Goal: Task Accomplishment & Management: Manage account settings

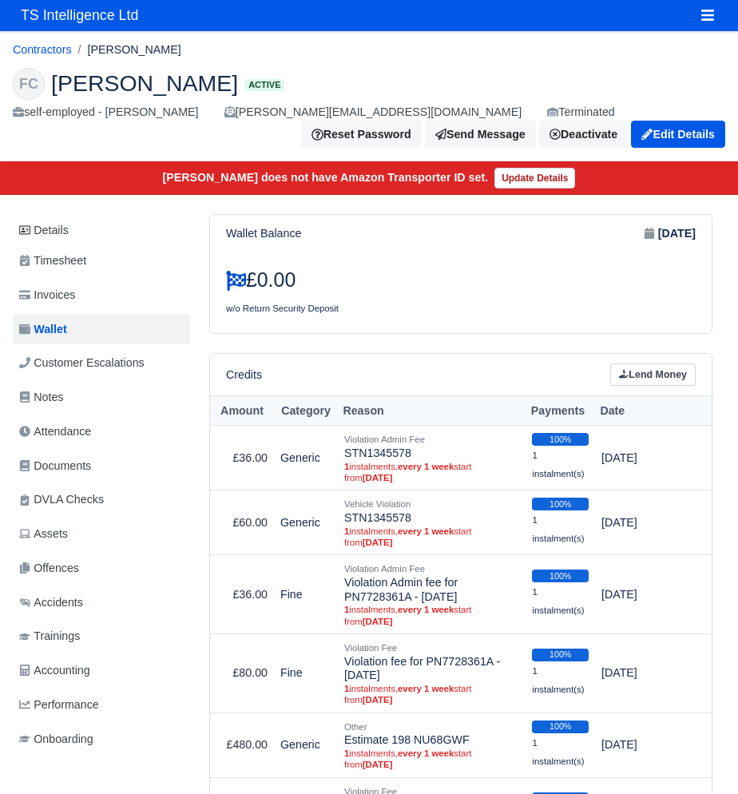
scroll to position [0, 6]
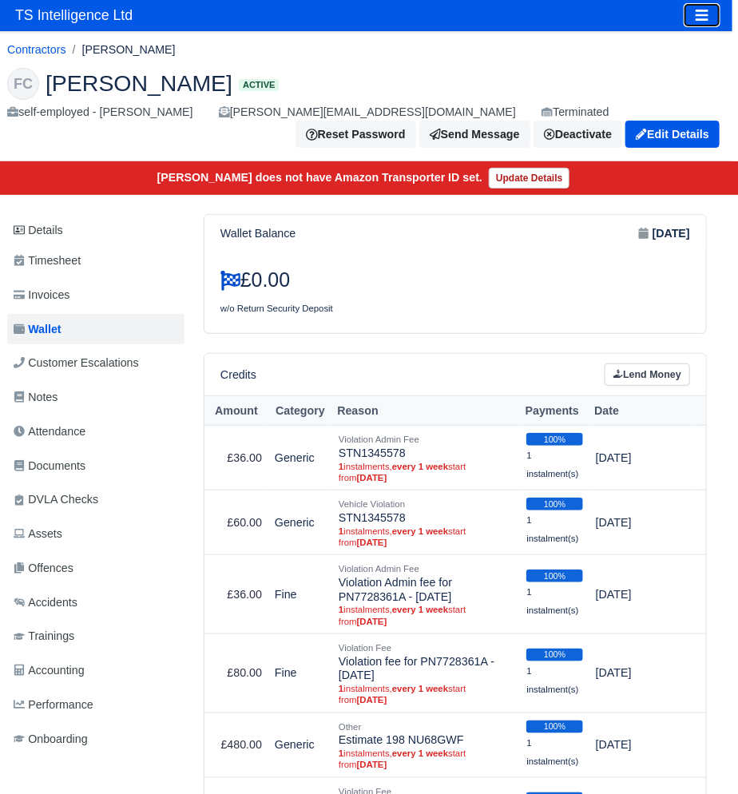
click at [695, 12] on icon "Toggle navigation" at bounding box center [702, 15] width 14 height 14
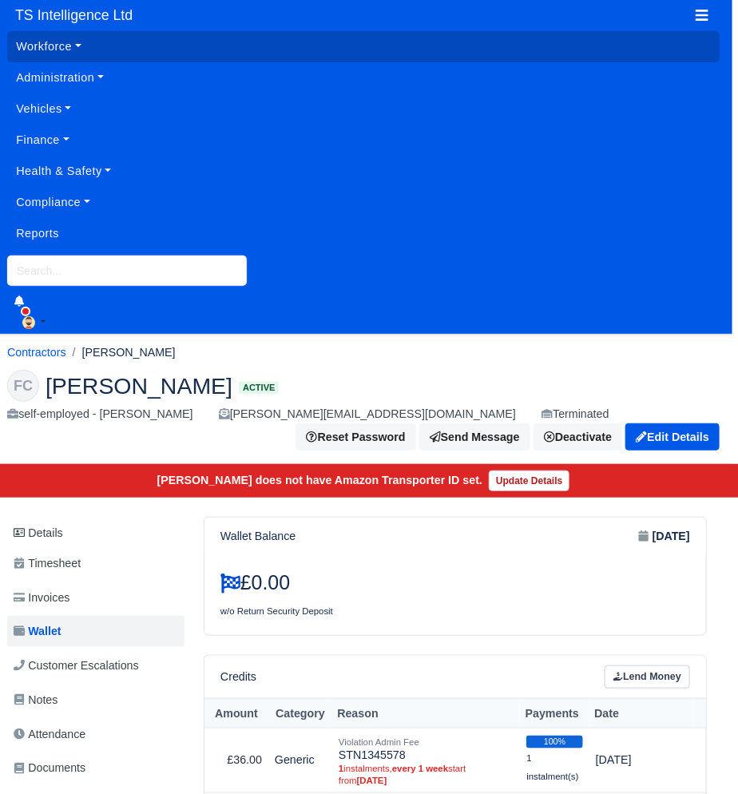
click at [62, 257] on input "search" at bounding box center [127, 271] width 240 height 30
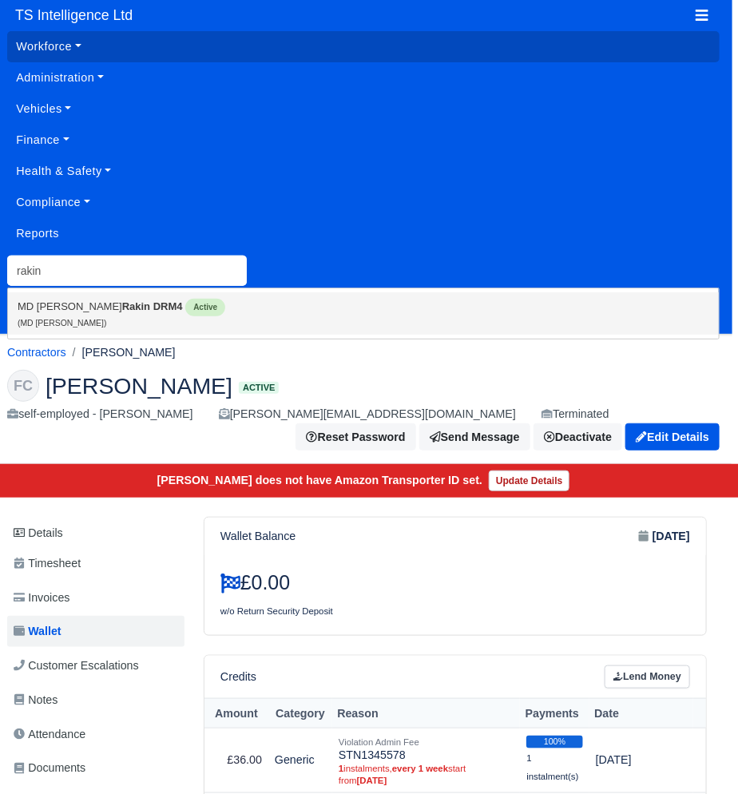
click at [70, 319] on small "(MD Adil Rakin)" at bounding box center [62, 323] width 89 height 9
type input "MD [PERSON_NAME]"
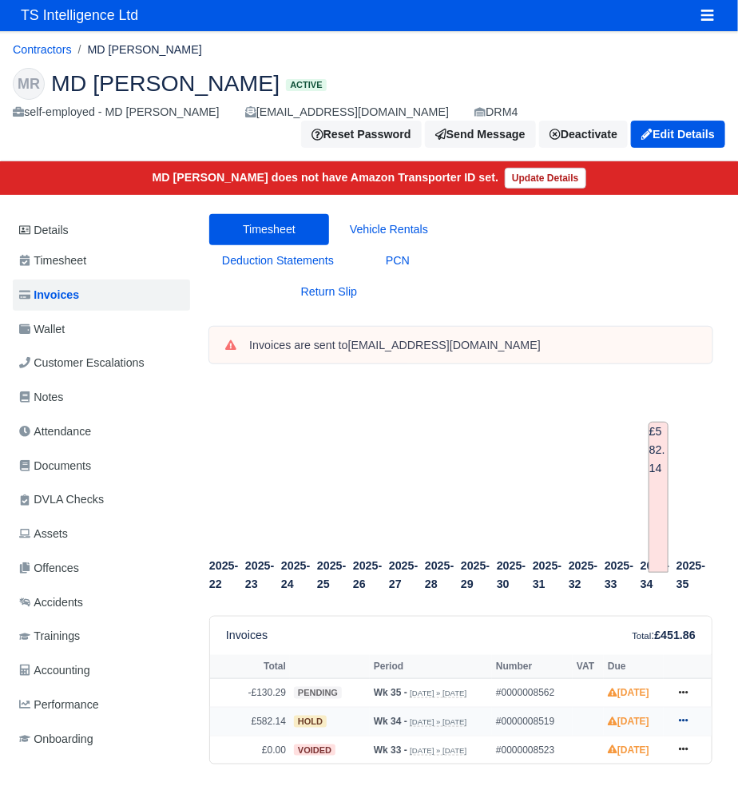
click at [681, 725] on icon at bounding box center [684, 721] width 10 height 10
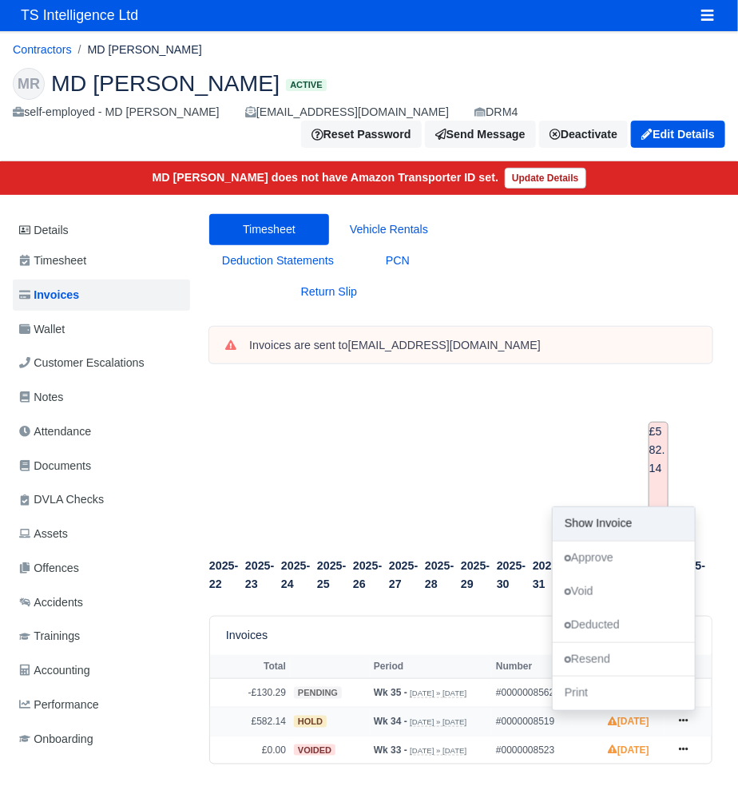
click at [588, 541] on link "Show Invoice" at bounding box center [624, 524] width 142 height 34
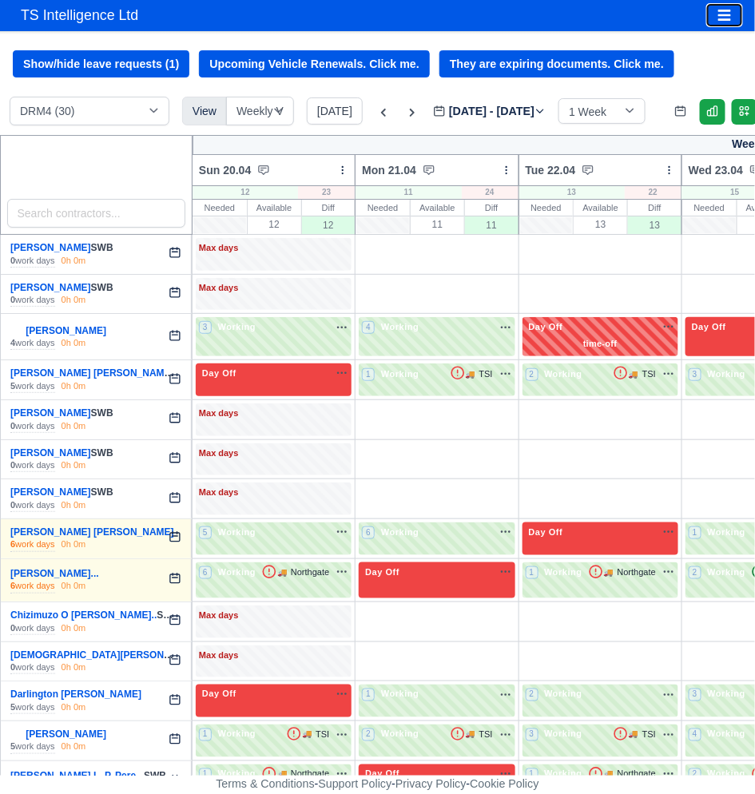
click at [728, 18] on icon "Toggle navigation" at bounding box center [724, 15] width 14 height 14
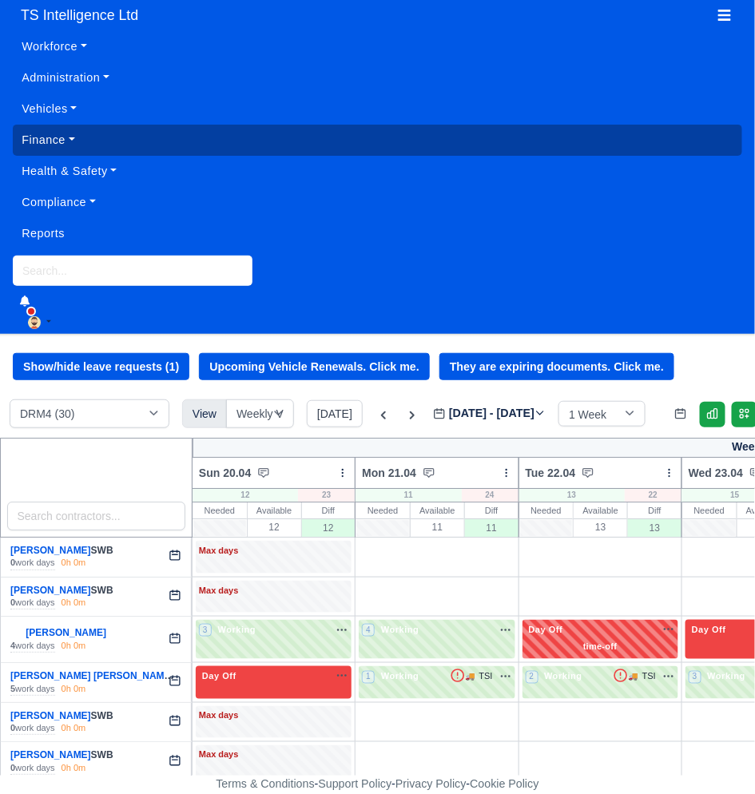
click at [46, 133] on link "Finance" at bounding box center [377, 140] width 729 height 31
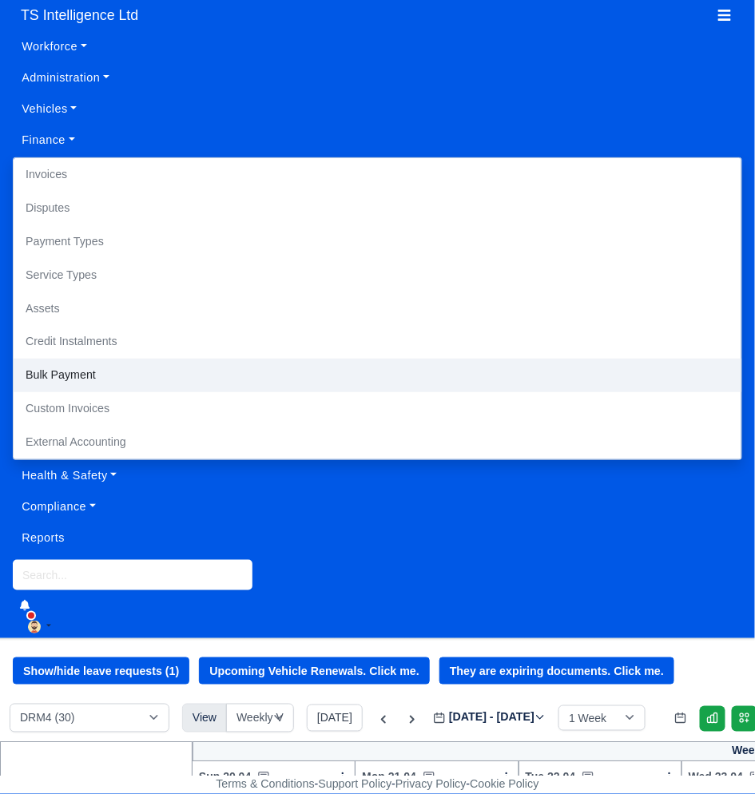
click at [71, 375] on link "Bulk Payment" at bounding box center [378, 376] width 728 height 34
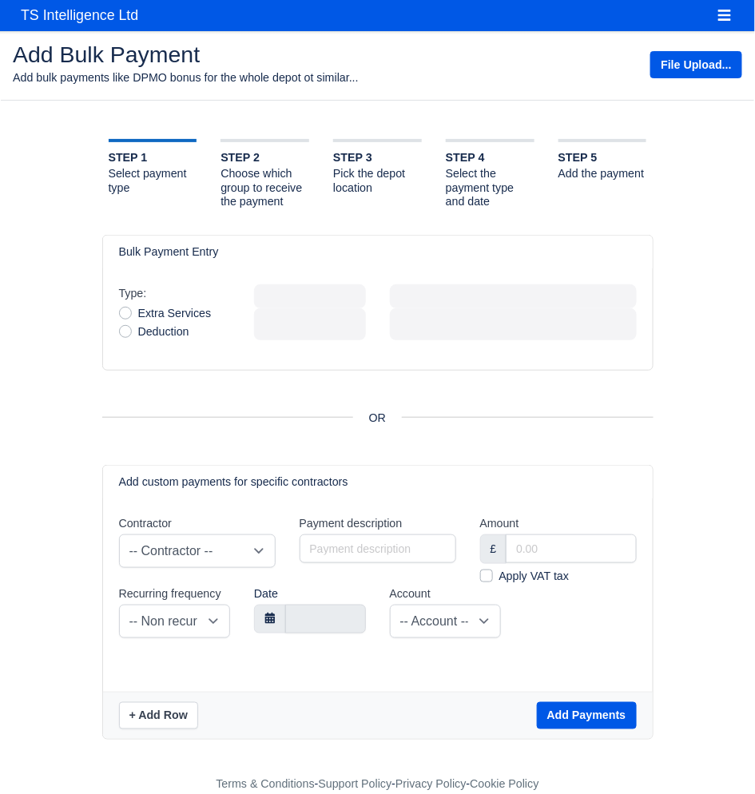
click at [138, 323] on label "Extra Services" at bounding box center [174, 313] width 73 height 18
click at [127, 317] on input "Extra Services" at bounding box center [125, 310] width 13 height 13
radio input "true"
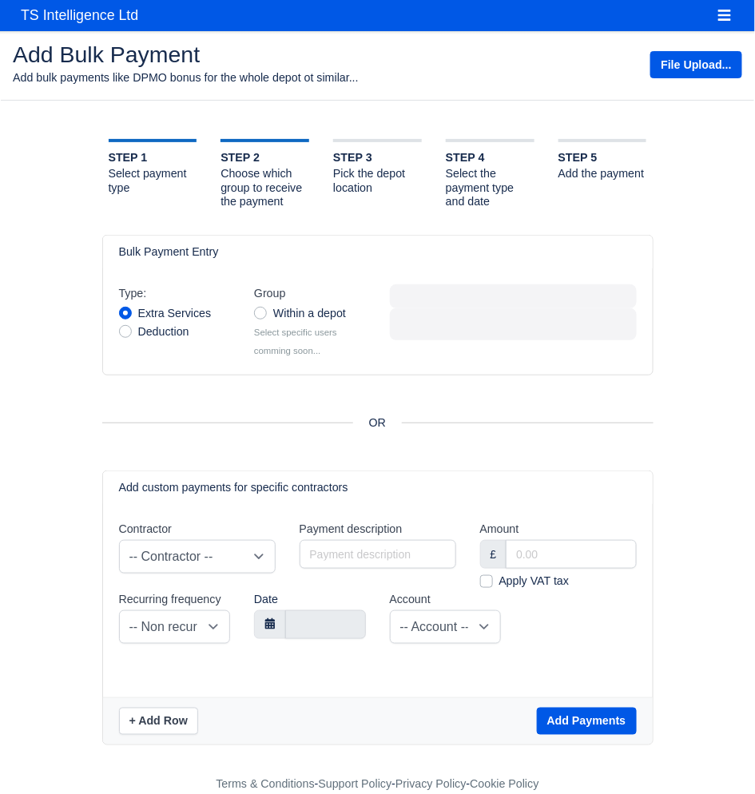
click at [273, 323] on label "Within a depot" at bounding box center [309, 313] width 73 height 18
click at [258, 317] on input "Within a depot" at bounding box center [260, 310] width 13 height 13
radio input "true"
select select
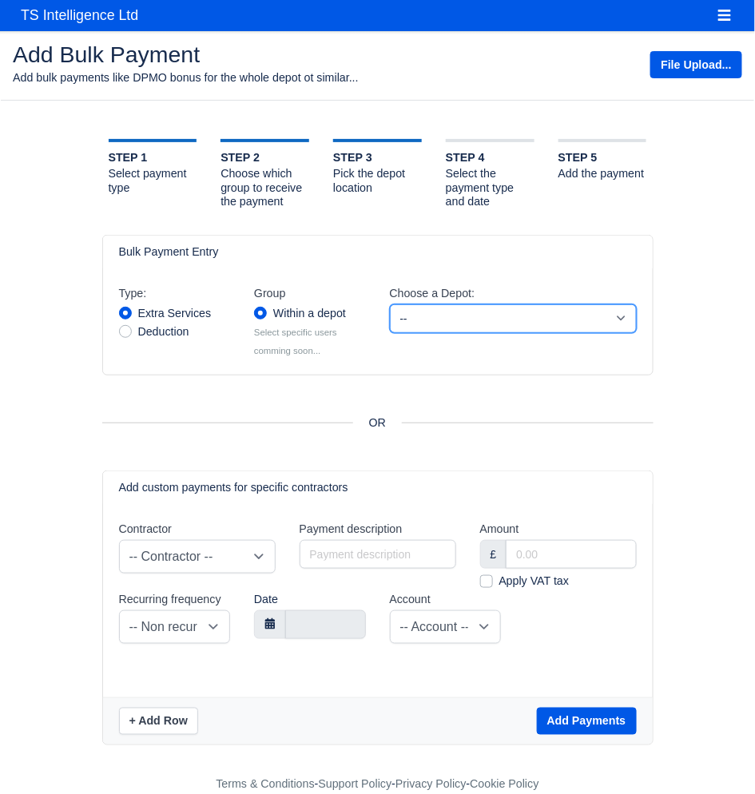
click at [451, 333] on select "-- DRM2 DRM4 DXW3 Holiday/on Leave Terminated" at bounding box center [513, 318] width 247 height 29
click at [390, 322] on select "-- DRM2 DRM4 DXW3 Holiday/on Leave Terminated" at bounding box center [513, 318] width 247 height 29
select select "2"
select select
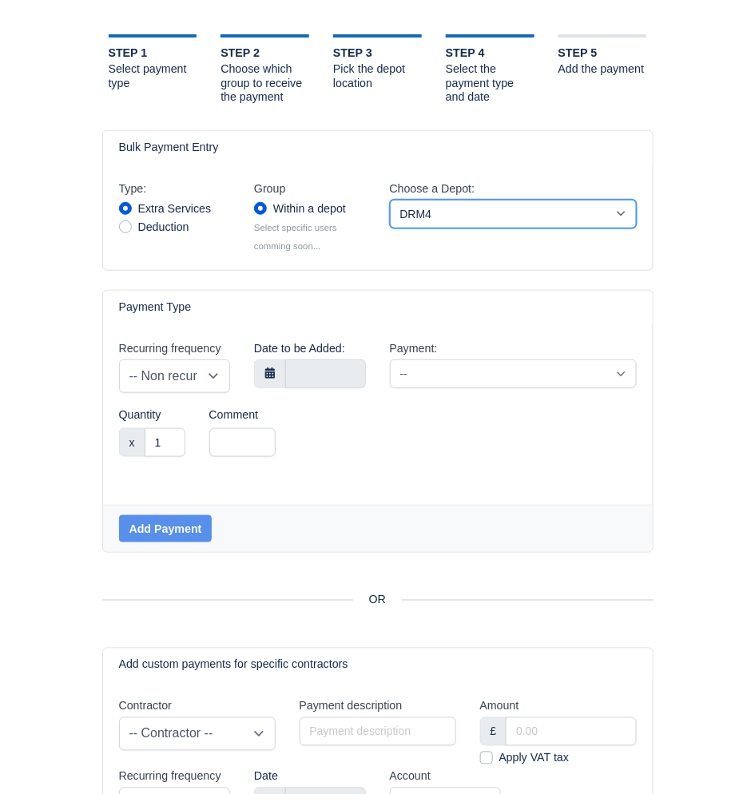
scroll to position [121, 0]
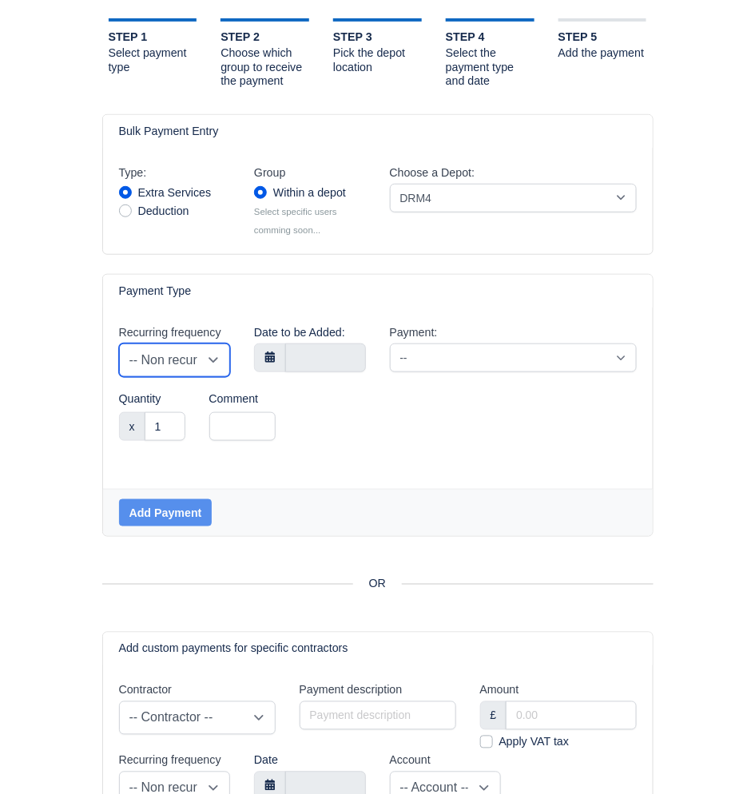
click at [168, 377] on select "-- Non recurring -- Daily Weekly Bi-weekly Monthly" at bounding box center [175, 361] width 112 height 34
click at [119, 361] on select "-- Non recurring -- Daily Weekly Bi-weekly Monthly" at bounding box center [175, 361] width 112 height 34
click at [305, 372] on input "text" at bounding box center [325, 358] width 81 height 29
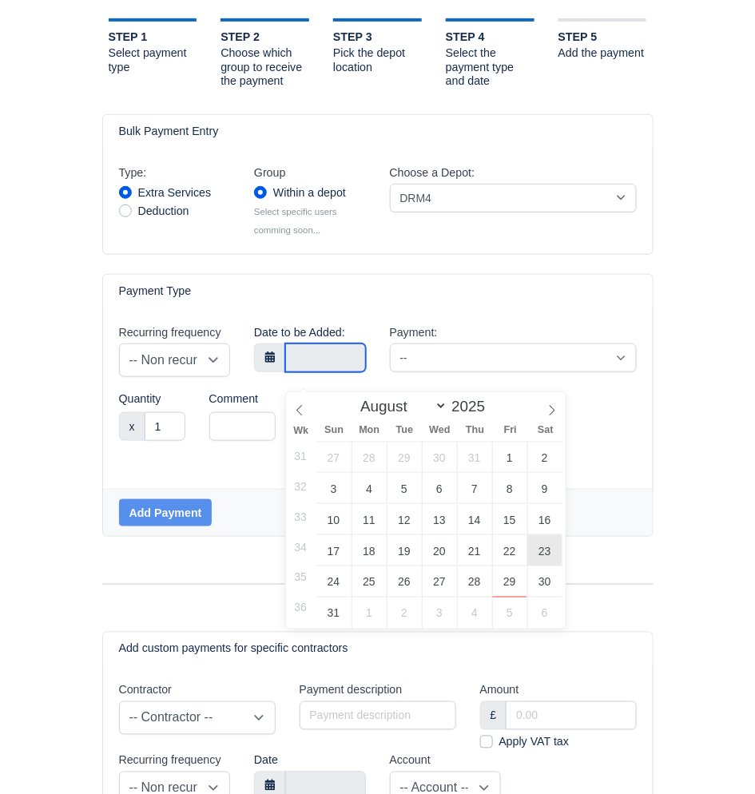
type input "23 August 2025"
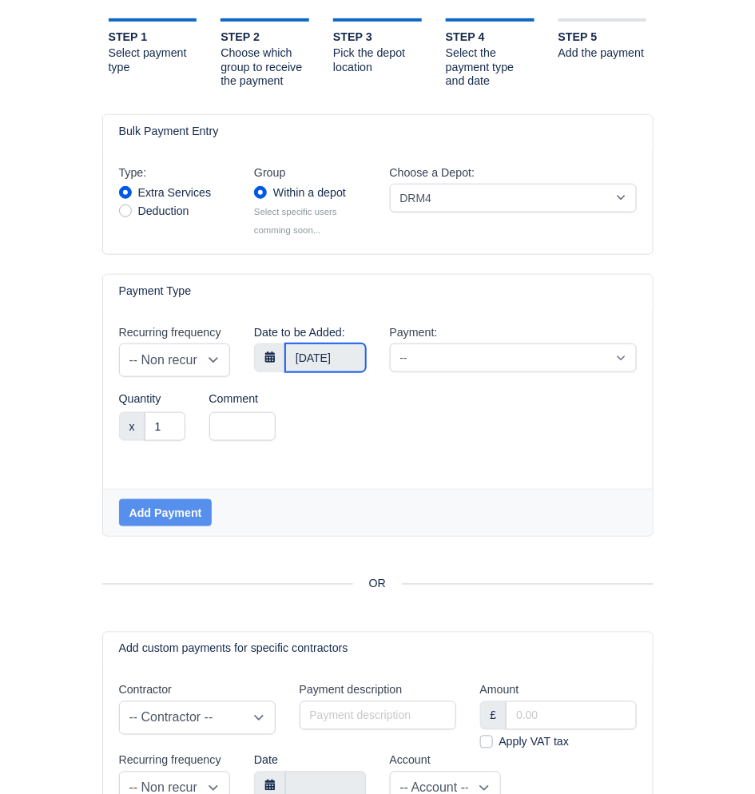
select select "2"
select select
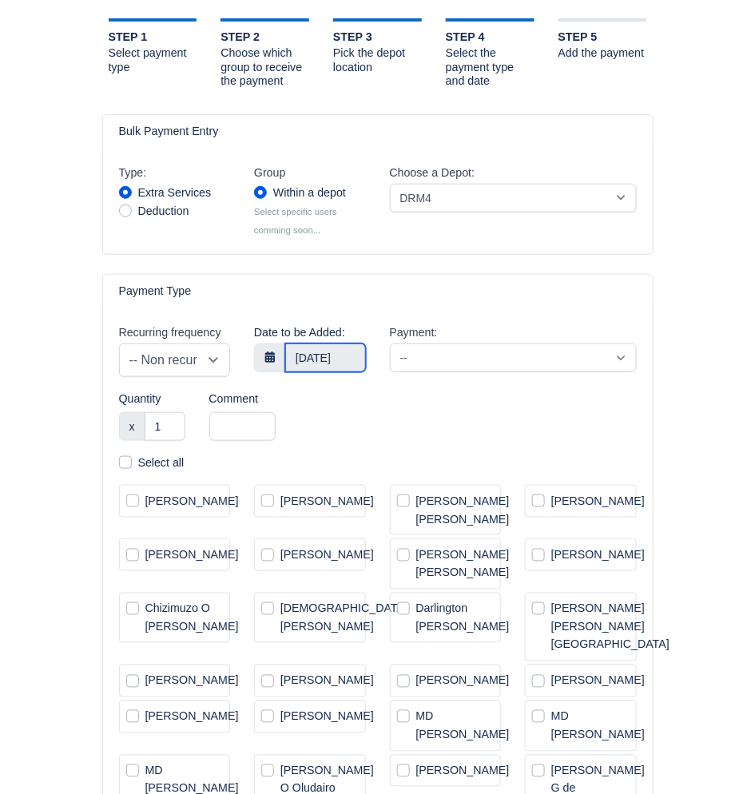
select select "2"
select select
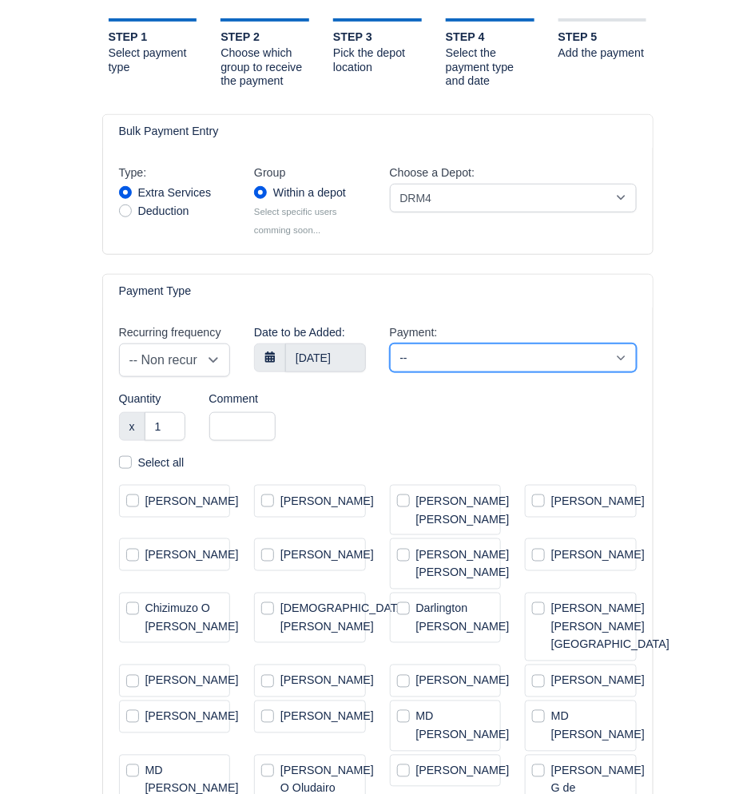
click at [505, 372] on select "-- Additional (£1.00) Additional (novat) (£1.00) Bonus (£1.00) Extra Service (£…" at bounding box center [513, 358] width 247 height 29
select select "38"
click at [390, 361] on select "-- Additional (£1.00) Additional (novat) (£1.00) Bonus (£1.00) Extra Service (£…" at bounding box center [513, 358] width 247 height 29
select select "2"
select select
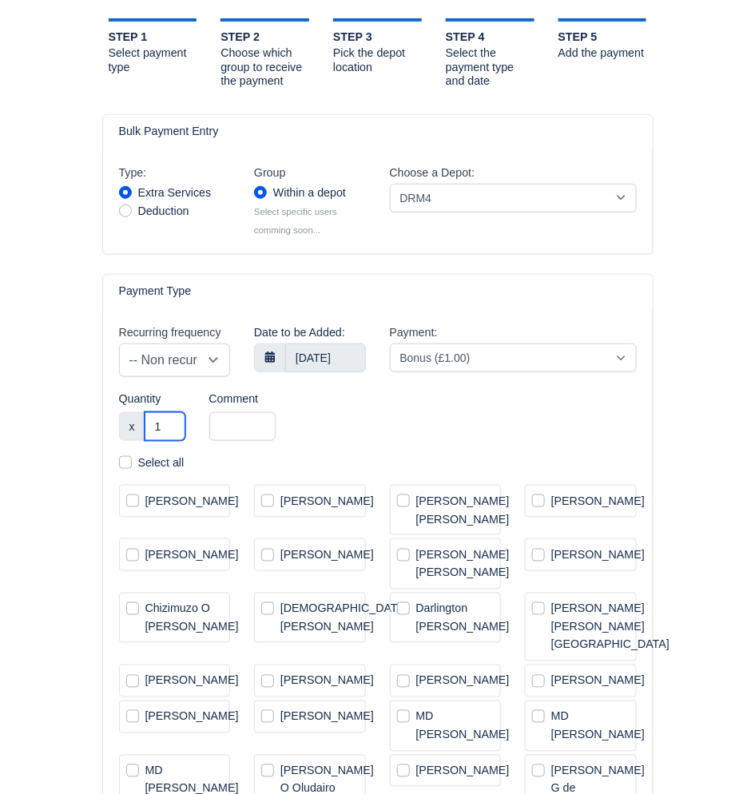
click at [170, 441] on input "1" at bounding box center [165, 426] width 41 height 29
click at [228, 441] on input "text" at bounding box center [242, 426] width 66 height 29
click at [177, 441] on input "1" at bounding box center [165, 426] width 41 height 29
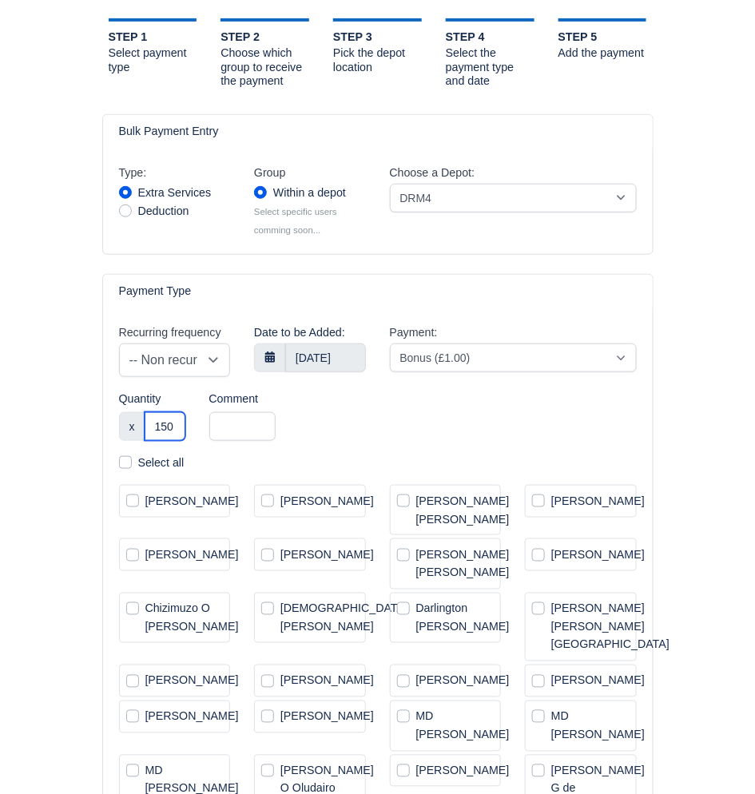
type input "150"
click at [357, 436] on div "Recurring frequency -- Non recurring -- Daily Weekly Bi-weekly Monthly Date to …" at bounding box center [378, 389] width 542 height 130
select select "2"
select select
type input "1"
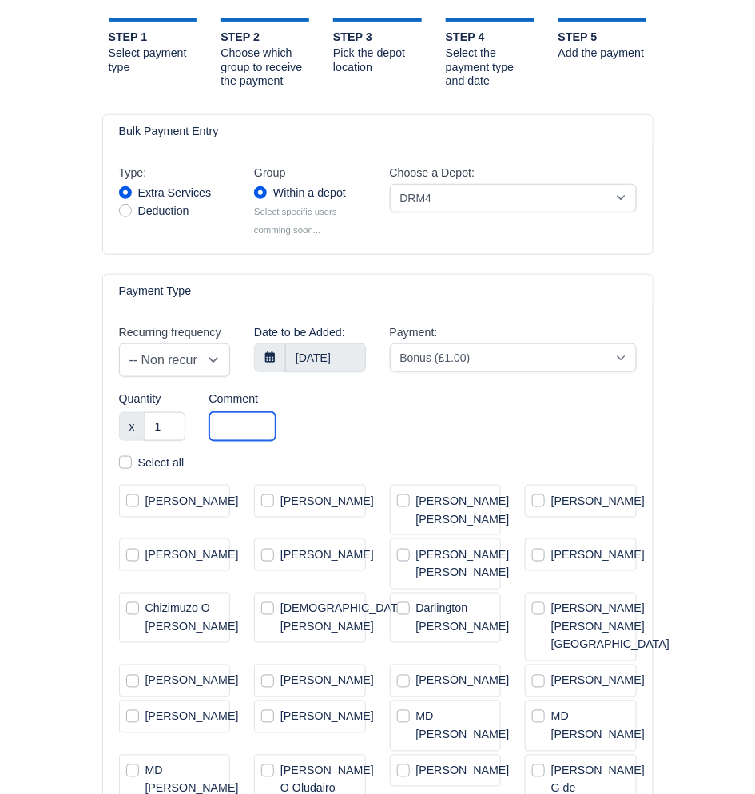
select select "2"
select select
type input "150"
click at [218, 441] on input "text" at bounding box center [242, 426] width 66 height 29
type input "Bonus"
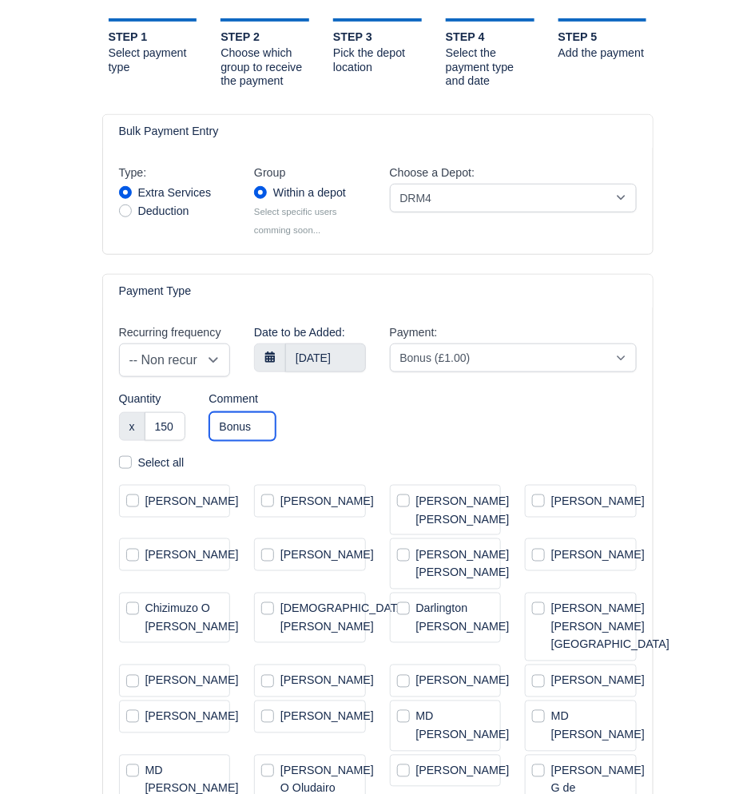
select select "2"
select select
type input "Bonus Pe"
select select "2"
select select
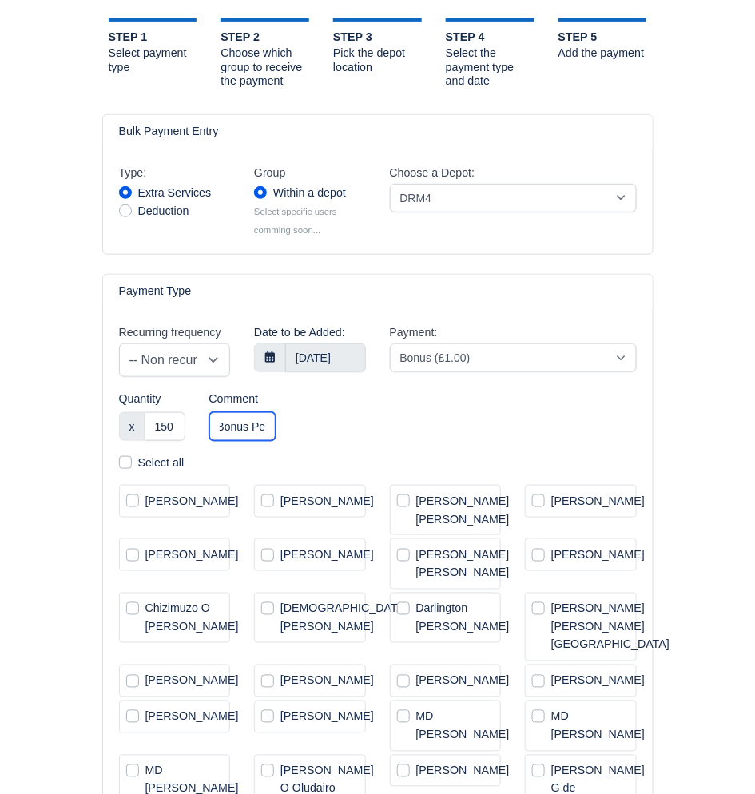
type input "Bonus Per"
select select "2"
select select
type input "Bonus Perf"
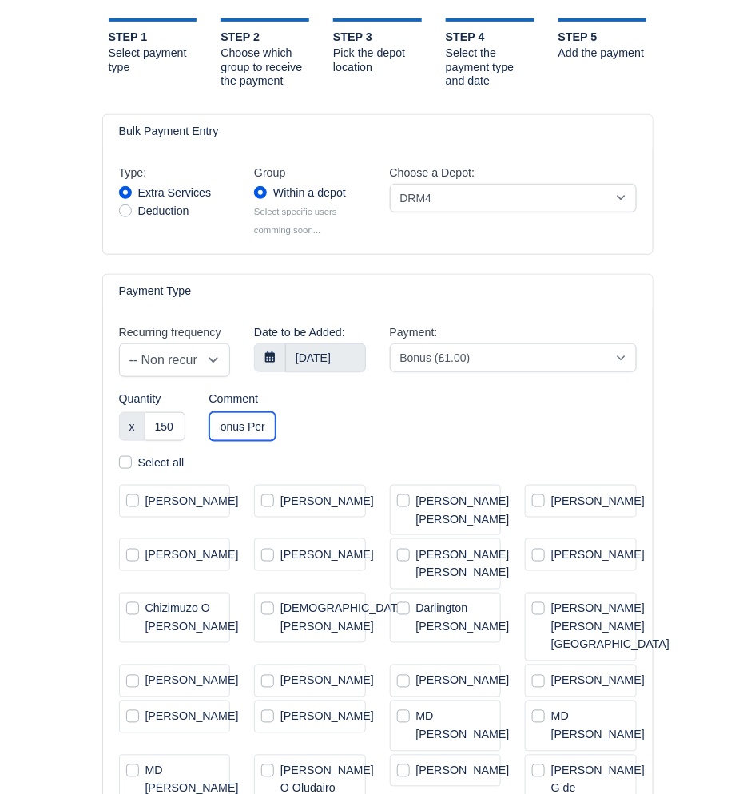
select select "2"
select select
type input "Bonus Performanc"
select select "2"
select select
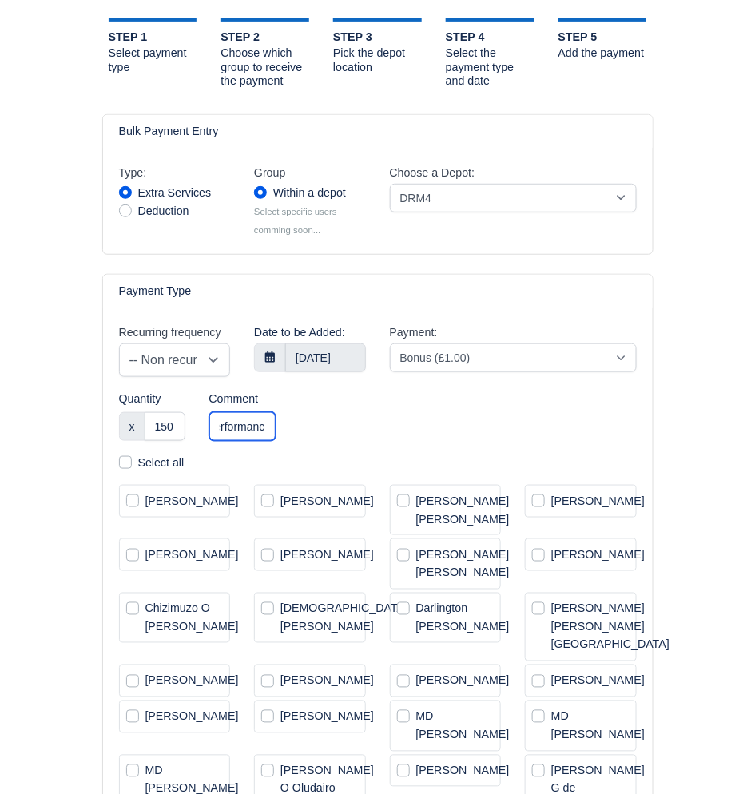
type input "Bonus Performance"
select select "2"
select select
type input "Bonus Performance"
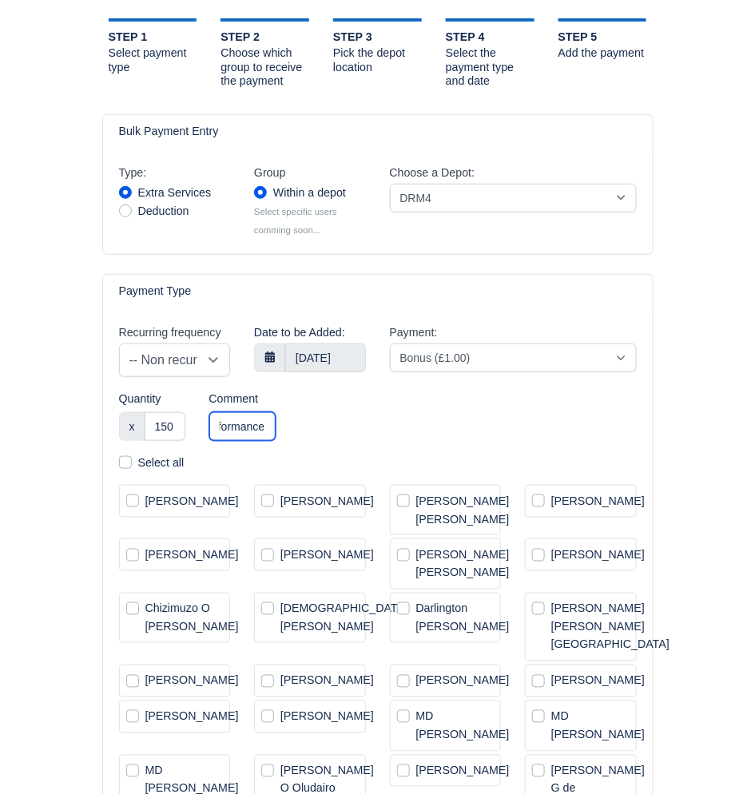
select select "2"
select select
type input "Bonus Performance Prime"
select select "2"
select select
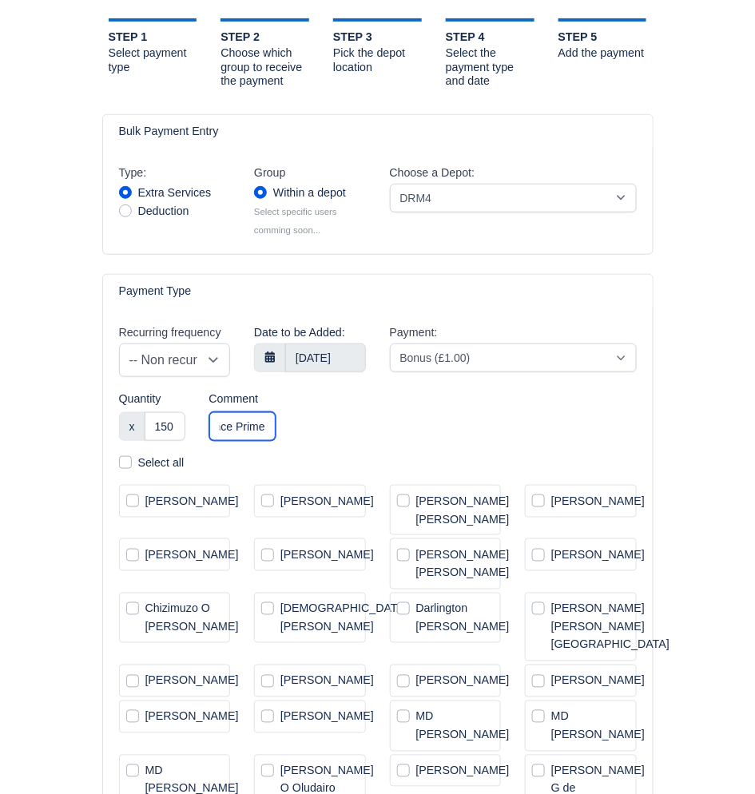
type input "Bonus Performance PrimeW"
select select "2"
select select
type input "Bonus Performance PrimeWeek"
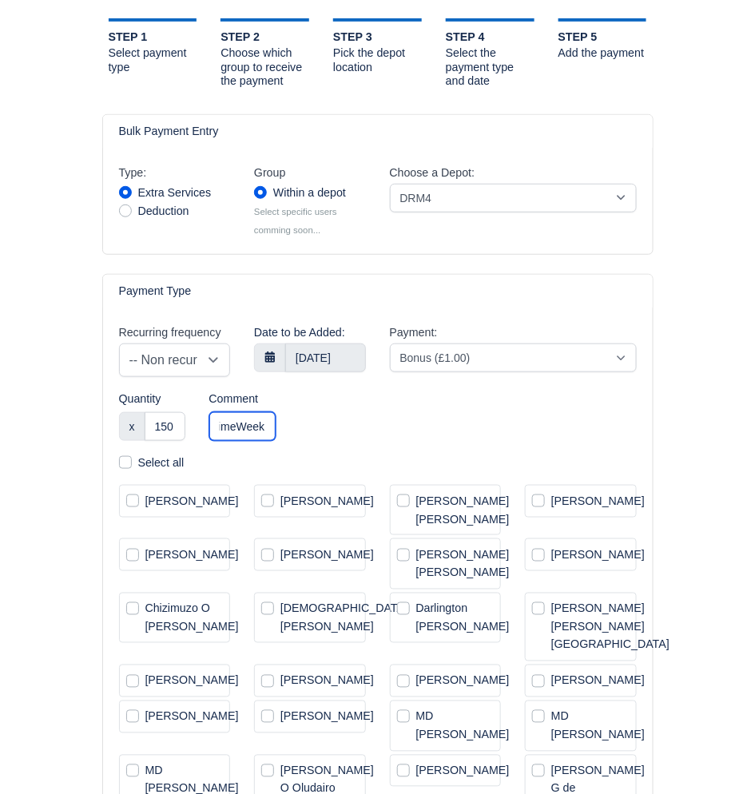
select select "2"
select select
select select "2"
select select
select select "2"
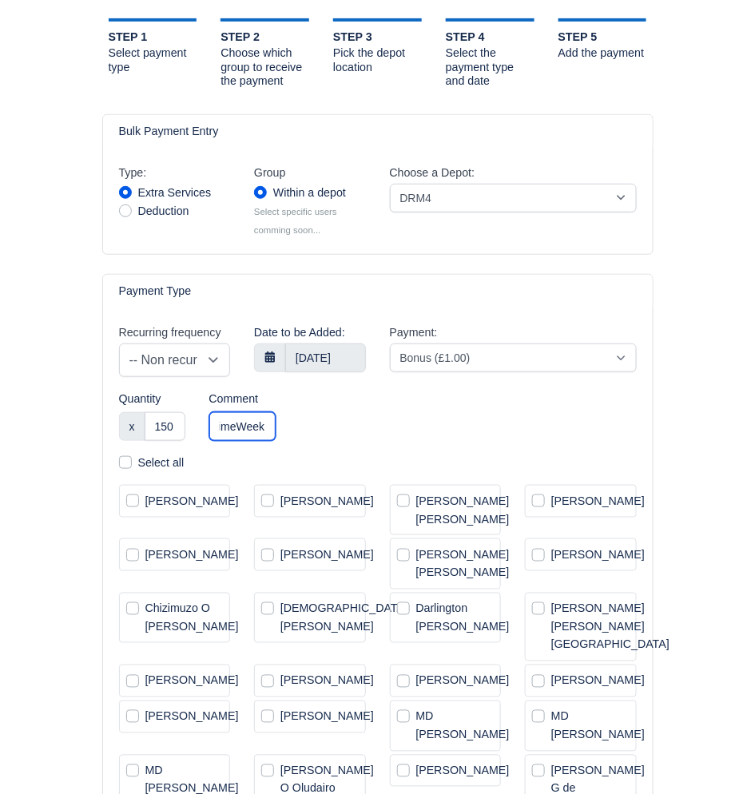
select select
type input "Bonus Performance P"
select select "2"
select select
type input "Bonus Performance"
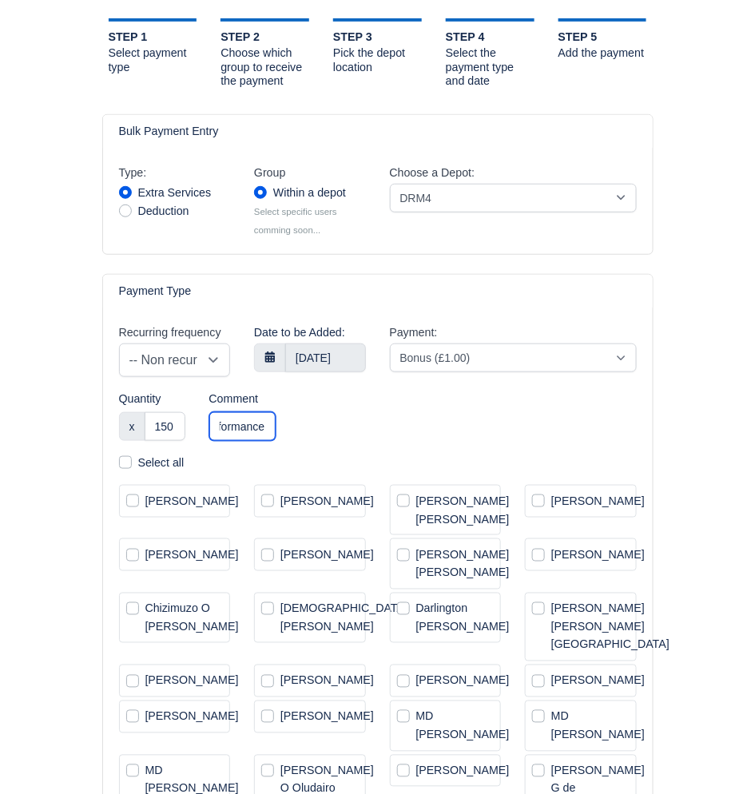
select select "2"
select select
type input "Bonus Performance JU"
select select "2"
select select
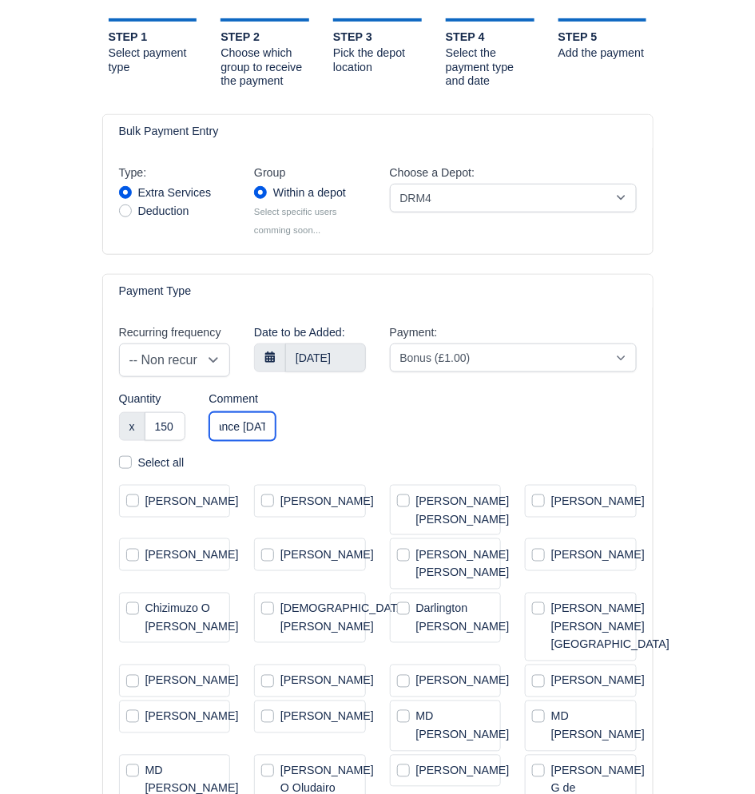
type input "Bonus Performance JULY"
select select "2"
select select
select select "2"
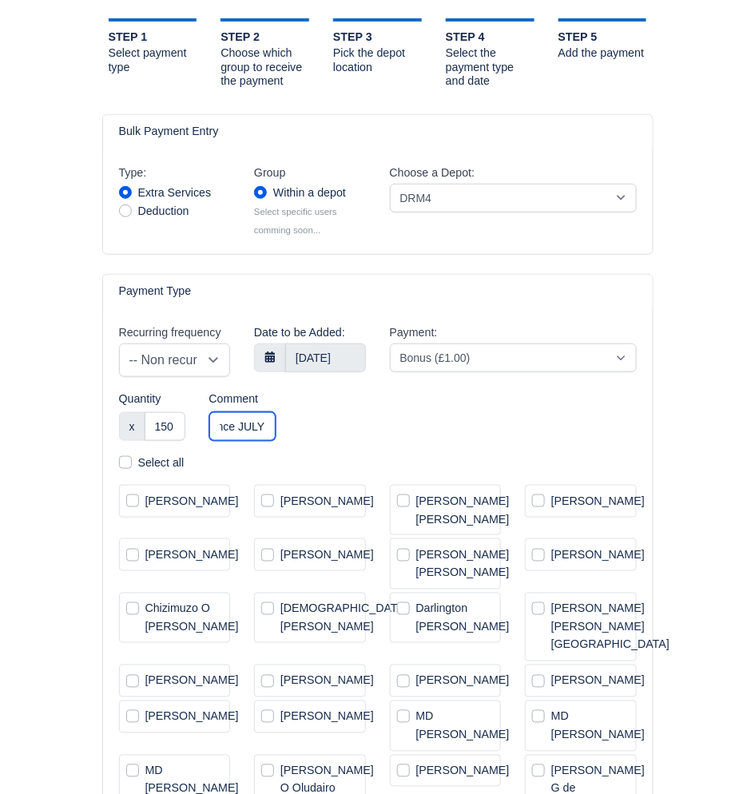
select select
select select "2"
select select
click at [253, 437] on input "Bonus Performance JULY" at bounding box center [242, 426] width 66 height 29
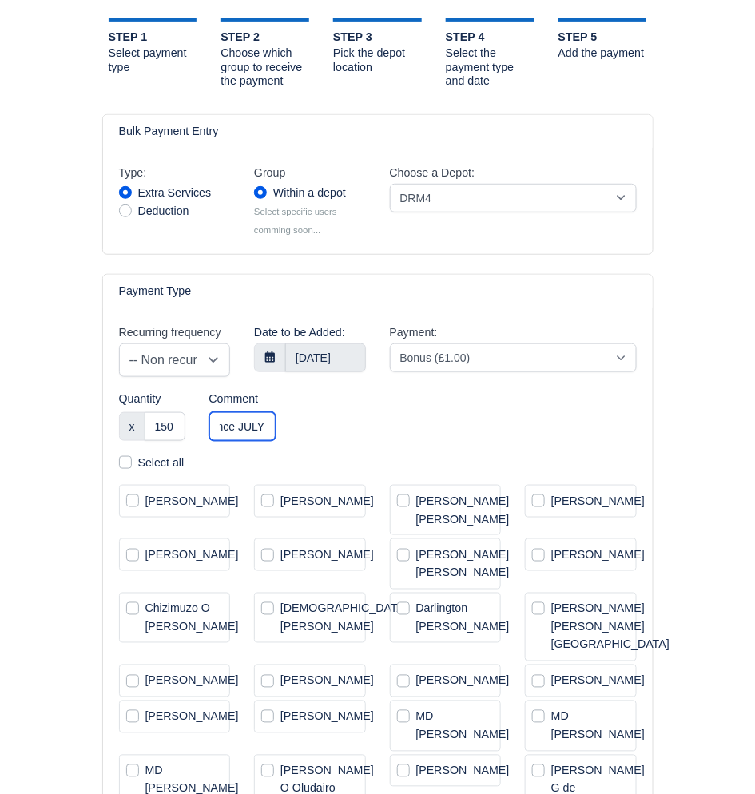
click at [252, 441] on input "Bonus Performance JULY" at bounding box center [242, 426] width 66 height 29
type input "Bonus Performance Prime"
select select "2"
select select
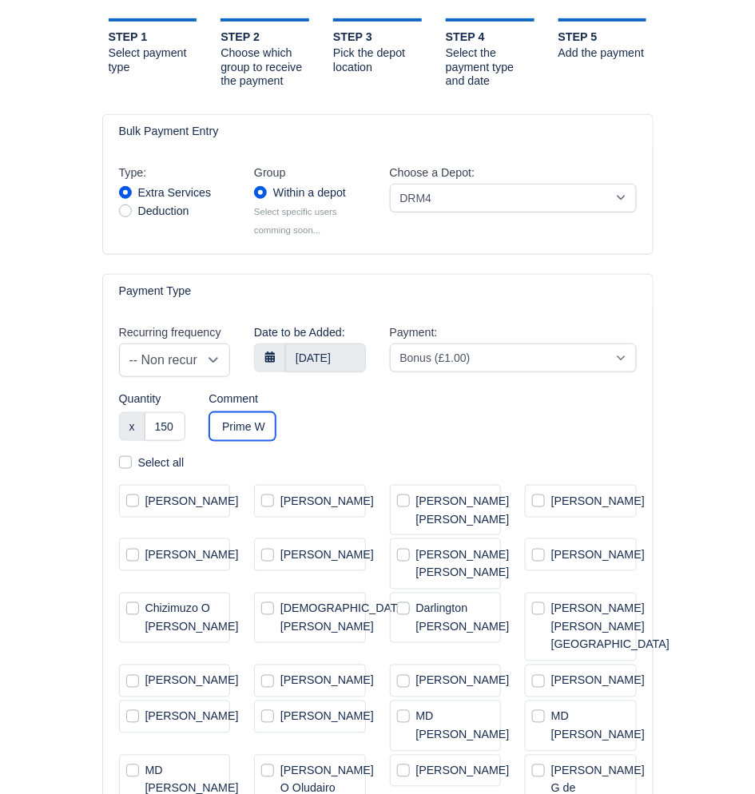
type input "Bonus Performance Prime We"
select select "2"
select select
type input "Bonus Performance Prime Week"
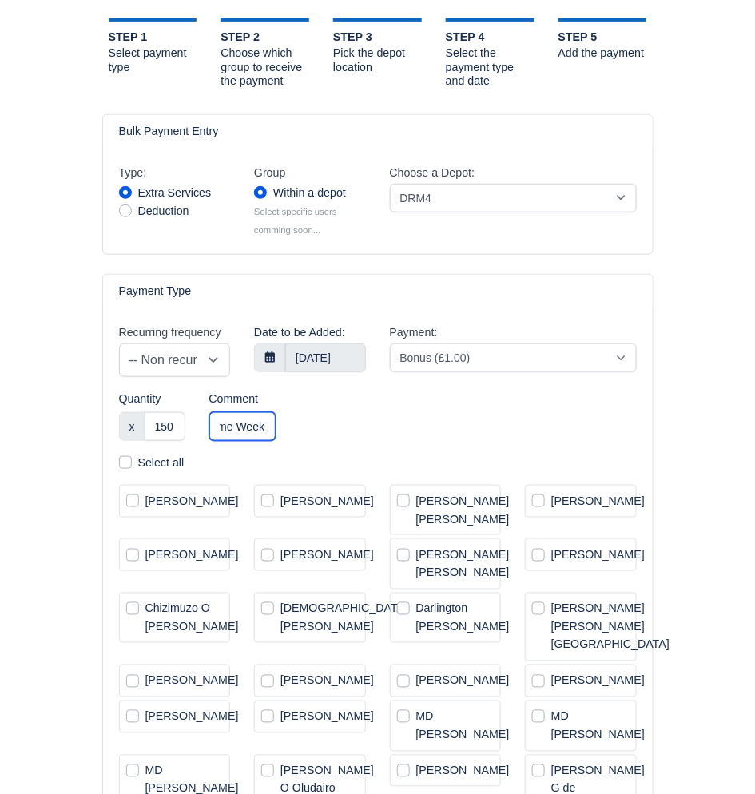
select select "2"
select select
select select "2"
select select
type input "Bonus Performance Prime Week +"
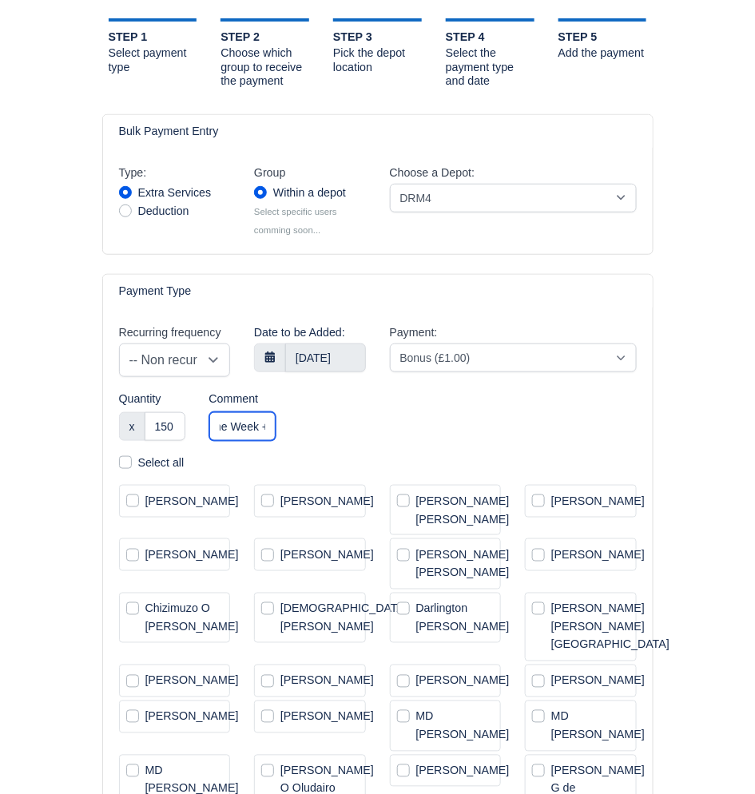
scroll to position [0, 130]
select select "2"
select select
select select "2"
select select
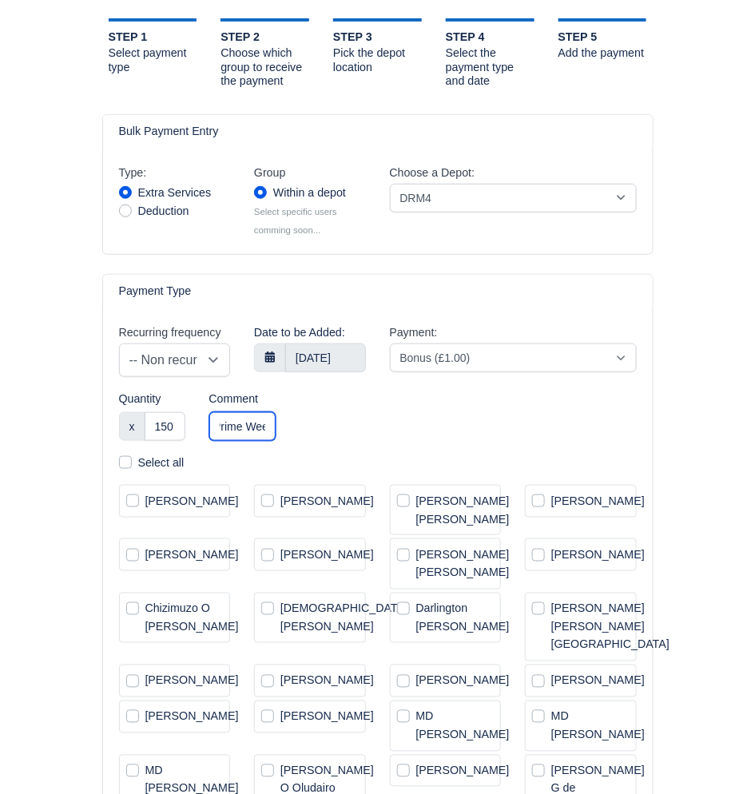
type input "Bonus Performance Prime We"
select select "2"
select select
type input "Bonus Performance Prime"
select select "2"
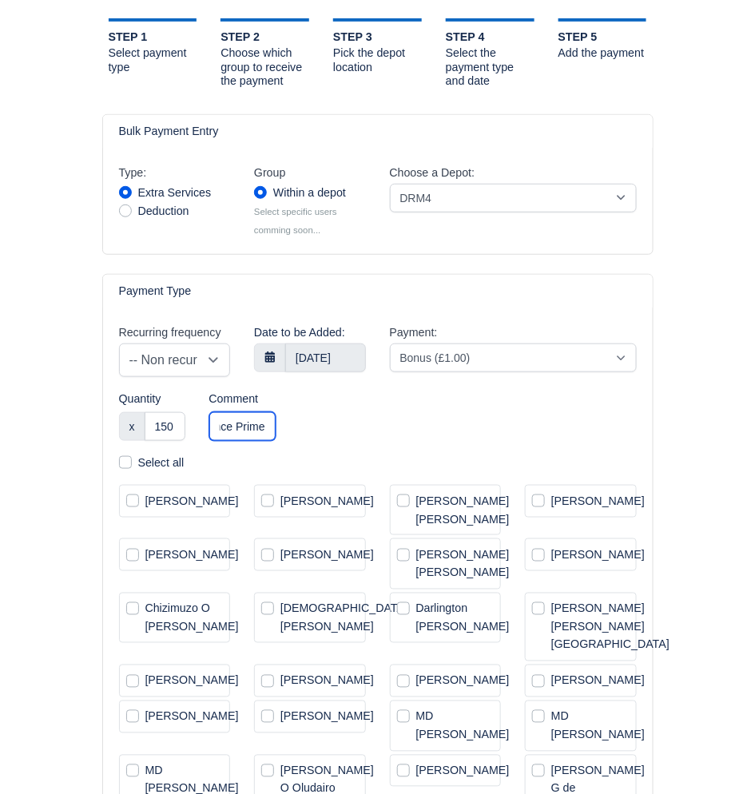
select select
type input "Bonus Performance Prime"
select select "2"
select select
type input "Bonus Performance P"
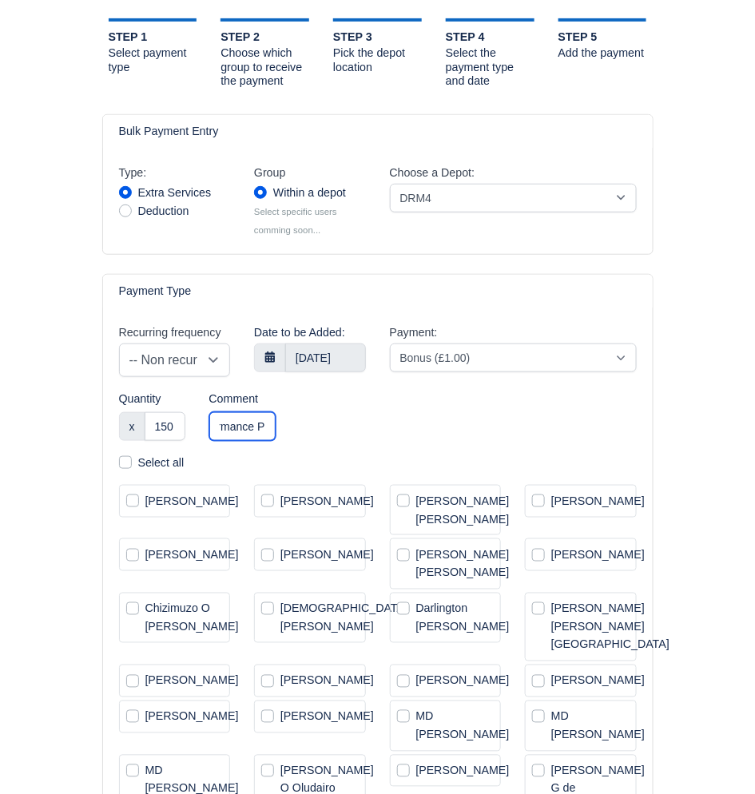
select select "2"
select select
type input "Bonus Performance"
select select "2"
select select
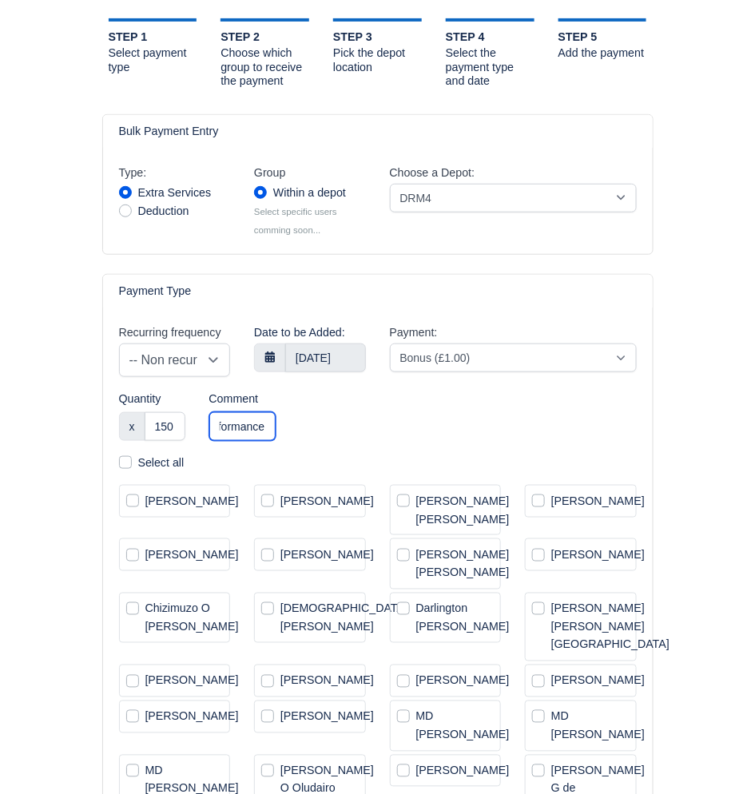
type input "Bonus Performance"
select select "2"
select select
select select "2"
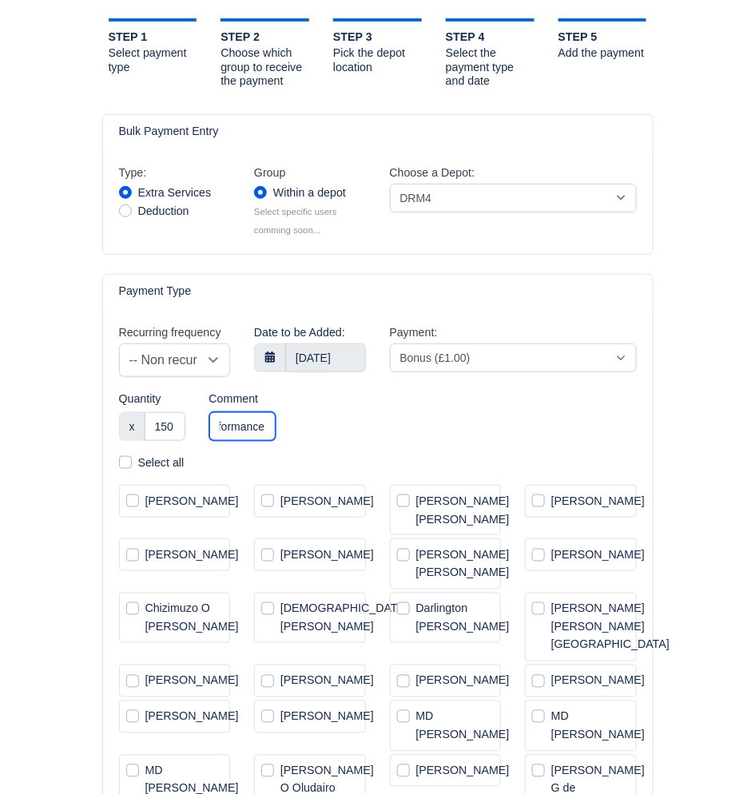
select select
type input "Bonus Performance JUL"
select select "2"
select select
type input "Bonus Performance JULY"
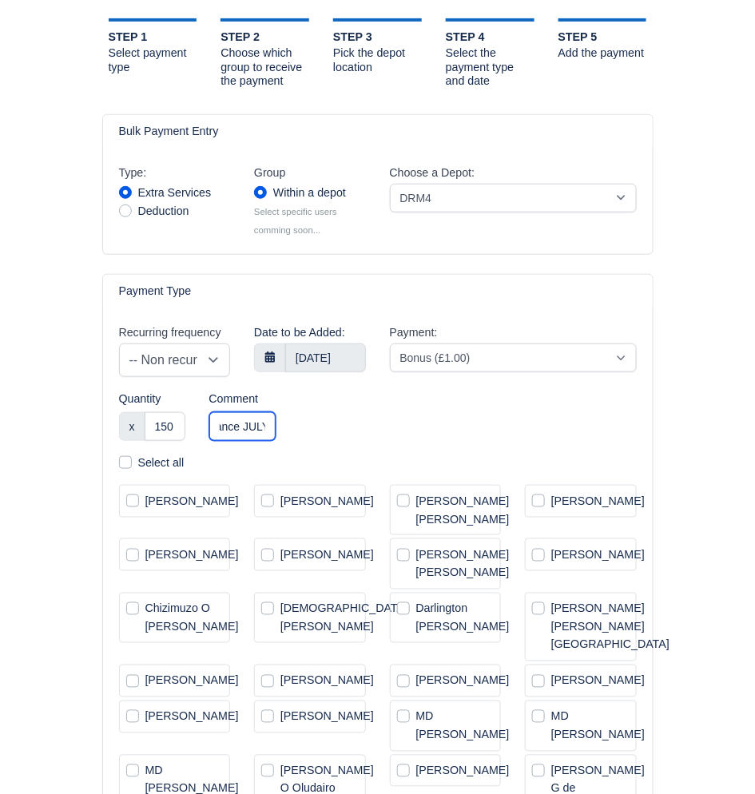
scroll to position [0, 85]
select select "2"
select select
select select "2"
select select
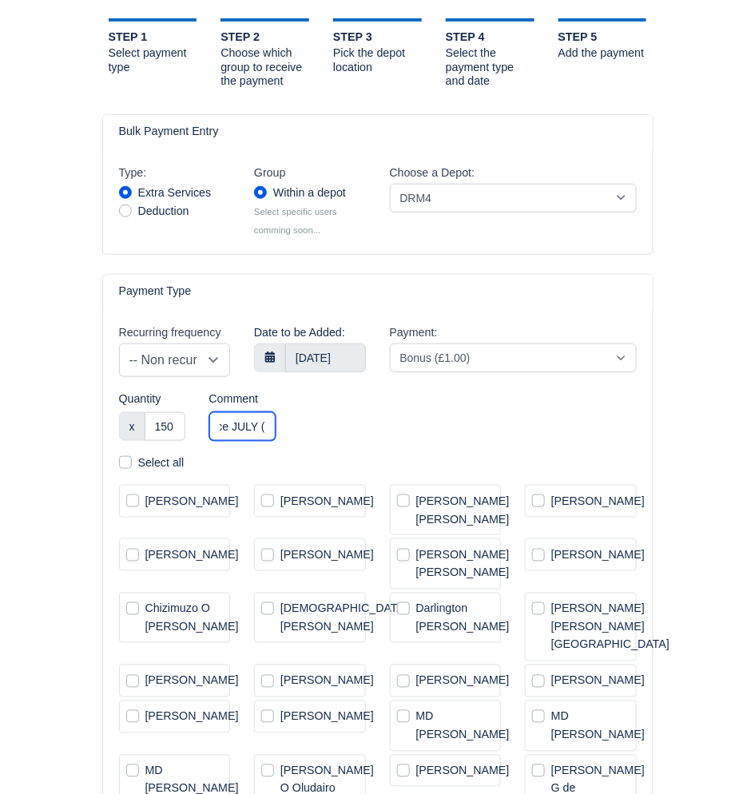
type input "Bonus Performance JULY (i"
select select "2"
select select
type input "Bonus Performance JULY (incl"
select select "2"
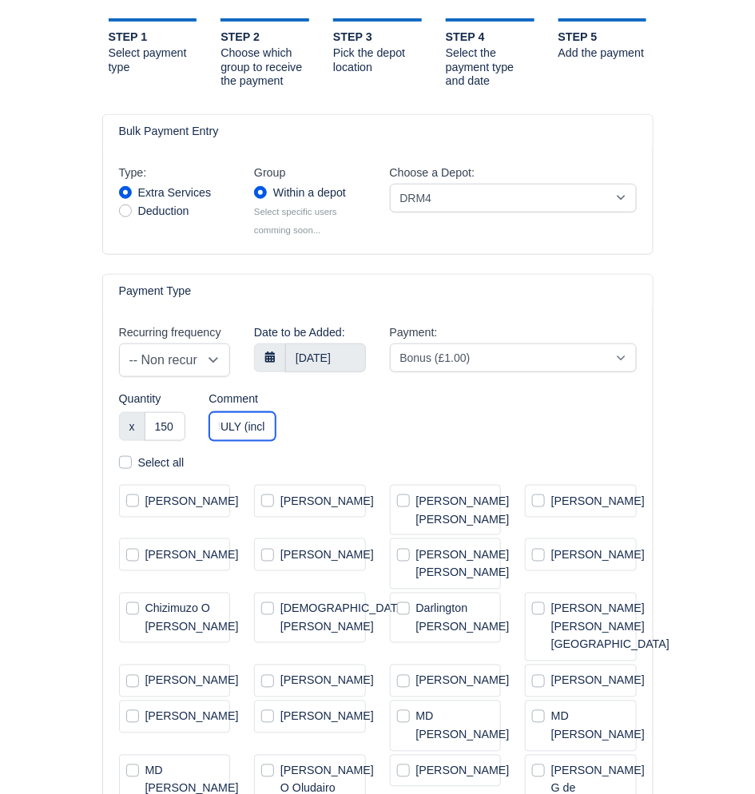
select select
type input "Bonus Performance JULY (includ"
select select "2"
select select
type input "Bonus Performance JULY (includin"
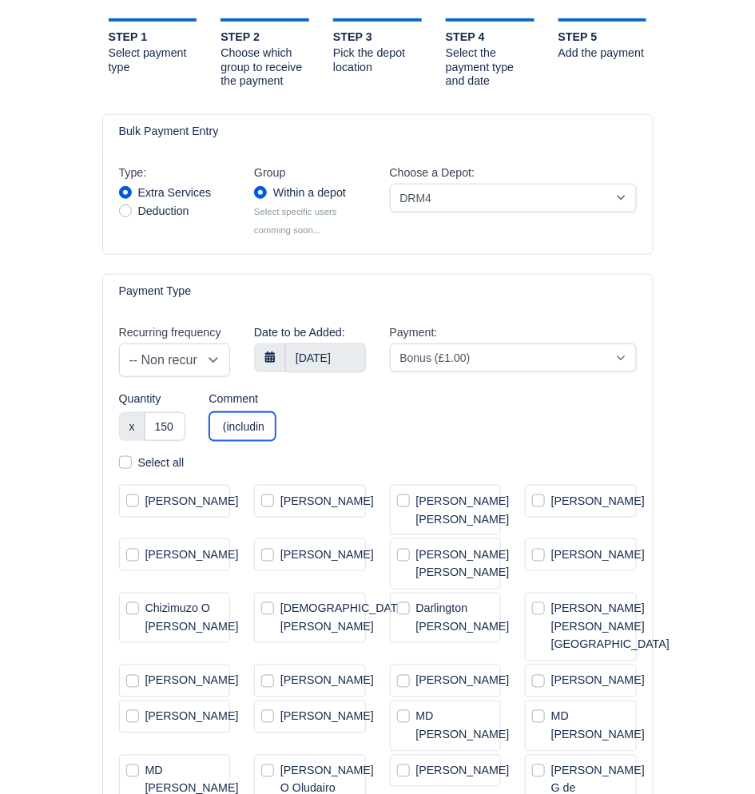
select select "2"
select select
type input "Bonus Performance JULY (including"
select select "2"
select select
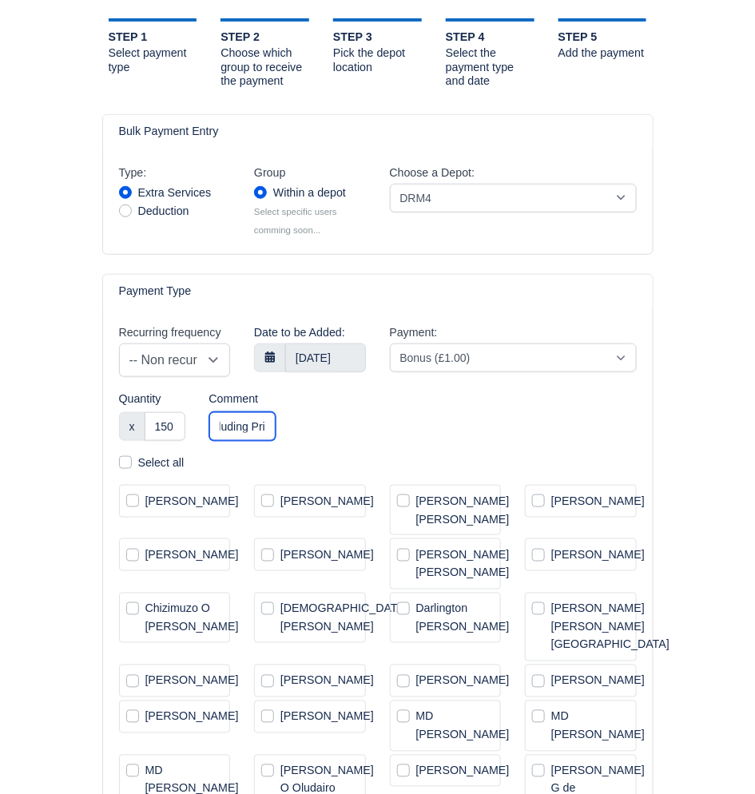
type input "Bonus Performance JULY (including Prim"
select select "2"
select select
type input "Bonus Performance JULY (including Prime W"
select select "2"
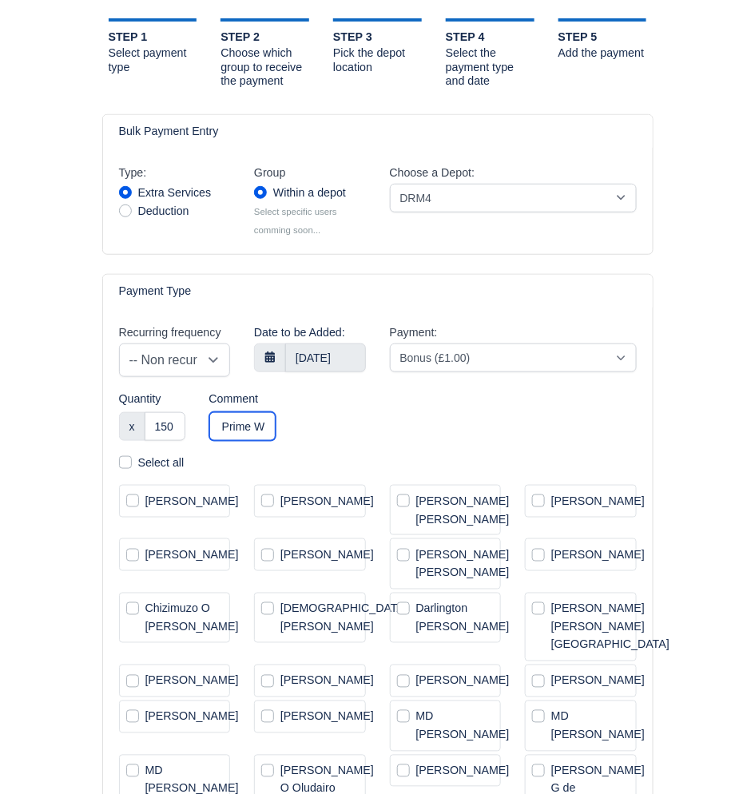
select select
type input "Bonus Performance JULY (including Prime Wee"
select select "2"
select select
type input "Bonus Performance JULY (including Prime Week"
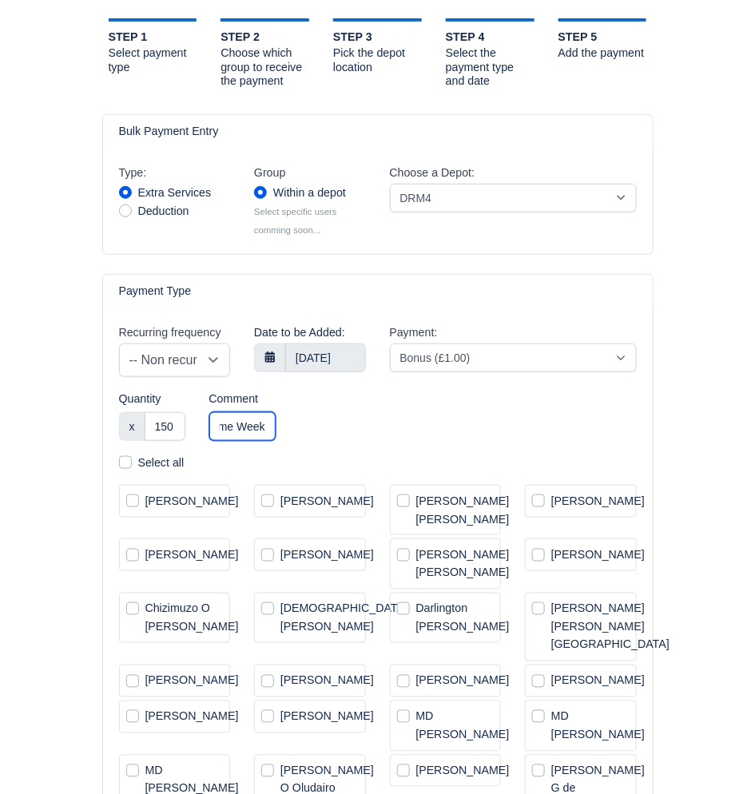
select select "2"
select select
type input "Bonus Performance JULY (including Prime Week)"
select select "2"
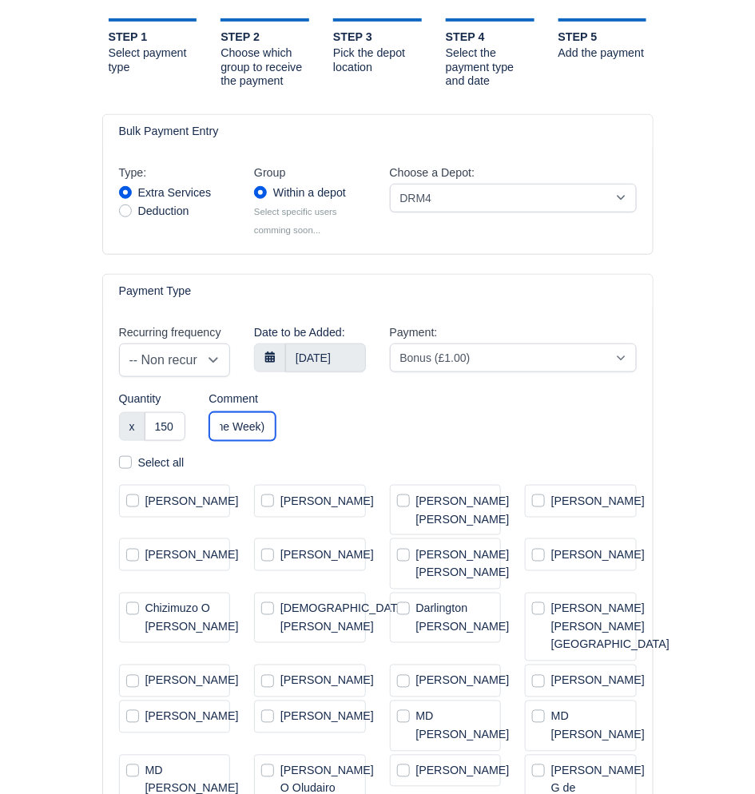
select select
select select "2"
select select
type input "Bonus Performance JULY (including Prime Week)"
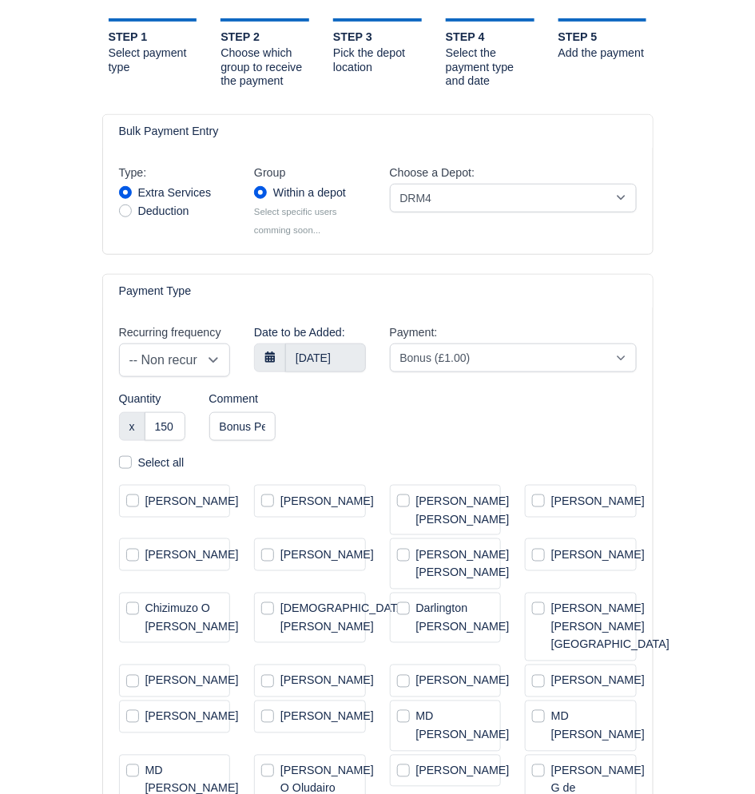
click at [467, 447] on div "Recurring frequency -- Non recurring -- Daily Weekly Bi-weekly Monthly Date to …" at bounding box center [378, 389] width 542 height 130
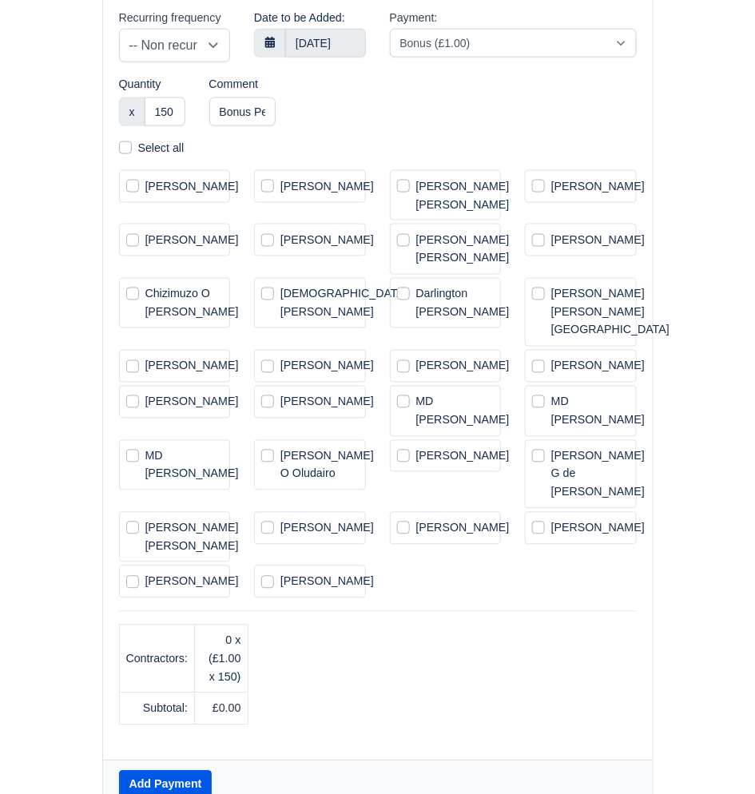
scroll to position [436, 0]
click at [551, 312] on label "Ermelindo L. P. Pereira" at bounding box center [610, 311] width 118 height 54
click at [541, 297] on input "Ermelindo L. P. Pereira" at bounding box center [584, 290] width 104 height 13
checkbox input "true"
select select "2"
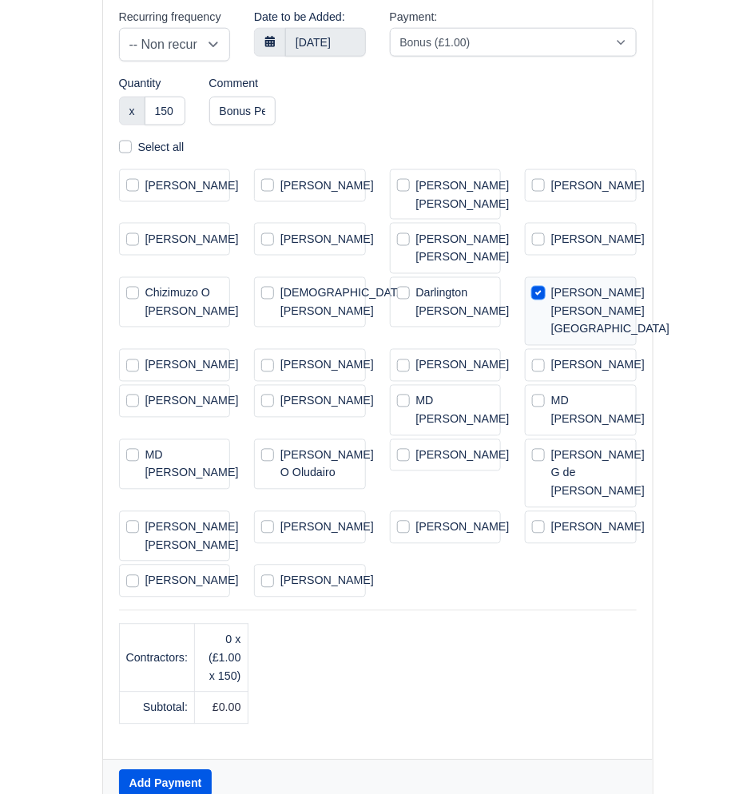
select select
click at [551, 312] on label "Ermelindo L. P. Pereira" at bounding box center [610, 311] width 118 height 54
click at [542, 297] on input "Ermelindo L. P. Pereira" at bounding box center [584, 290] width 104 height 13
checkbox input "false"
select select "2"
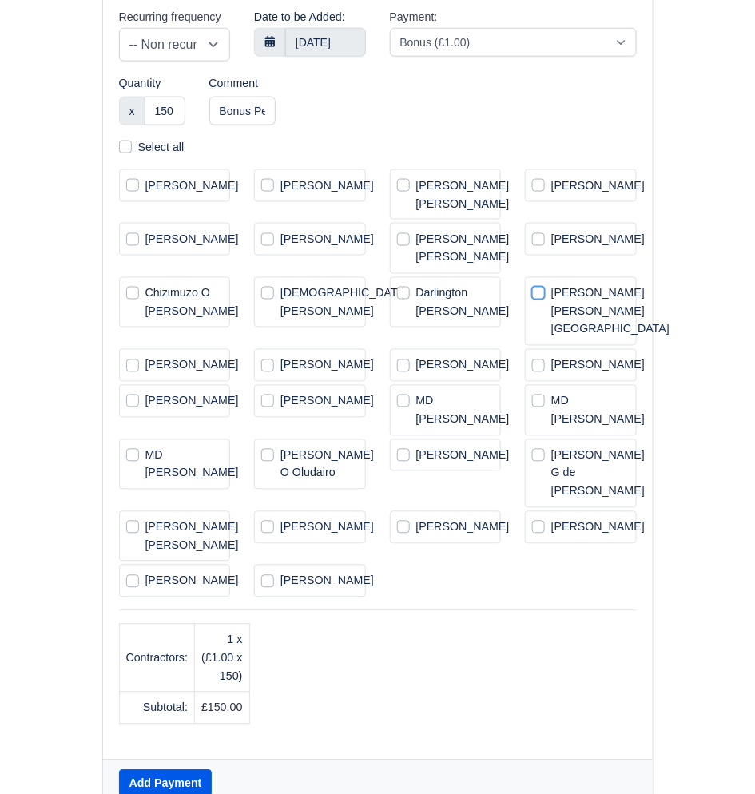
select select
click at [145, 590] on label "[PERSON_NAME]" at bounding box center [191, 581] width 93 height 18
click at [135, 585] on input "[PERSON_NAME]" at bounding box center [178, 578] width 104 height 13
checkbox input "true"
select select "2"
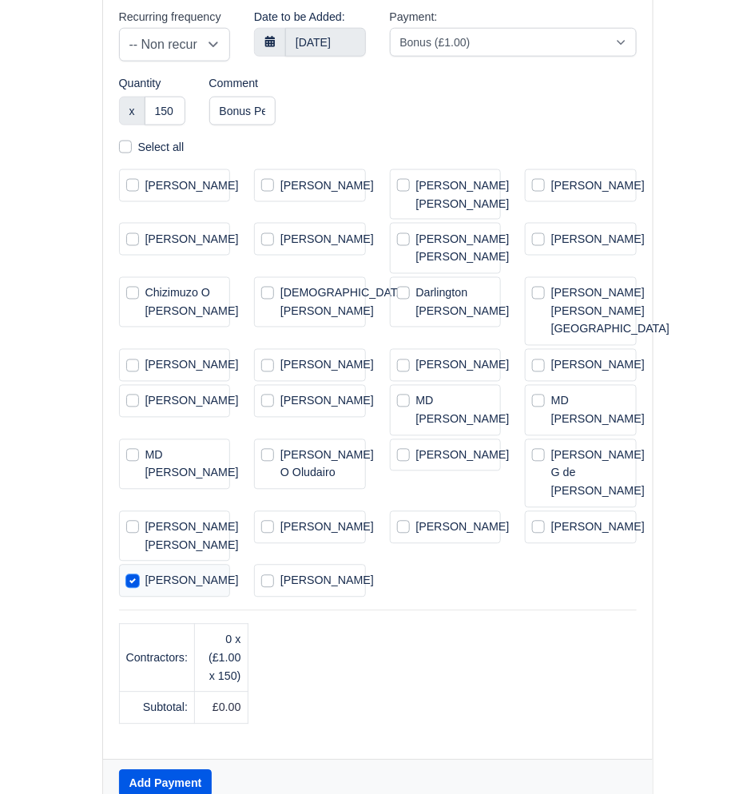
select select
click at [145, 555] on label "[PERSON_NAME] [PERSON_NAME]" at bounding box center [191, 536] width 93 height 37
click at [133, 531] on input "[PERSON_NAME] [PERSON_NAME]" at bounding box center [178, 524] width 104 height 13
checkbox input "true"
select select "2"
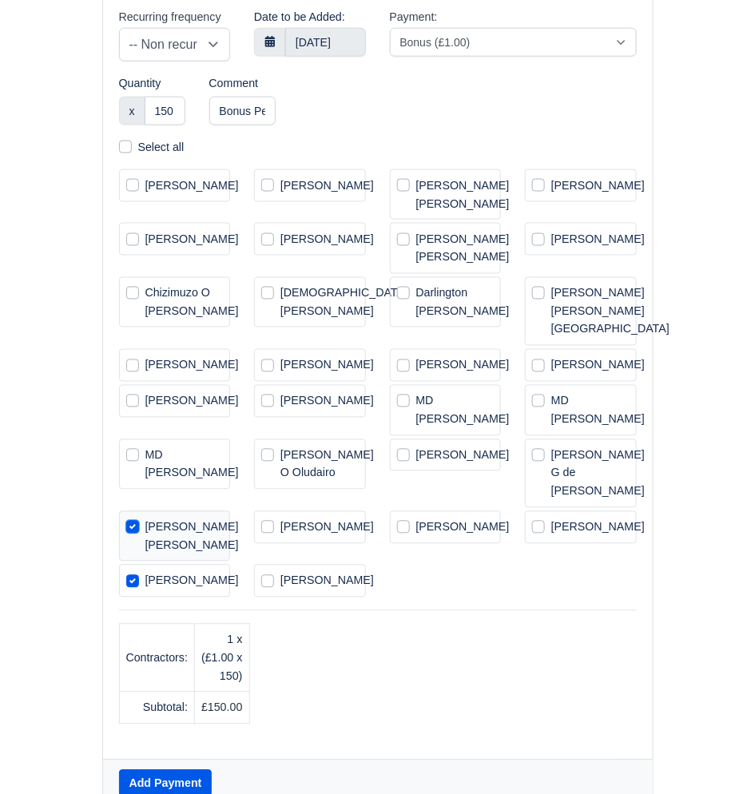
select select
click at [416, 375] on label "[PERSON_NAME]" at bounding box center [462, 365] width 93 height 18
click at [405, 369] on input "[PERSON_NAME]" at bounding box center [449, 362] width 104 height 13
checkbox input "true"
select select "2"
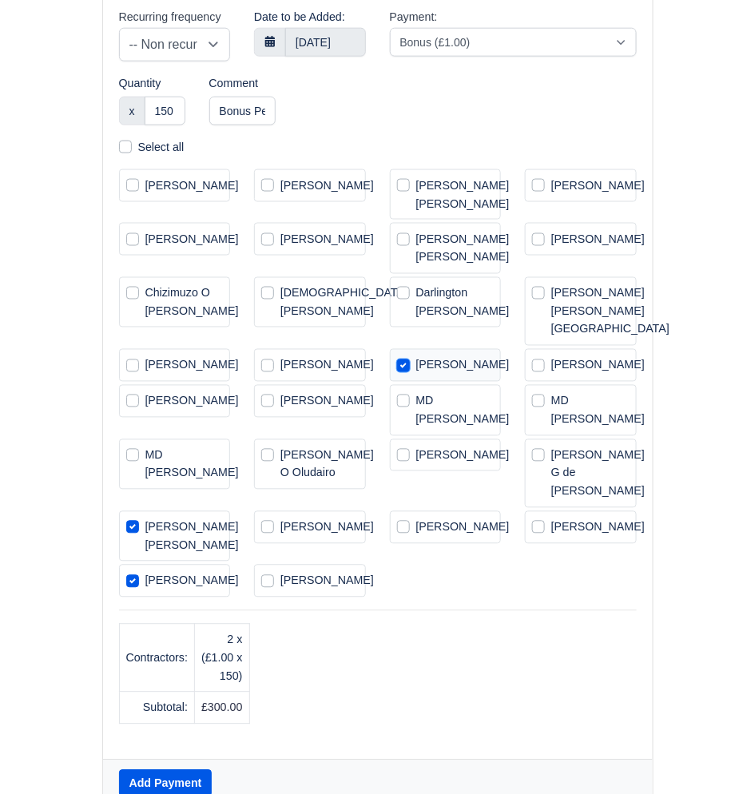
select select
click at [551, 248] on label "Catherine Rojas Garcia" at bounding box center [597, 239] width 93 height 18
click at [537, 243] on input "Catherine Rojas Garcia" at bounding box center [584, 236] width 104 height 13
checkbox input "true"
select select "2"
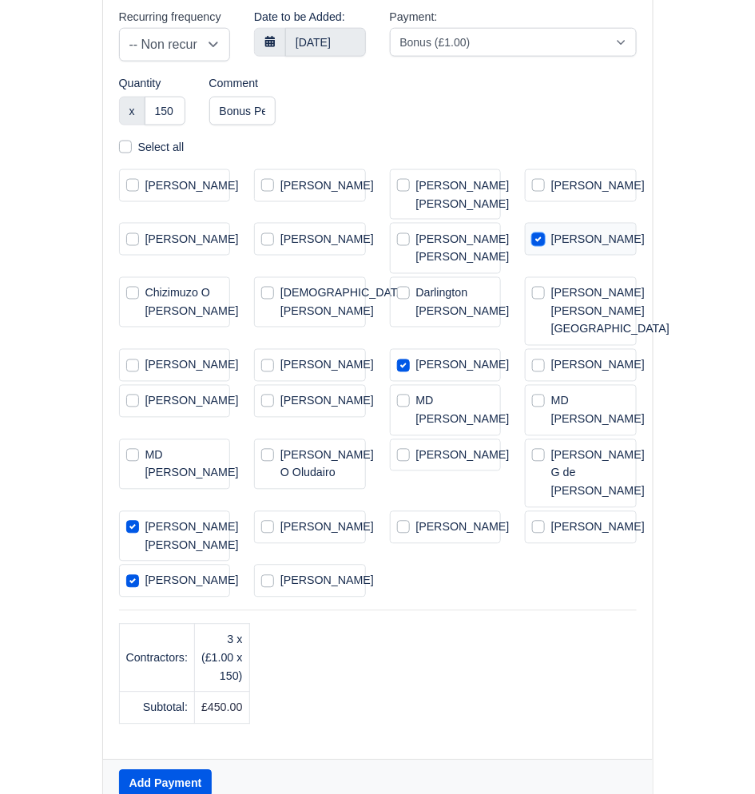
select select
click at [280, 375] on label "[PERSON_NAME]" at bounding box center [326, 365] width 93 height 18
click at [265, 369] on input "[PERSON_NAME]" at bounding box center [313, 362] width 104 height 13
checkbox input "true"
select select "2"
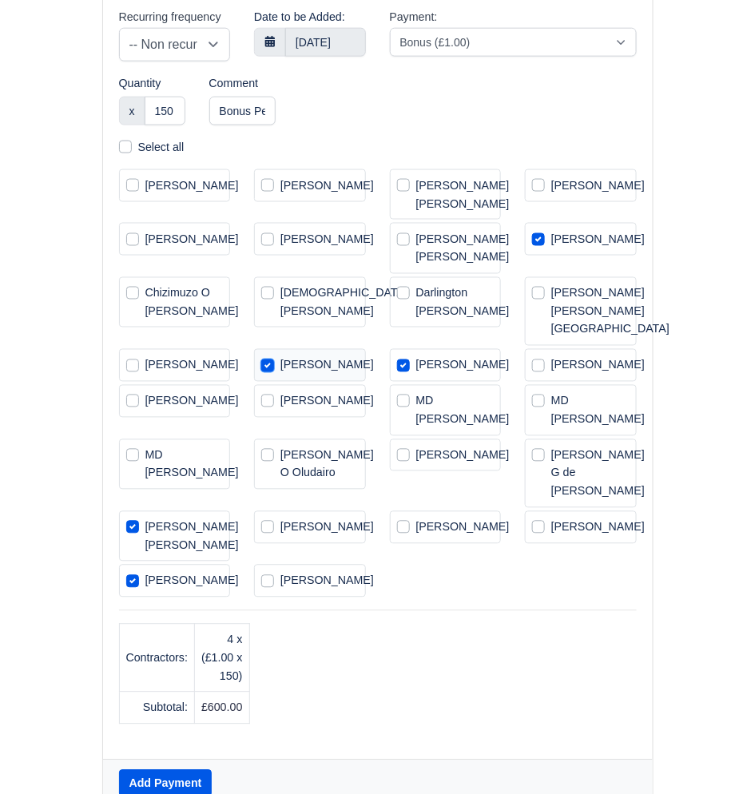
select select
click at [280, 411] on label "Marcos Vanderley Kerst" at bounding box center [326, 401] width 93 height 18
click at [271, 405] on input "Marcos Vanderley Kerst" at bounding box center [313, 398] width 104 height 13
checkbox input "true"
select select "2"
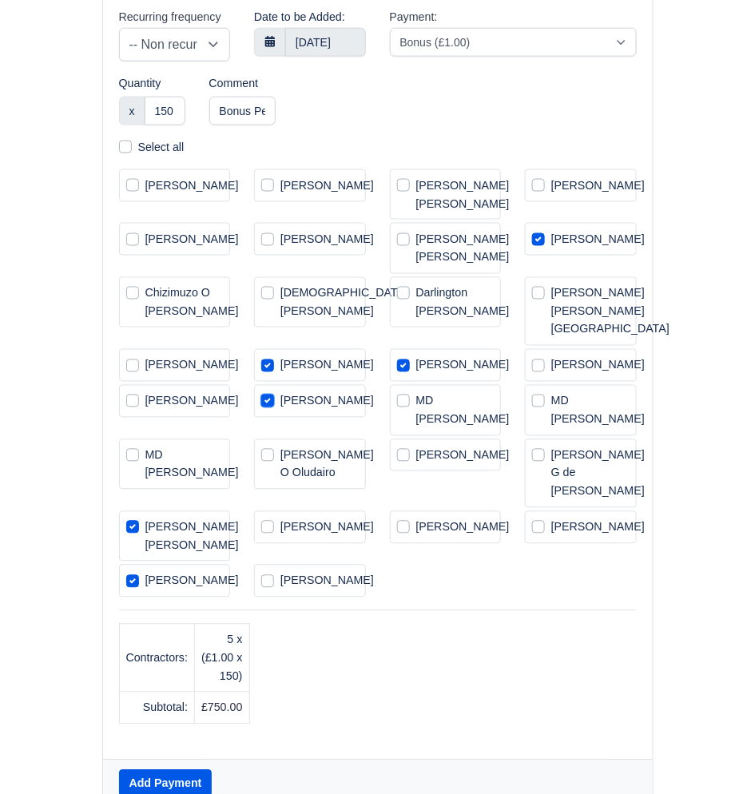
select select
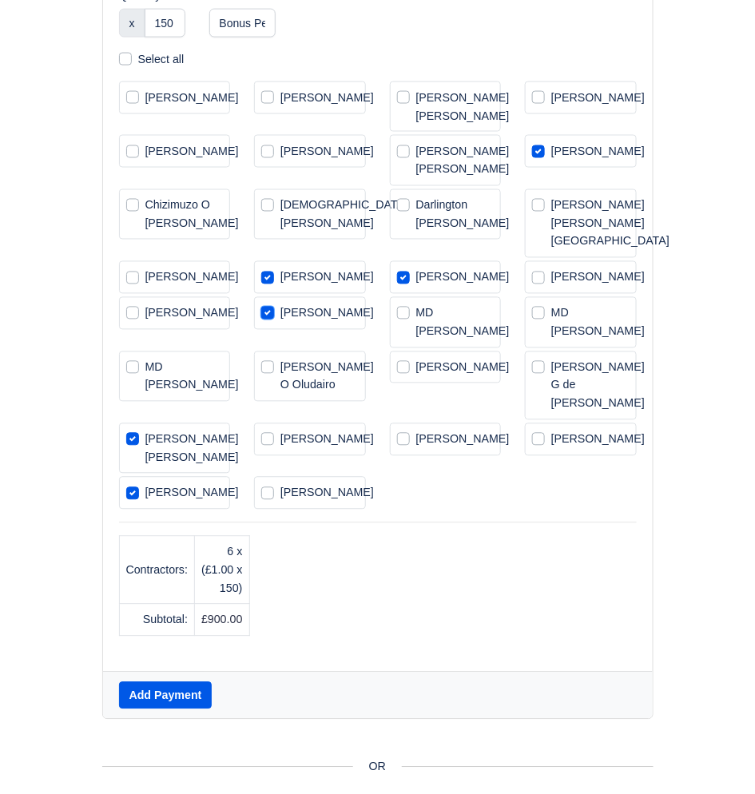
scroll to position [526, 0]
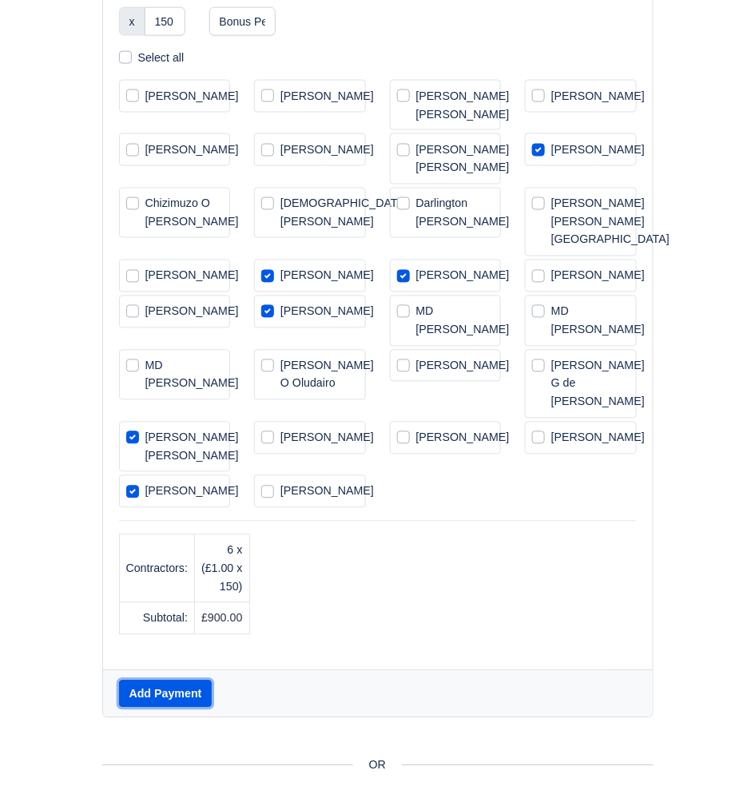
click at [174, 708] on button "Add Payment" at bounding box center [165, 694] width 93 height 27
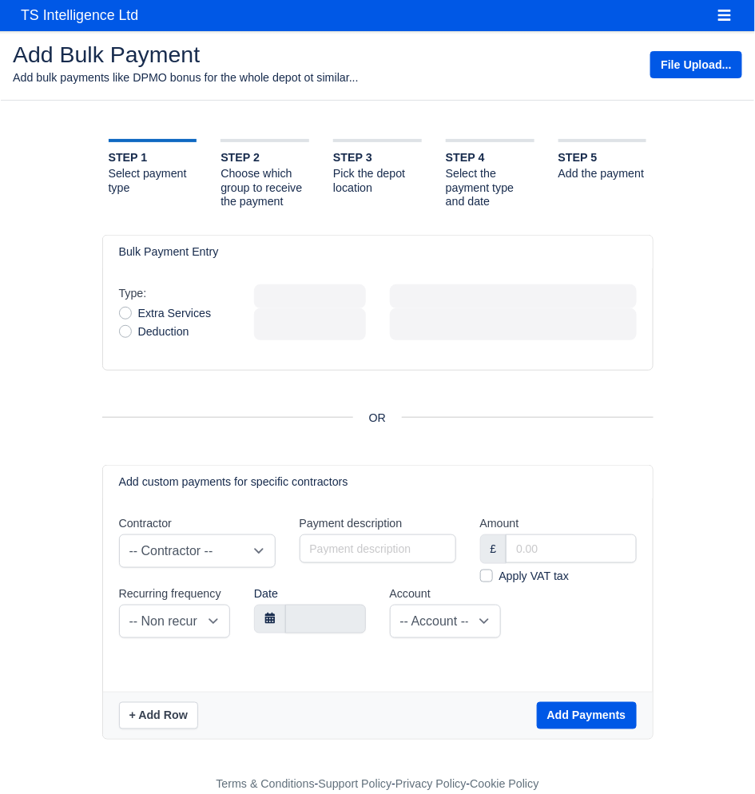
click at [138, 323] on label "Extra Services" at bounding box center [174, 313] width 73 height 18
click at [124, 317] on input "Extra Services" at bounding box center [125, 310] width 13 height 13
radio input "true"
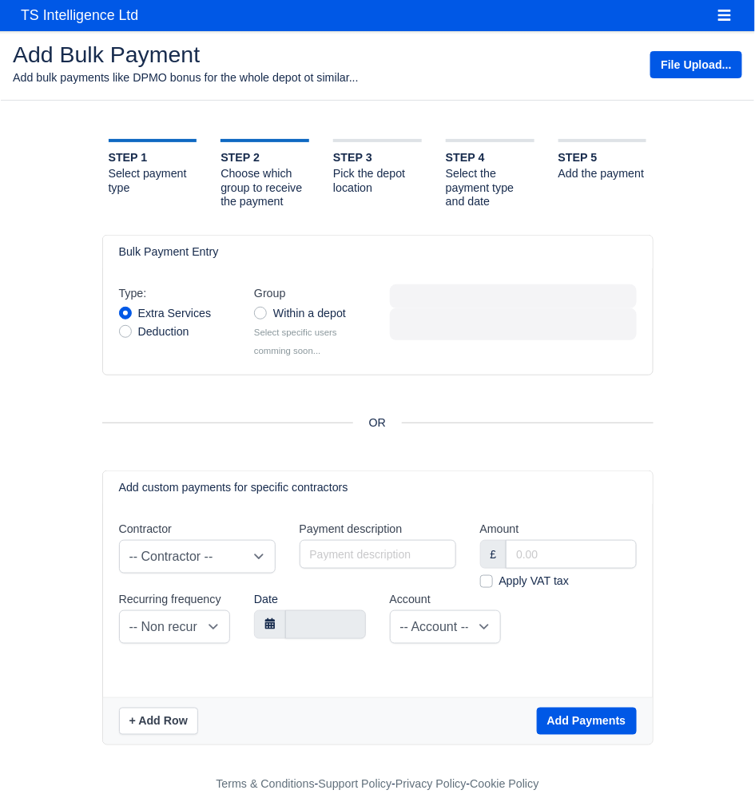
click at [273, 323] on label "Within a depot" at bounding box center [309, 313] width 73 height 18
click at [257, 317] on input "Within a depot" at bounding box center [260, 310] width 13 height 13
radio input "true"
select select
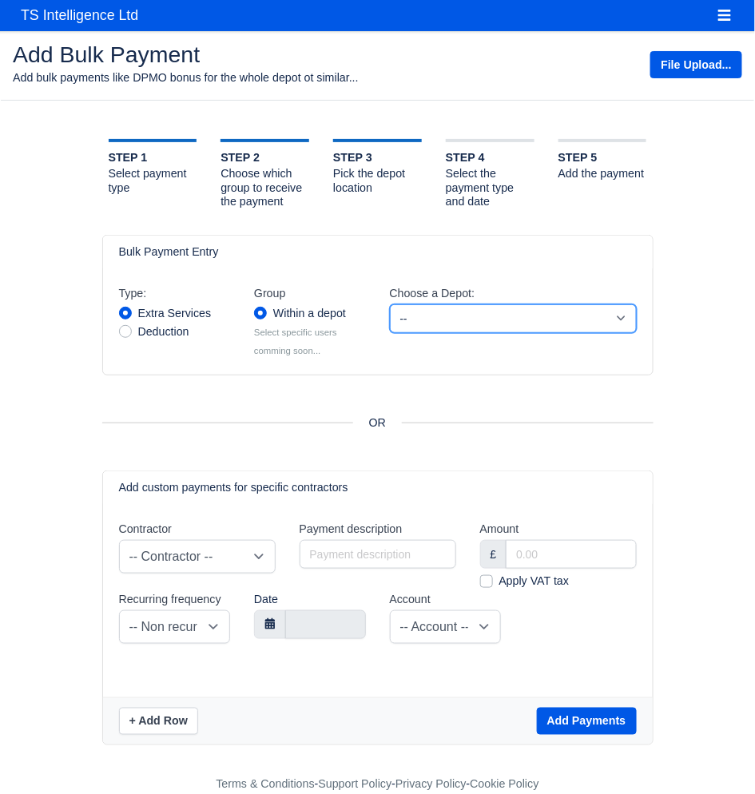
click at [510, 333] on select "-- DRM2 DRM4 DXW3 Holiday/on Leave Terminated" at bounding box center [513, 318] width 247 height 29
click at [390, 322] on select "-- DRM2 DRM4 DXW3 Holiday/on Leave Terminated" at bounding box center [513, 318] width 247 height 29
select select "2"
select select
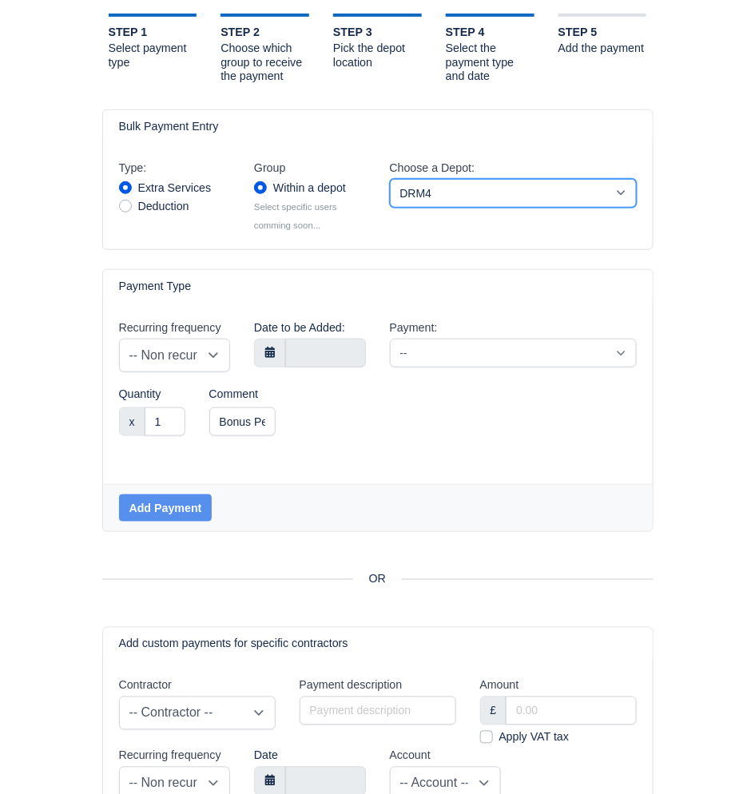
scroll to position [145, 0]
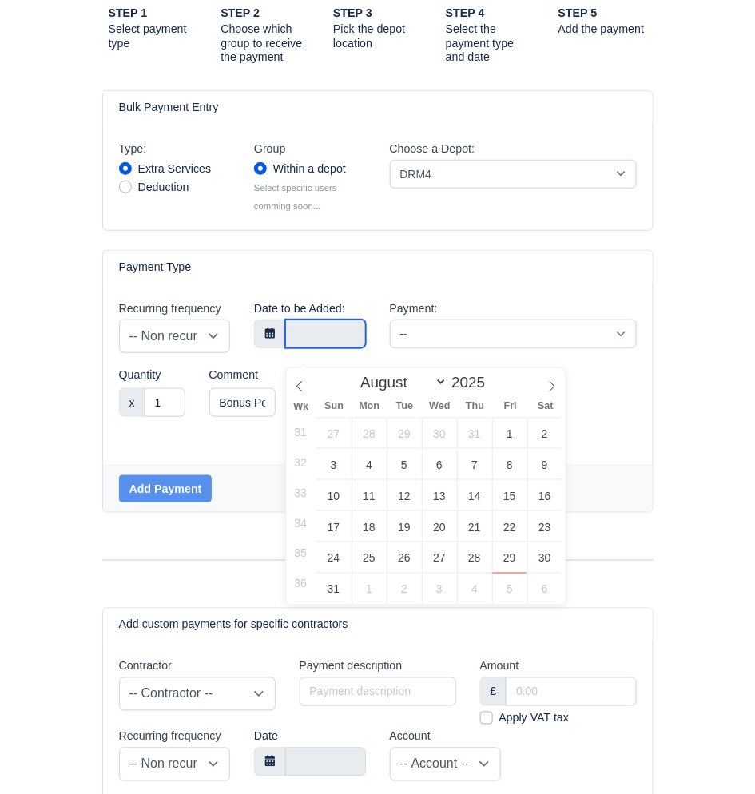
click at [305, 348] on input "text" at bounding box center [325, 334] width 81 height 29
type input "23 August 2025"
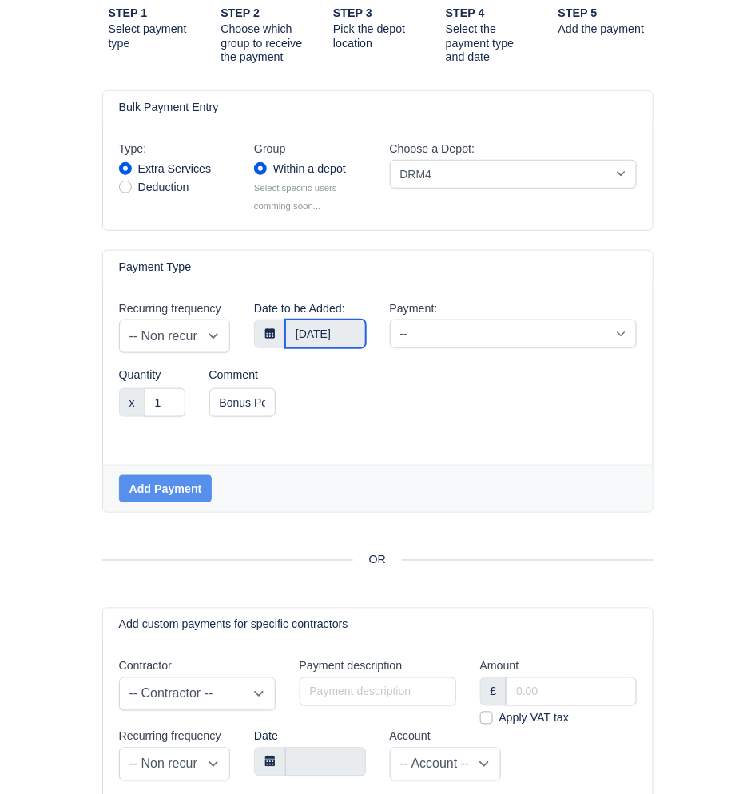
select select "2"
select select
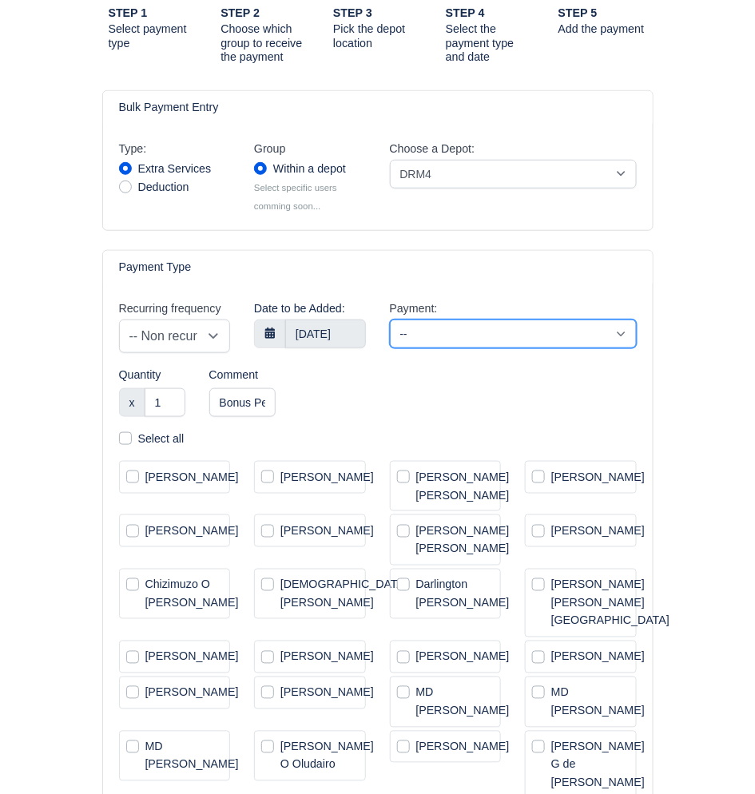
click at [494, 348] on select "-- Additional (£1.00) Additional (novat) (£1.00) Bonus (£1.00) Extra Service (£…" at bounding box center [513, 334] width 247 height 29
select select "2"
select select
select select "38"
click at [390, 337] on select "-- Additional (£1.00) Additional (novat) (£1.00) Bonus (£1.00) Extra Service (£…" at bounding box center [513, 334] width 247 height 29
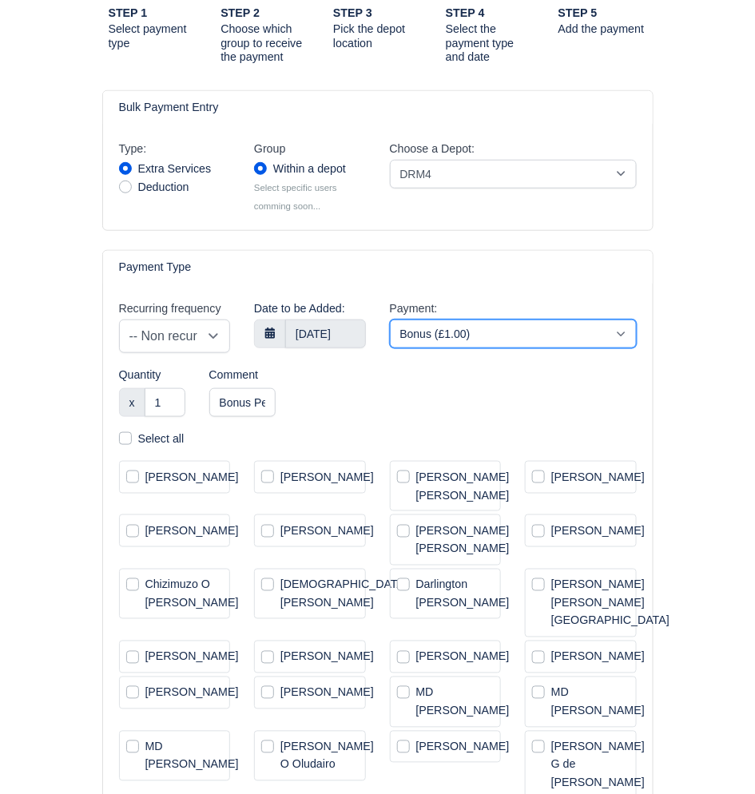
select select "2"
select select
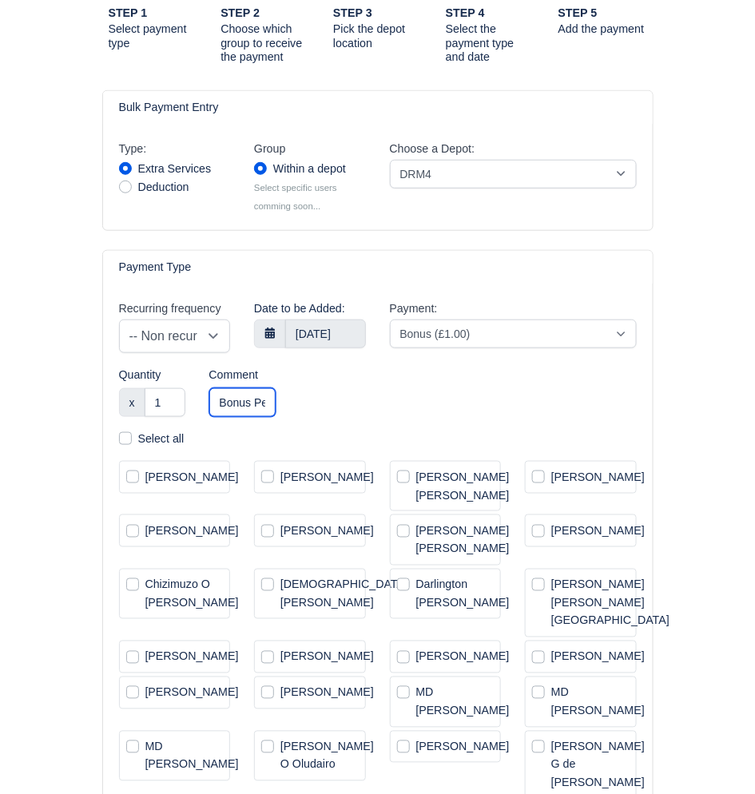
click at [234, 417] on input "Bonus Performance JULY (including Prime Week)" at bounding box center [242, 402] width 66 height 29
click at [173, 417] on input "1" at bounding box center [165, 402] width 41 height 29
type input "75"
select select "2"
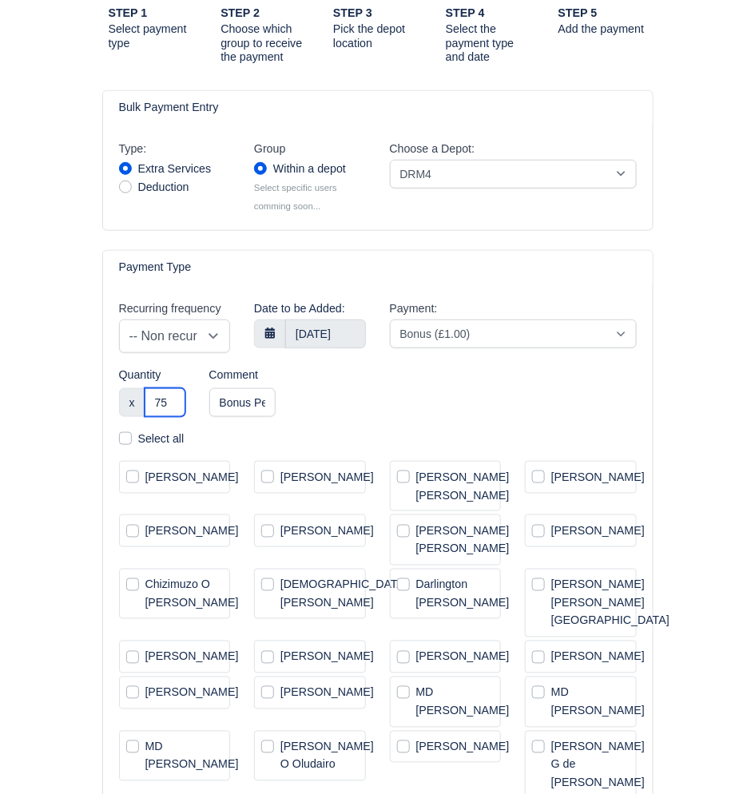
select select
type input "75"
click at [419, 415] on div "Recurring frequency -- Non recurring -- Daily Weekly Bi-weekly Monthly Date to …" at bounding box center [378, 365] width 542 height 130
select select "2"
select select
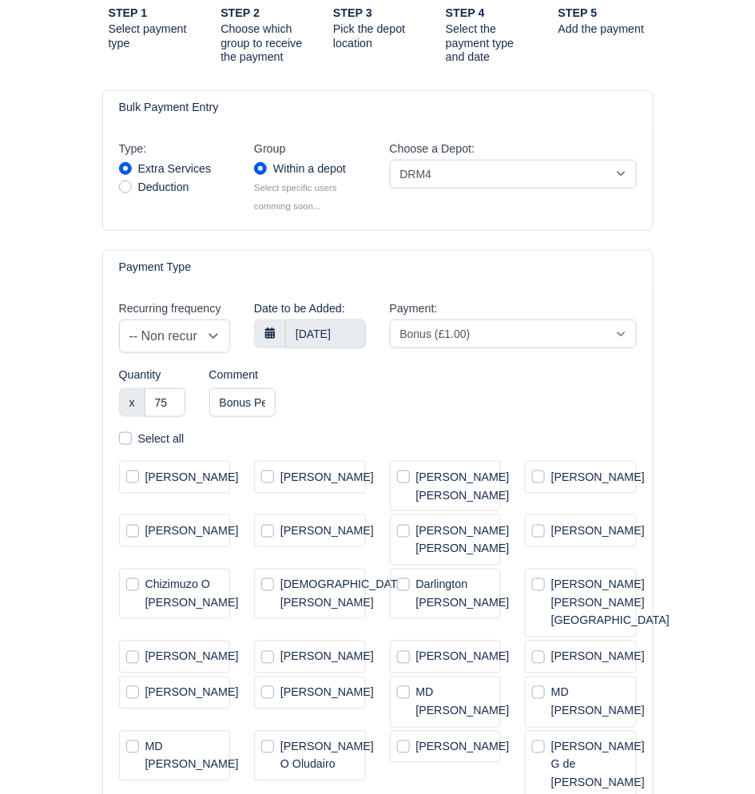
scroll to position [246, 0]
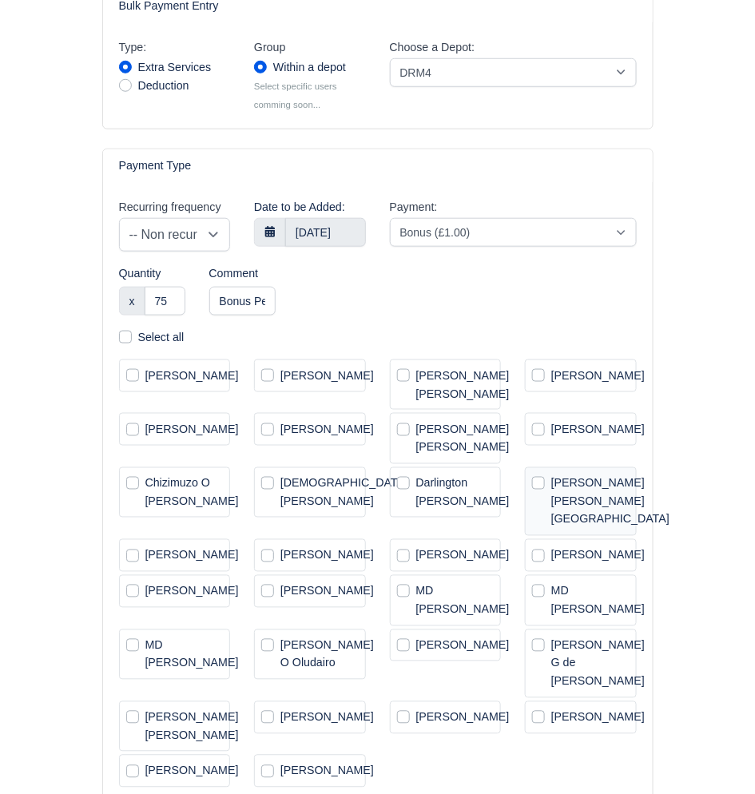
click at [551, 505] on label "[PERSON_NAME] [PERSON_NAME][GEOGRAPHIC_DATA]" at bounding box center [610, 502] width 118 height 54
click at [540, 487] on input "[PERSON_NAME] [PERSON_NAME][GEOGRAPHIC_DATA]" at bounding box center [584, 481] width 104 height 13
checkbox input "true"
select select "2"
select select
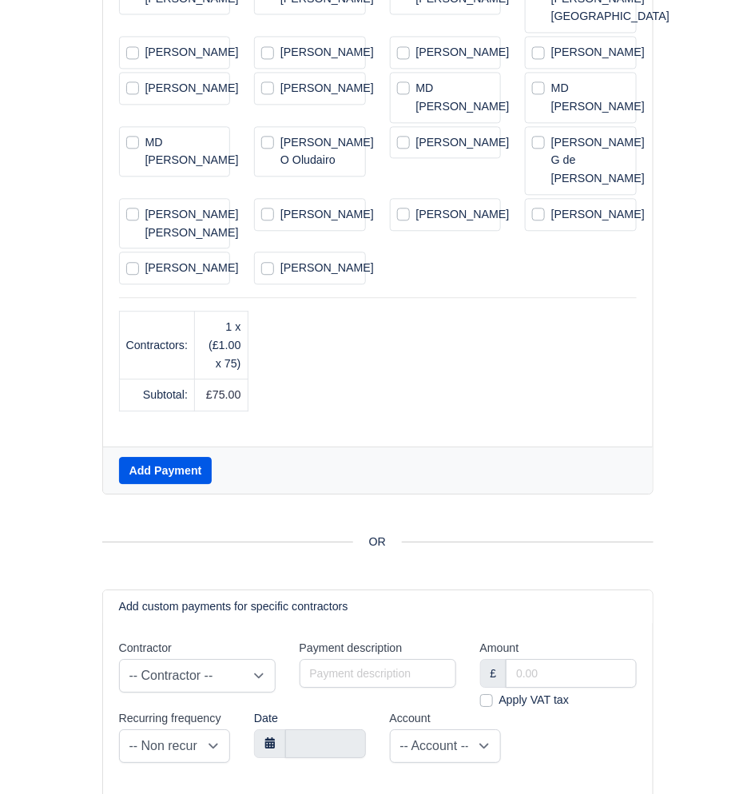
scroll to position [772, 0]
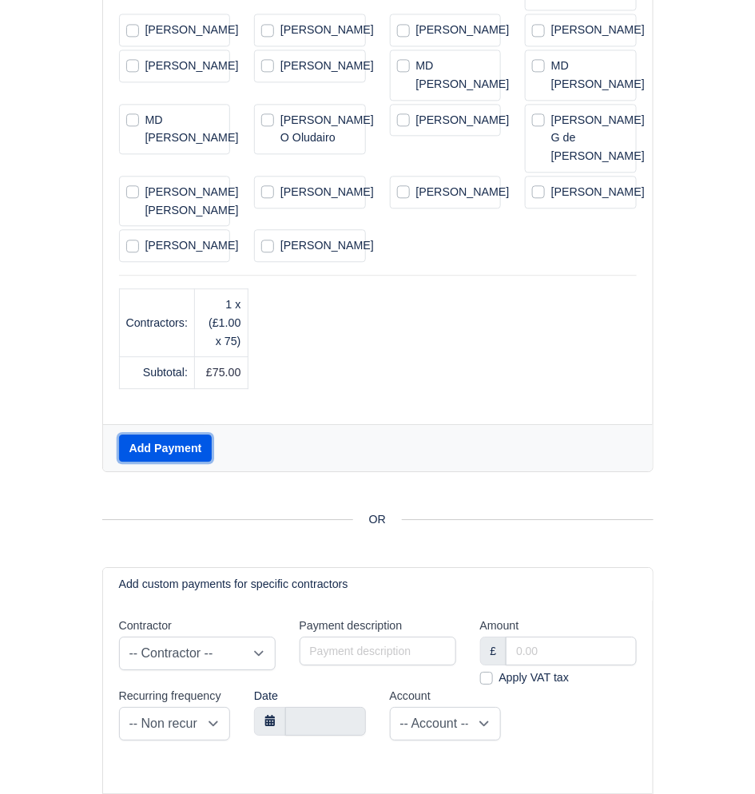
click at [169, 462] on button "Add Payment" at bounding box center [165, 448] width 93 height 27
radio input "false"
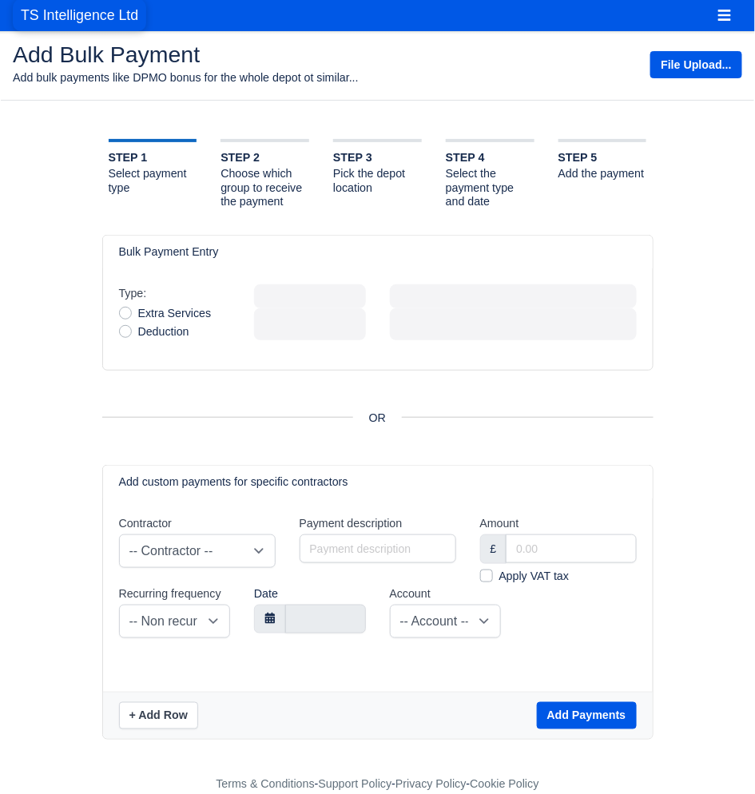
click at [102, 18] on span "TS Intelligence Ltd" at bounding box center [79, 15] width 133 height 32
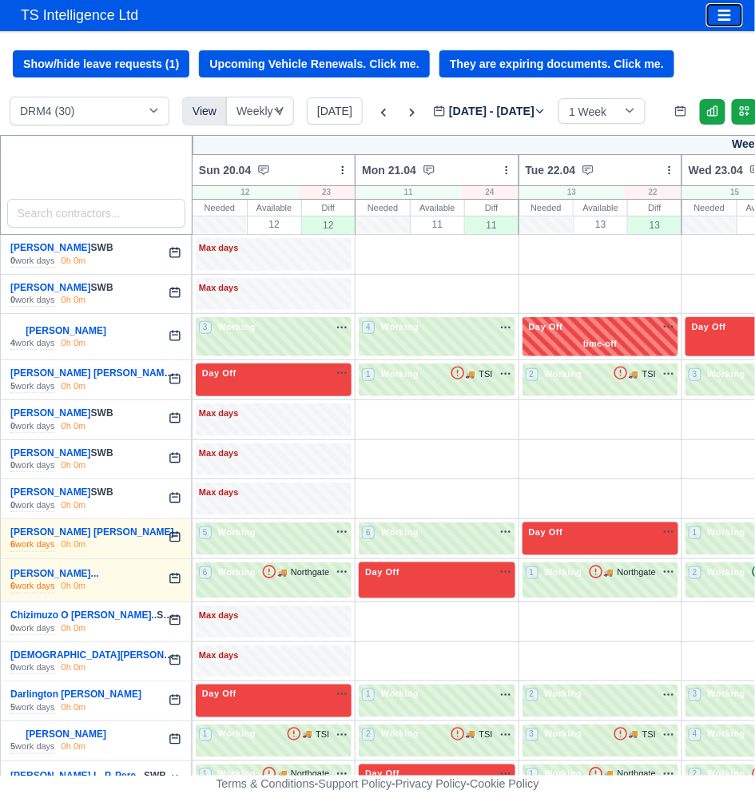
click at [715, 22] on button "Toggle navigation" at bounding box center [724, 15] width 35 height 22
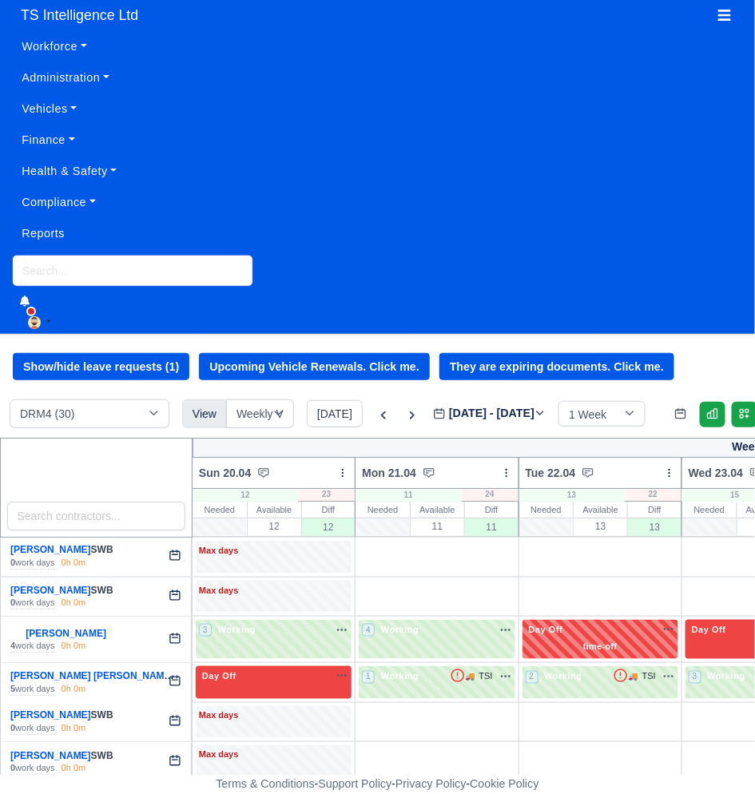
click at [135, 264] on input "search" at bounding box center [133, 271] width 240 height 30
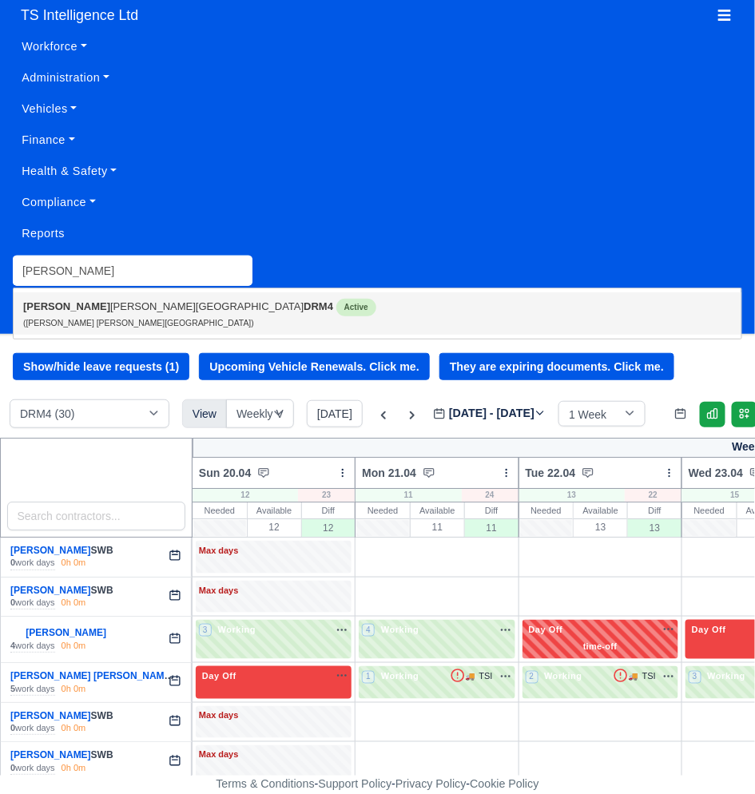
click at [304, 301] on strong "DRM4" at bounding box center [319, 306] width 30 height 12
type input "[PERSON_NAME] [PERSON_NAME][GEOGRAPHIC_DATA]"
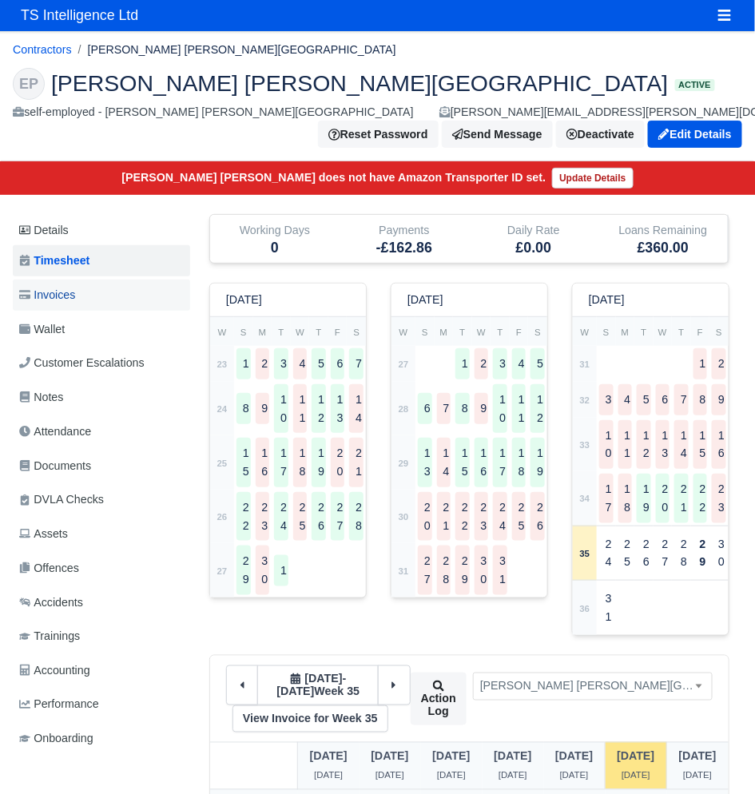
click at [97, 296] on link "Invoices" at bounding box center [101, 295] width 177 height 31
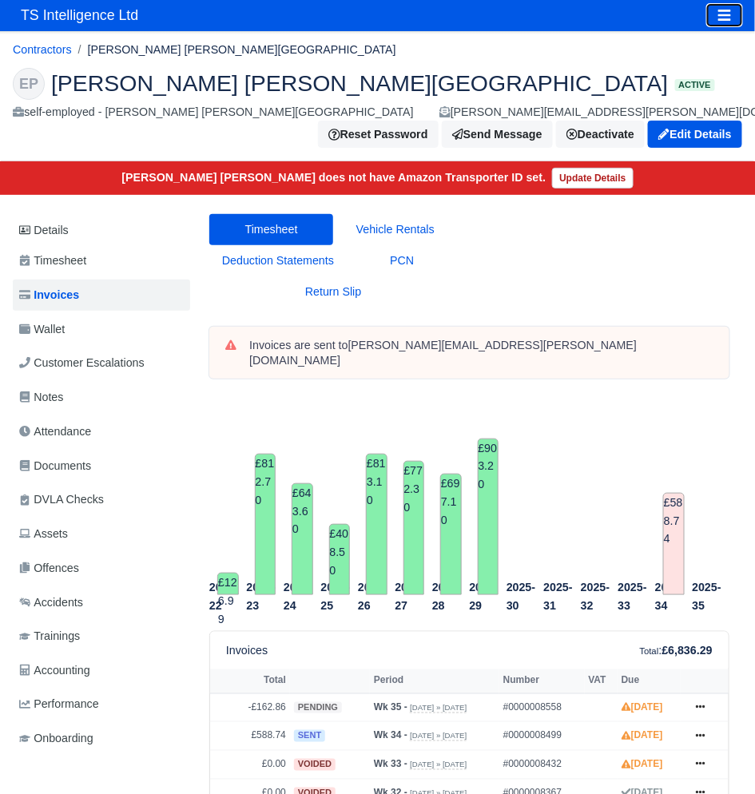
click at [721, 18] on icon "Toggle navigation" at bounding box center [724, 15] width 14 height 14
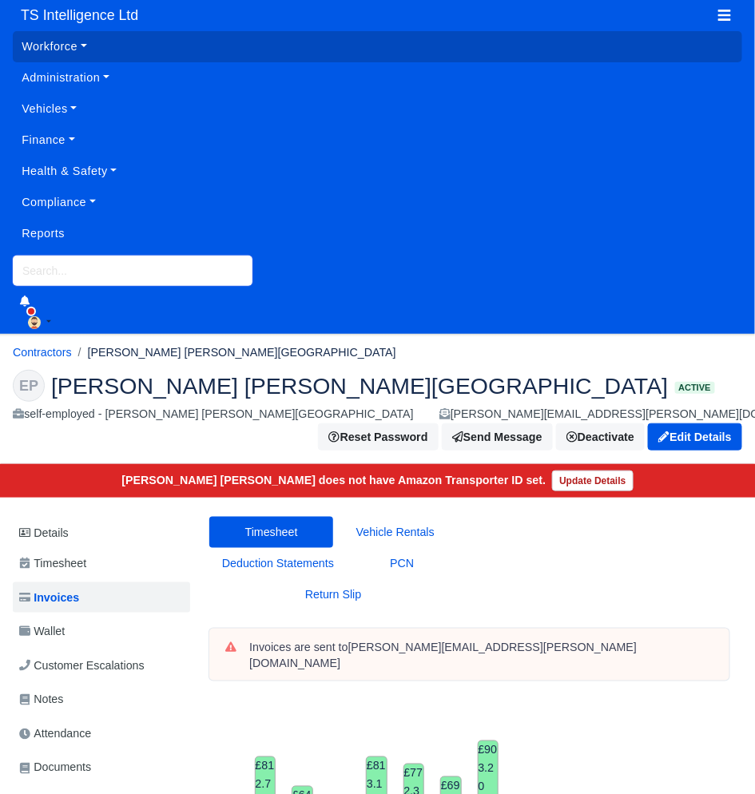
click at [154, 272] on input "search" at bounding box center [133, 271] width 240 height 30
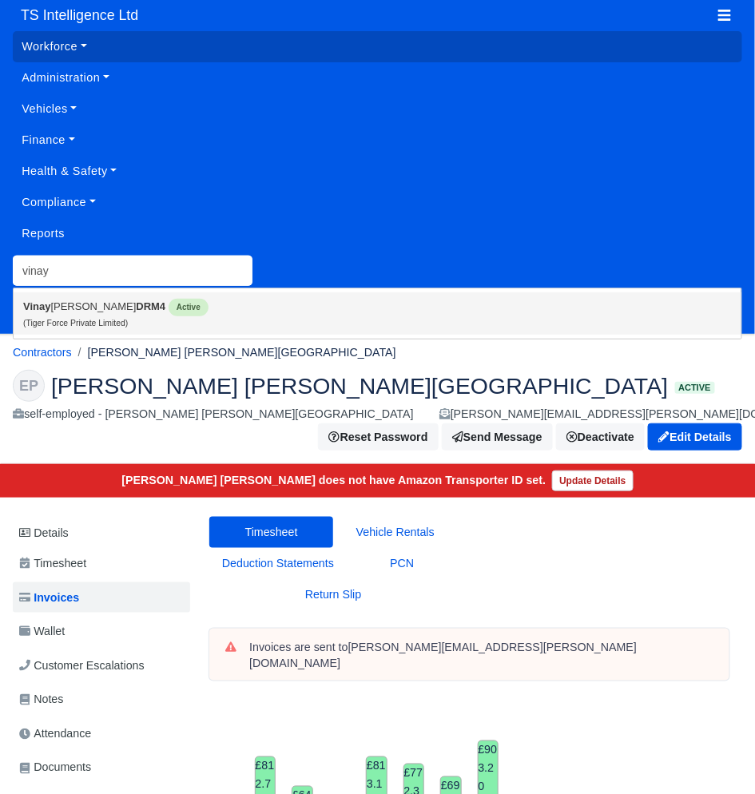
click at [169, 313] on span "Active" at bounding box center [189, 308] width 40 height 18
type input "[PERSON_NAME]"
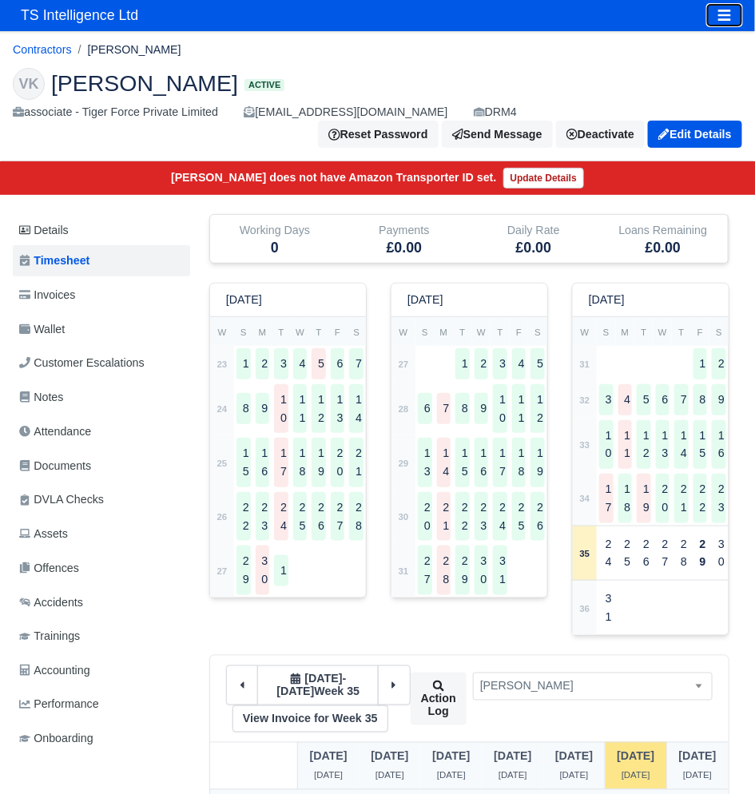
click at [717, 13] on icon "Toggle navigation" at bounding box center [724, 15] width 14 height 14
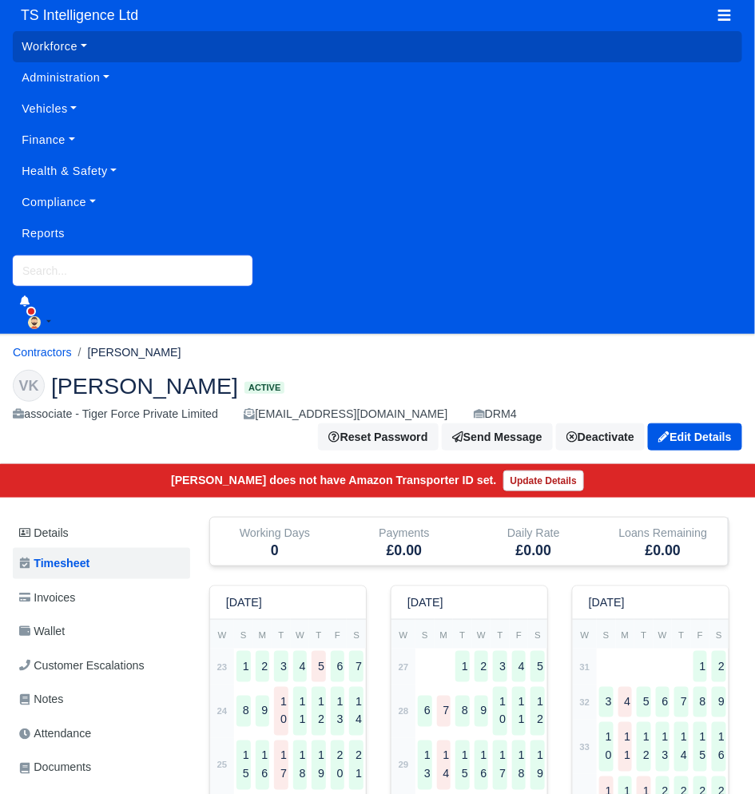
click at [186, 269] on input "search" at bounding box center [133, 271] width 240 height 30
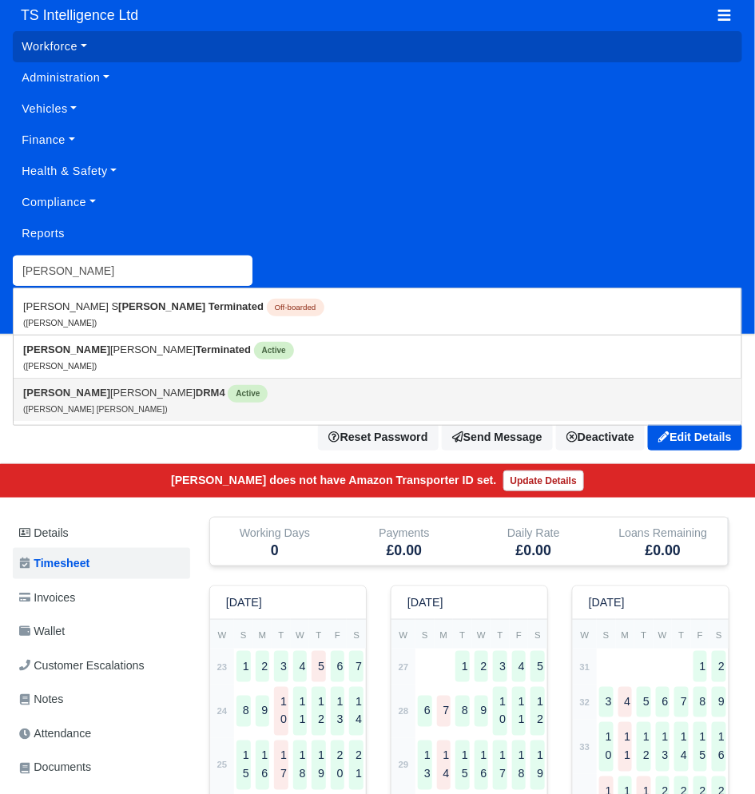
click at [115, 400] on link "[PERSON_NAME] [PERSON_NAME] DRM4 Active ([PERSON_NAME] [PERSON_NAME])" at bounding box center [378, 400] width 728 height 42
type input "[PERSON_NAME] [PERSON_NAME]"
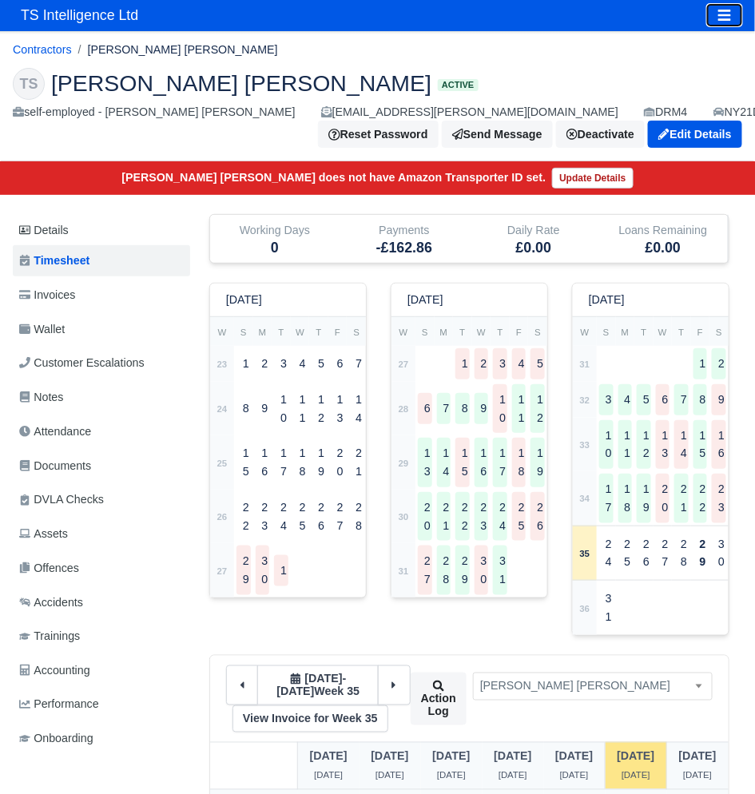
click at [728, 15] on icon "Toggle navigation" at bounding box center [724, 15] width 13 height 11
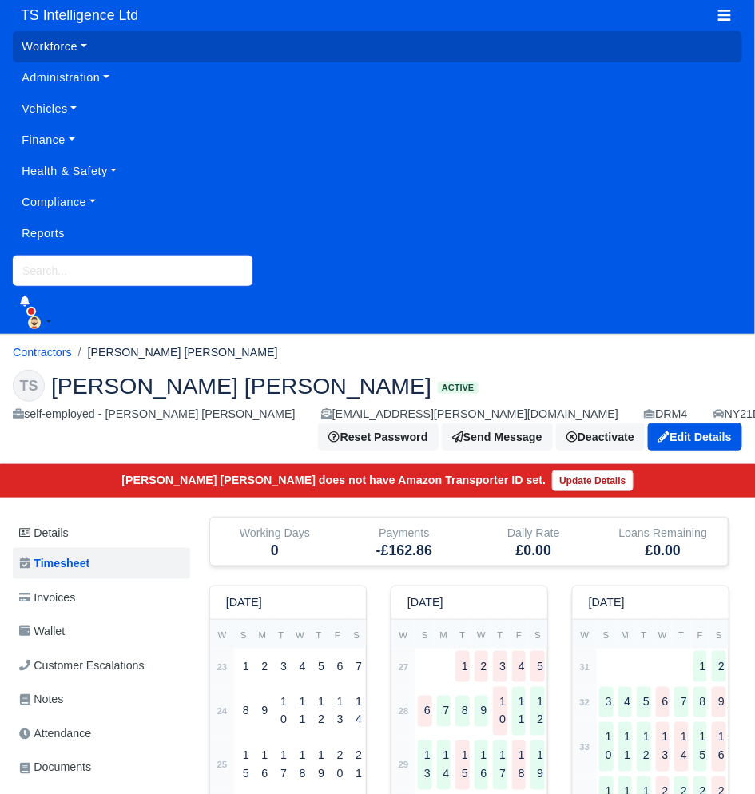
click at [170, 264] on input "search" at bounding box center [133, 271] width 240 height 30
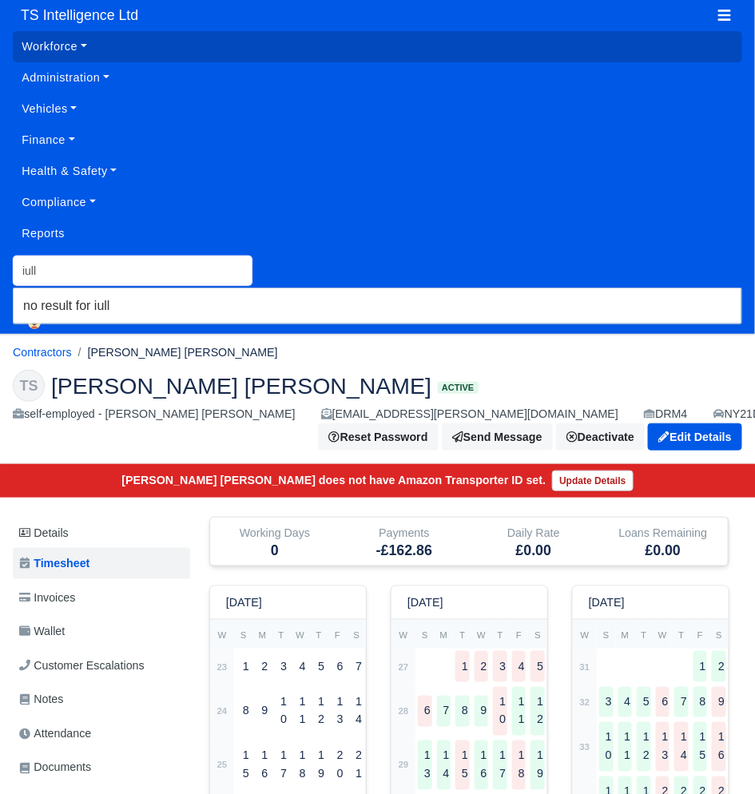
type input "iul"
type input "iulian Bercuci"
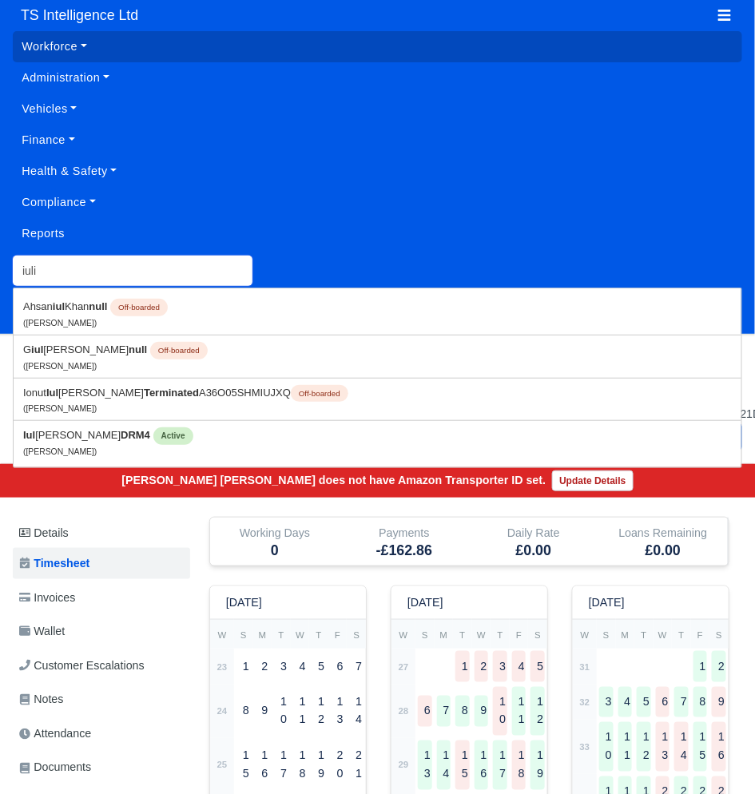
type input "iulia"
type input "iulian Bercuci"
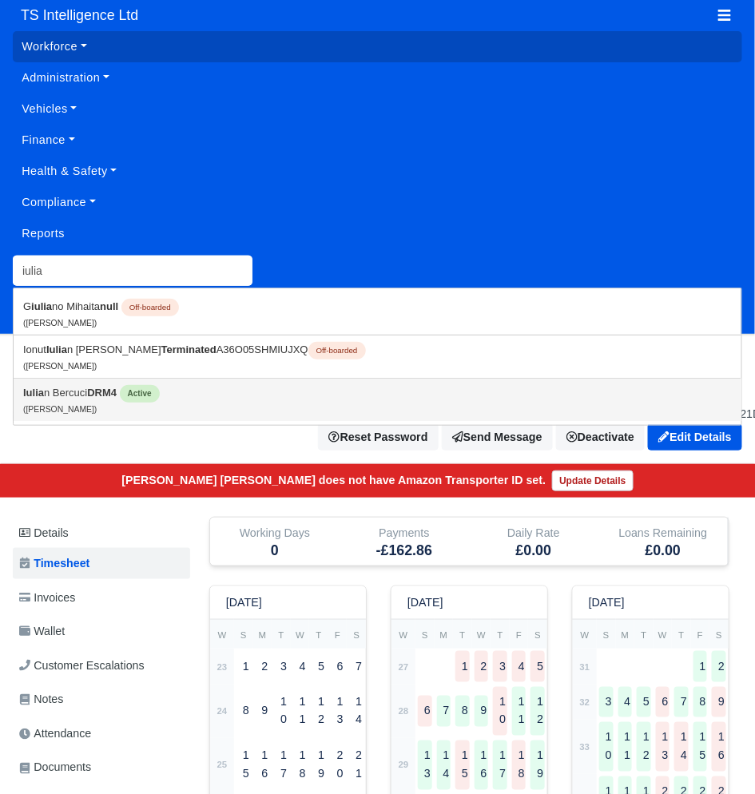
click at [66, 405] on small "(Iulian Bercuci)" at bounding box center [59, 409] width 73 height 9
type input "[PERSON_NAME]"
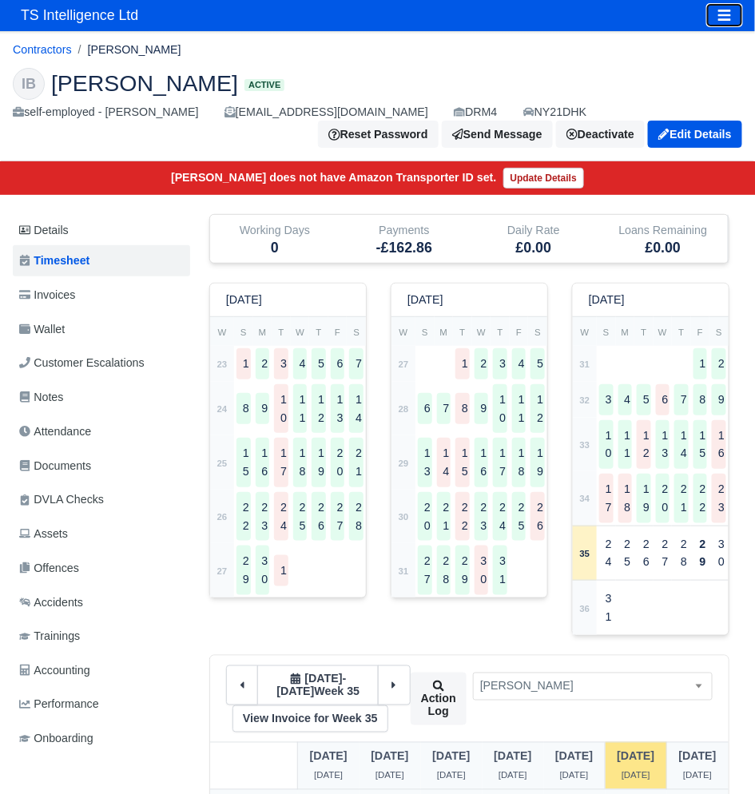
click at [721, 17] on icon "Toggle navigation" at bounding box center [724, 15] width 14 height 14
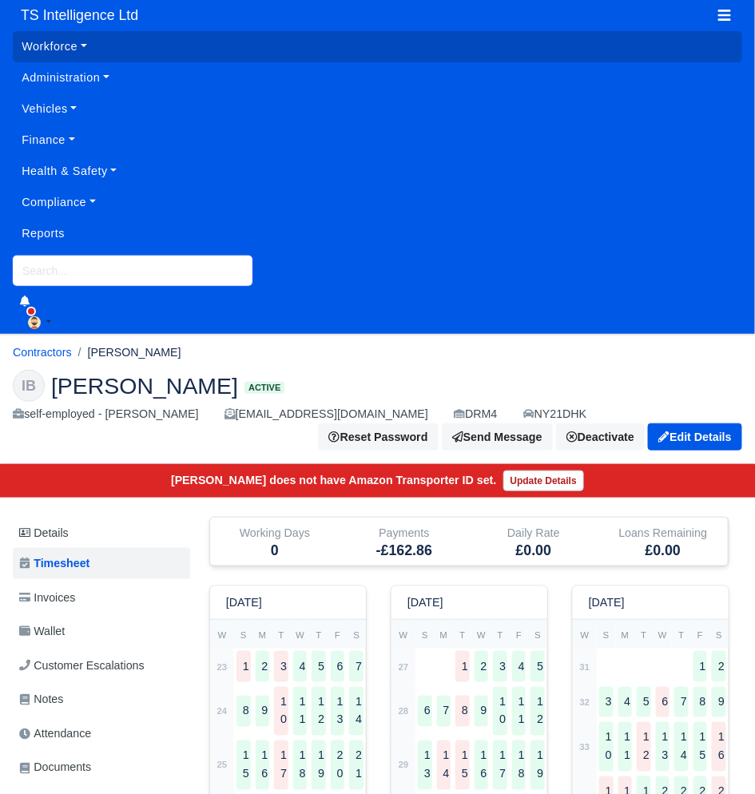
click at [137, 272] on input "search" at bounding box center [133, 271] width 240 height 30
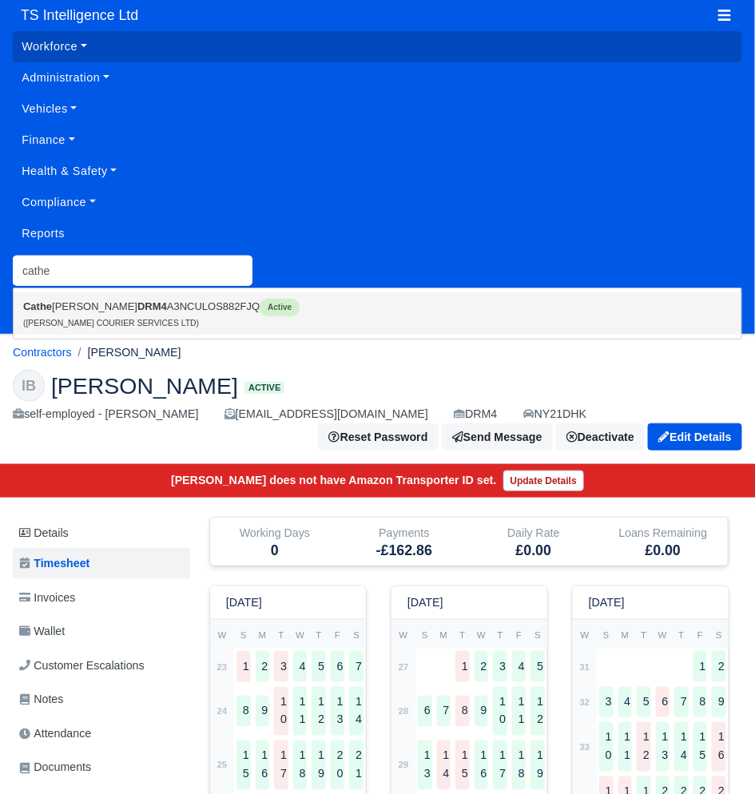
click at [165, 299] on link "Cathe rine Rojas Garcia DRM4 A3NCULOS882FJQ Active (CATHERINE COURIER SERVICES …" at bounding box center [378, 313] width 728 height 42
type input "[PERSON_NAME]"
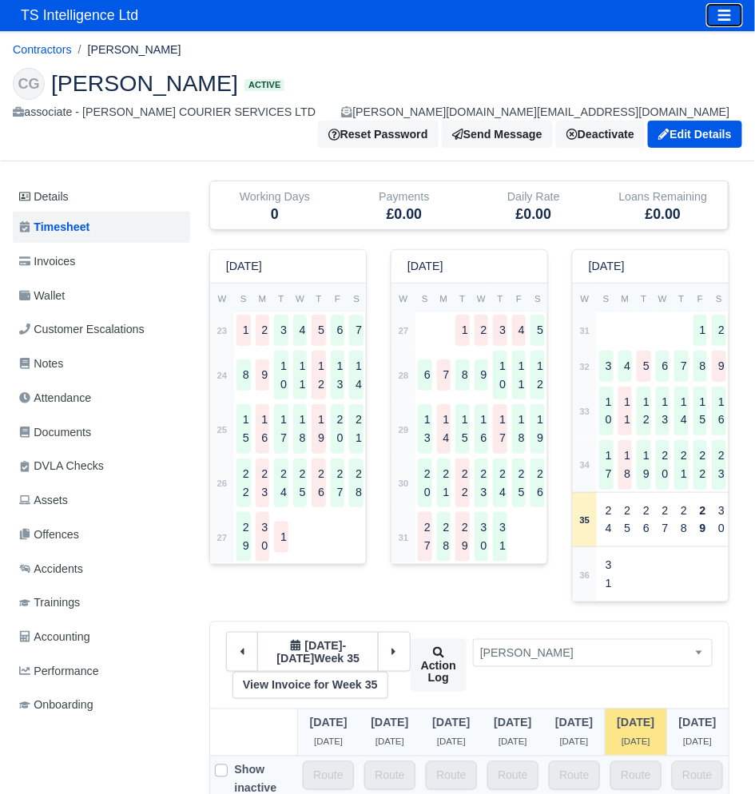
click at [731, 12] on icon "Toggle navigation" at bounding box center [724, 15] width 14 height 14
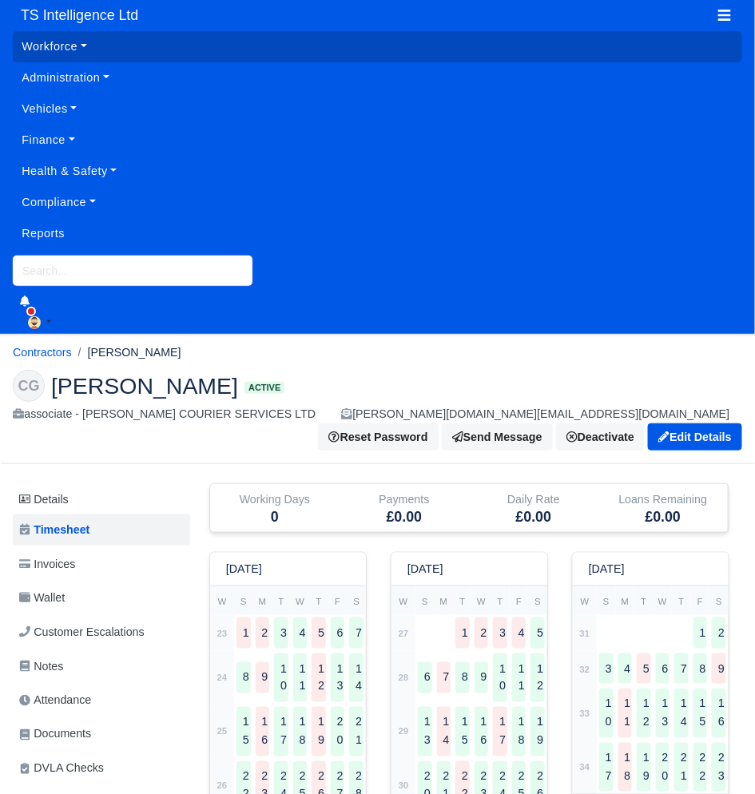
click at [110, 265] on input "search" at bounding box center [133, 271] width 240 height 30
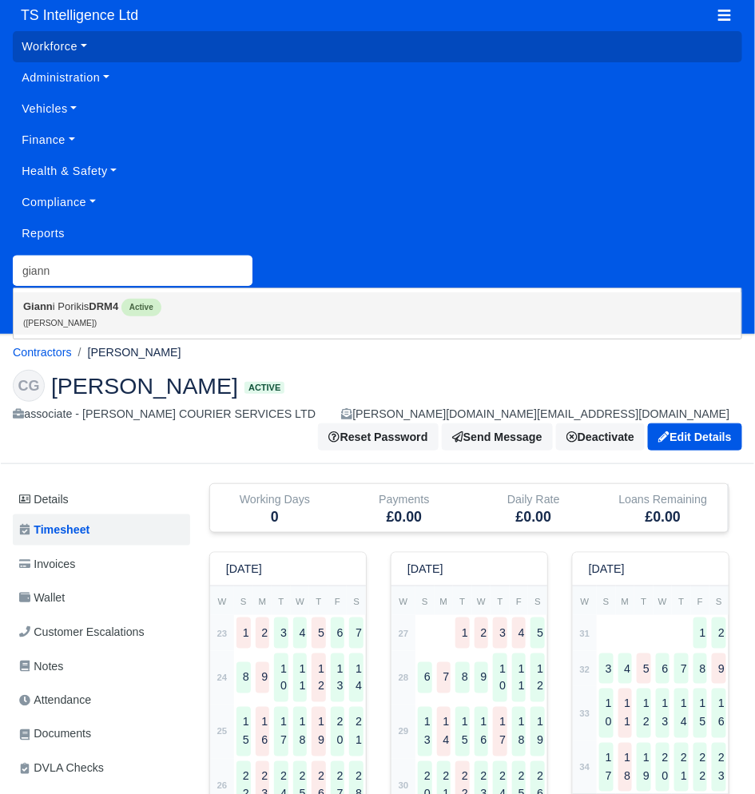
click at [93, 309] on strong "DRM4" at bounding box center [104, 306] width 30 height 12
type input "[PERSON_NAME]"
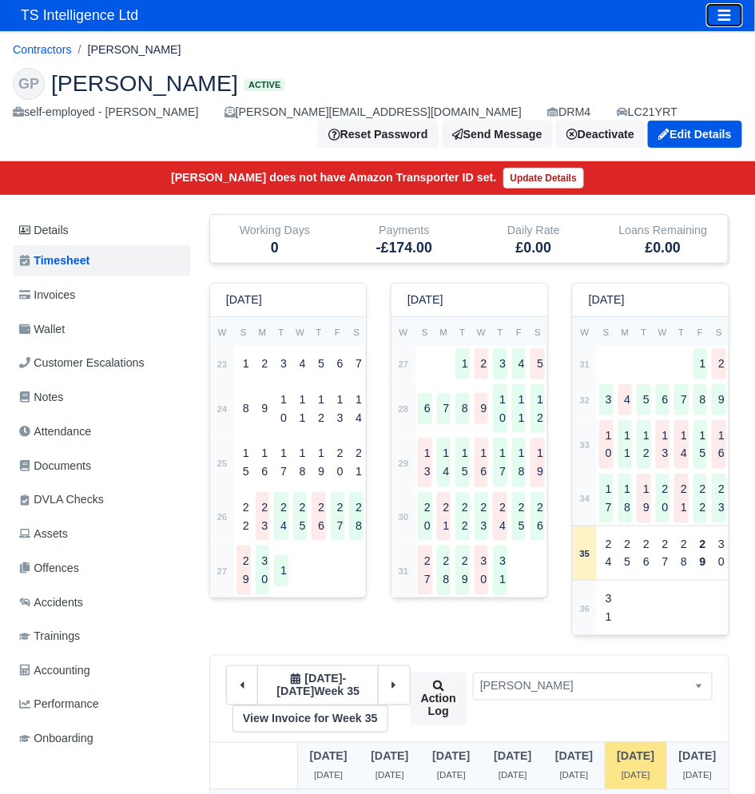
click at [726, 22] on icon "Toggle navigation" at bounding box center [724, 15] width 14 height 14
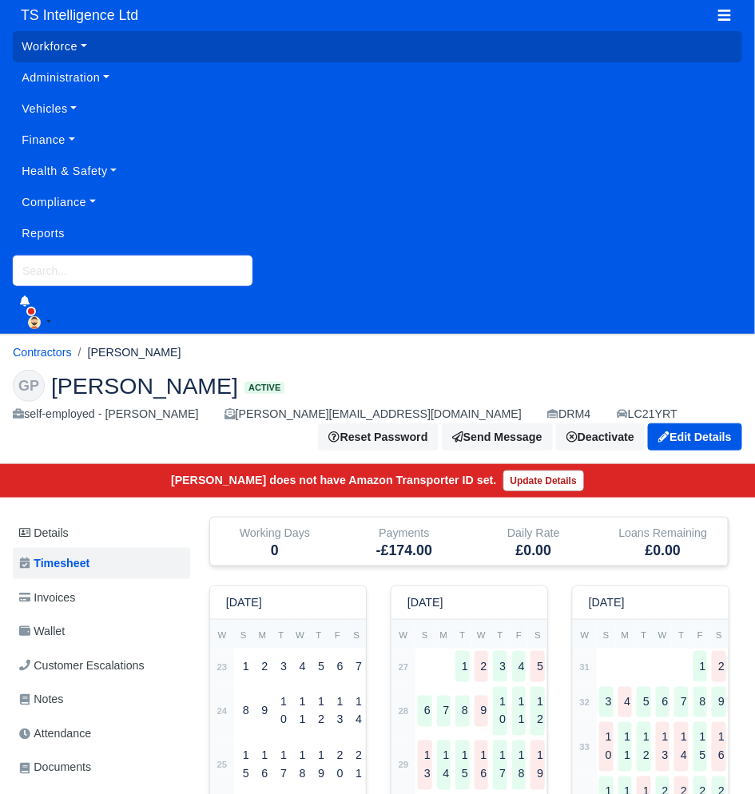
click at [97, 267] on input "search" at bounding box center [133, 271] width 240 height 30
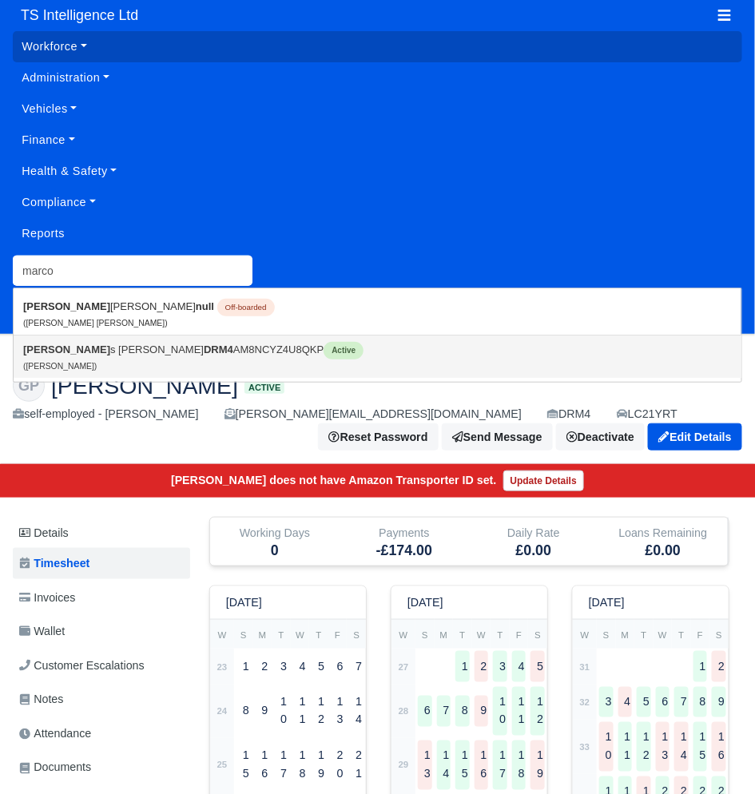
click at [99, 349] on link "Marco s Vanderley Kerst DRM4 AM8NCYZ4U8QKP Active (Marcos Vanderley Kerst)" at bounding box center [378, 357] width 728 height 42
type input "Marcos Vanderley Kerst"
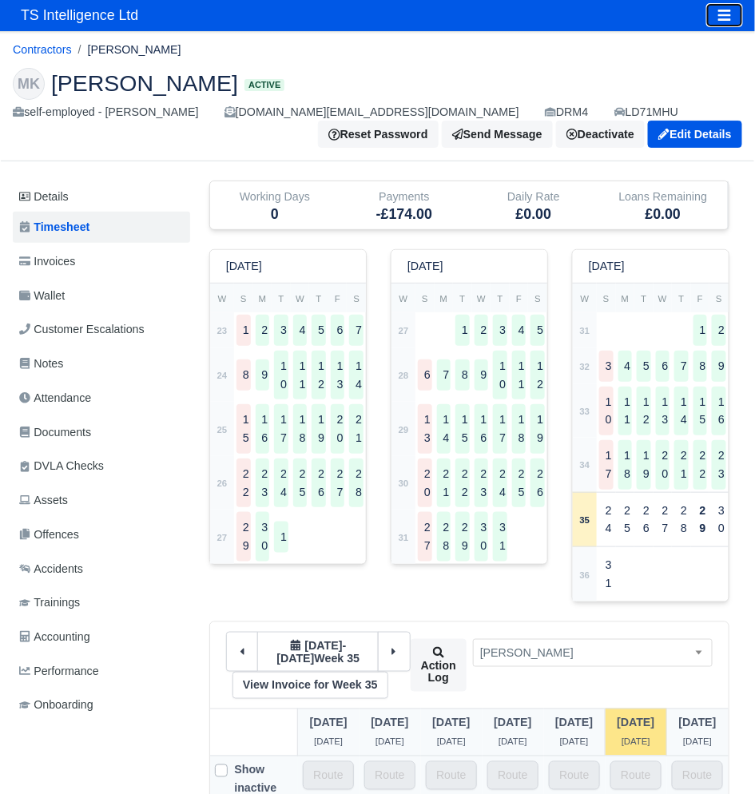
click at [730, 21] on icon "Toggle navigation" at bounding box center [724, 15] width 14 height 14
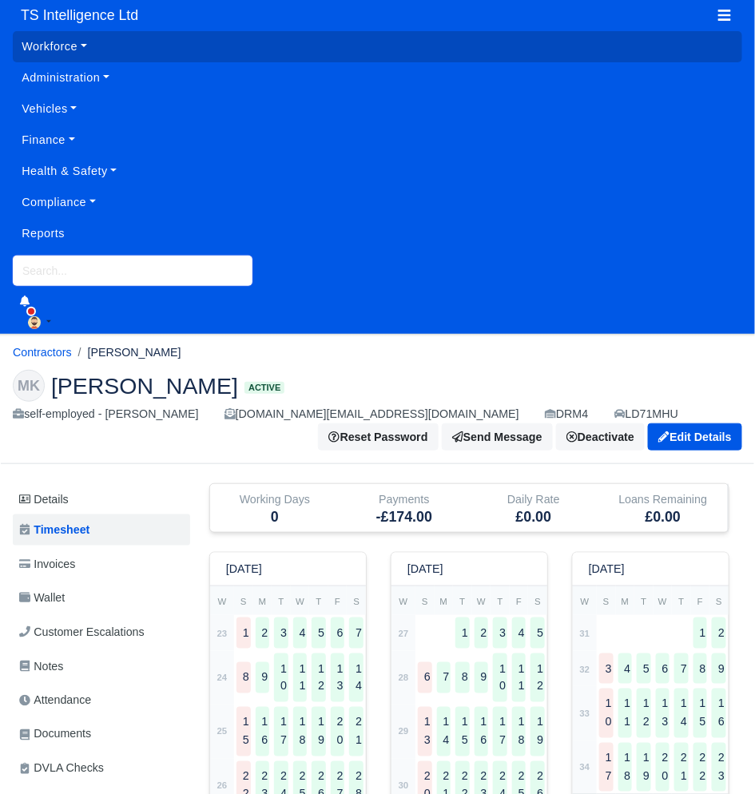
click at [139, 264] on input "search" at bounding box center [133, 271] width 240 height 30
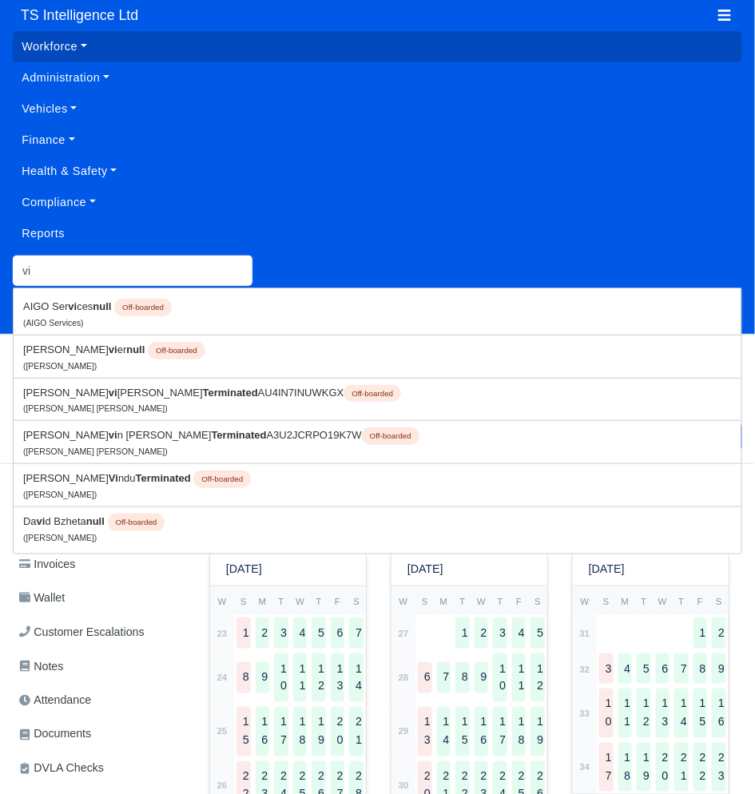
type input "vij"
type input "vijay Naran Kumar"
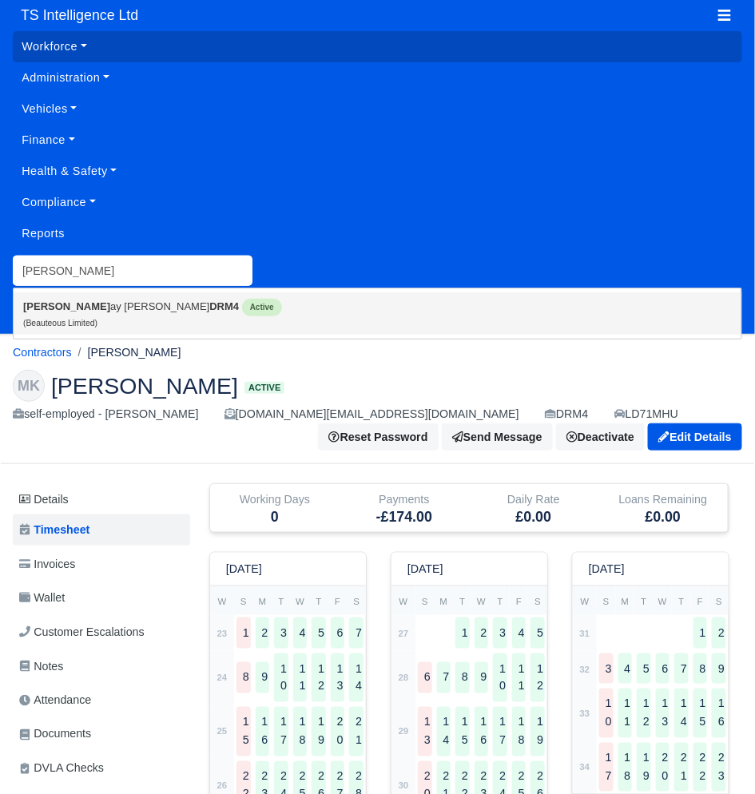
click at [65, 323] on small "(Beauteous Limited)" at bounding box center [60, 323] width 74 height 9
type input "[PERSON_NAME]"
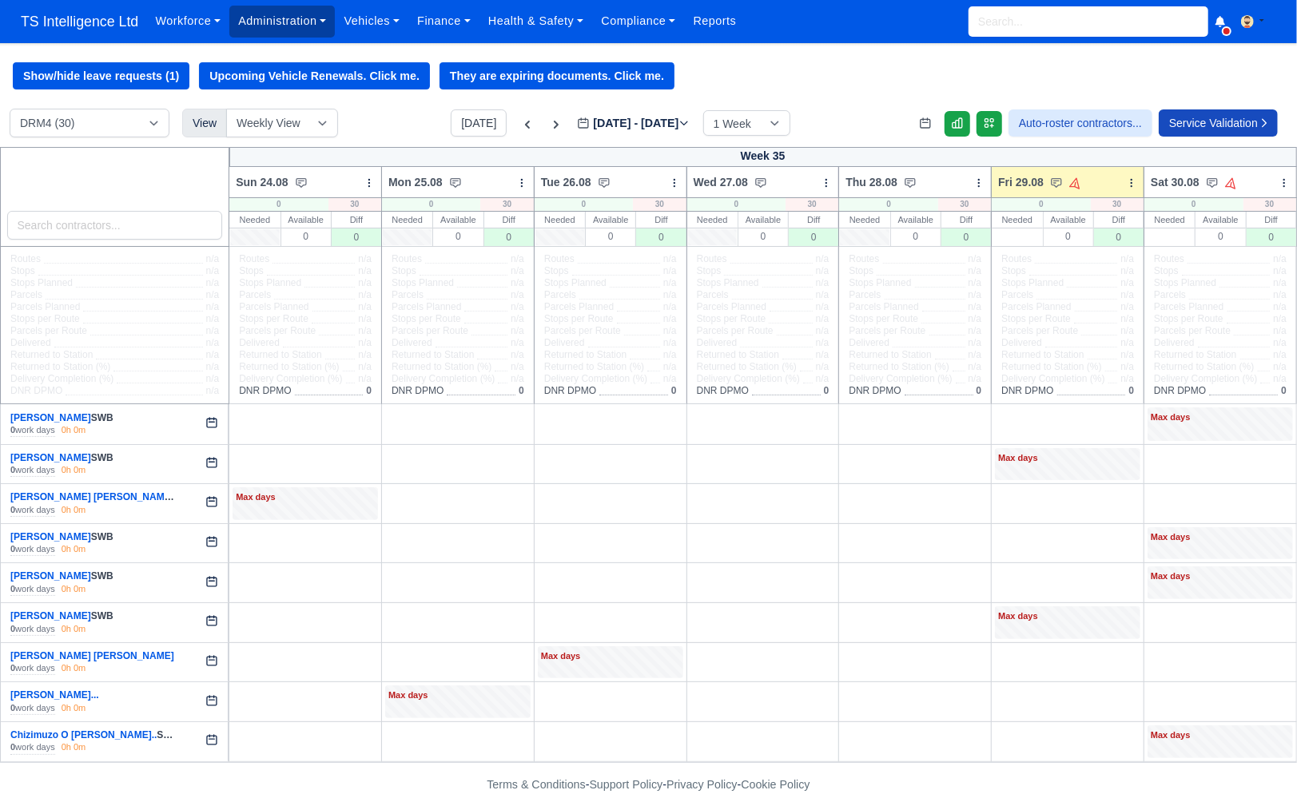
click at [288, 30] on link "Administration" at bounding box center [281, 21] width 105 height 31
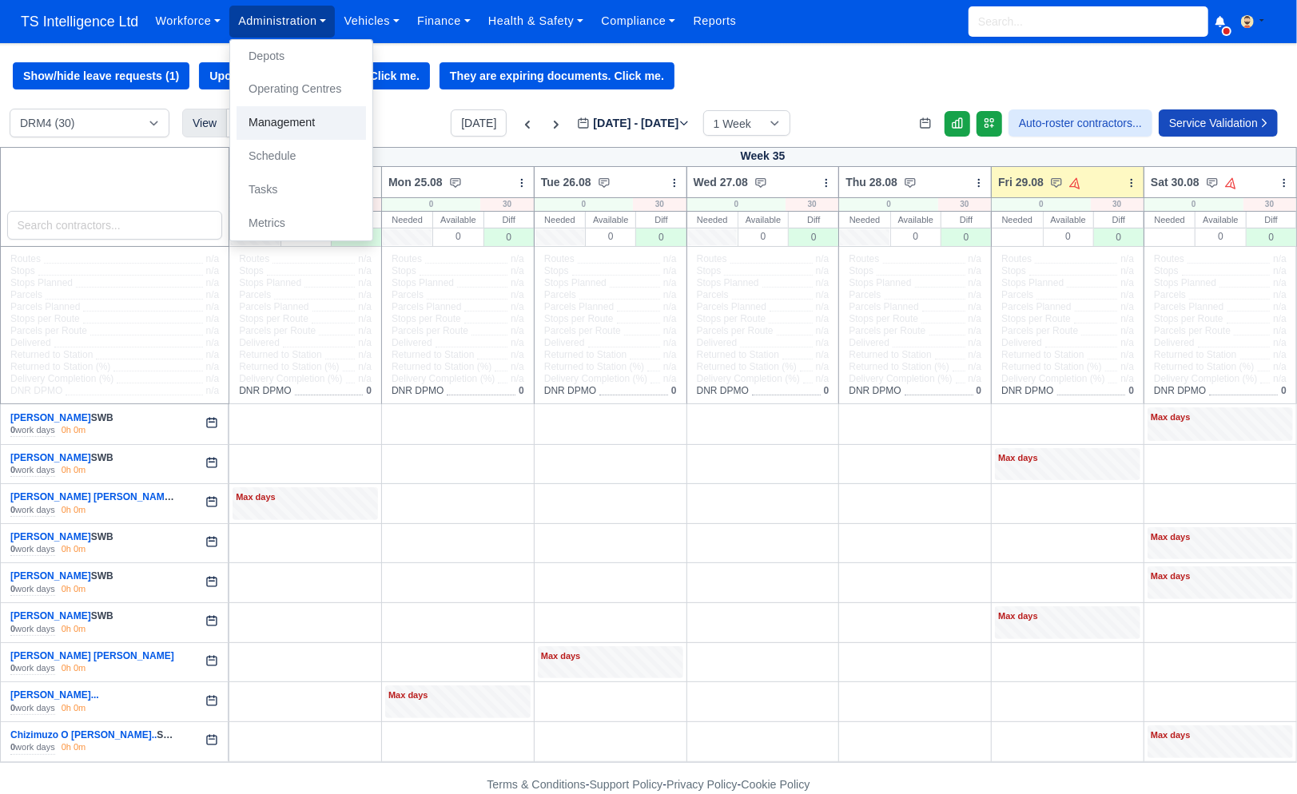
click at [284, 124] on link "Management" at bounding box center [300, 123] width 129 height 34
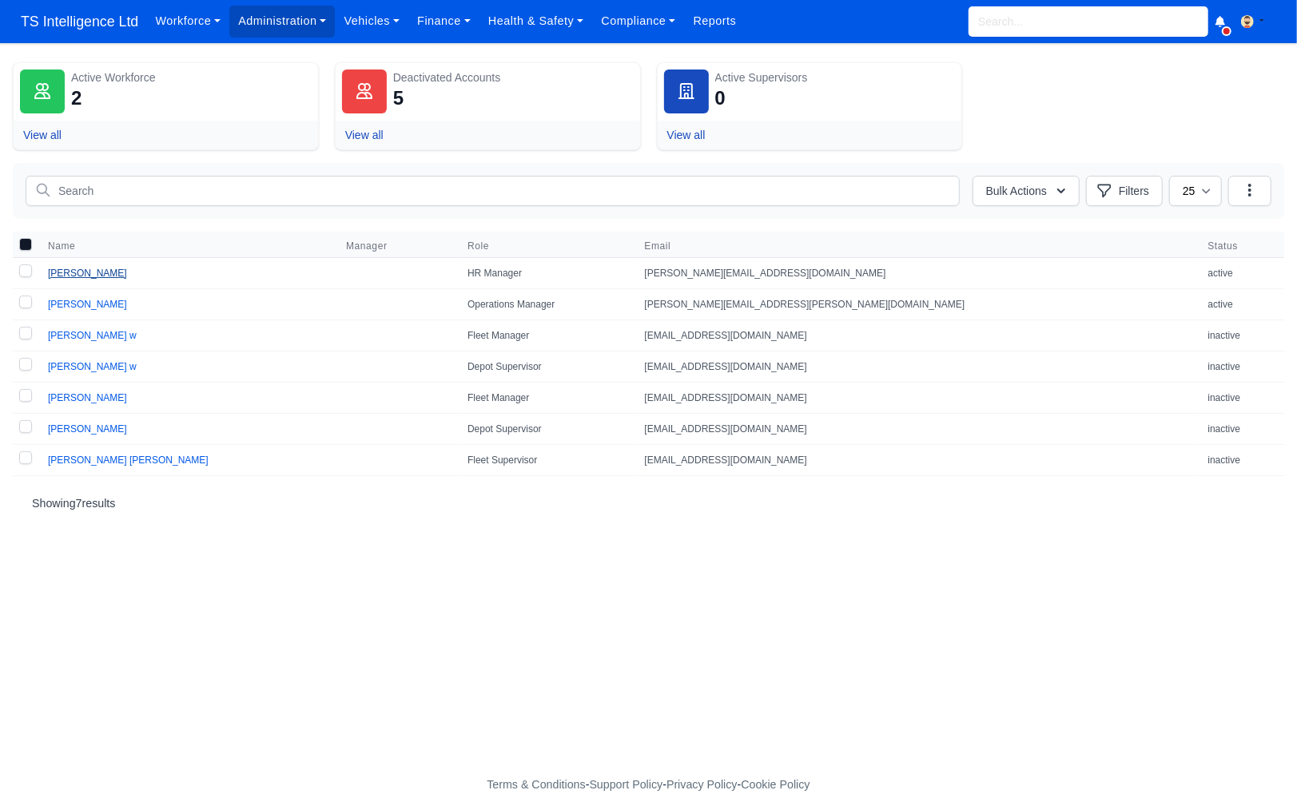
click at [93, 274] on link "[PERSON_NAME]" at bounding box center [87, 273] width 79 height 11
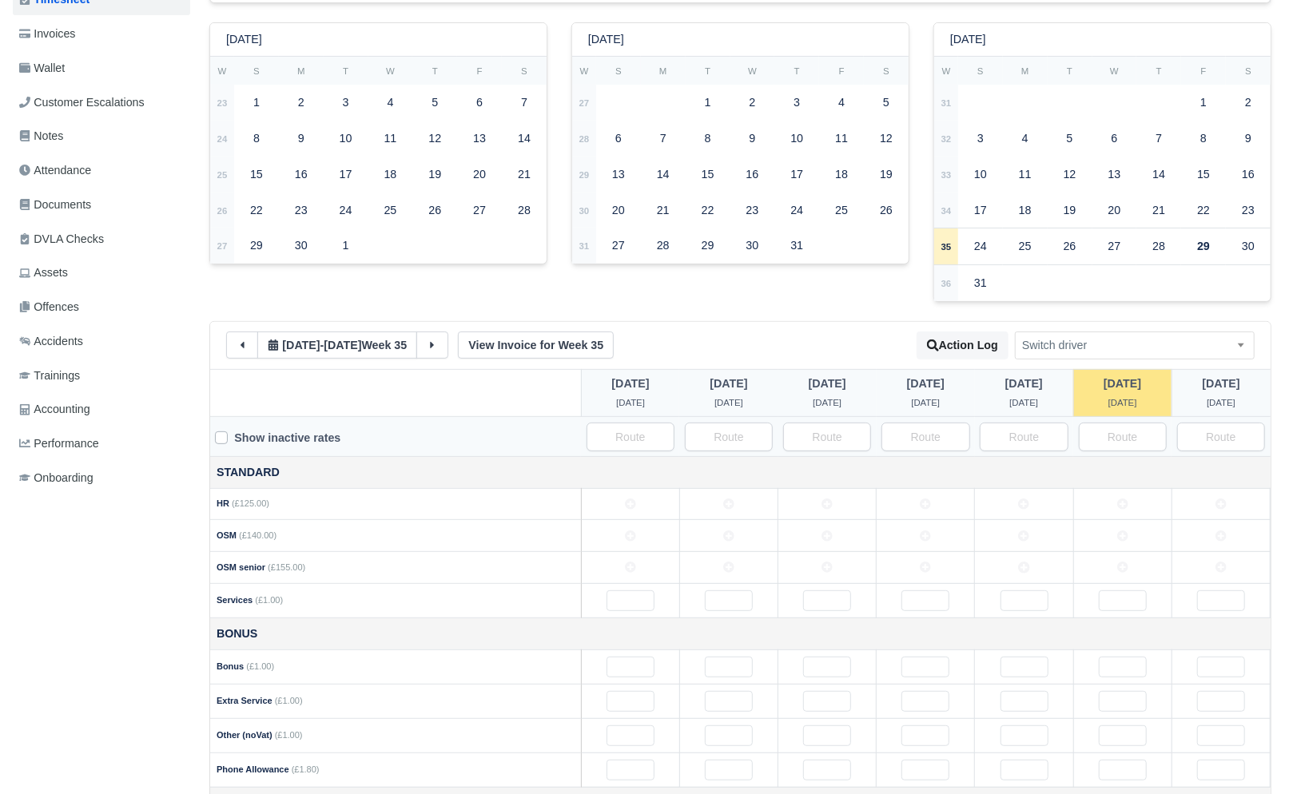
scroll to position [264, 0]
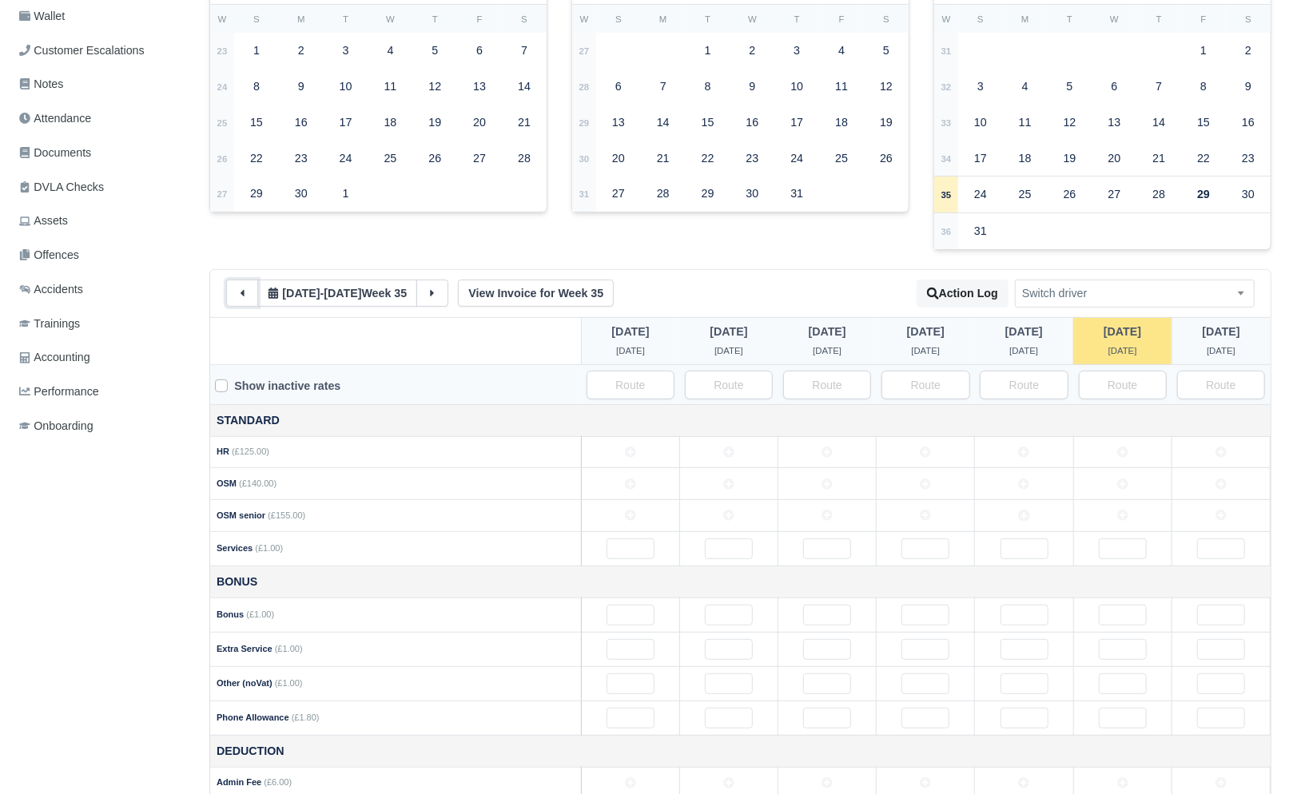
click at [236, 296] on icon at bounding box center [241, 293] width 11 height 11
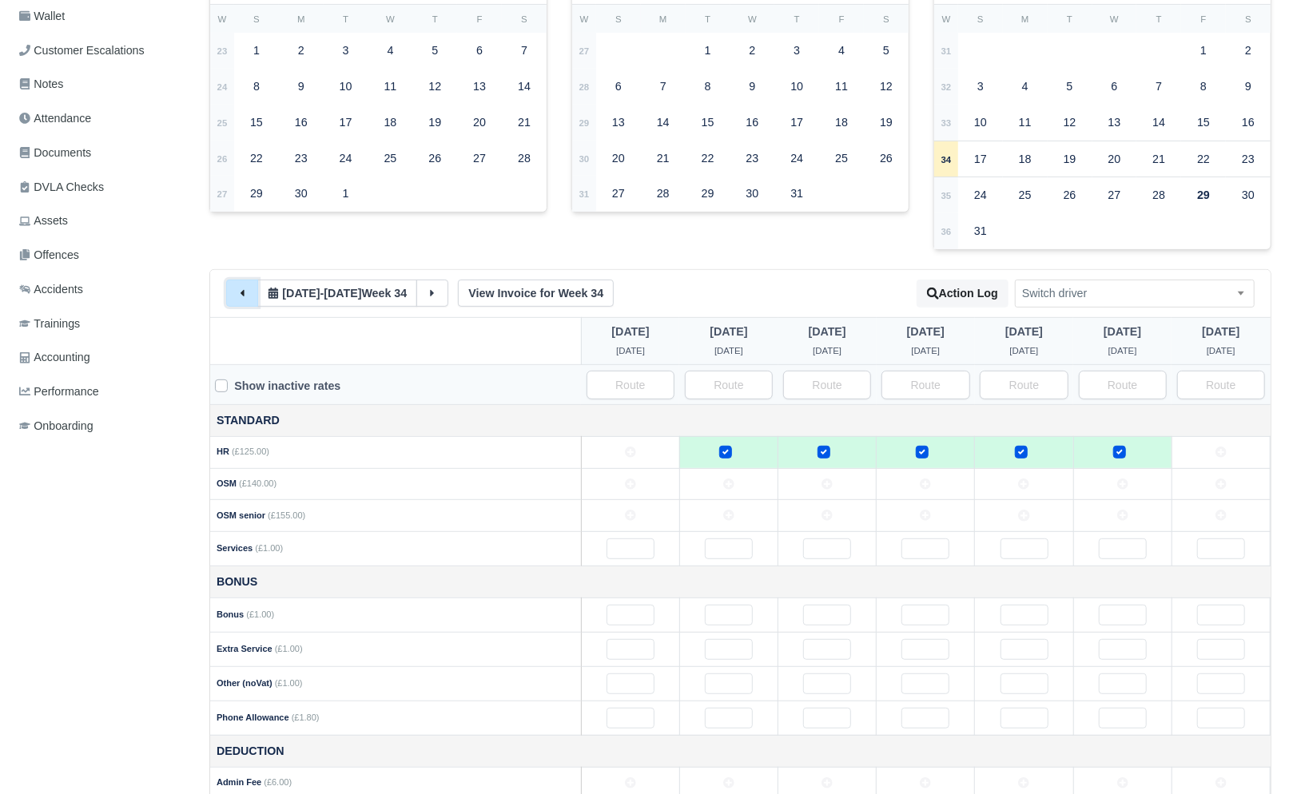
scroll to position [359, 0]
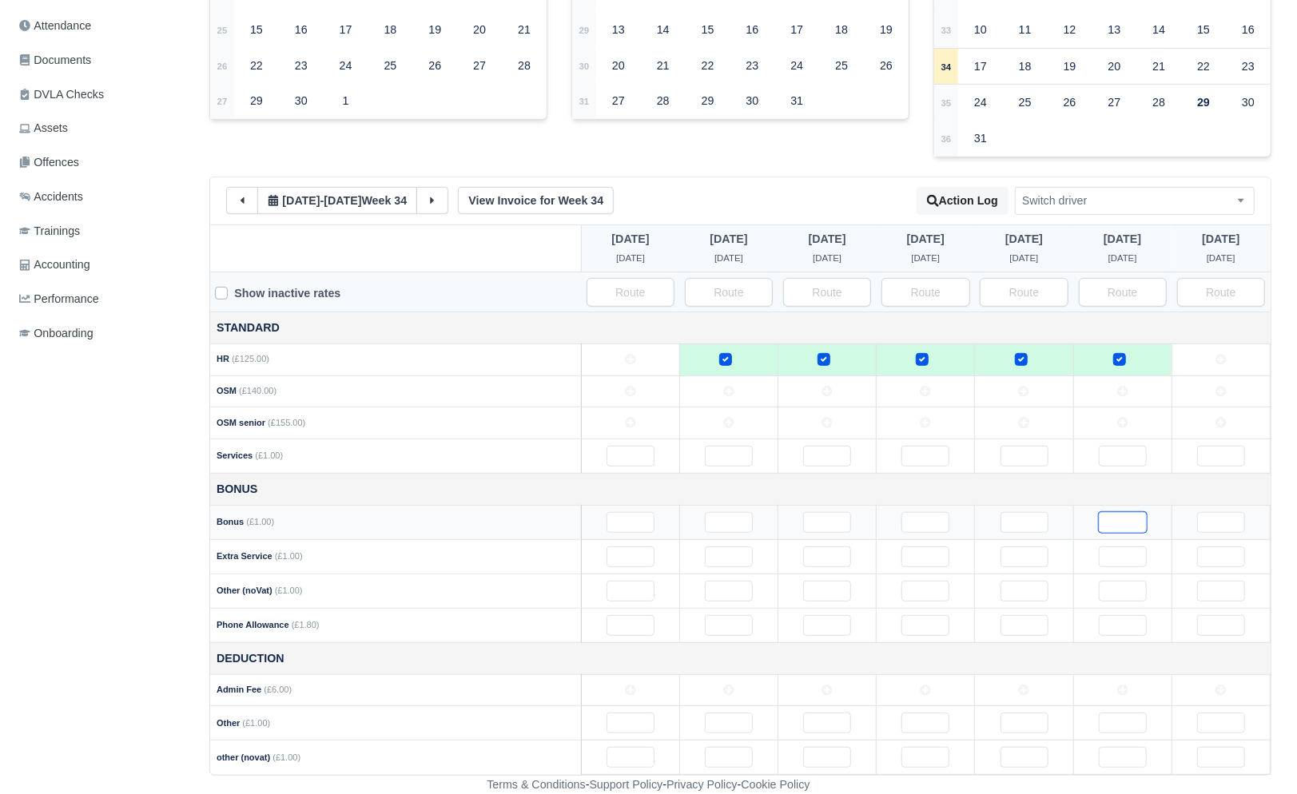
click at [1102, 522] on input "text" at bounding box center [1122, 522] width 48 height 21
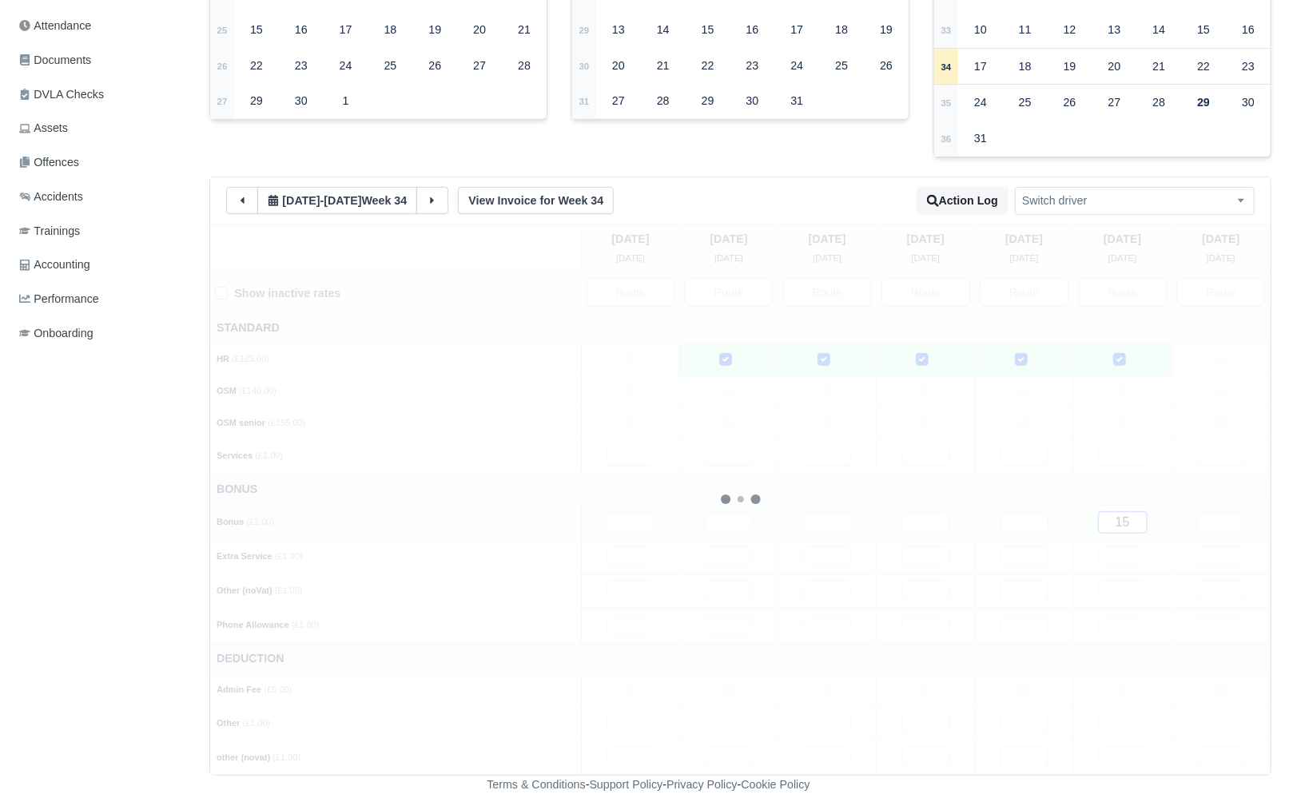
type input "150"
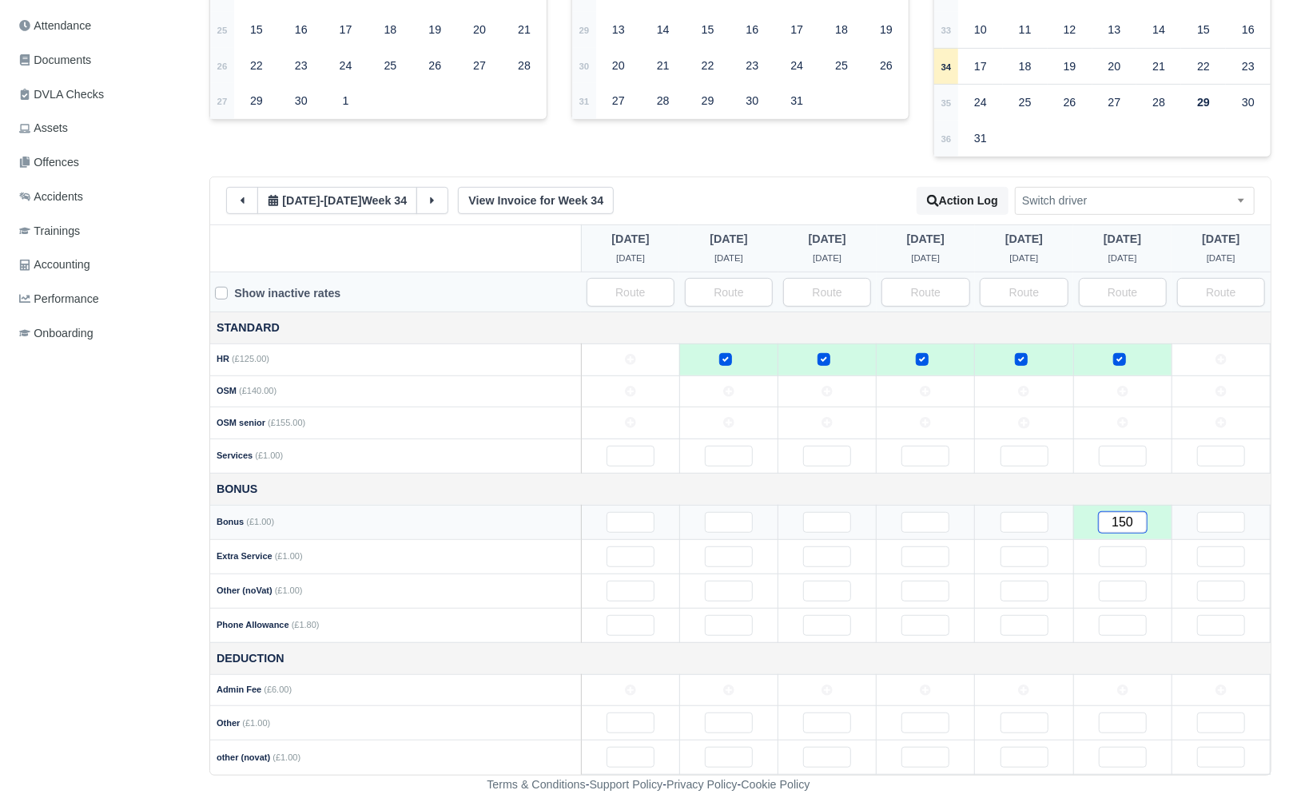
click at [1120, 525] on input "150" at bounding box center [1122, 522] width 48 height 21
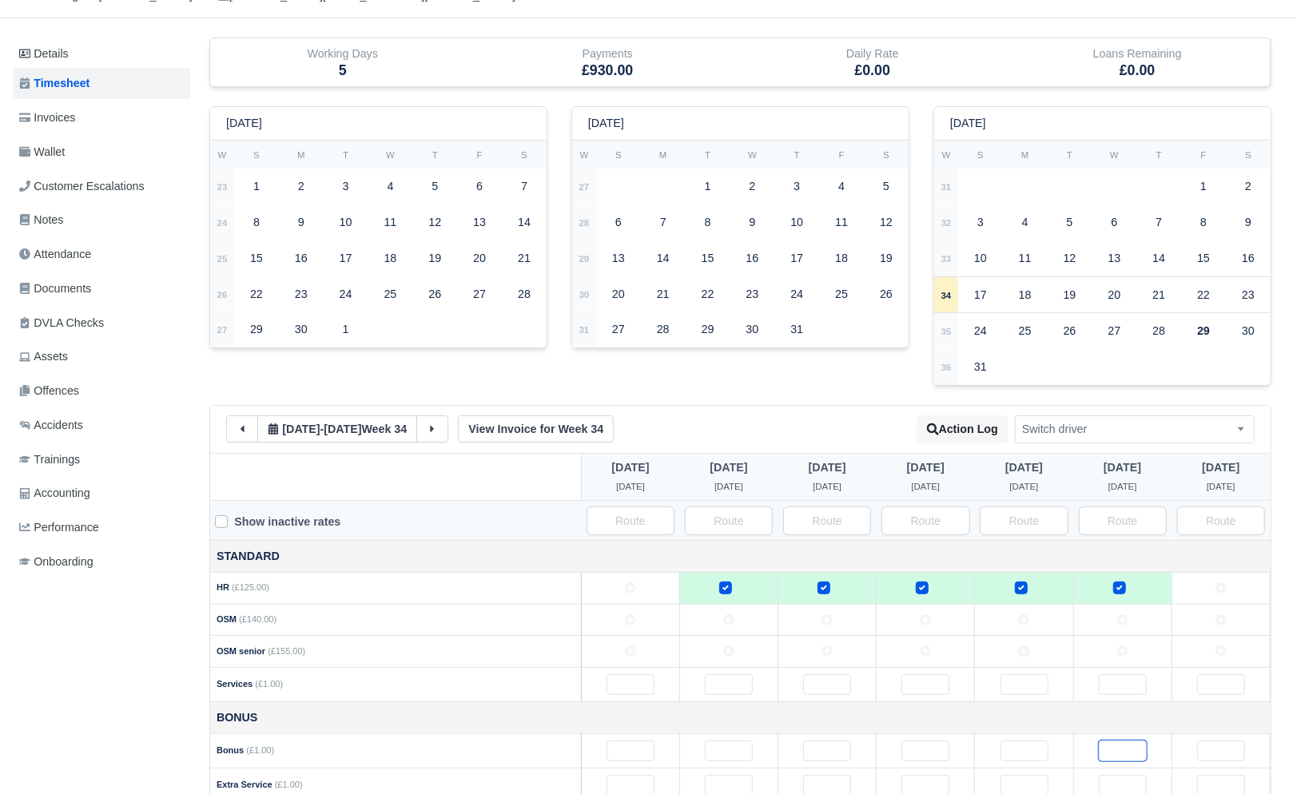
scroll to position [0, 0]
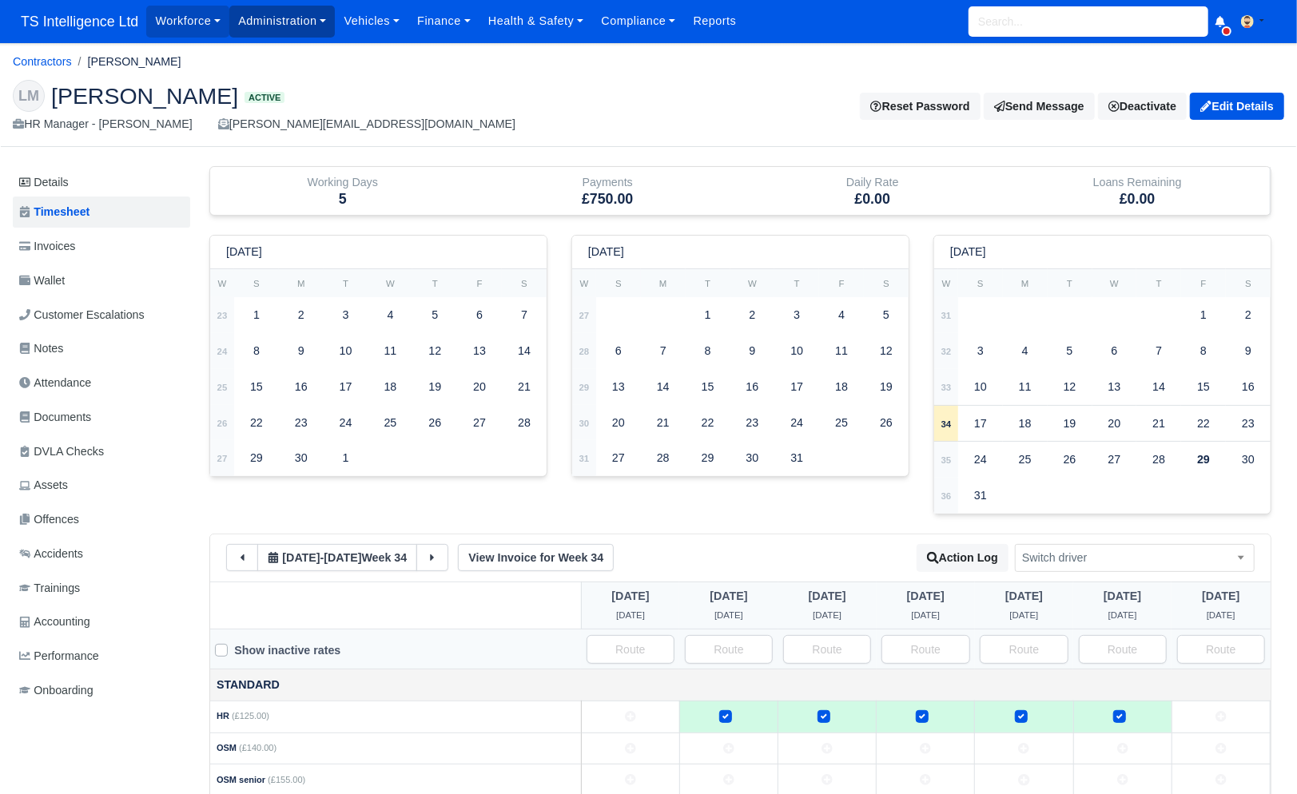
click at [283, 26] on link "Administration" at bounding box center [281, 21] width 105 height 31
click at [292, 125] on link "Management" at bounding box center [300, 123] width 129 height 34
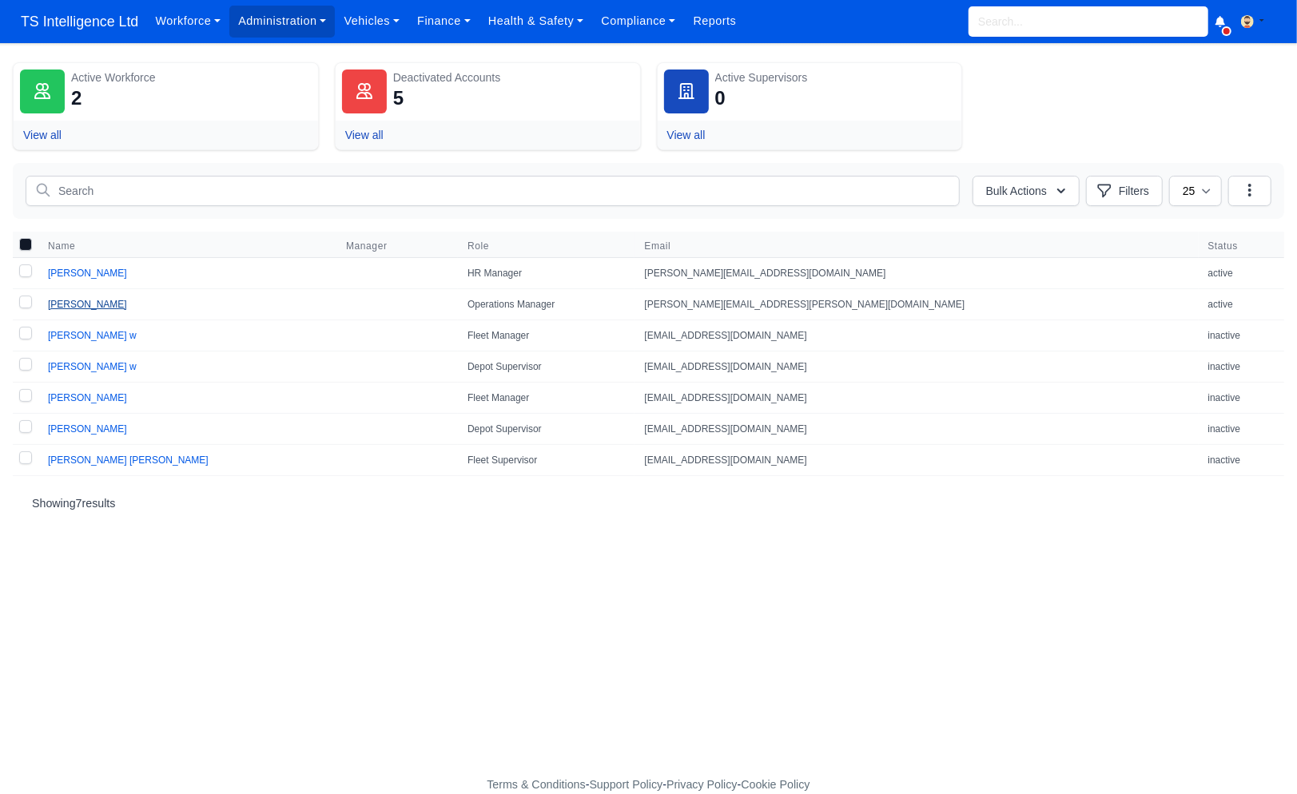
click at [80, 306] on link "[PERSON_NAME]" at bounding box center [87, 304] width 79 height 11
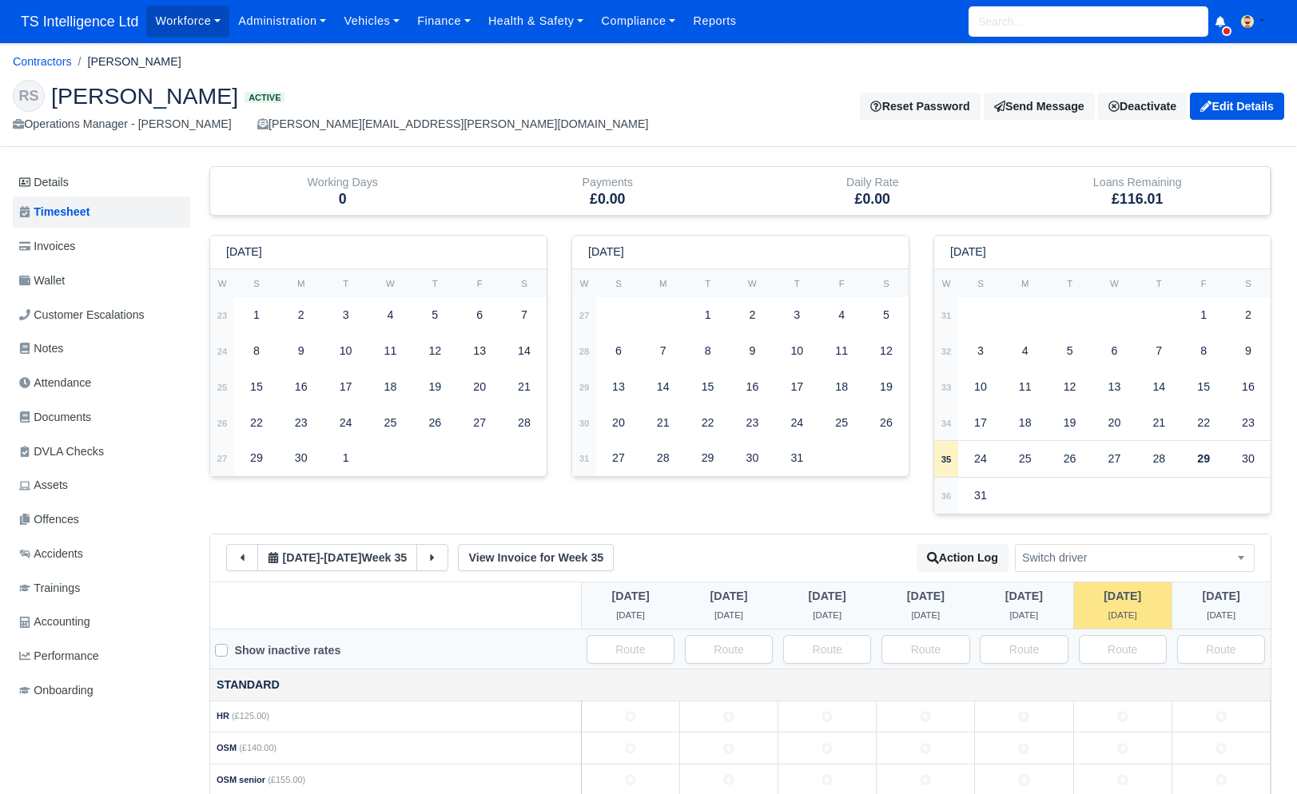
scroll to position [312, 0]
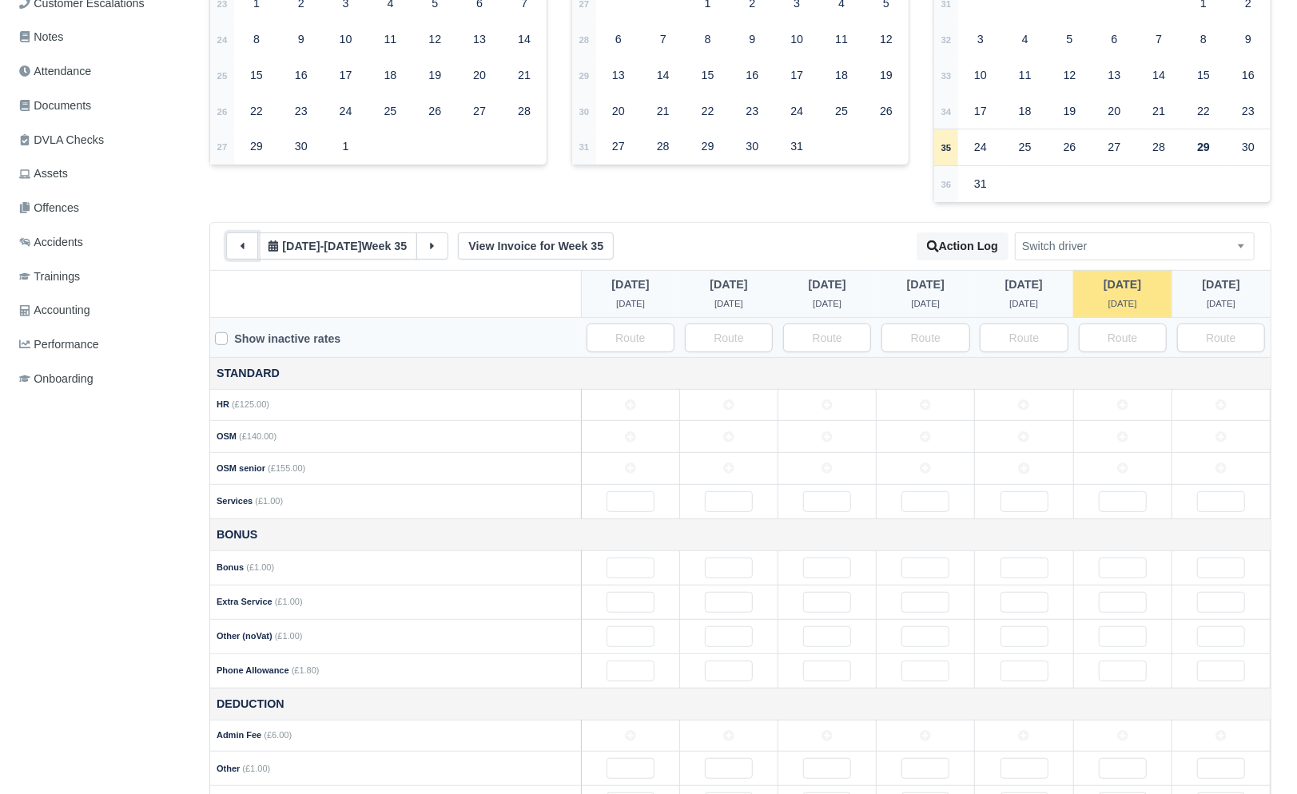
click at [232, 245] on button at bounding box center [242, 245] width 32 height 27
click at [646, 467] on td at bounding box center [630, 469] width 98 height 32
drag, startPoint x: 709, startPoint y: 467, endPoint x: 729, endPoint y: 467, distance: 20.0
click at [723, 467] on td at bounding box center [728, 469] width 98 height 32
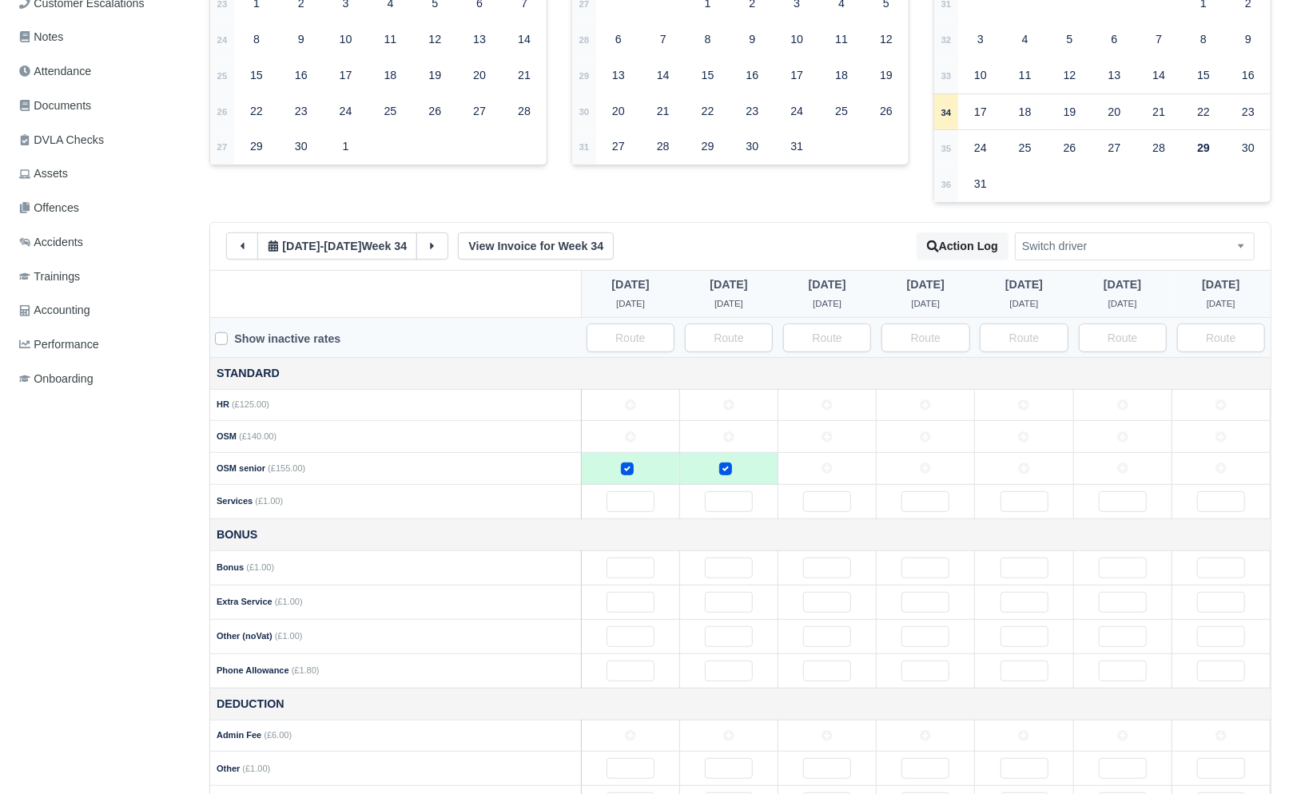
drag, startPoint x: 822, startPoint y: 467, endPoint x: 852, endPoint y: 467, distance: 29.6
click at [833, 467] on td at bounding box center [827, 469] width 98 height 32
drag, startPoint x: 919, startPoint y: 470, endPoint x: 955, endPoint y: 470, distance: 36.7
click at [921, 470] on icon at bounding box center [925, 468] width 11 height 11
drag, startPoint x: 1024, startPoint y: 470, endPoint x: 1073, endPoint y: 469, distance: 48.7
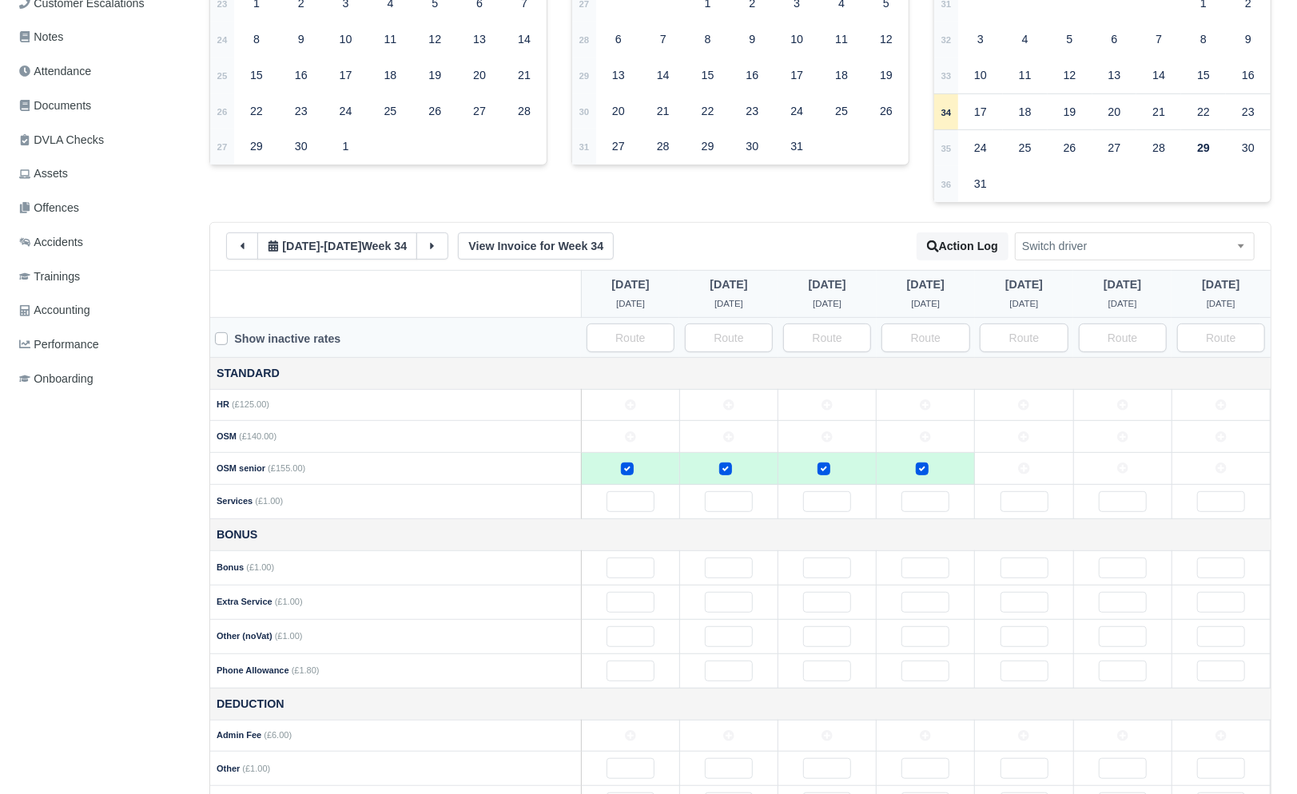
click at [1030, 469] on icon at bounding box center [1024, 468] width 11 height 11
drag, startPoint x: 1116, startPoint y: 470, endPoint x: 1147, endPoint y: 470, distance: 31.2
click at [1116, 470] on td at bounding box center [1122, 469] width 98 height 32
click at [1202, 468] on td at bounding box center [1220, 469] width 98 height 32
click at [1204, 573] on input "text" at bounding box center [1221, 568] width 48 height 21
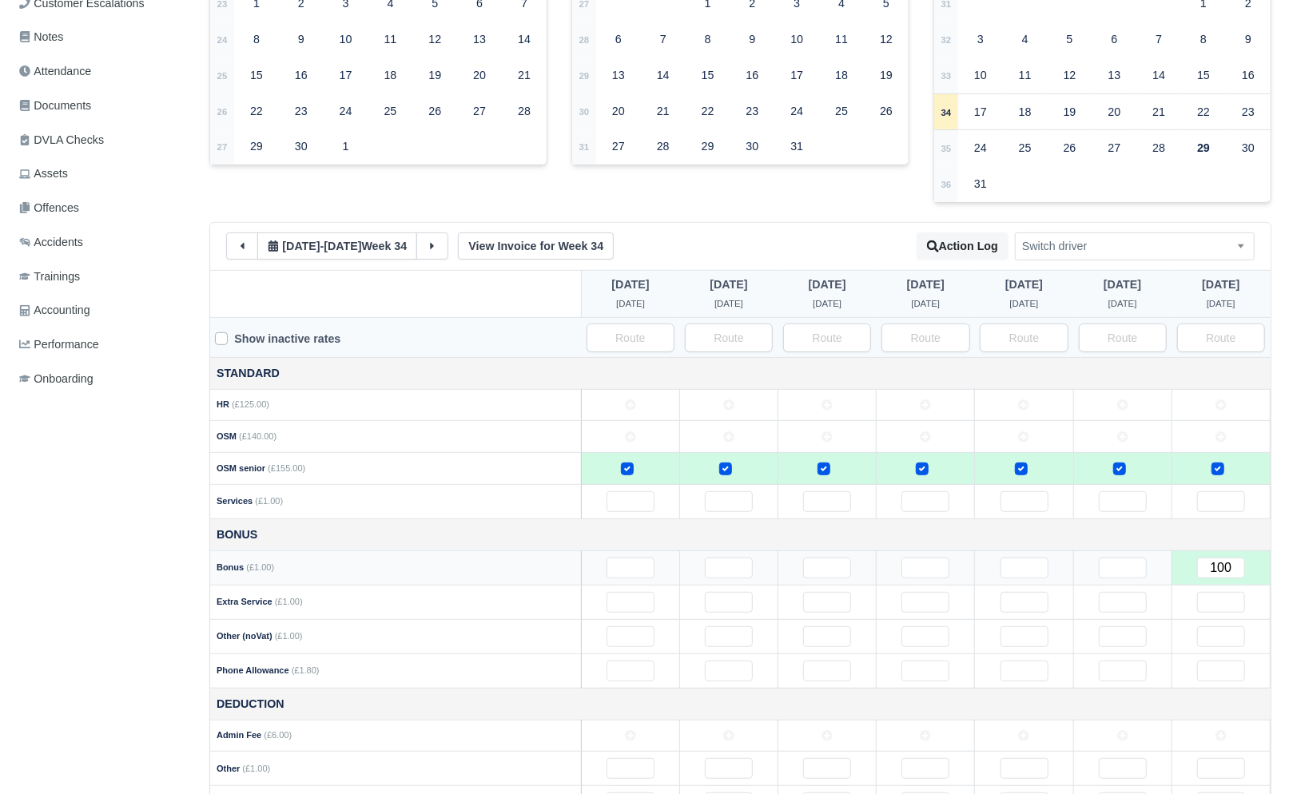
click at [1094, 566] on td at bounding box center [1122, 567] width 98 height 34
click at [1104, 566] on input "text" at bounding box center [1122, 568] width 48 height 21
click at [1027, 569] on input "text" at bounding box center [1024, 568] width 48 height 21
click at [531, 244] on link "View Invoice for Week 34" at bounding box center [536, 245] width 156 height 27
click at [1128, 572] on input "100" at bounding box center [1122, 568] width 48 height 21
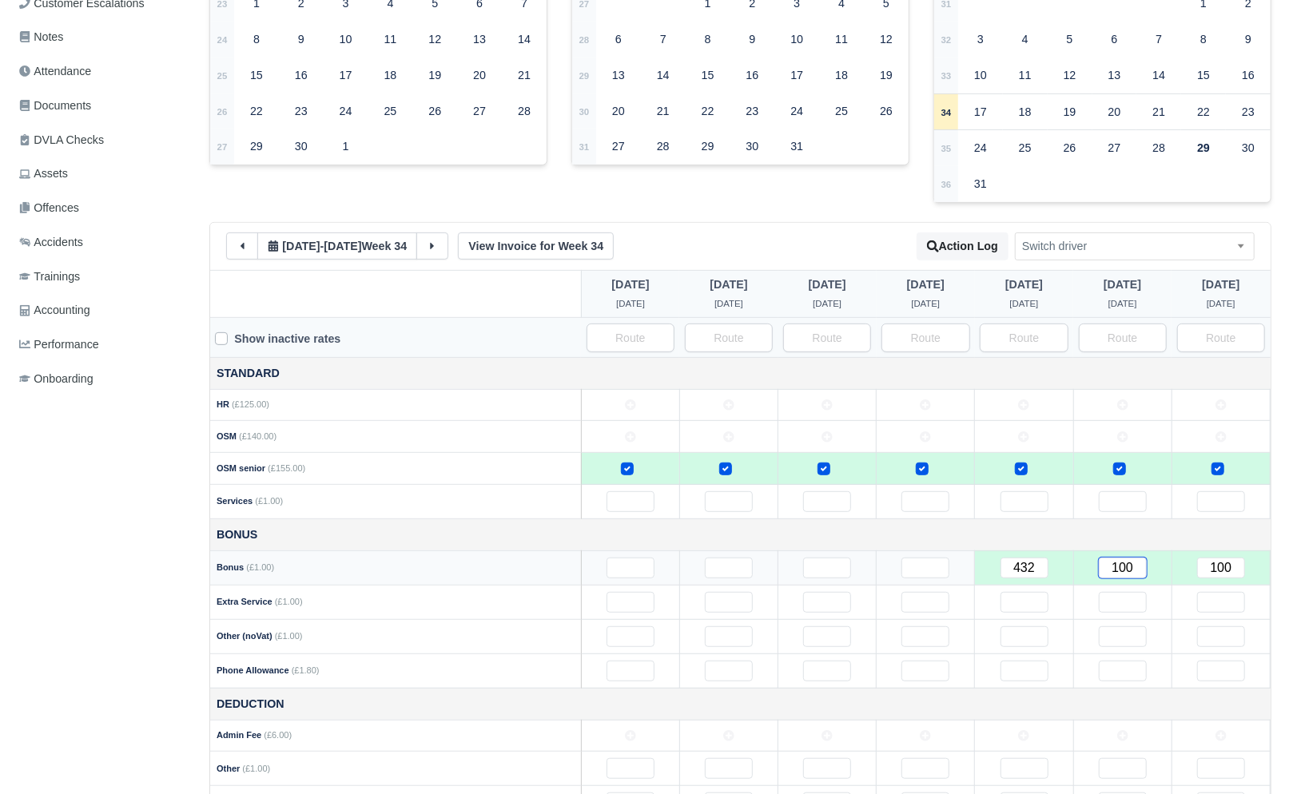
click at [1128, 572] on input "100" at bounding box center [1122, 568] width 48 height 21
click at [587, 253] on link "View Invoice for Week 34" at bounding box center [536, 245] width 156 height 27
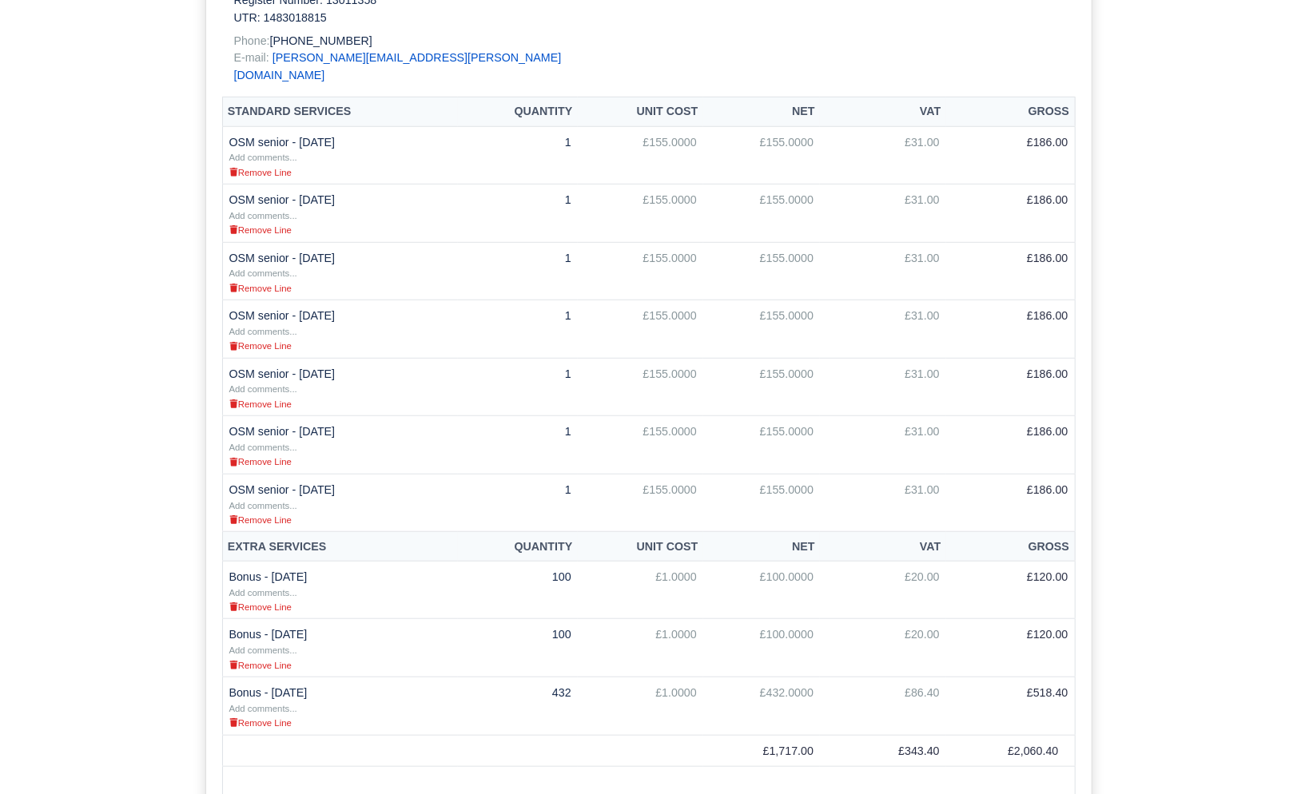
scroll to position [657, 0]
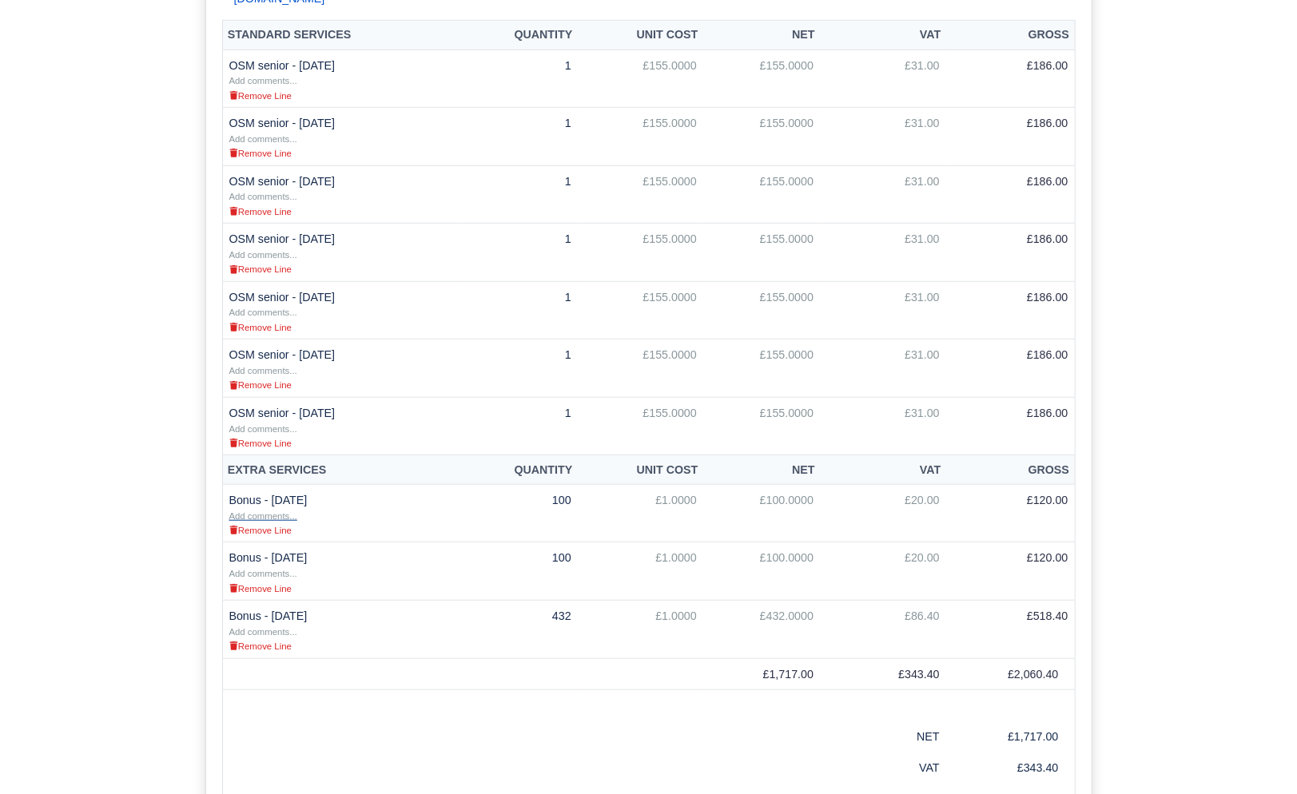
click at [270, 511] on small "Add comments..." at bounding box center [263, 516] width 68 height 10
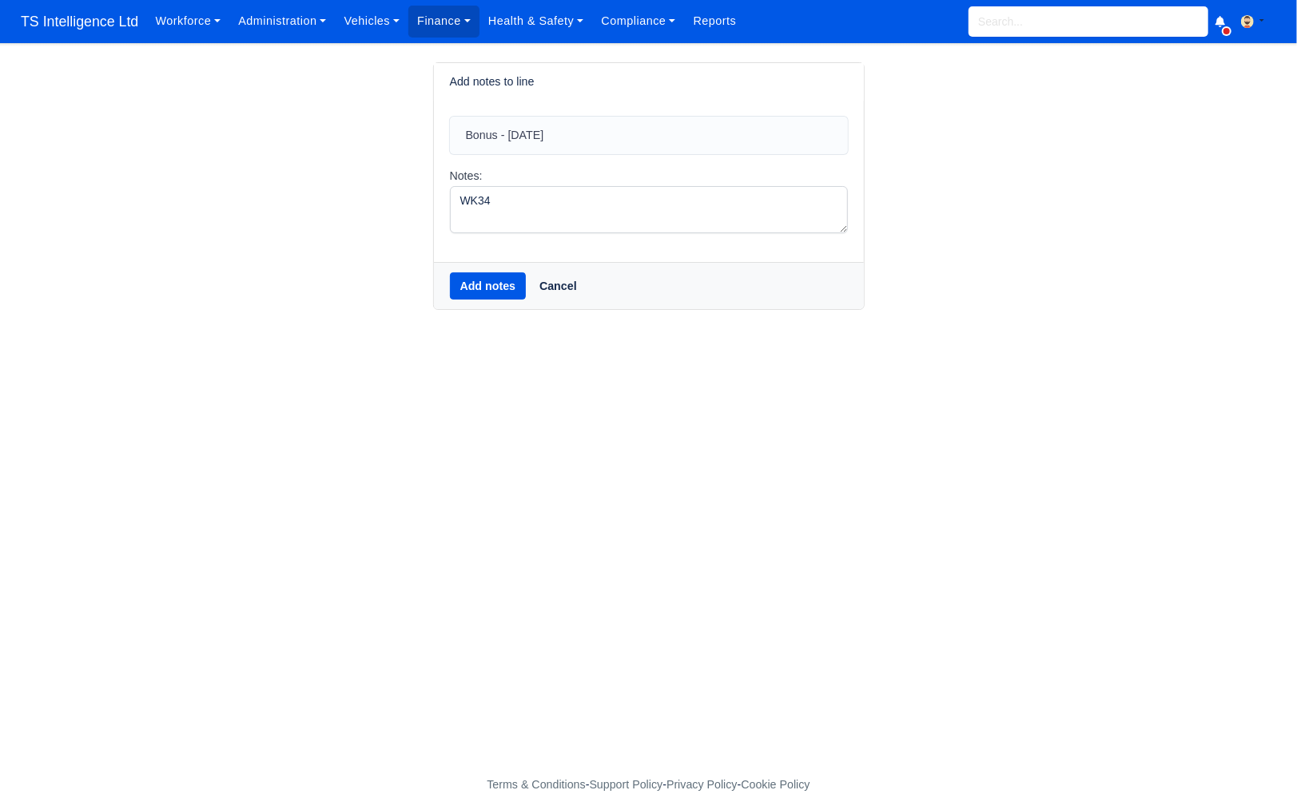
type textarea "WK34"
click at [467, 274] on button "Add notes" at bounding box center [488, 285] width 77 height 27
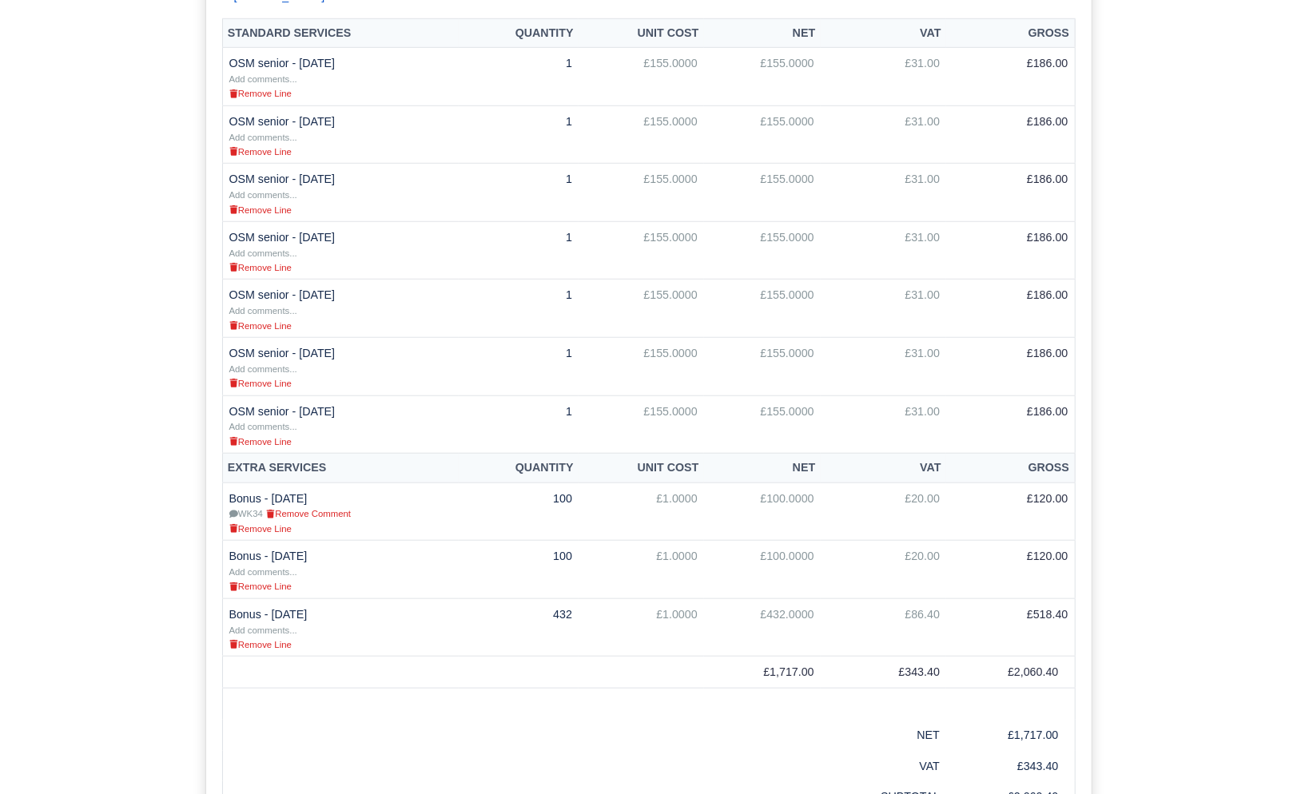
scroll to position [784, 0]
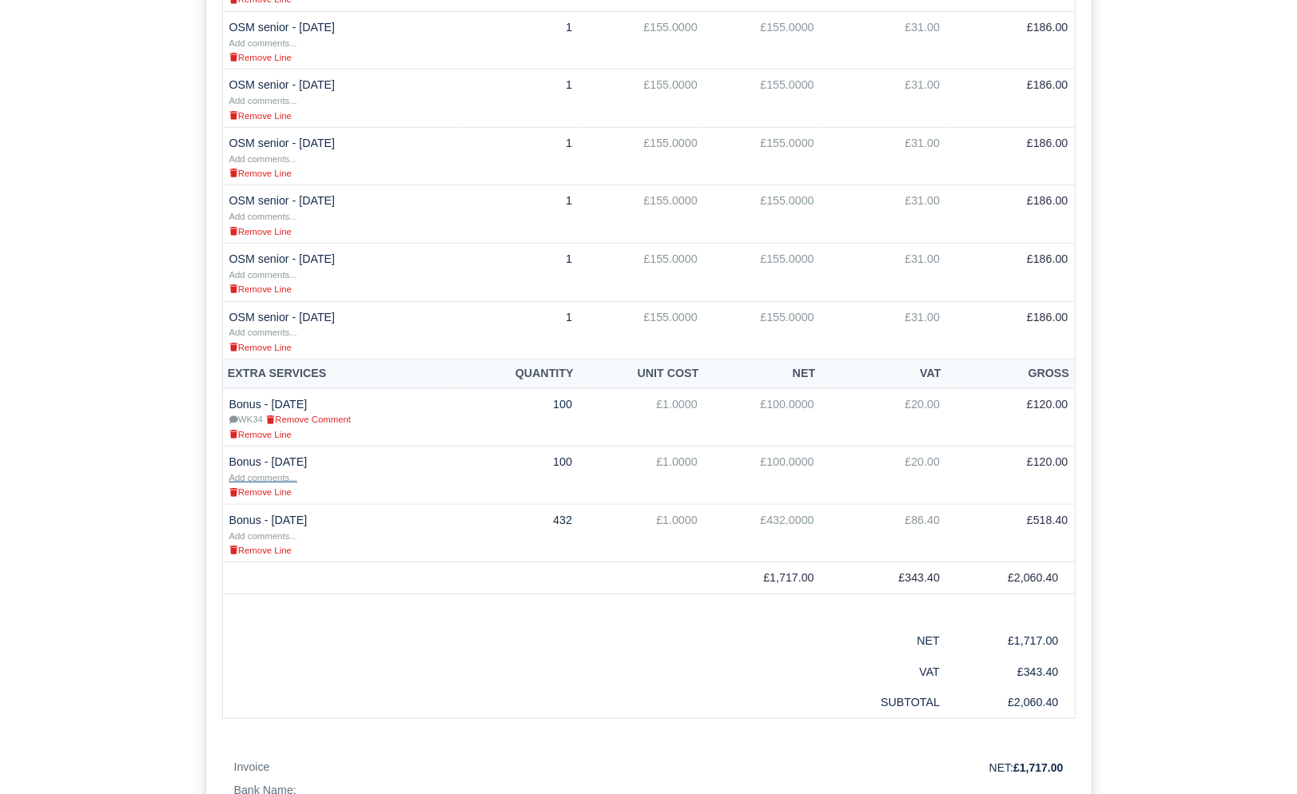
click at [281, 473] on small "Add comments..." at bounding box center [263, 478] width 68 height 10
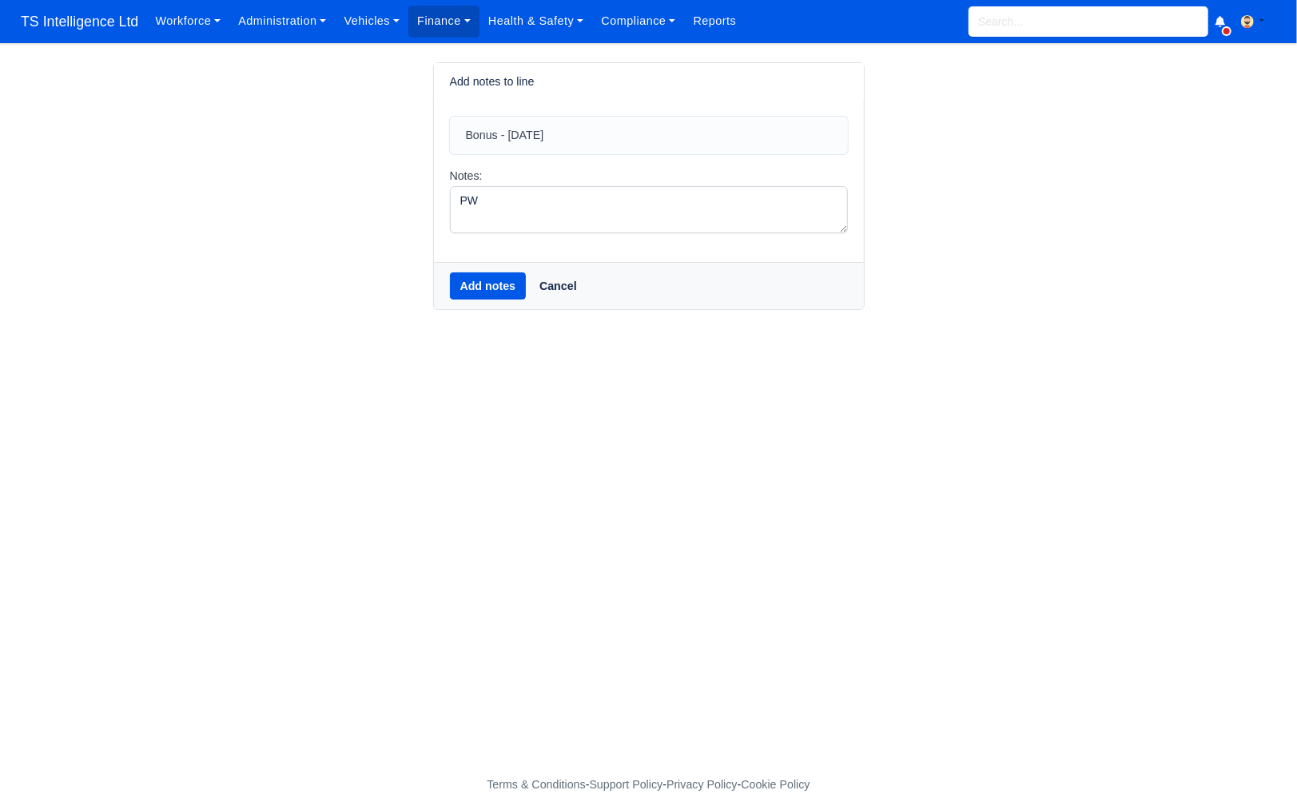
type textarea "PW"
click at [485, 284] on button "Add notes" at bounding box center [488, 285] width 77 height 27
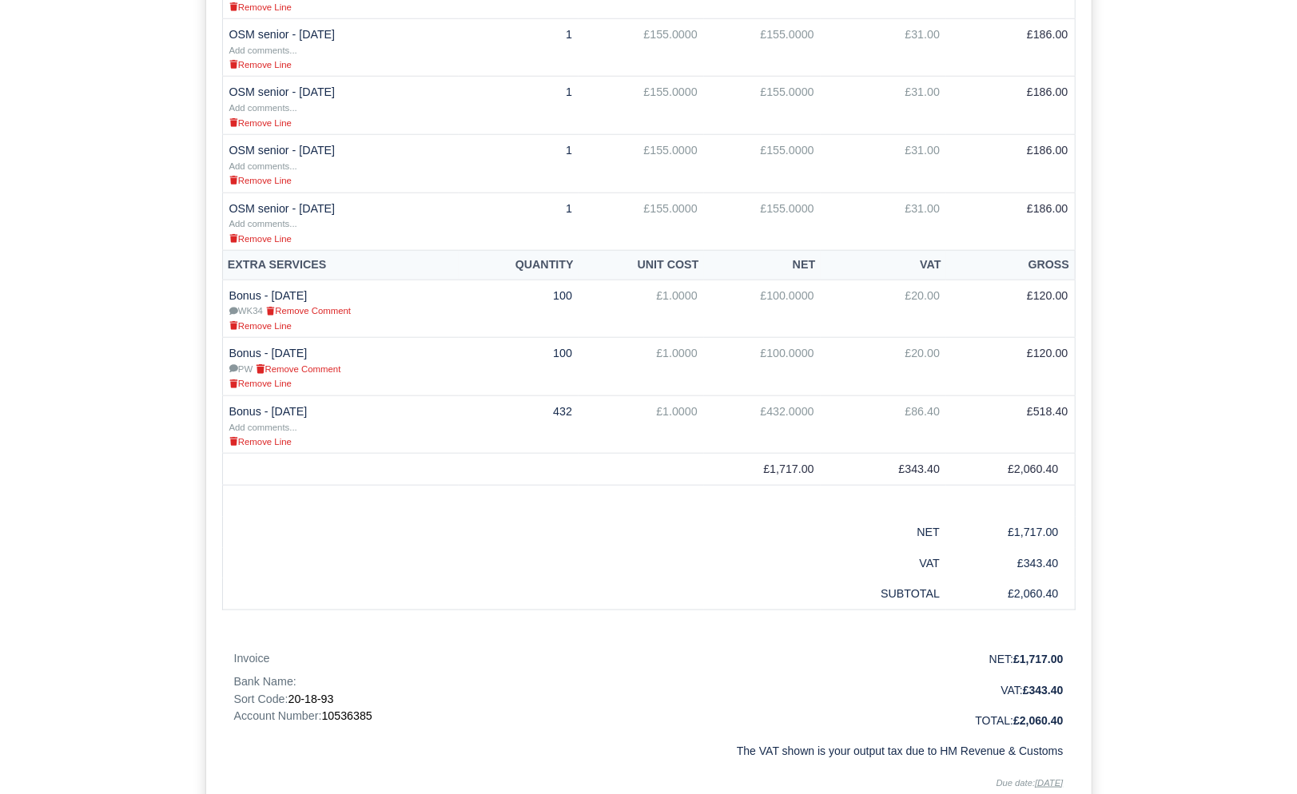
scroll to position [864, 0]
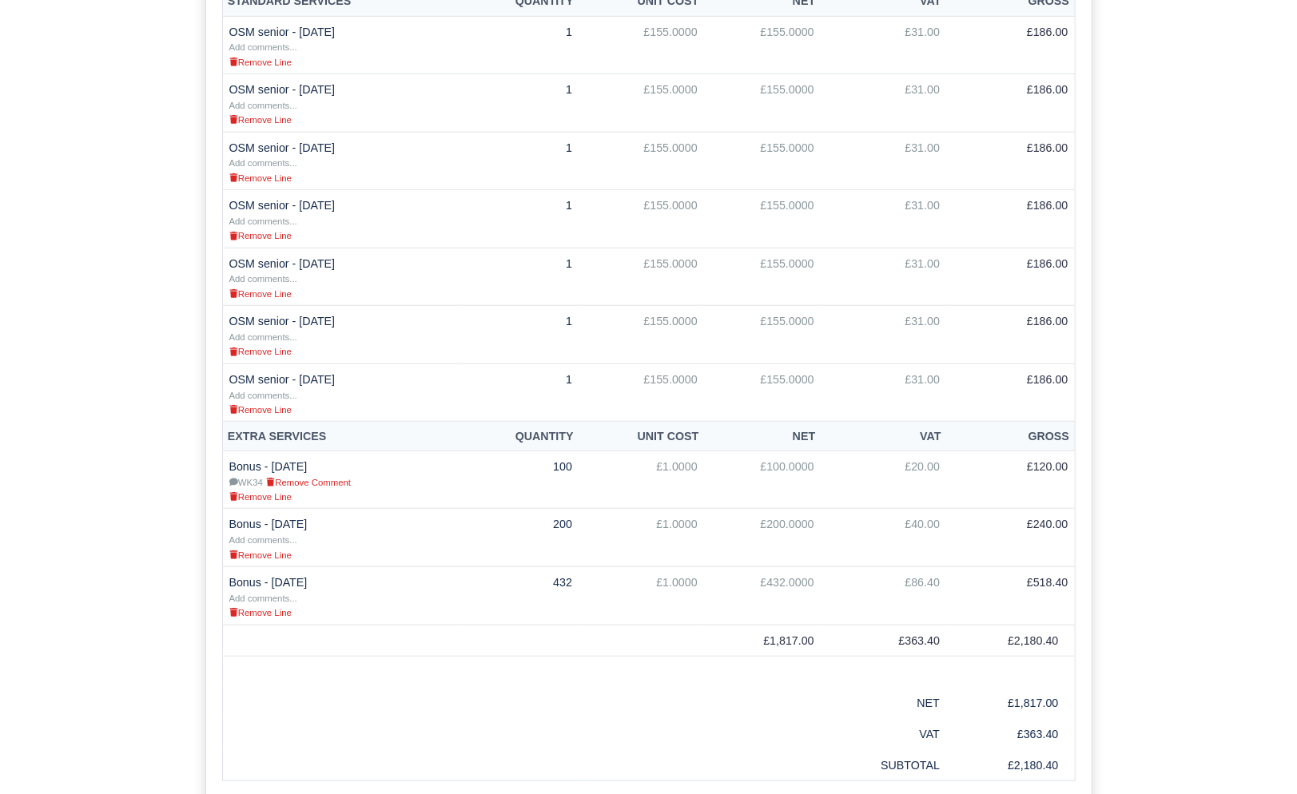
scroll to position [693, 0]
click at [269, 533] on small "Add comments..." at bounding box center [263, 538] width 68 height 10
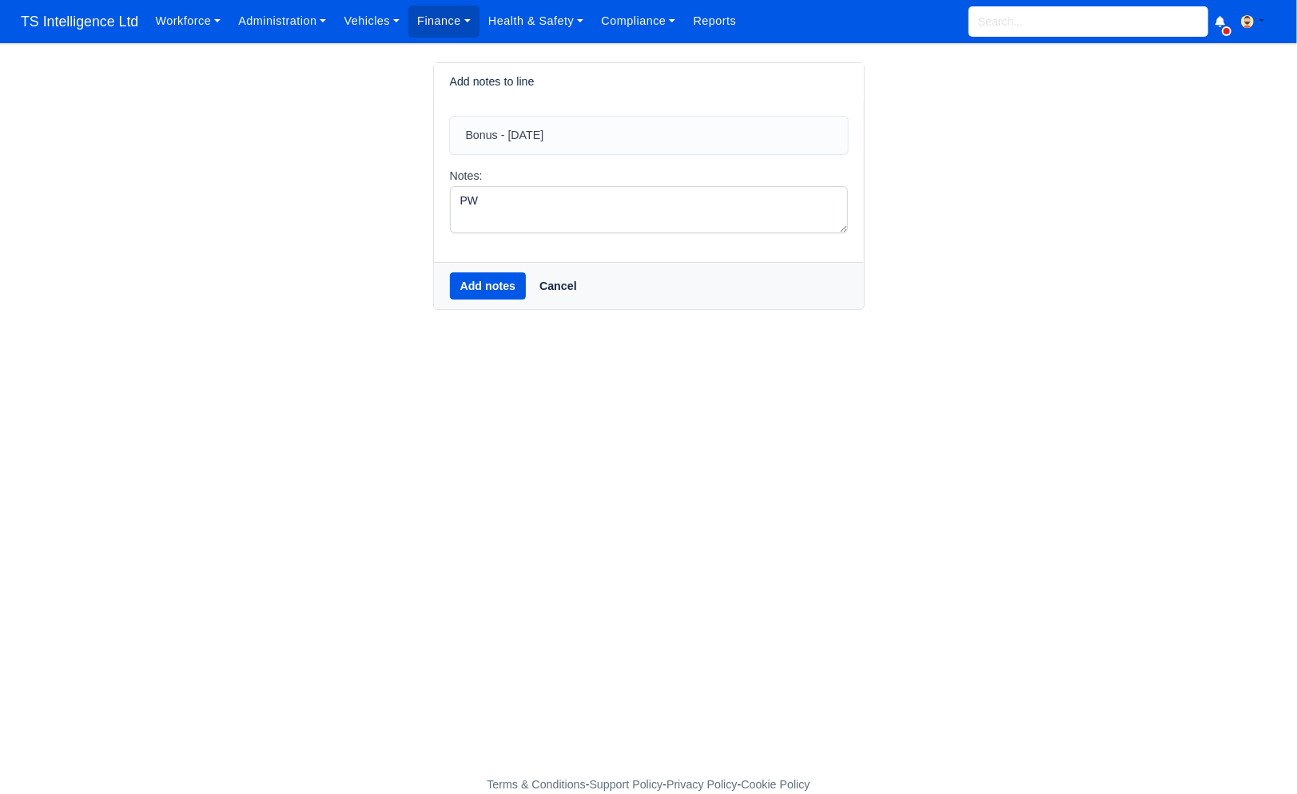
type textarea "PW"
click at [475, 281] on button "Add notes" at bounding box center [488, 285] width 77 height 27
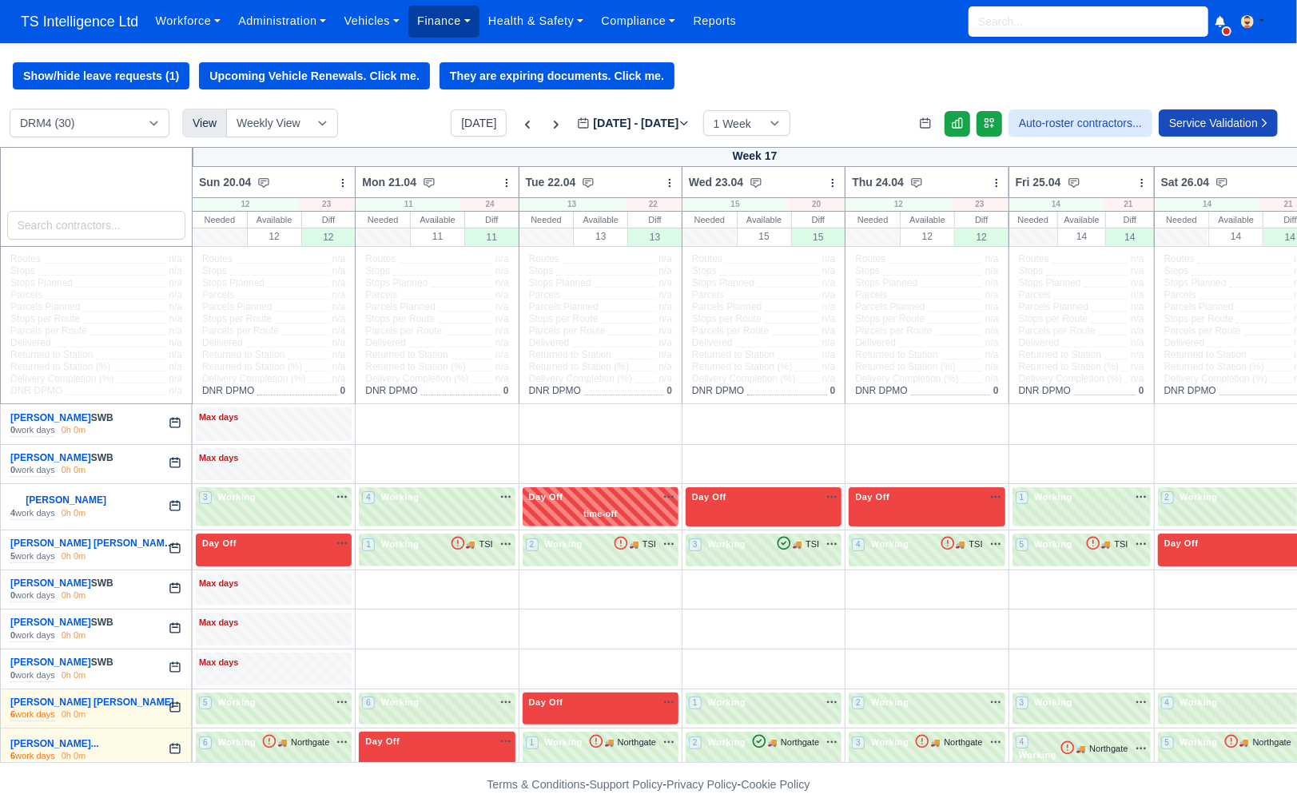
click at [447, 25] on link "Finance" at bounding box center [443, 21] width 71 height 31
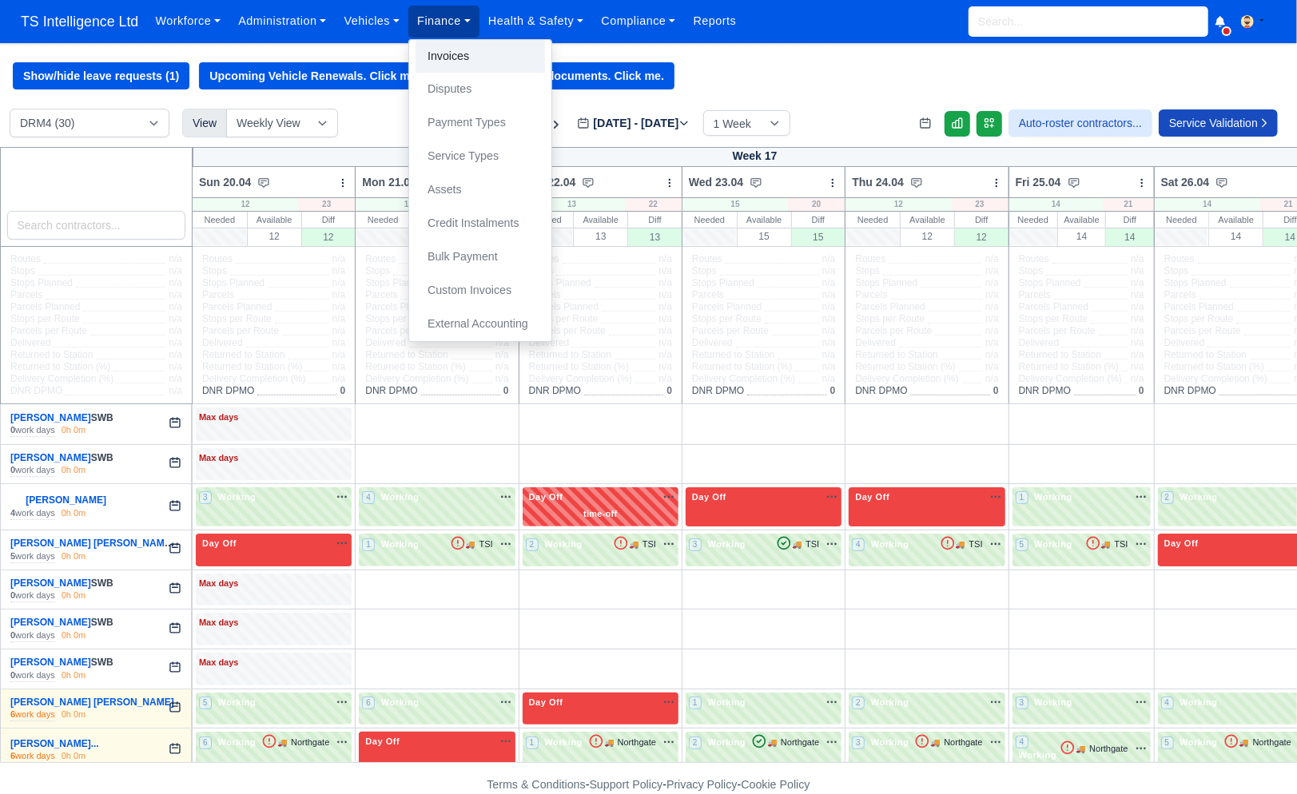
click at [451, 53] on link "Invoices" at bounding box center [479, 57] width 129 height 34
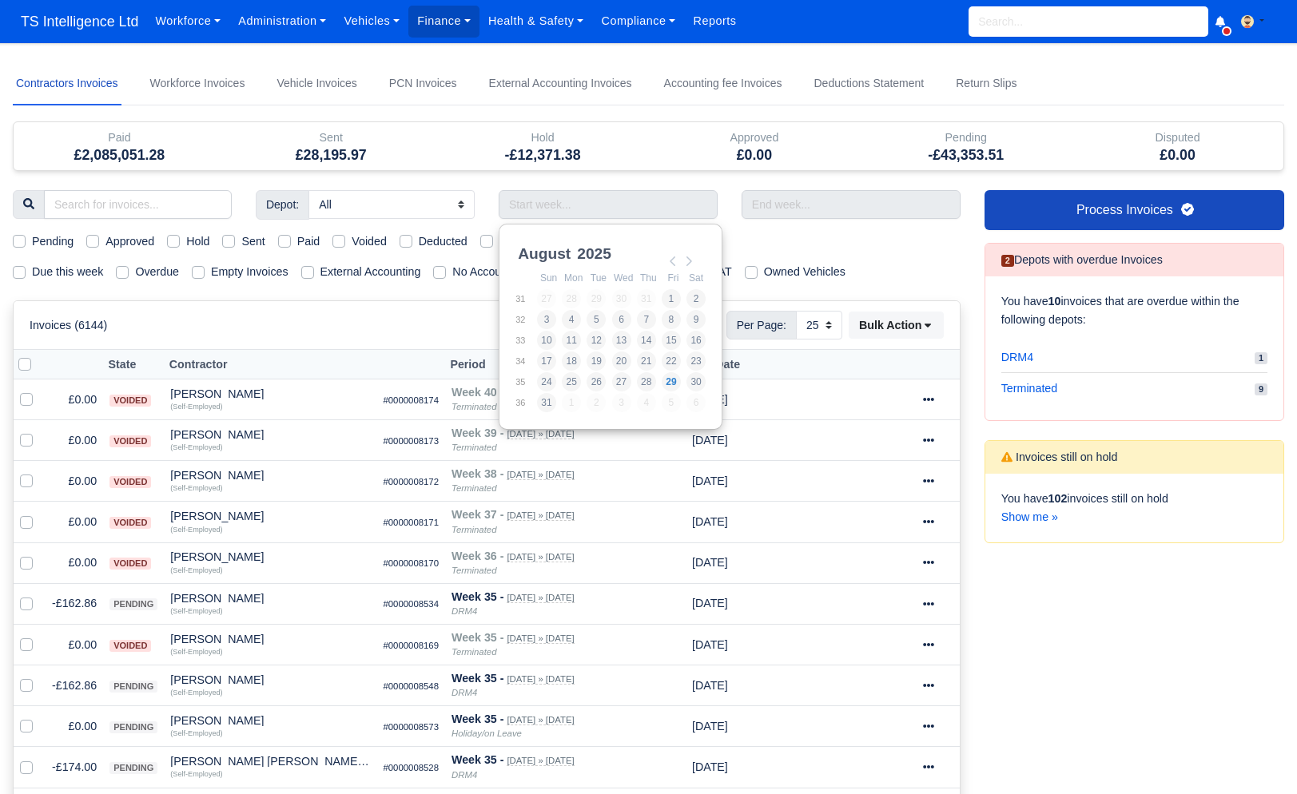
select select "25"
type input "[DATE] - [DATE]"
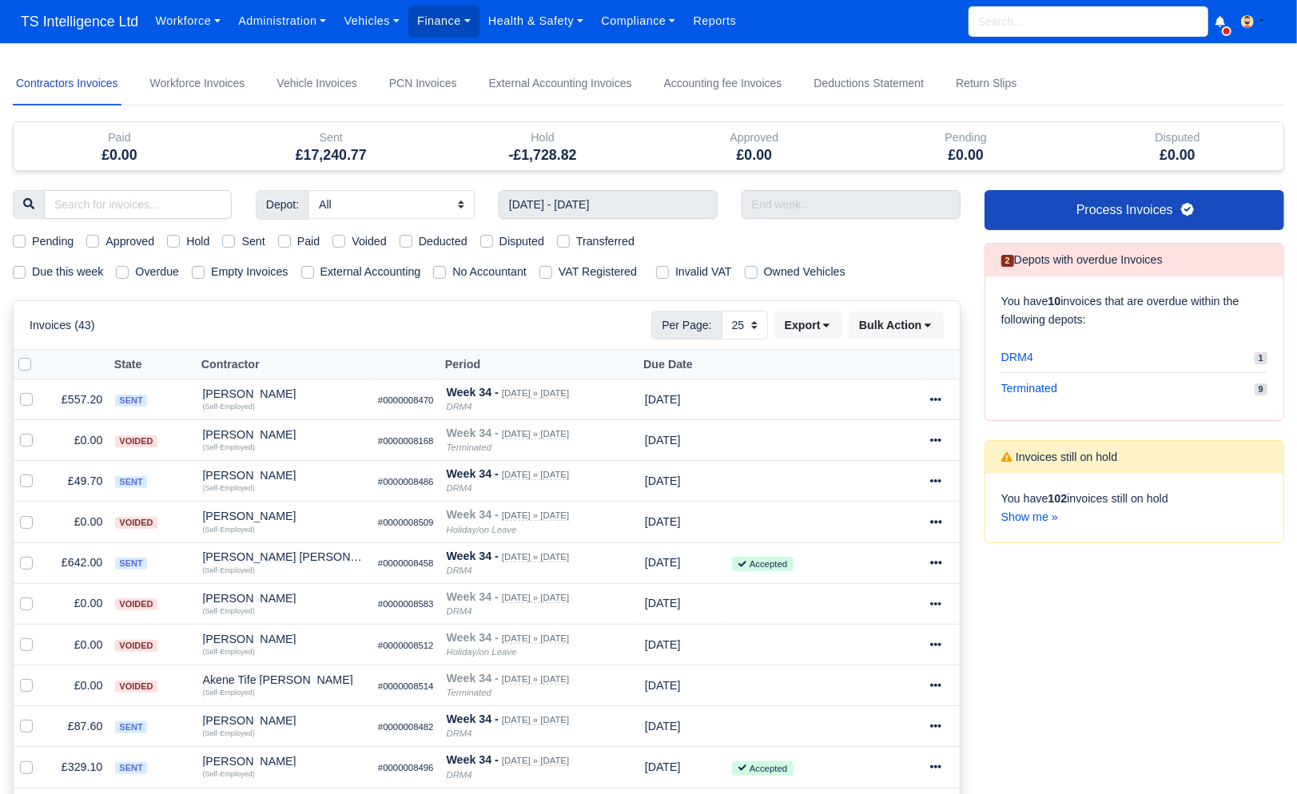
click at [241, 243] on label "Sent" at bounding box center [252, 241] width 23 height 18
click at [235, 243] on input "Sent" at bounding box center [228, 238] width 13 height 13
checkbox input "true"
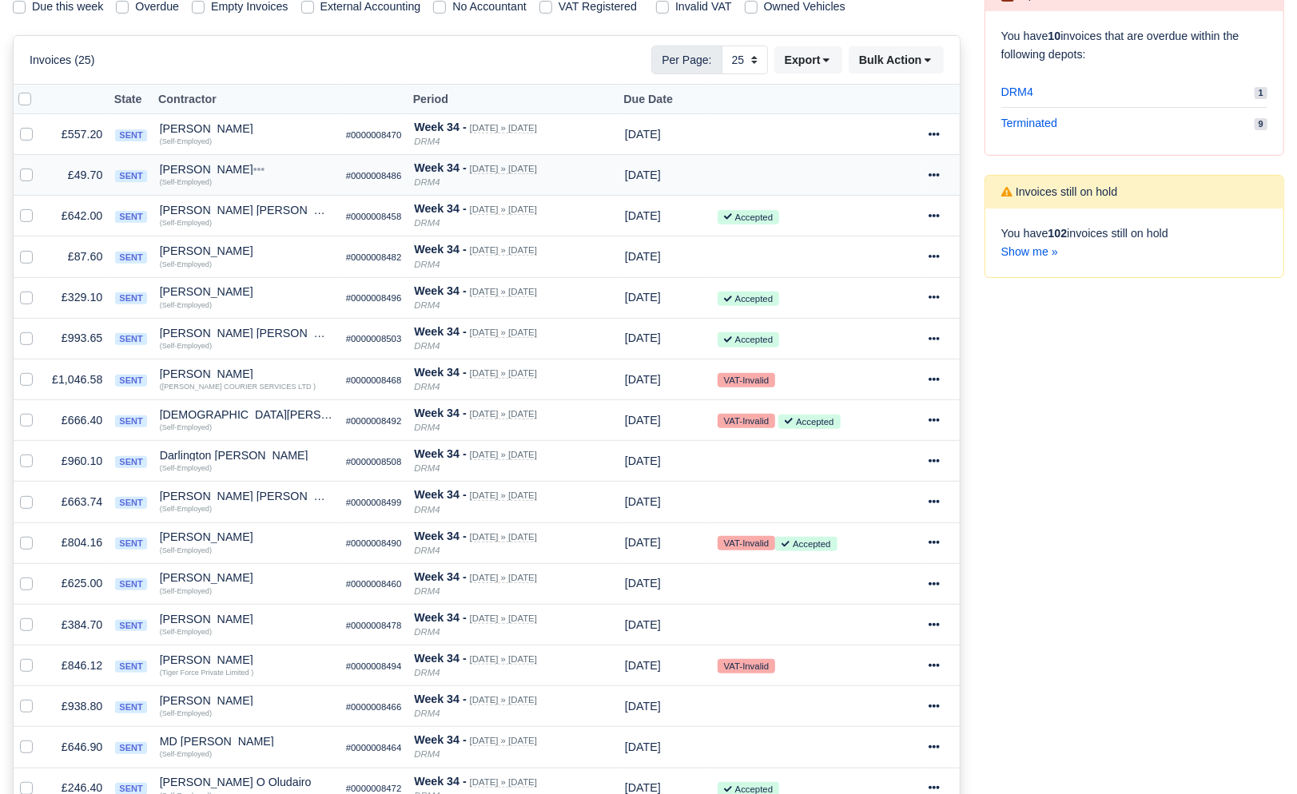
scroll to position [270, 0]
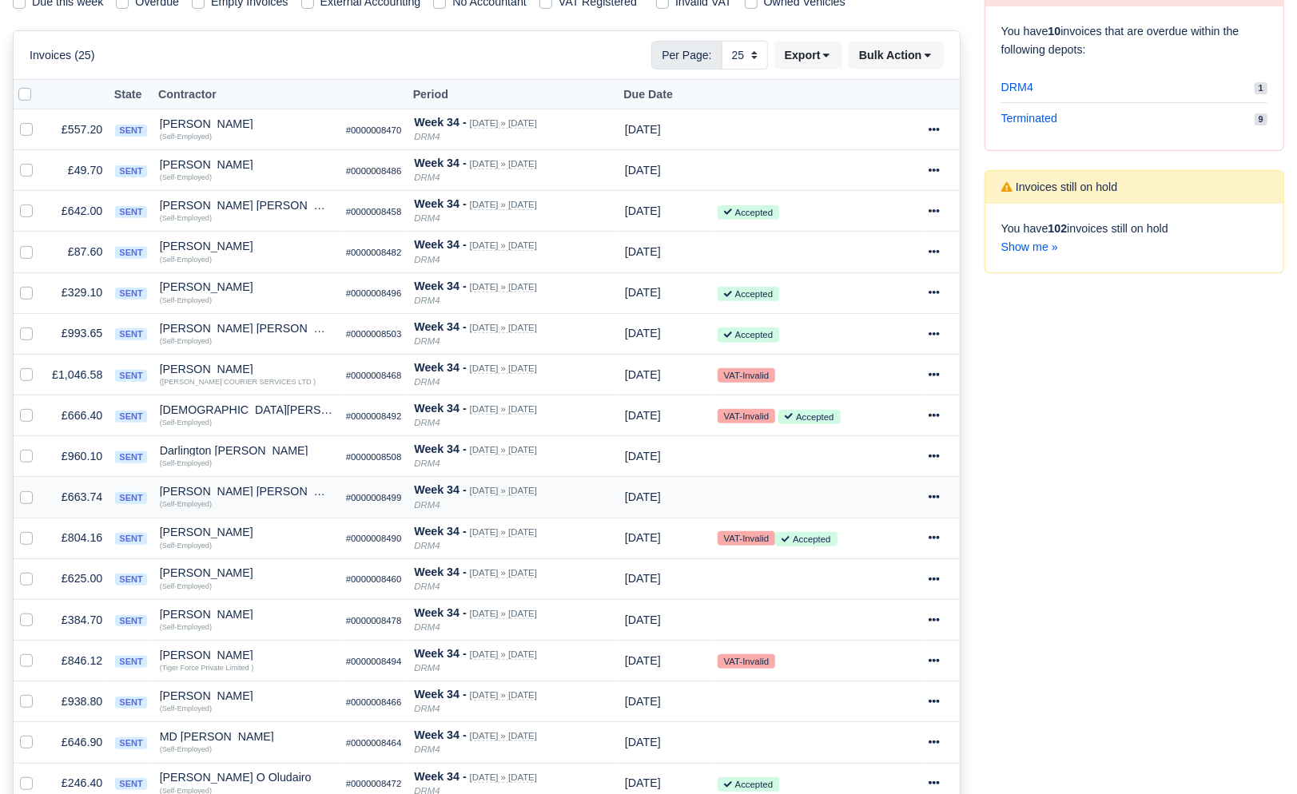
click at [39, 488] on label at bounding box center [39, 488] width 0 height 0
click at [25, 498] on input "checkbox" at bounding box center [26, 494] width 13 height 13
checkbox input "true"
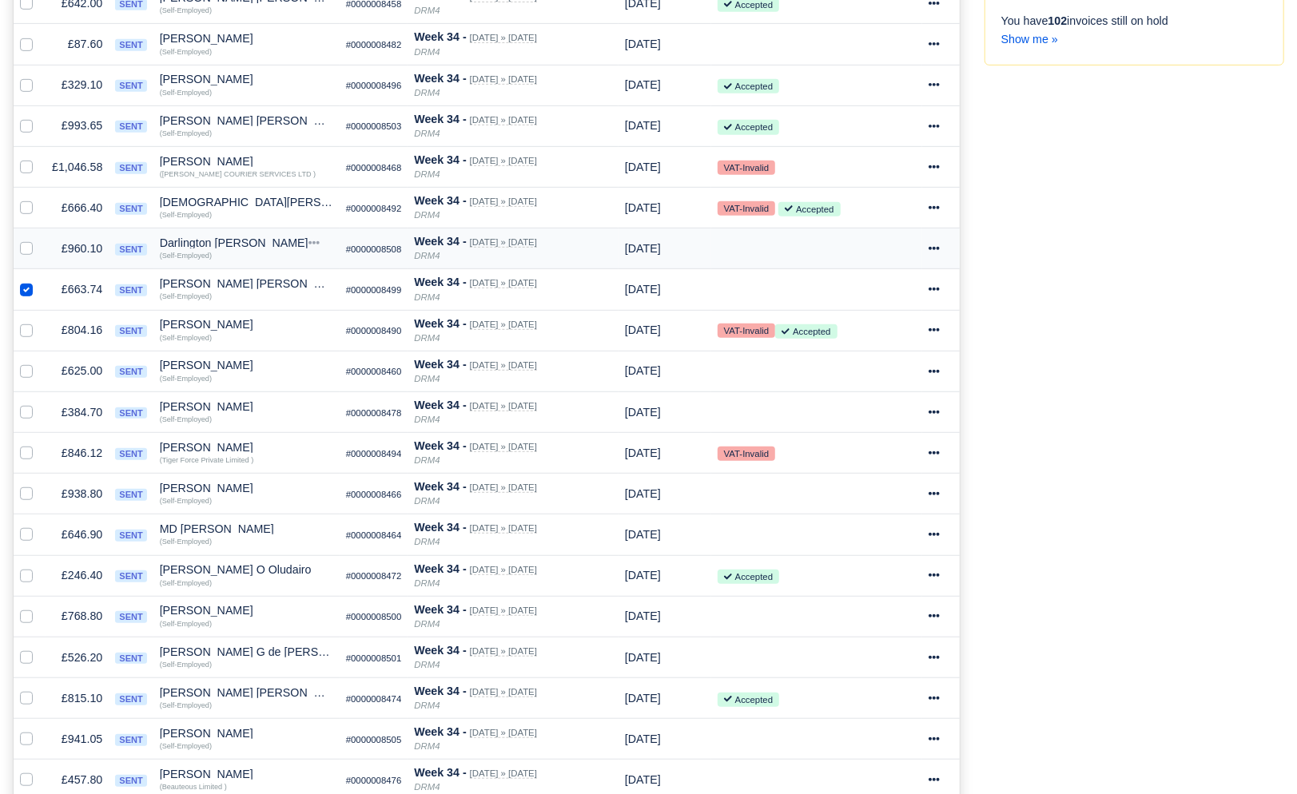
scroll to position [773, 0]
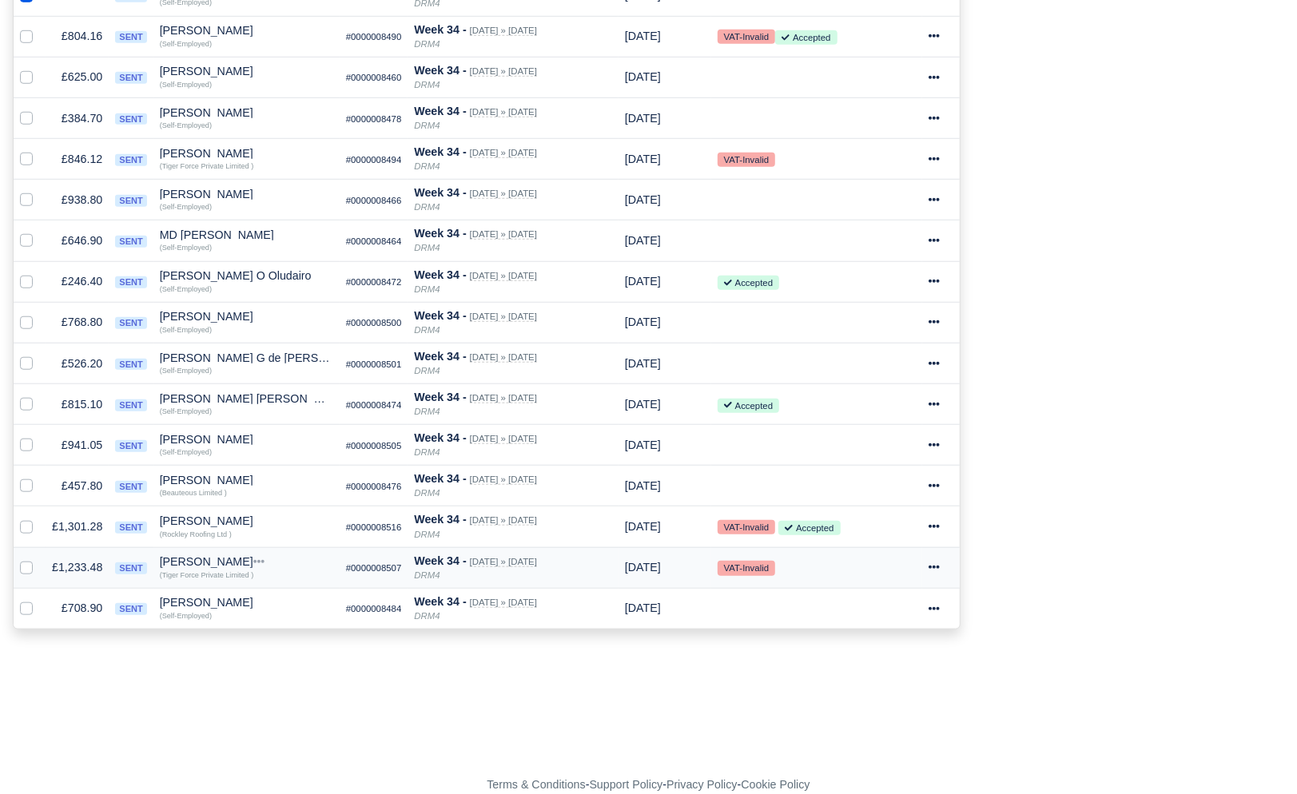
click at [39, 558] on label at bounding box center [39, 558] width 0 height 0
click at [24, 567] on input "checkbox" at bounding box center [26, 564] width 13 height 13
checkbox input "true"
click at [39, 395] on label at bounding box center [39, 395] width 0 height 0
click at [25, 403] on input "checkbox" at bounding box center [26, 401] width 13 height 13
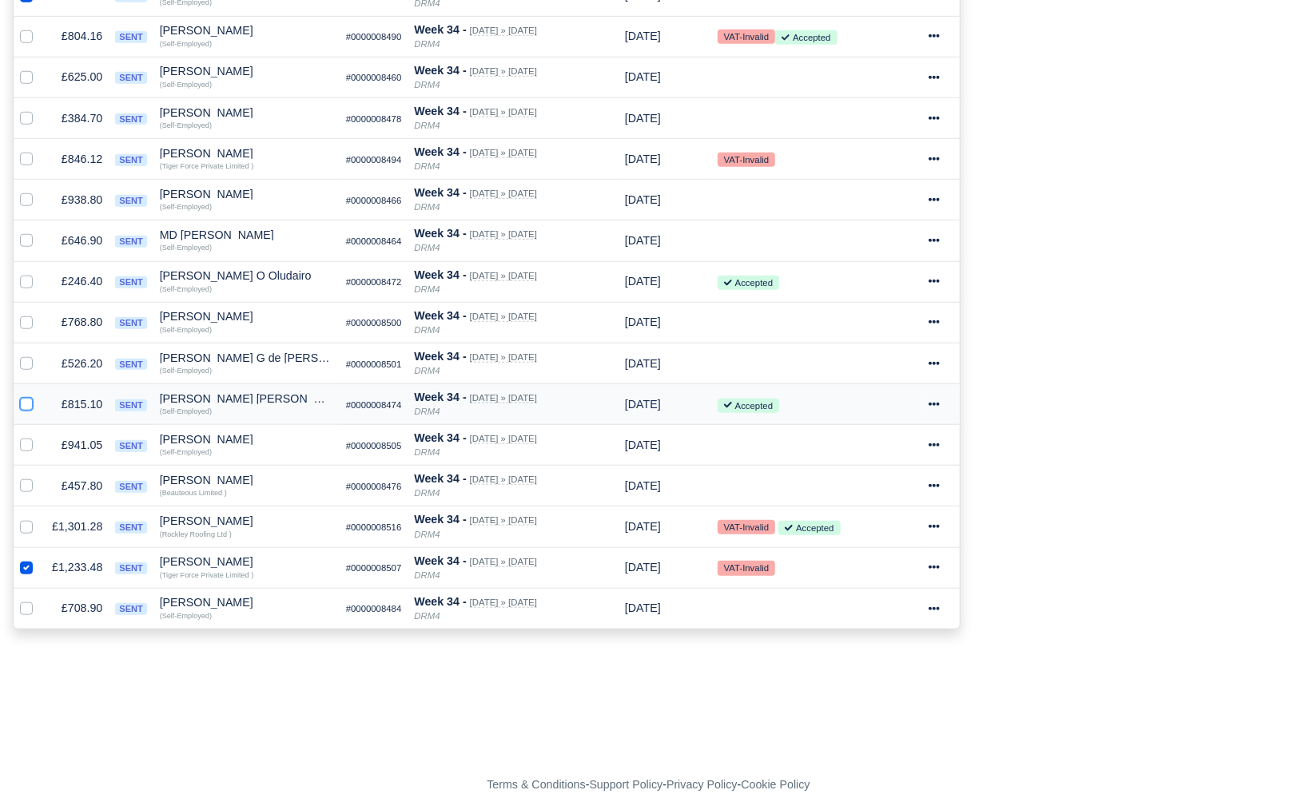
checkbox input "true"
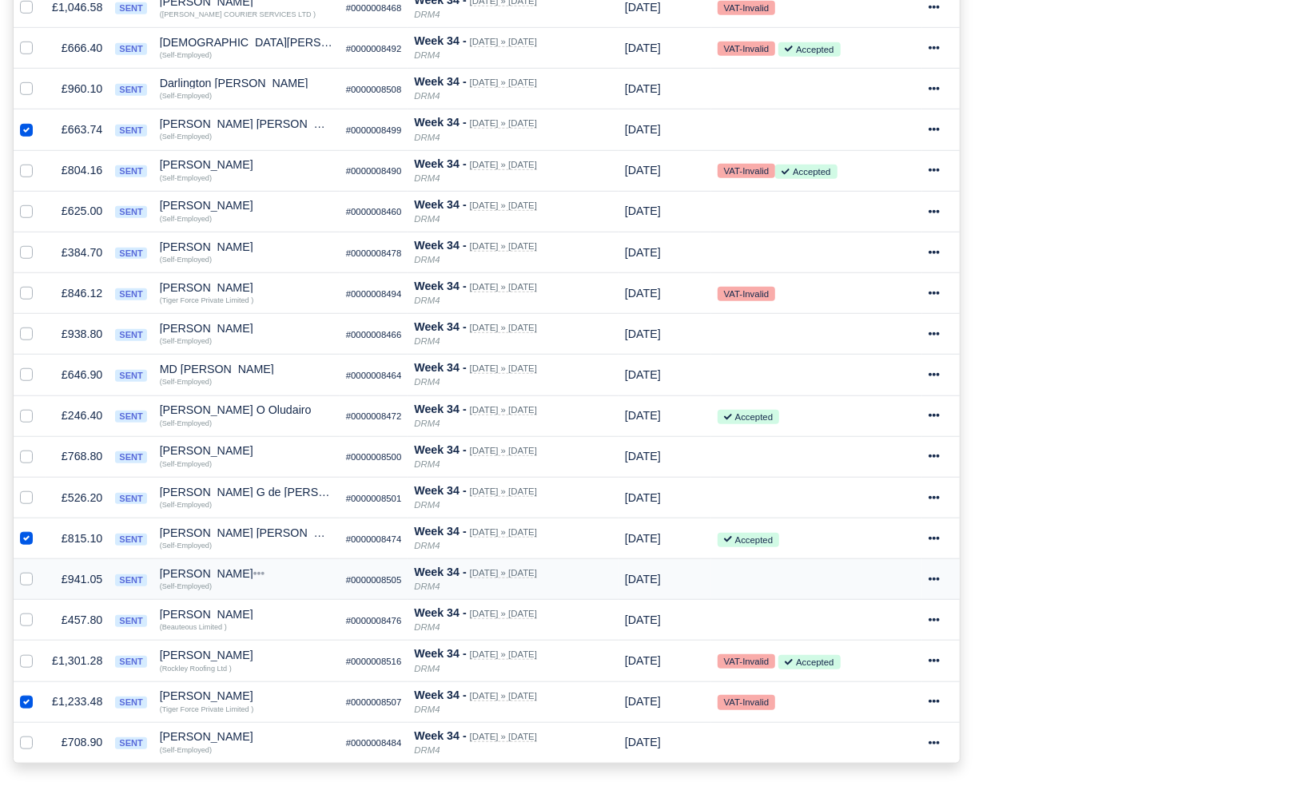
scroll to position [639, 0]
click at [39, 201] on label at bounding box center [39, 201] width 0 height 0
click at [25, 211] on input "checkbox" at bounding box center [26, 207] width 13 height 13
checkbox input "true"
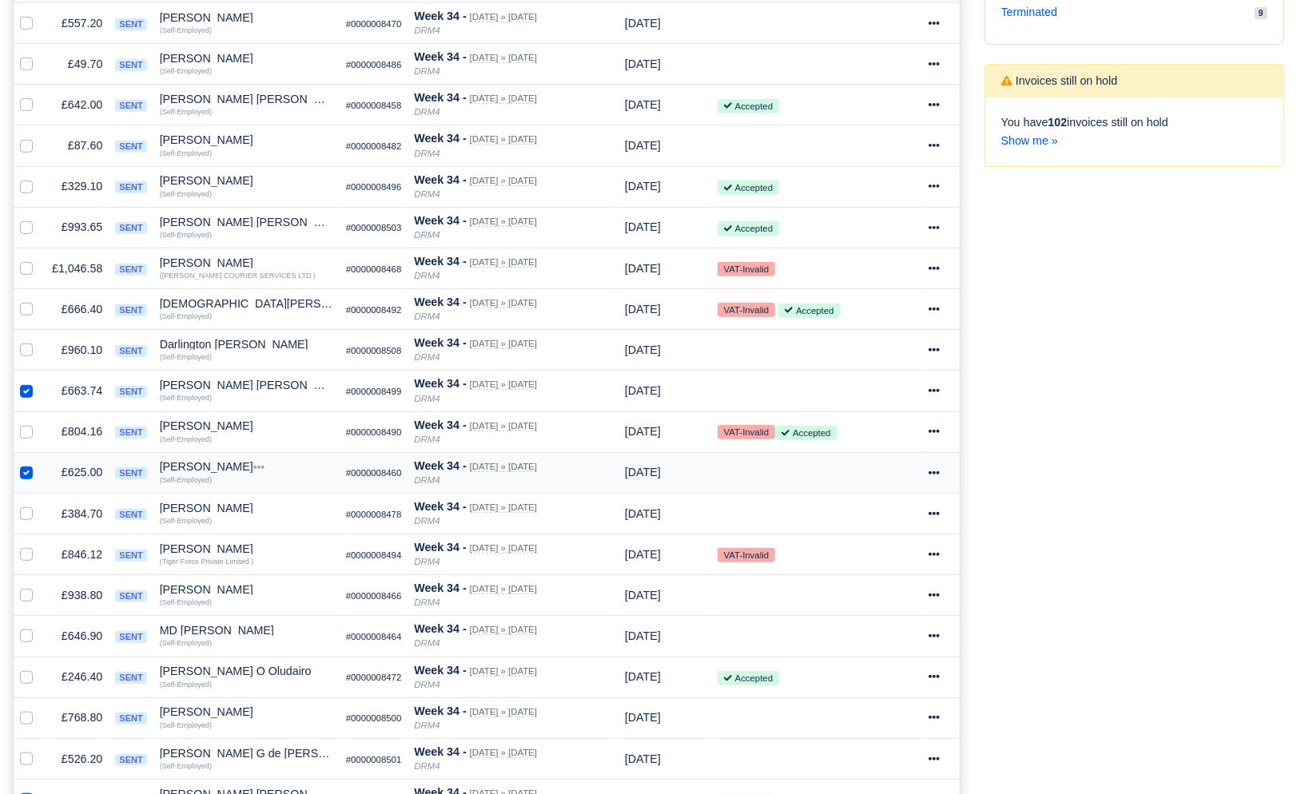
scroll to position [305, 0]
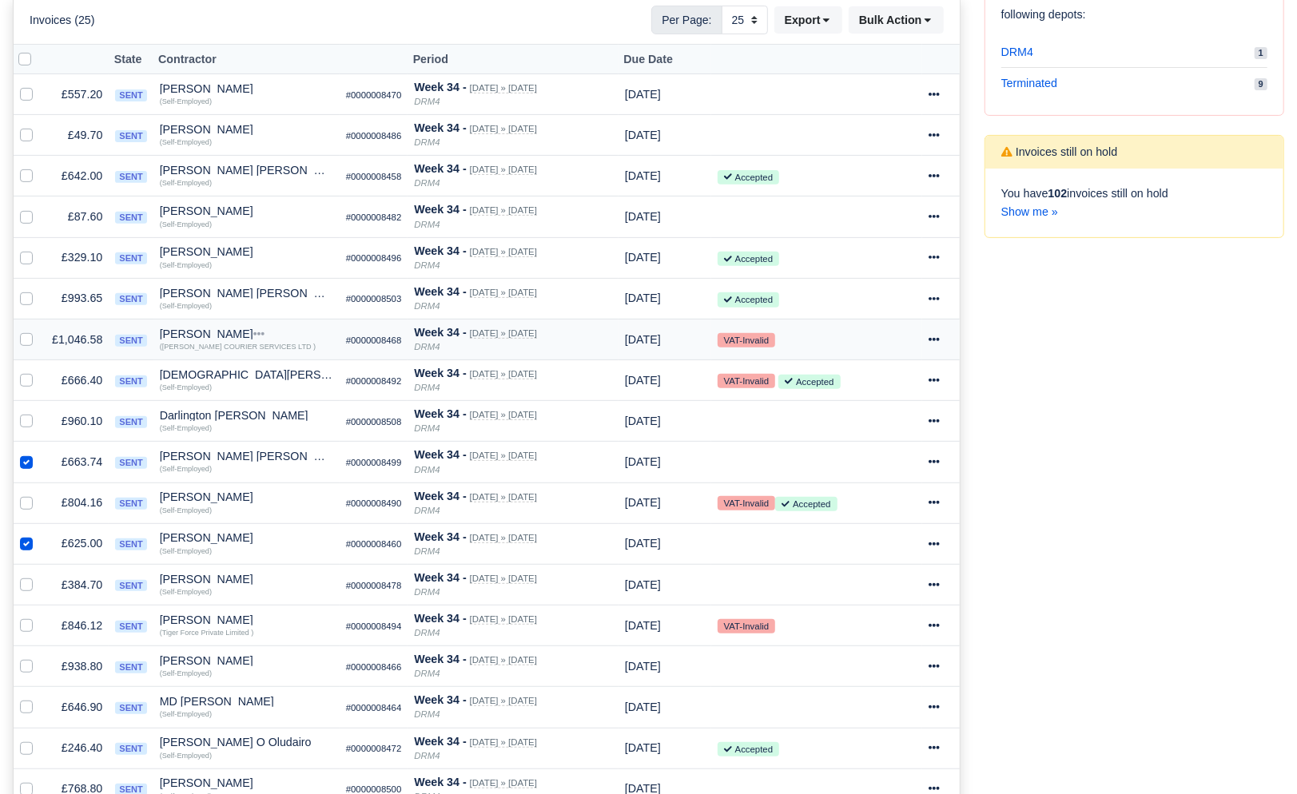
click at [39, 331] on label at bounding box center [39, 331] width 0 height 0
click at [20, 339] on input "checkbox" at bounding box center [26, 337] width 13 height 13
click at [39, 331] on label at bounding box center [39, 331] width 0 height 0
click at [20, 339] on input "checkbox" at bounding box center [26, 337] width 13 height 13
click at [39, 331] on label at bounding box center [39, 331] width 0 height 0
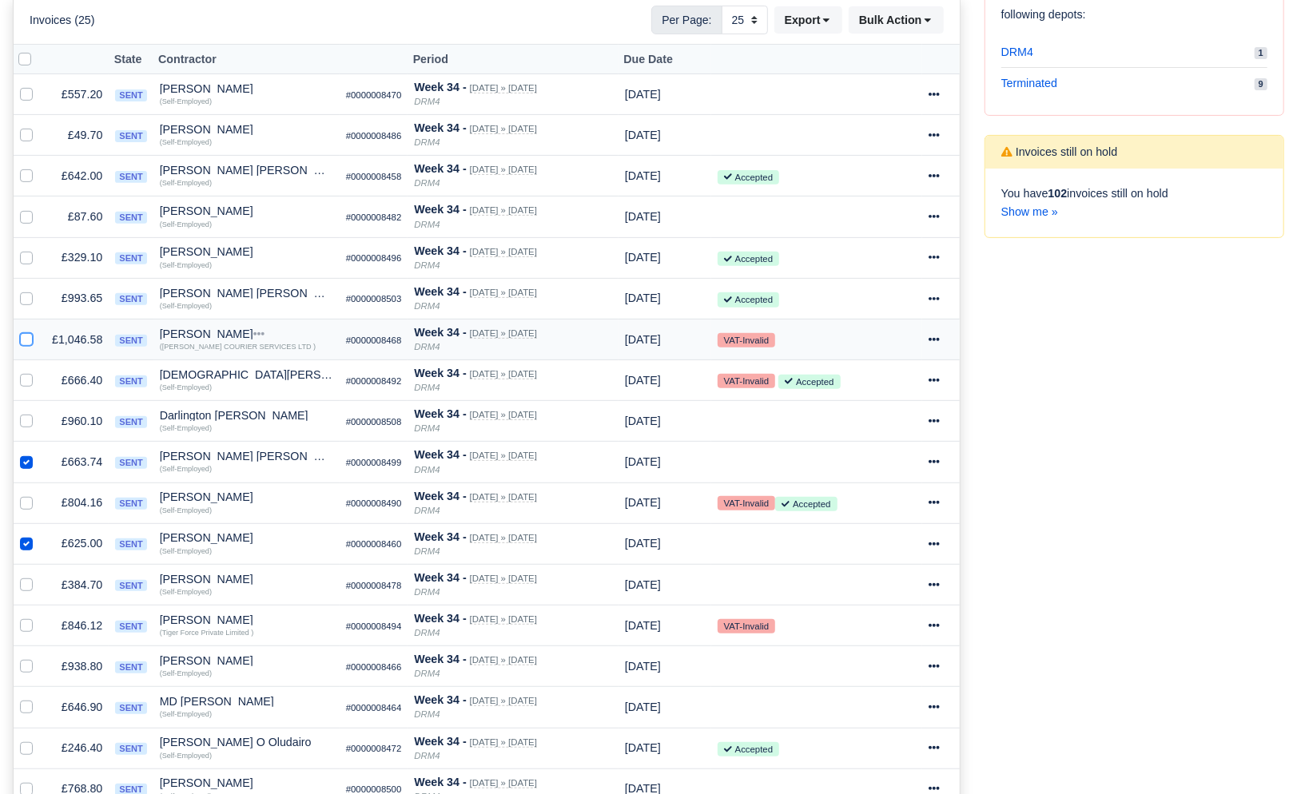
click at [23, 339] on input "checkbox" at bounding box center [26, 337] width 13 height 13
checkbox input "true"
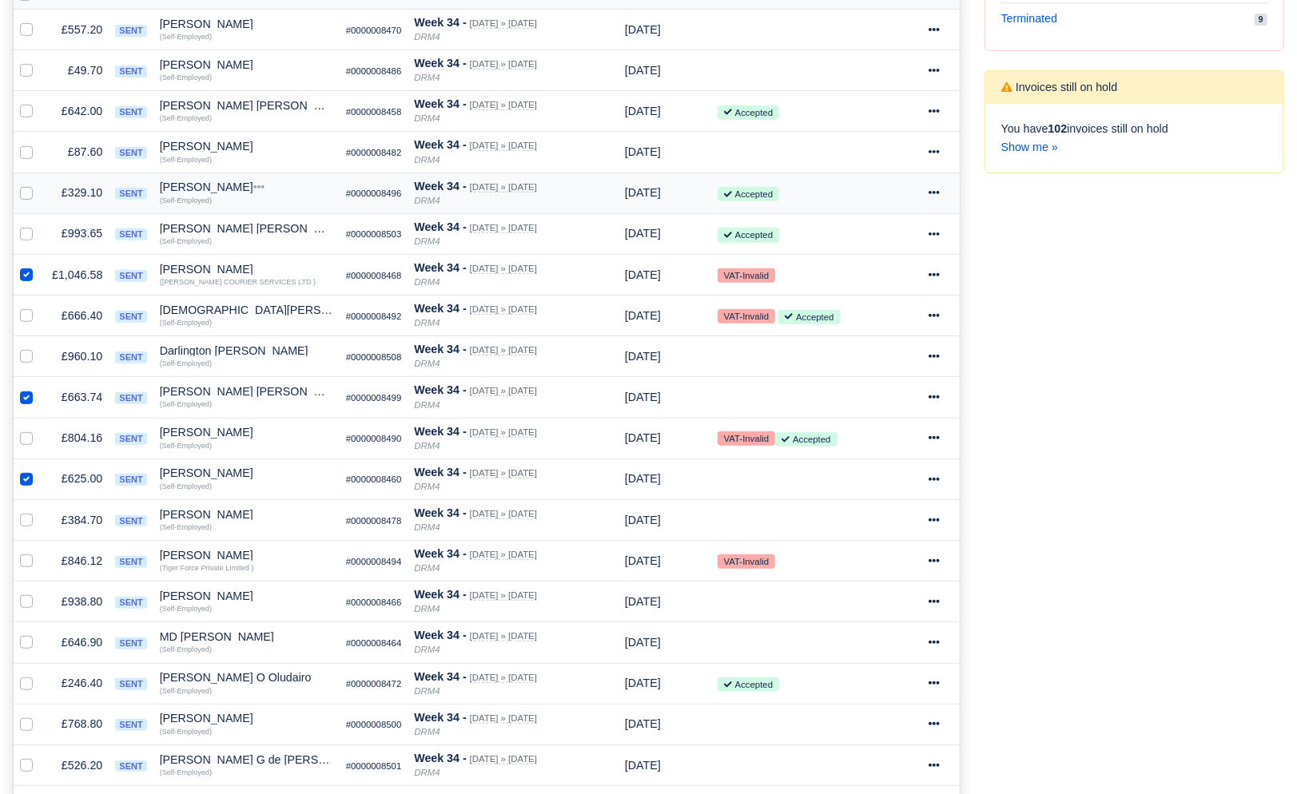
scroll to position [395, 0]
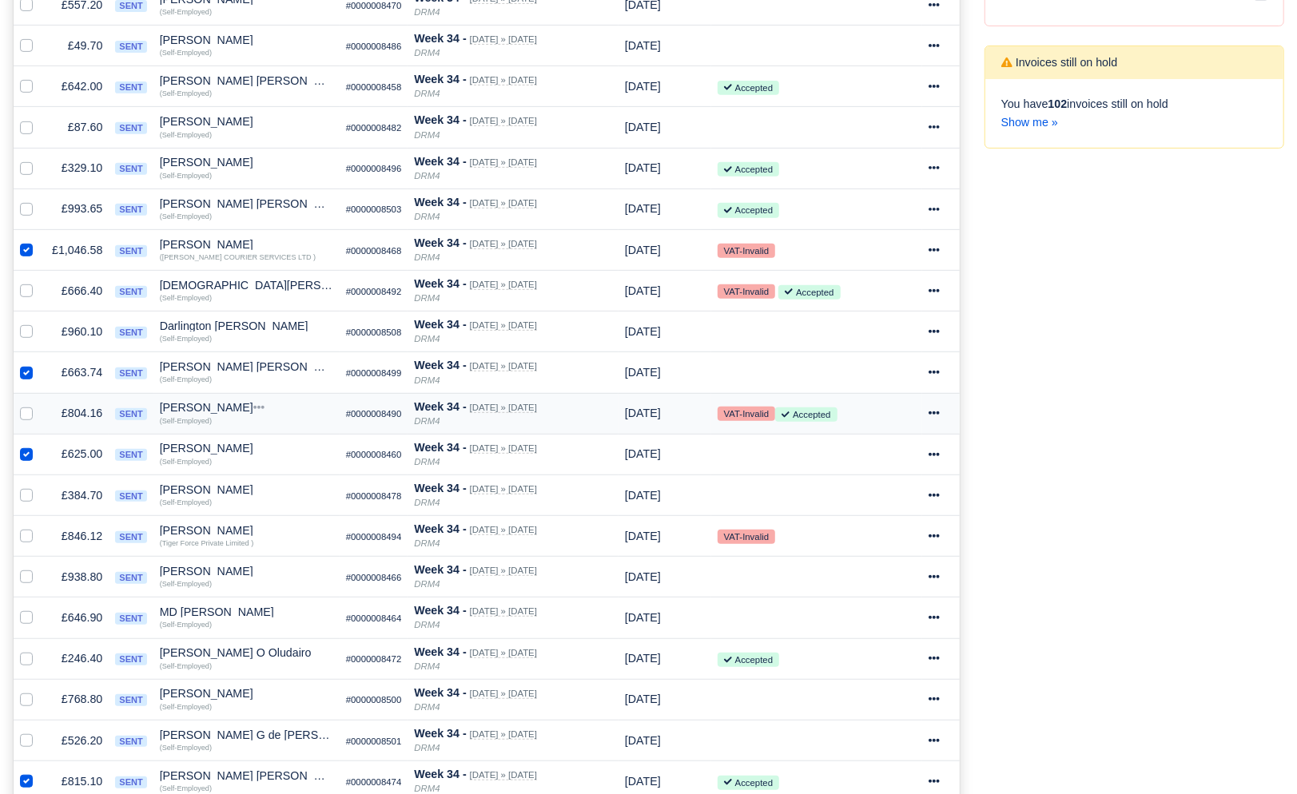
click at [39, 404] on label at bounding box center [39, 404] width 0 height 0
click at [26, 413] on input "checkbox" at bounding box center [26, 410] width 13 height 13
checkbox input "true"
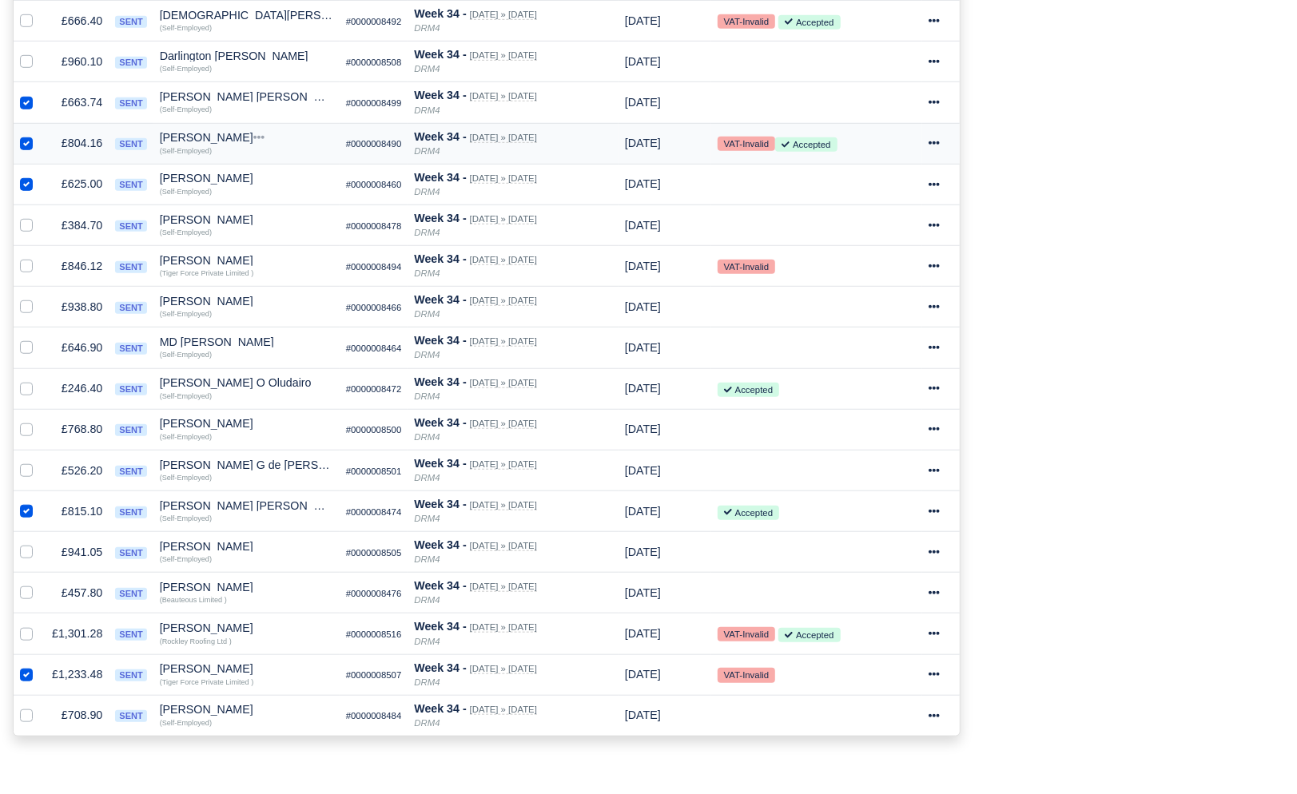
scroll to position [667, 0]
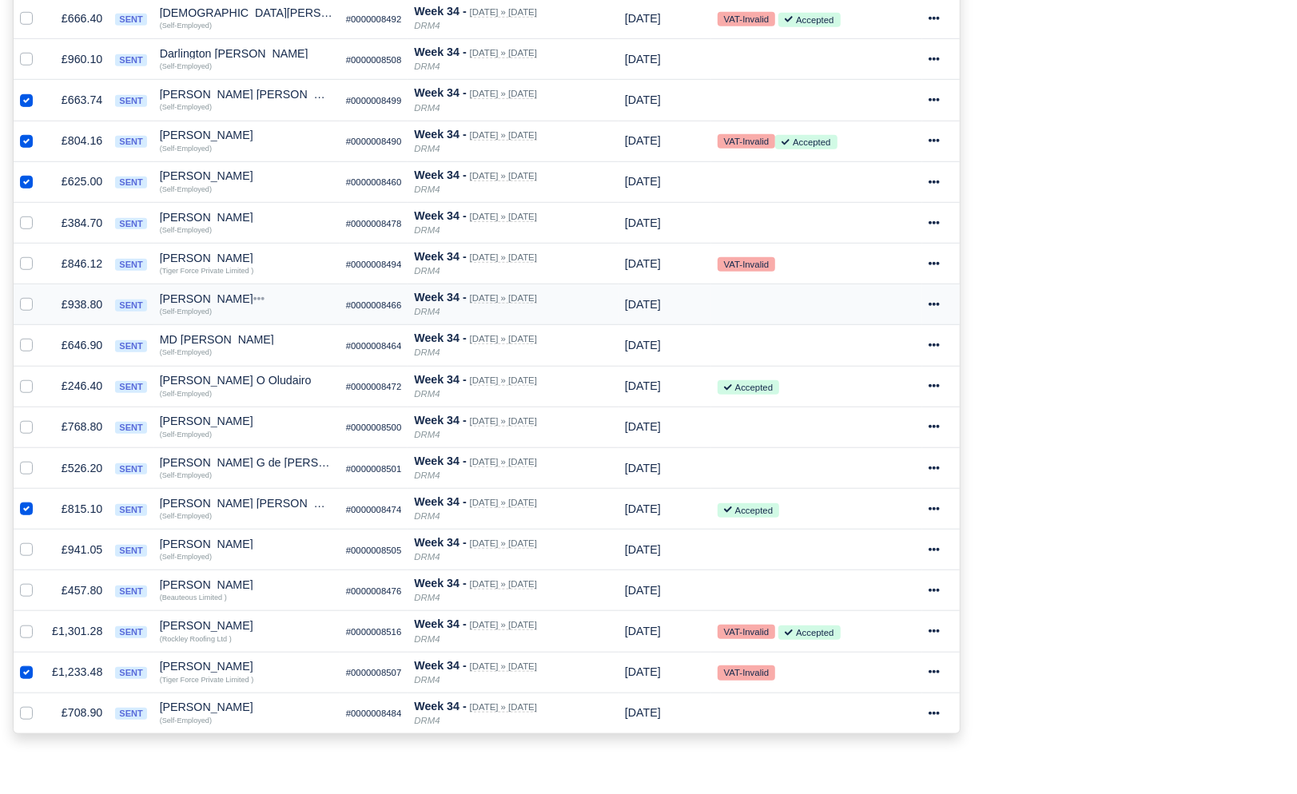
click at [39, 296] on label at bounding box center [39, 296] width 0 height 0
click at [25, 304] on input "checkbox" at bounding box center [26, 302] width 13 height 13
checkbox input "true"
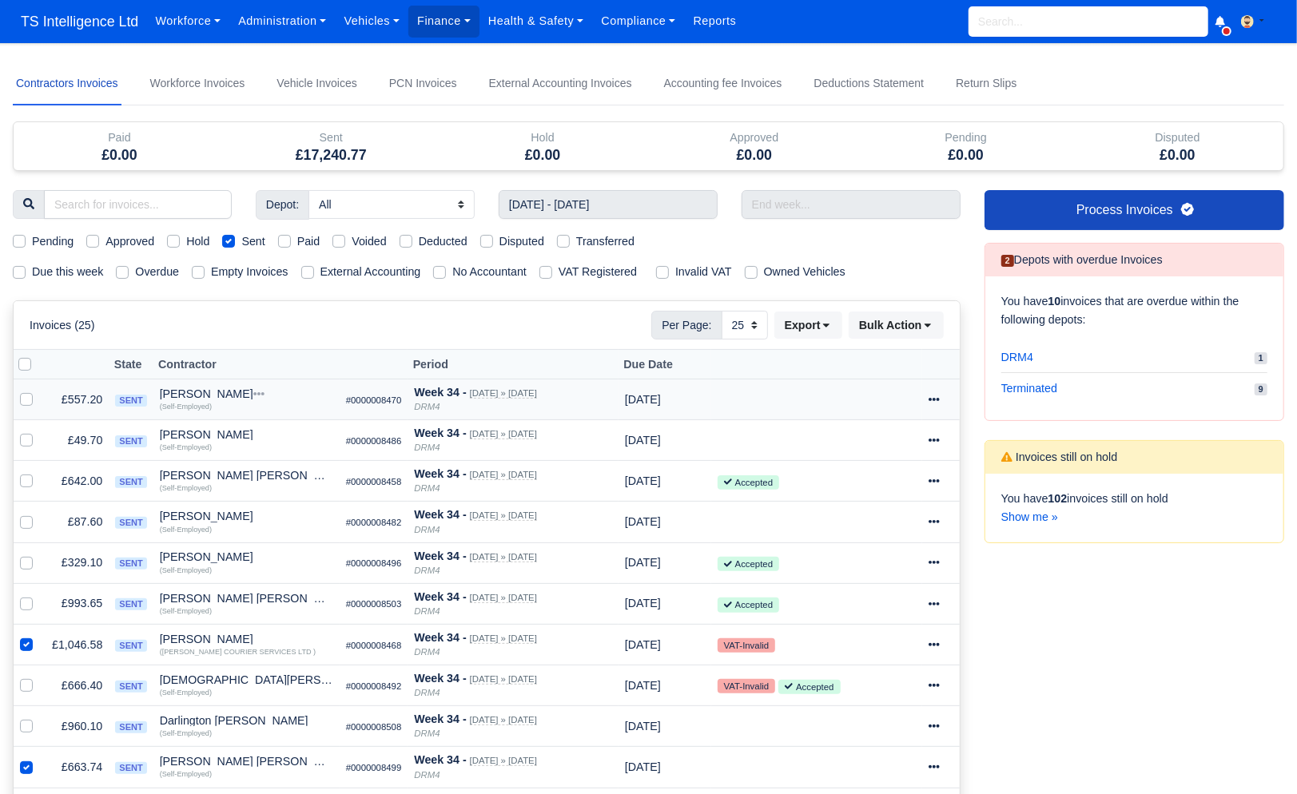
scroll to position [1, 0]
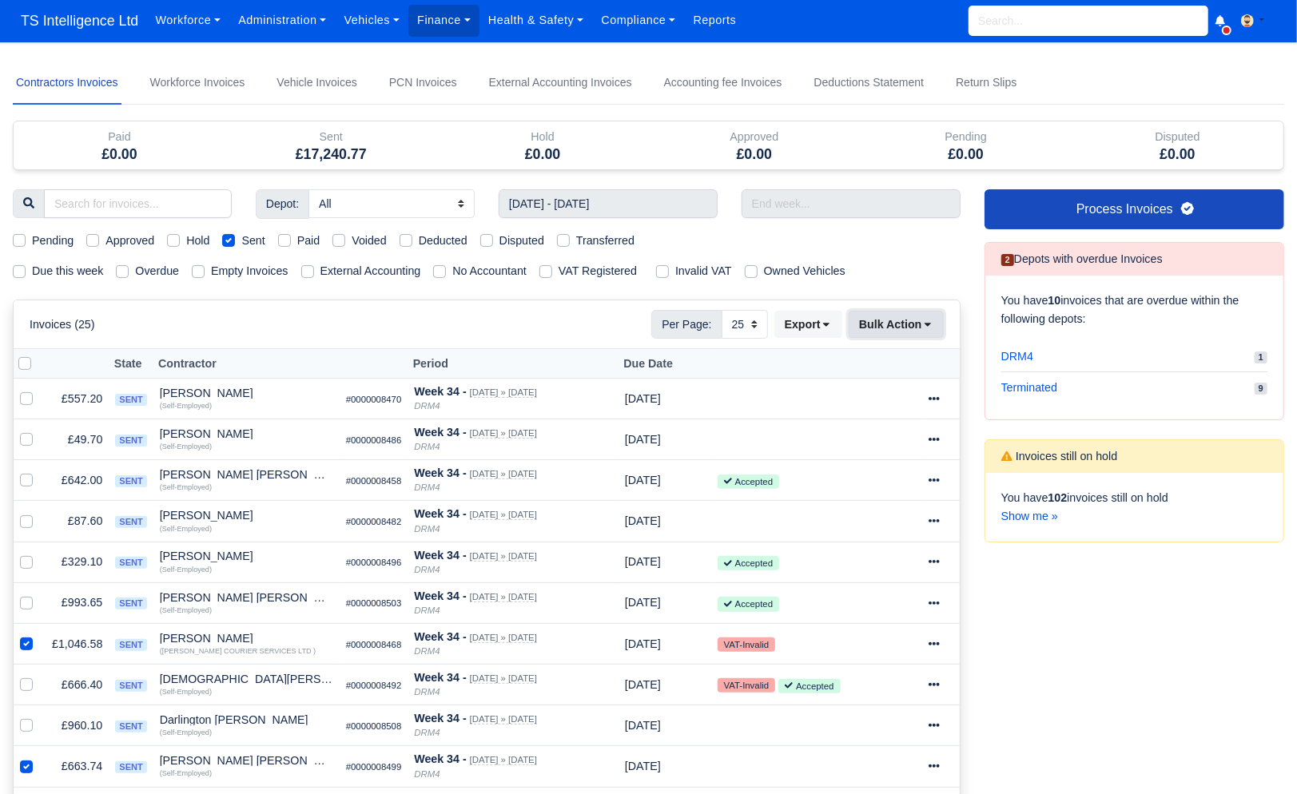
click at [892, 325] on button "Bulk Action" at bounding box center [895, 324] width 95 height 27
click at [861, 423] on div "Send" at bounding box center [874, 427] width 142 height 25
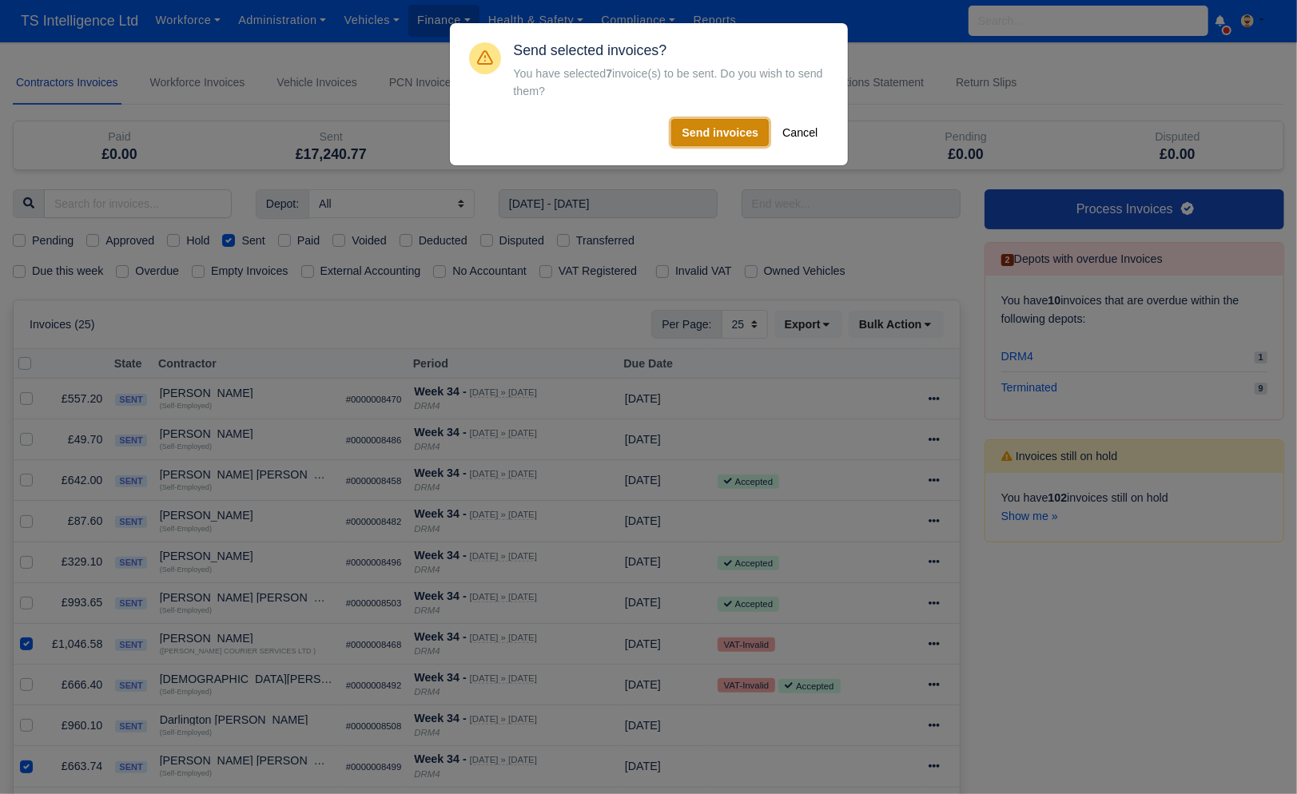
click at [722, 133] on button "Send invoices" at bounding box center [719, 132] width 97 height 27
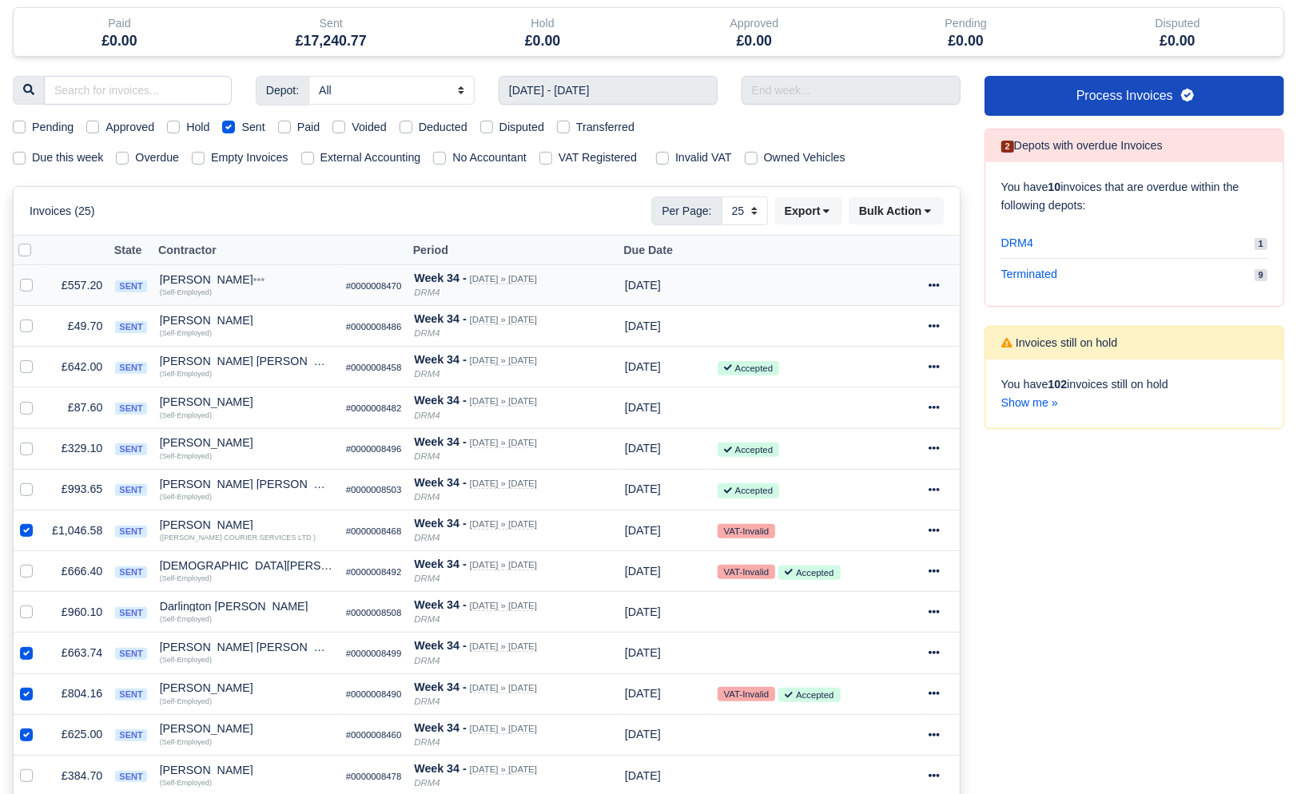
scroll to position [0, 0]
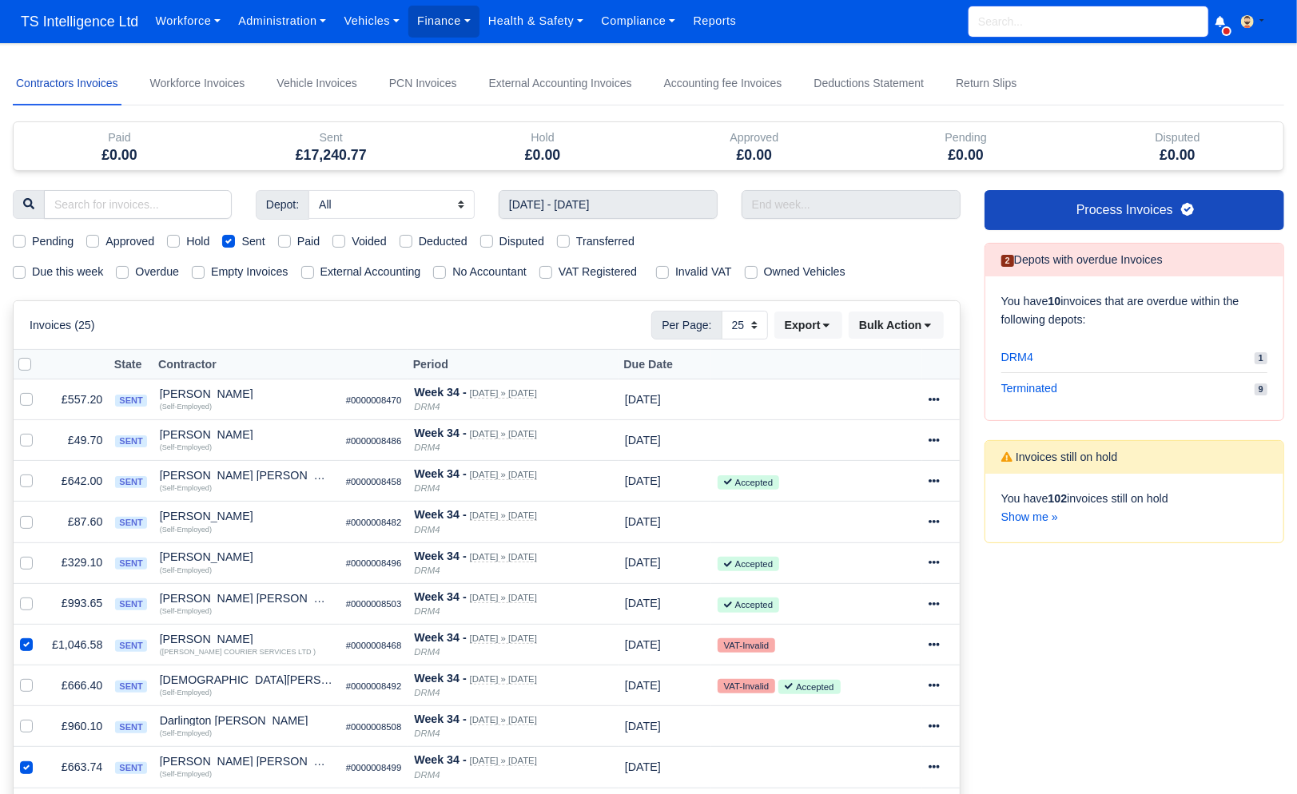
click at [1033, 22] on input "search" at bounding box center [1088, 21] width 240 height 30
click at [431, 23] on link "Finance" at bounding box center [443, 21] width 71 height 31
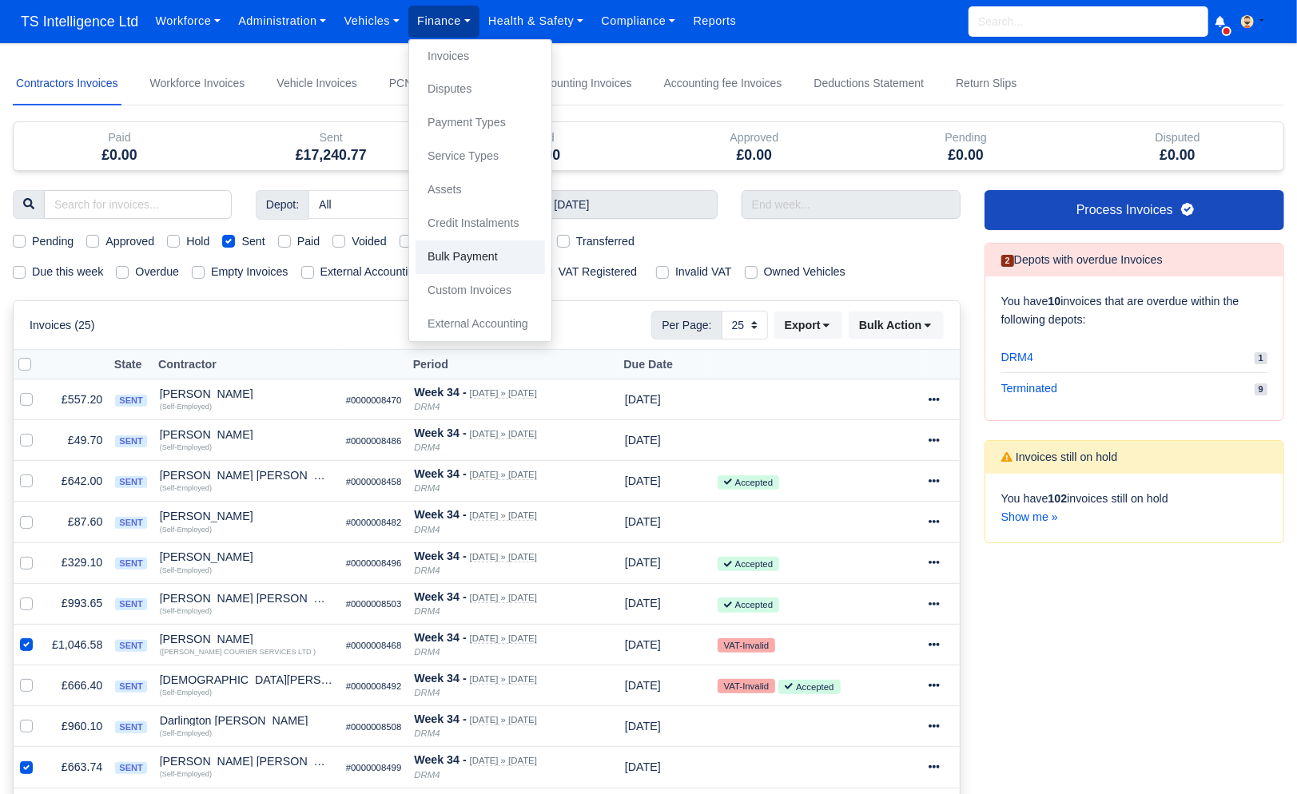
click at [467, 258] on link "Bulk Payment" at bounding box center [479, 257] width 129 height 34
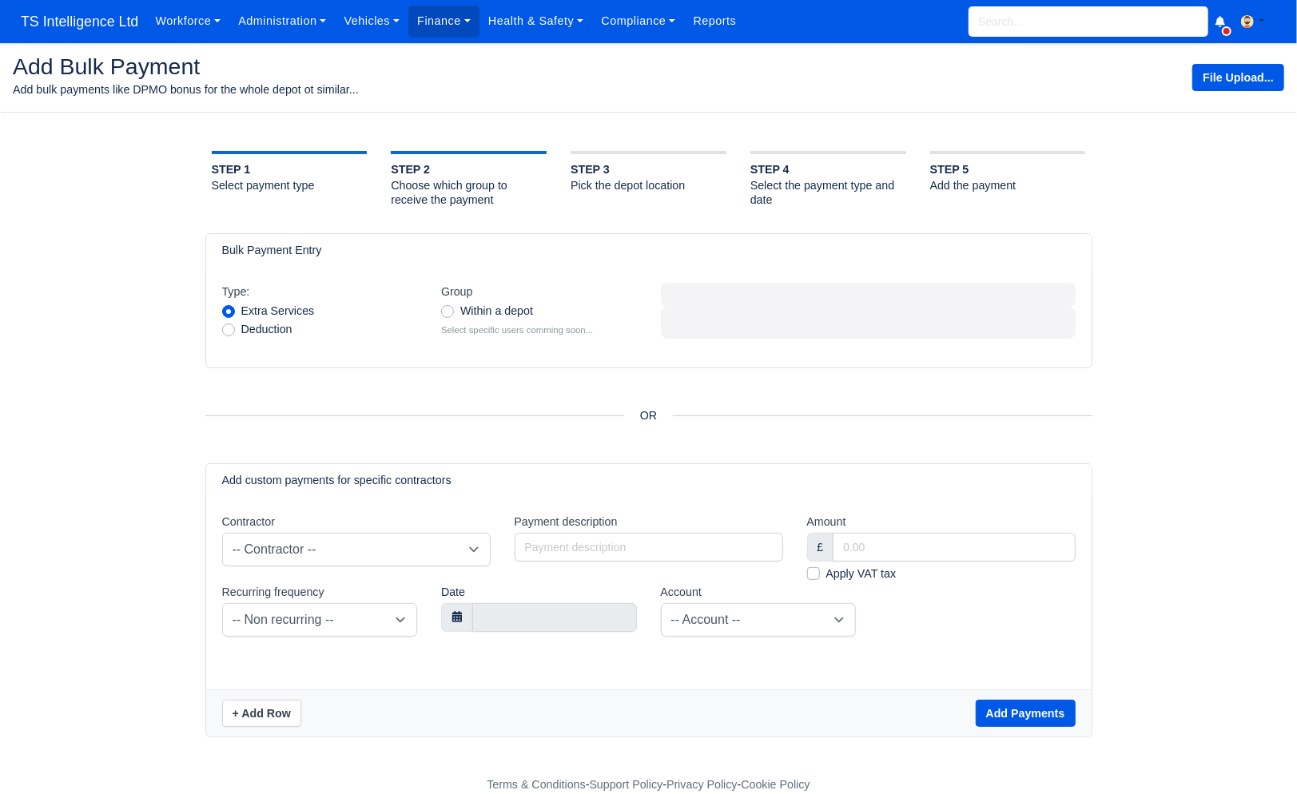
click at [460, 312] on label "Within a depot" at bounding box center [496, 311] width 73 height 18
click at [449, 312] on input "Within a depot" at bounding box center [447, 308] width 13 height 13
radio input "true"
select select
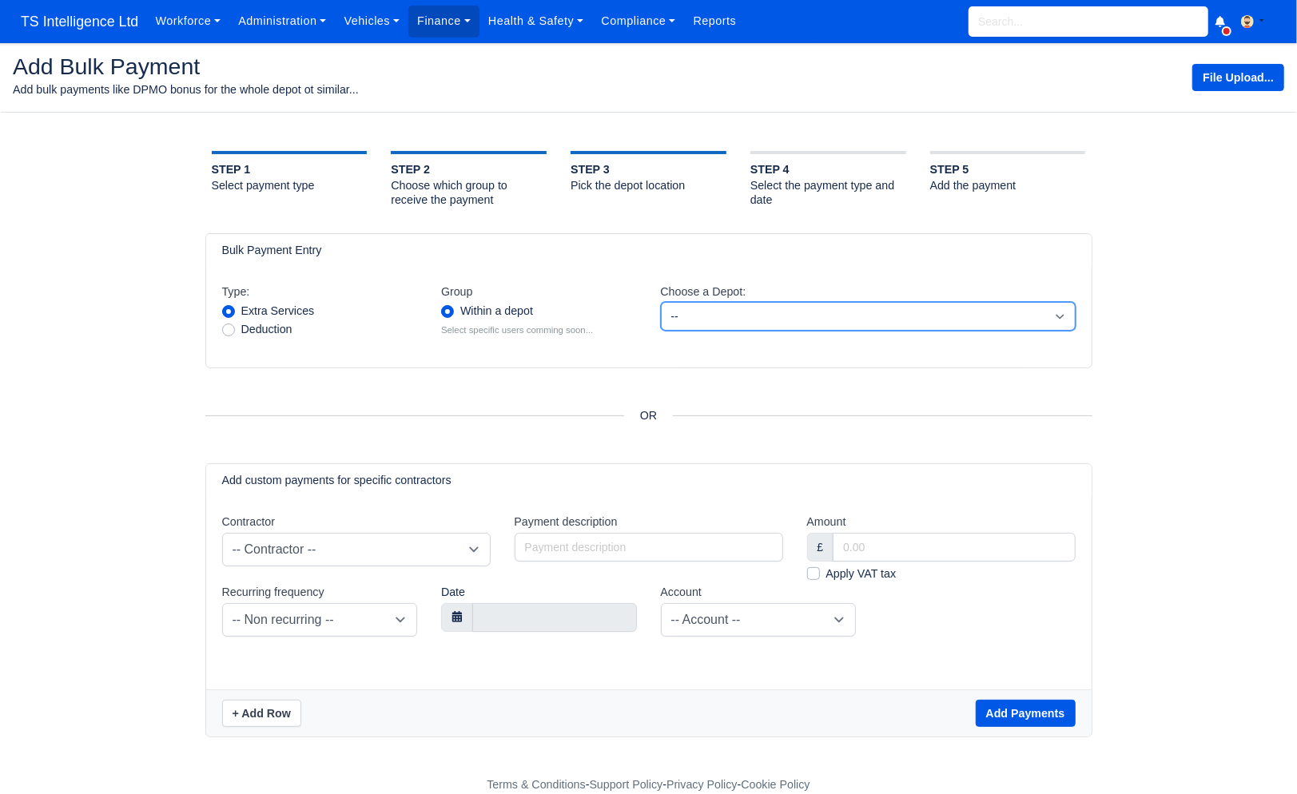
click at [720, 318] on select "-- DRM2 DRM4 DXW3 Holiday/on Leave Terminated" at bounding box center [868, 316] width 415 height 29
click at [661, 302] on select "-- DRM2 DRM4 DXW3 Holiday/on Leave Terminated" at bounding box center [868, 316] width 415 height 29
select select "2"
select select
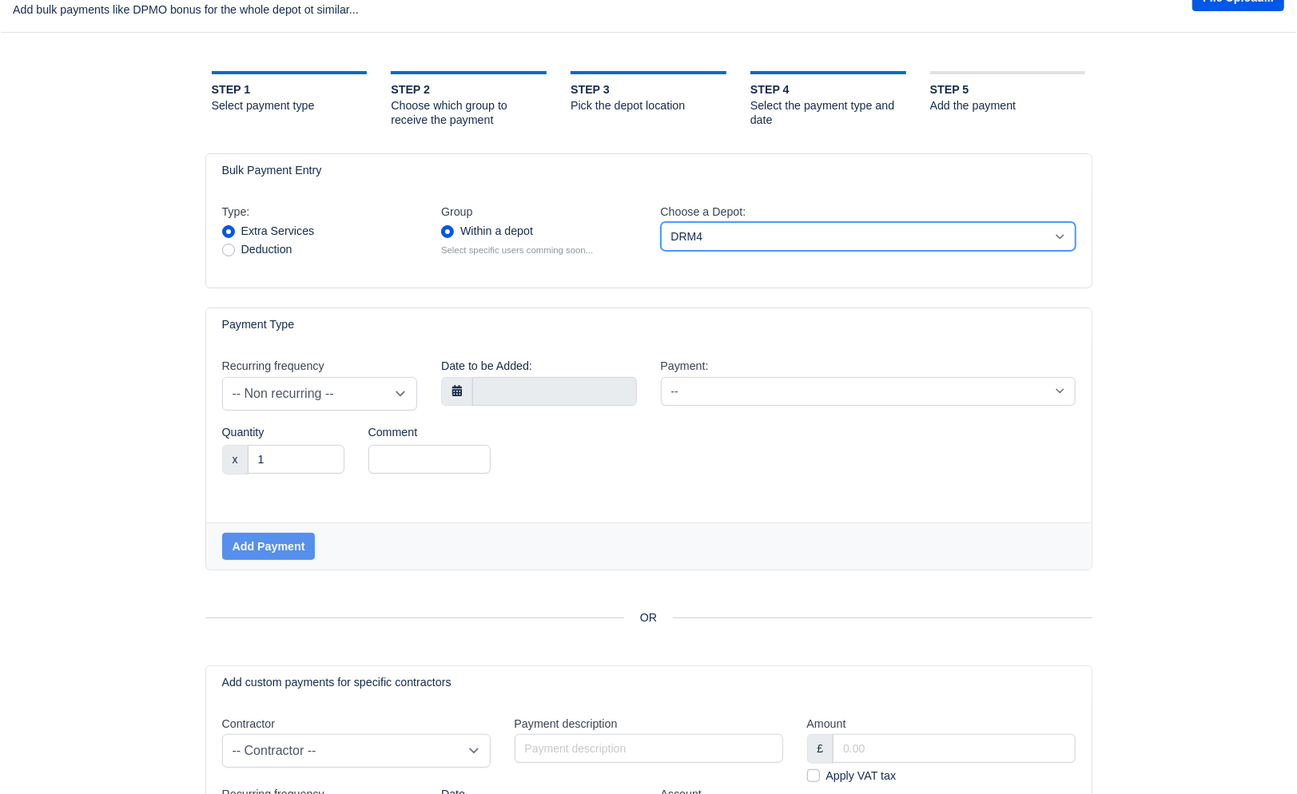
scroll to position [81, 0]
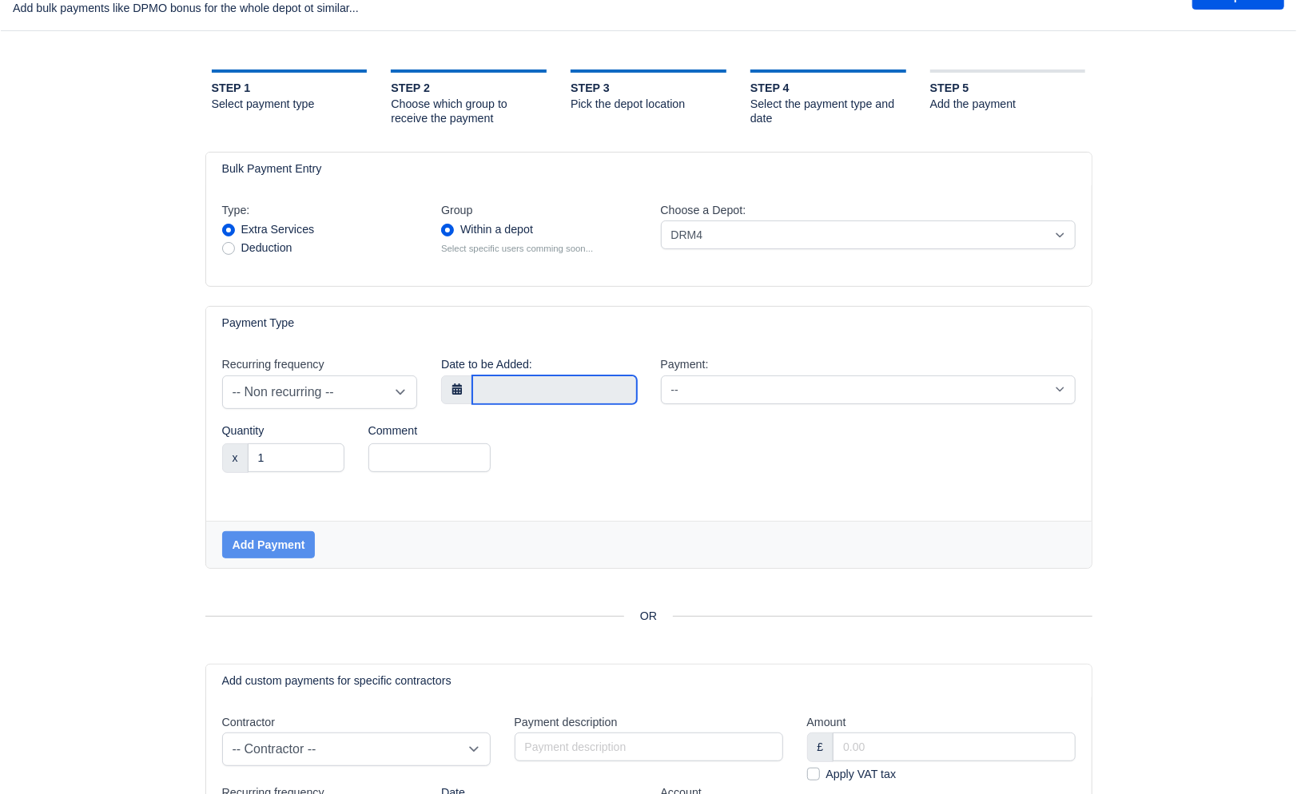
click at [551, 398] on input "text" at bounding box center [554, 389] width 165 height 29
type input "[DATE]"
select select "2"
select select
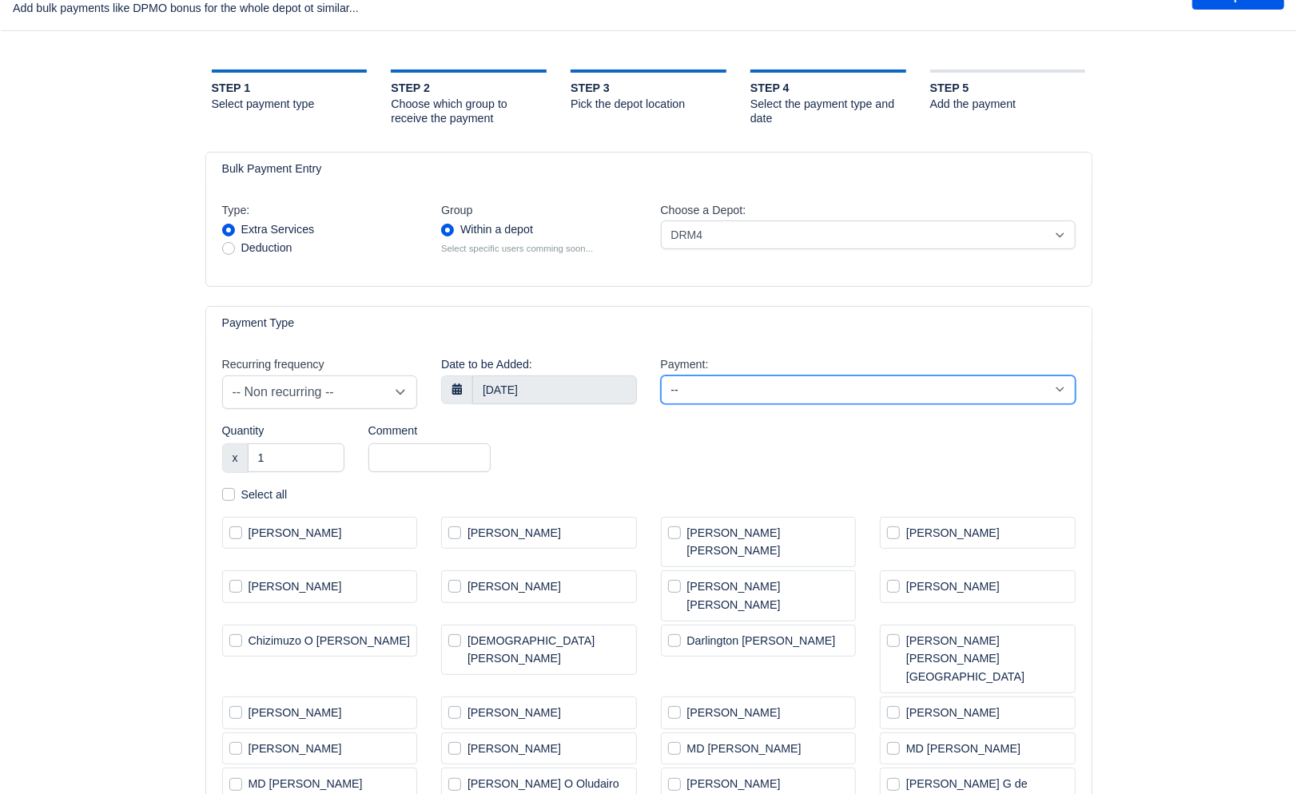
click at [753, 395] on select "-- Additional (£1.00) Additional (novat) (£1.00) Bonus (£1.00) Extra Service (£…" at bounding box center [868, 389] width 415 height 29
select select "2"
select select
select select "38"
click at [661, 375] on select "-- Additional (£1.00) Additional (novat) (£1.00) Bonus (£1.00) Extra Service (£…" at bounding box center [868, 389] width 415 height 29
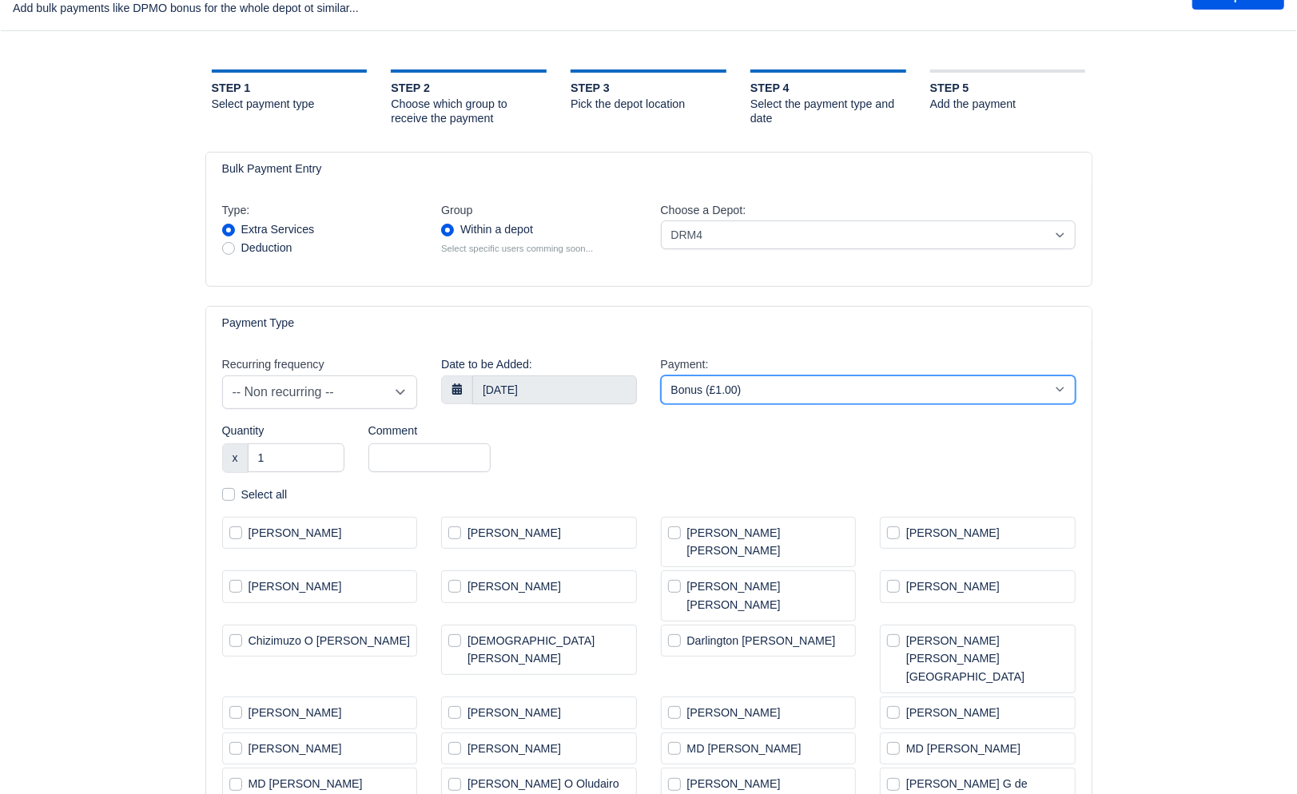
select select "2"
select select
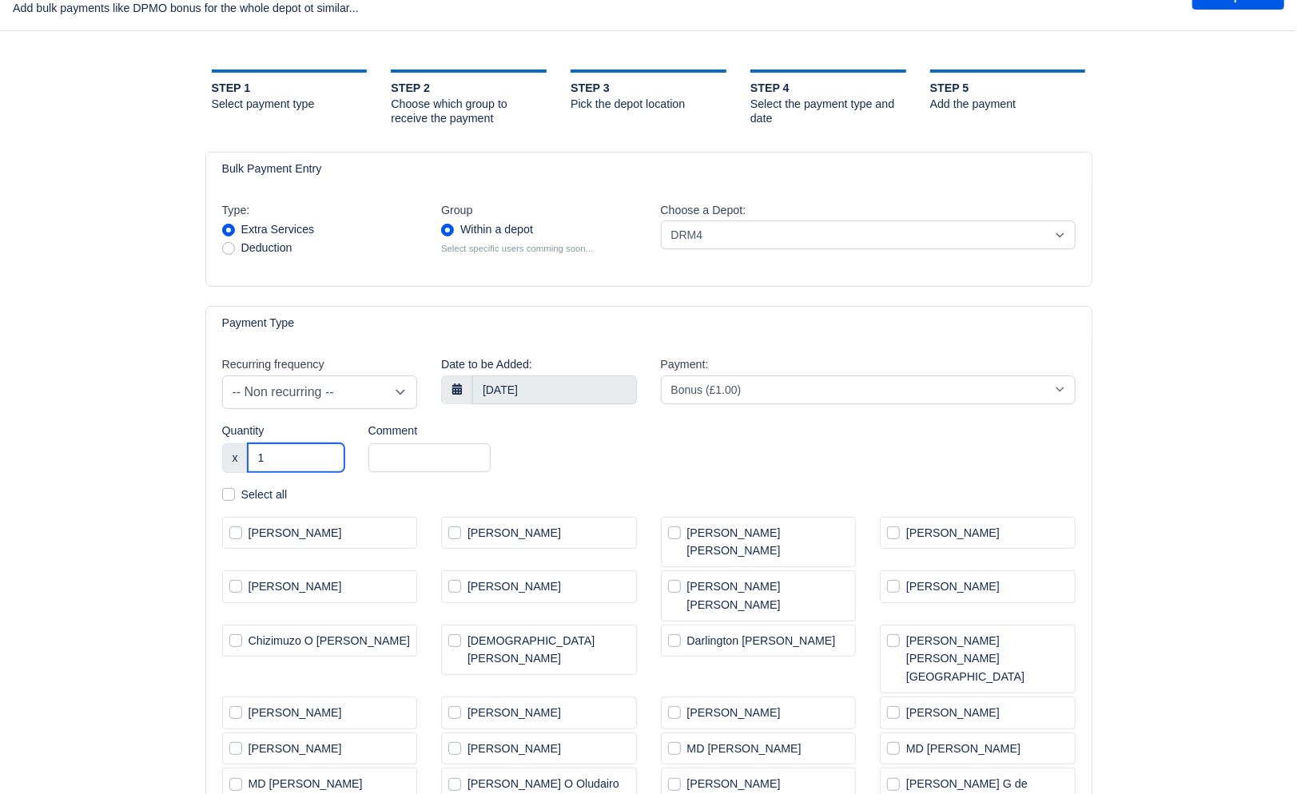
click at [292, 459] on input "1" at bounding box center [296, 457] width 97 height 29
type input "15"
select select "2"
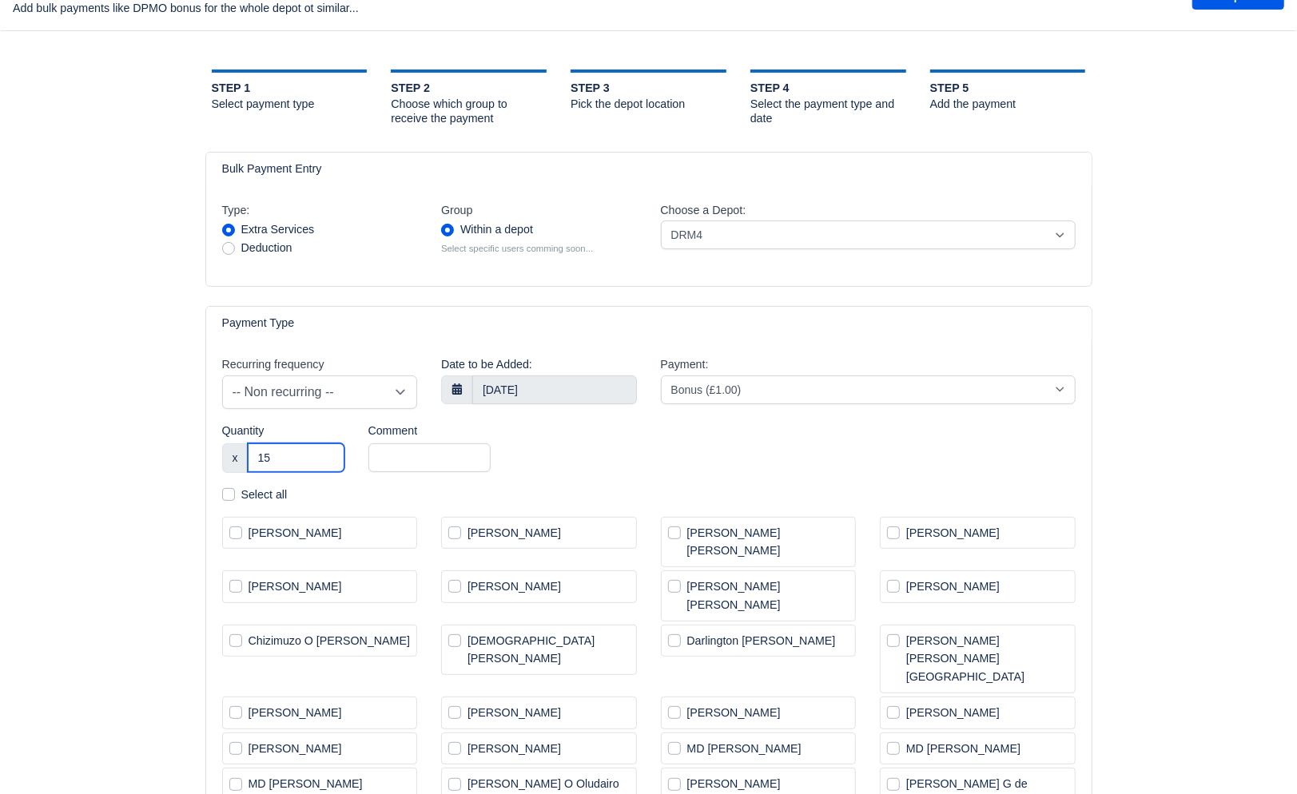
select select
type input "150"
select select "2"
select select
type input "150"
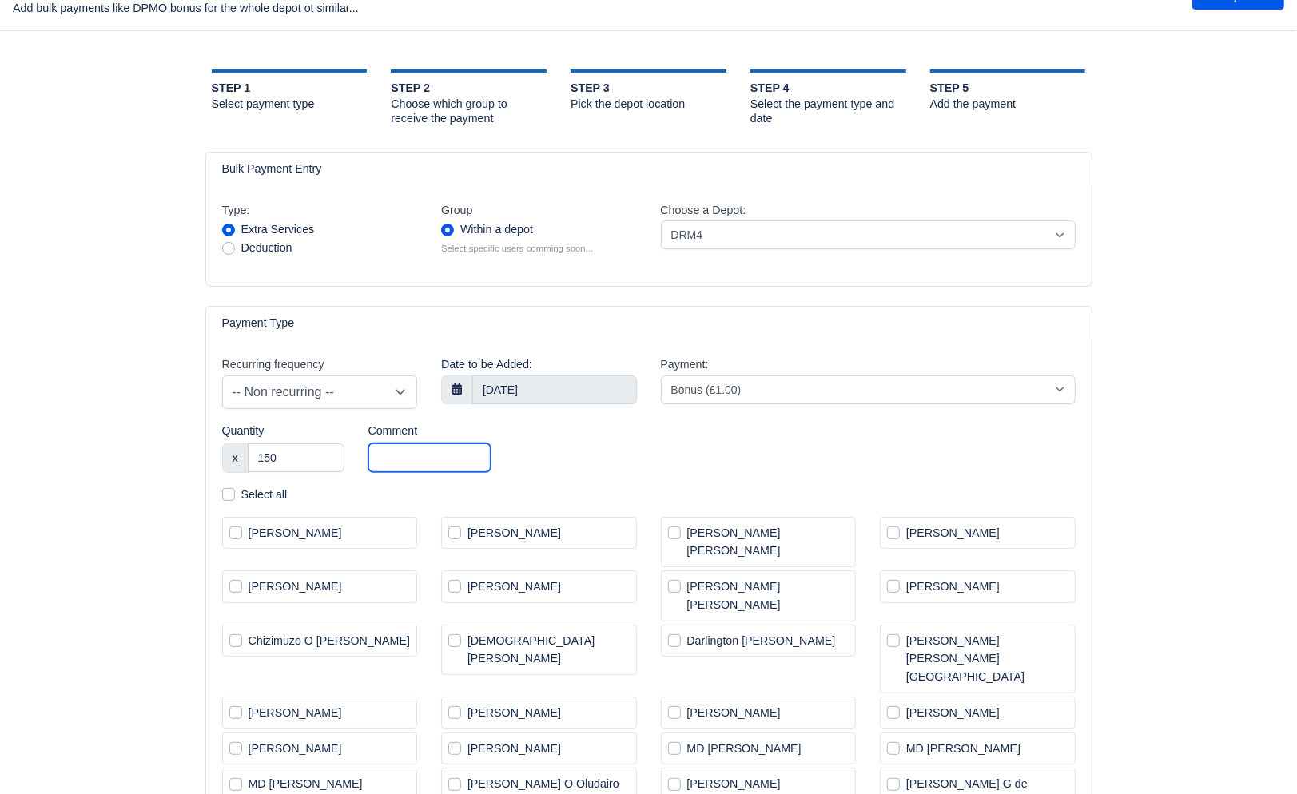
click at [398, 456] on input "text" at bounding box center [429, 457] width 122 height 29
select select "2"
select select
type input "Bonu"
select select "2"
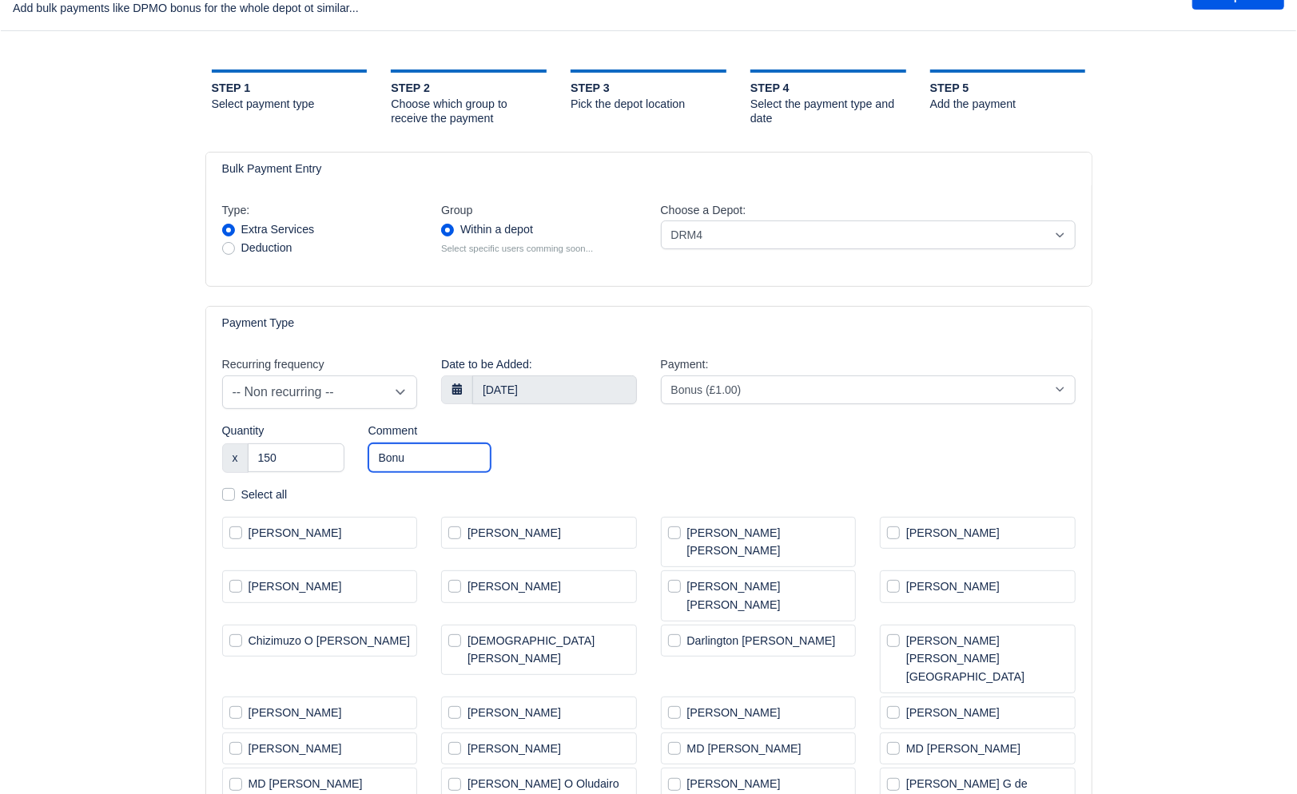
select select
type input "Bonus Performance"
select select "2"
select select
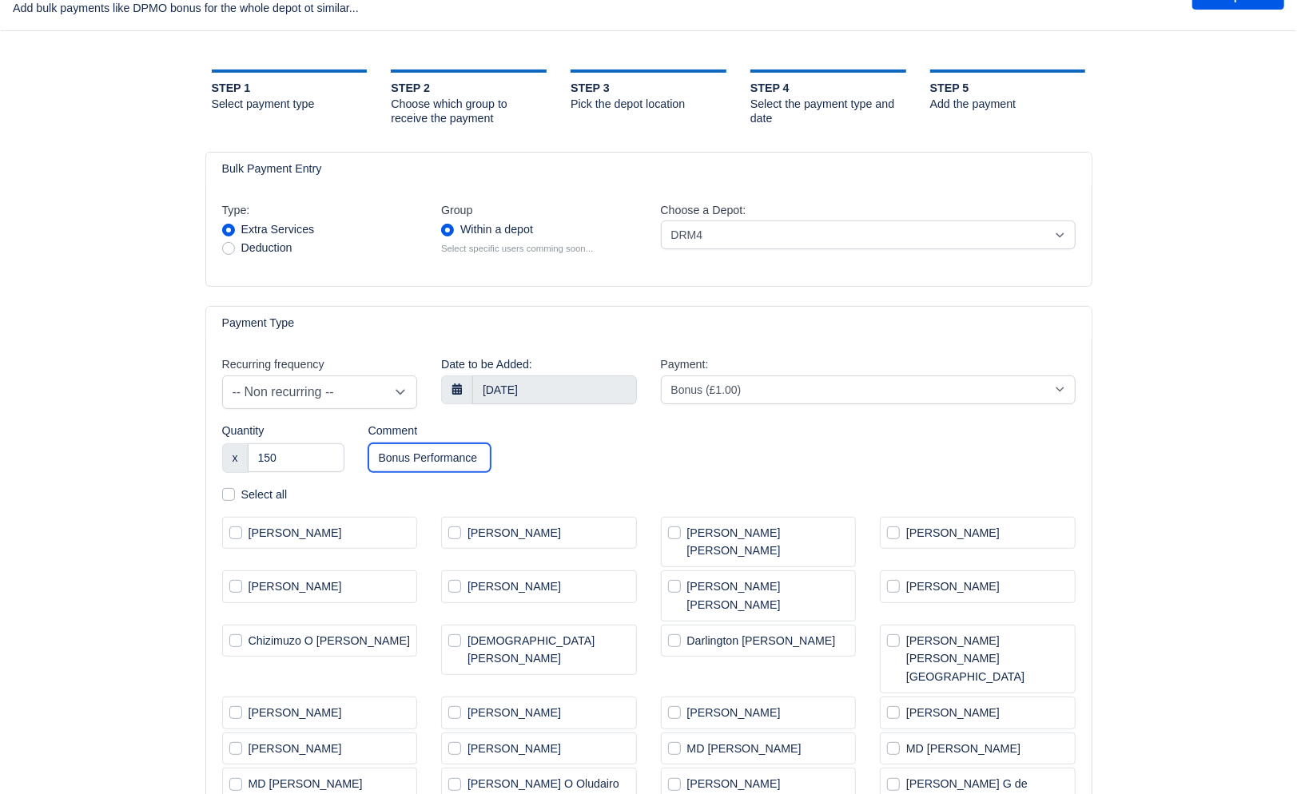
select select "2"
select select
type input "Bonus Performance July"
select select "2"
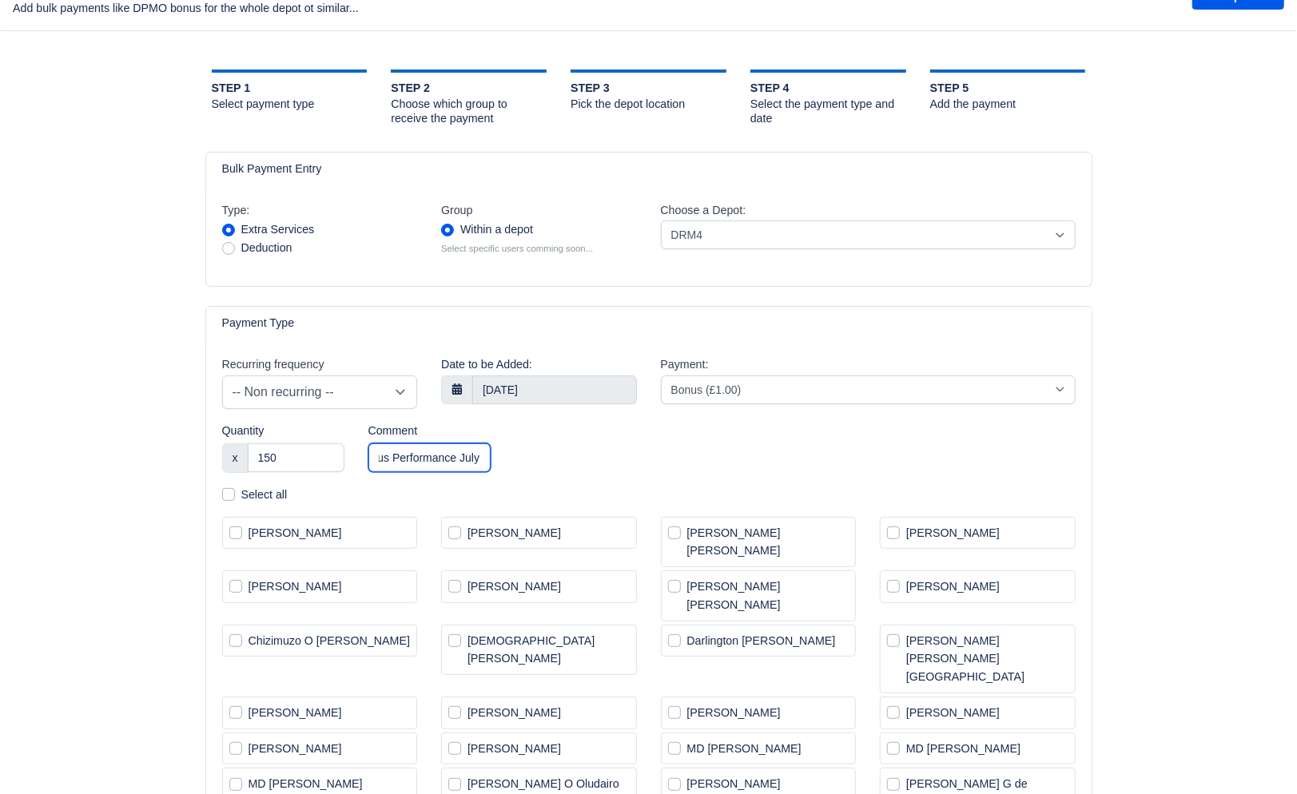
select select
select select "2"
select select
select select "2"
select select
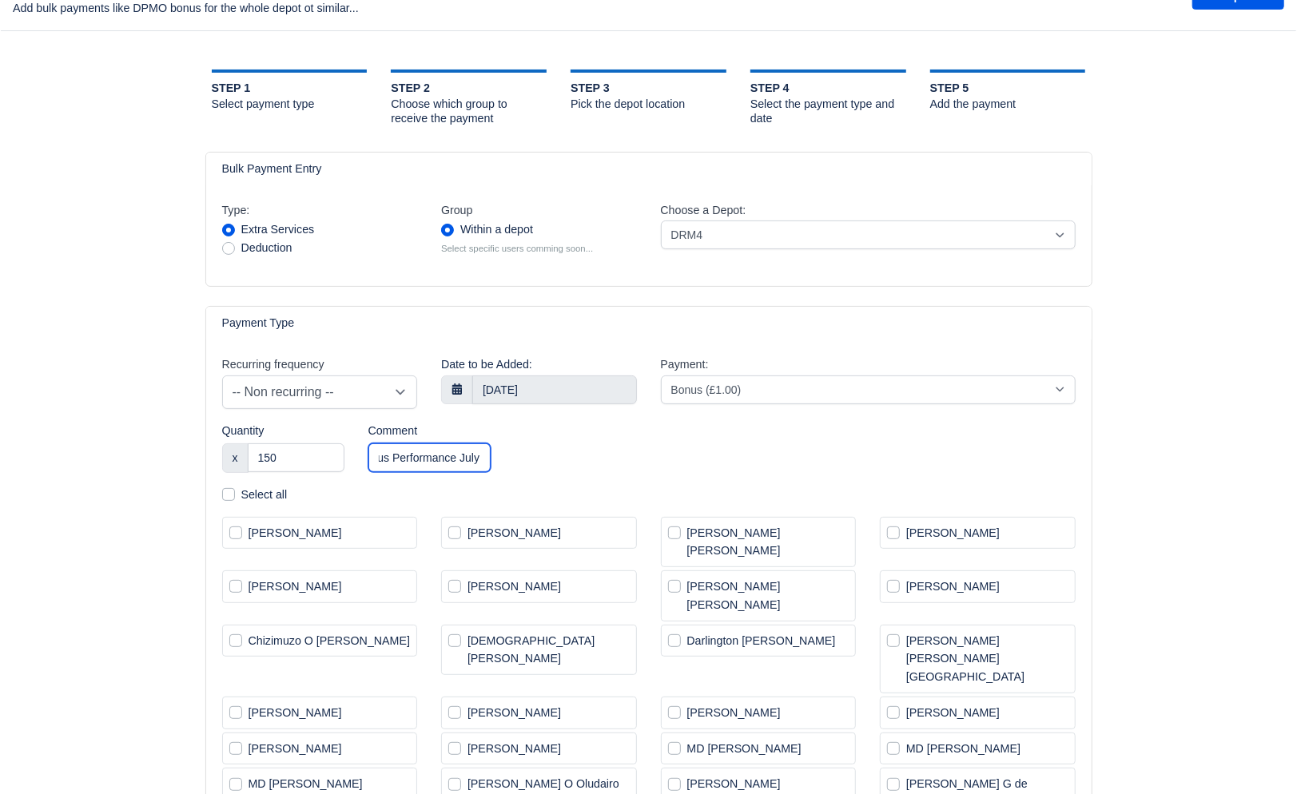
scroll to position [0, 0]
click at [398, 455] on input "Bonus Performance July" at bounding box center [429, 457] width 122 height 29
click at [398, 454] on input "Bonus Performance July" at bounding box center [429, 457] width 122 height 29
paste input "ULY (including Prime Week)"
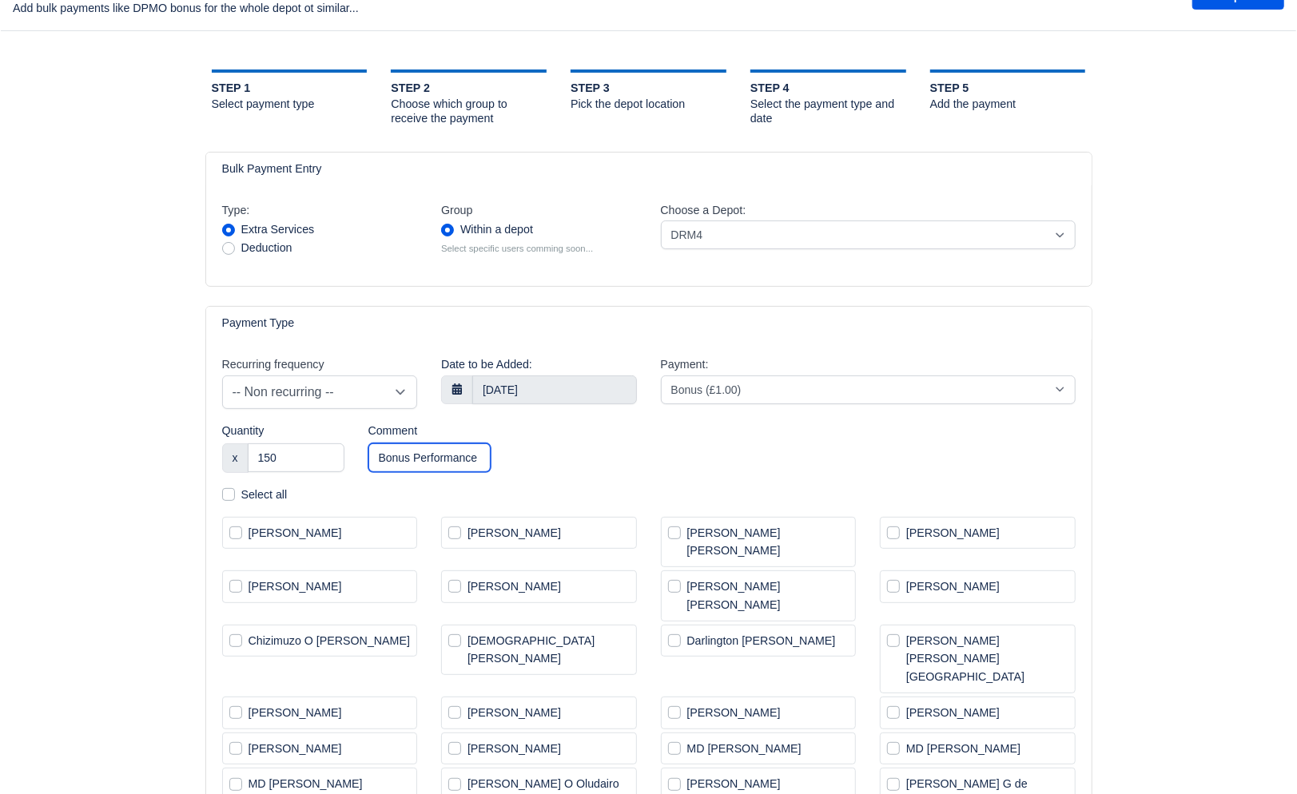
type input "Bonus Performance JULY (including Prime Week)"
select select "2"
select select
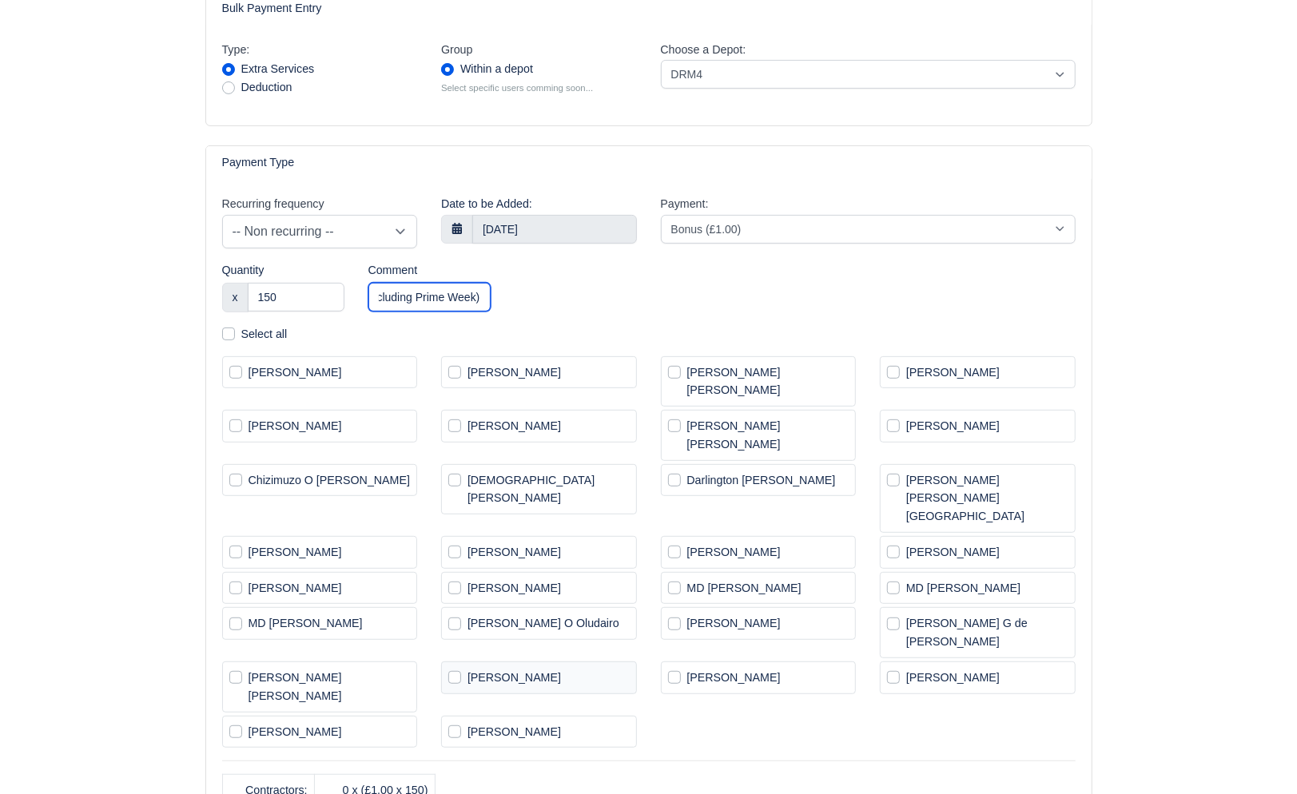
type input "Bonus Performance JULY (including Prime Week)"
click at [502, 669] on label "[PERSON_NAME]" at bounding box center [513, 678] width 93 height 18
click at [502, 669] on input "[PERSON_NAME]" at bounding box center [542, 675] width 188 height 13
checkbox input "true"
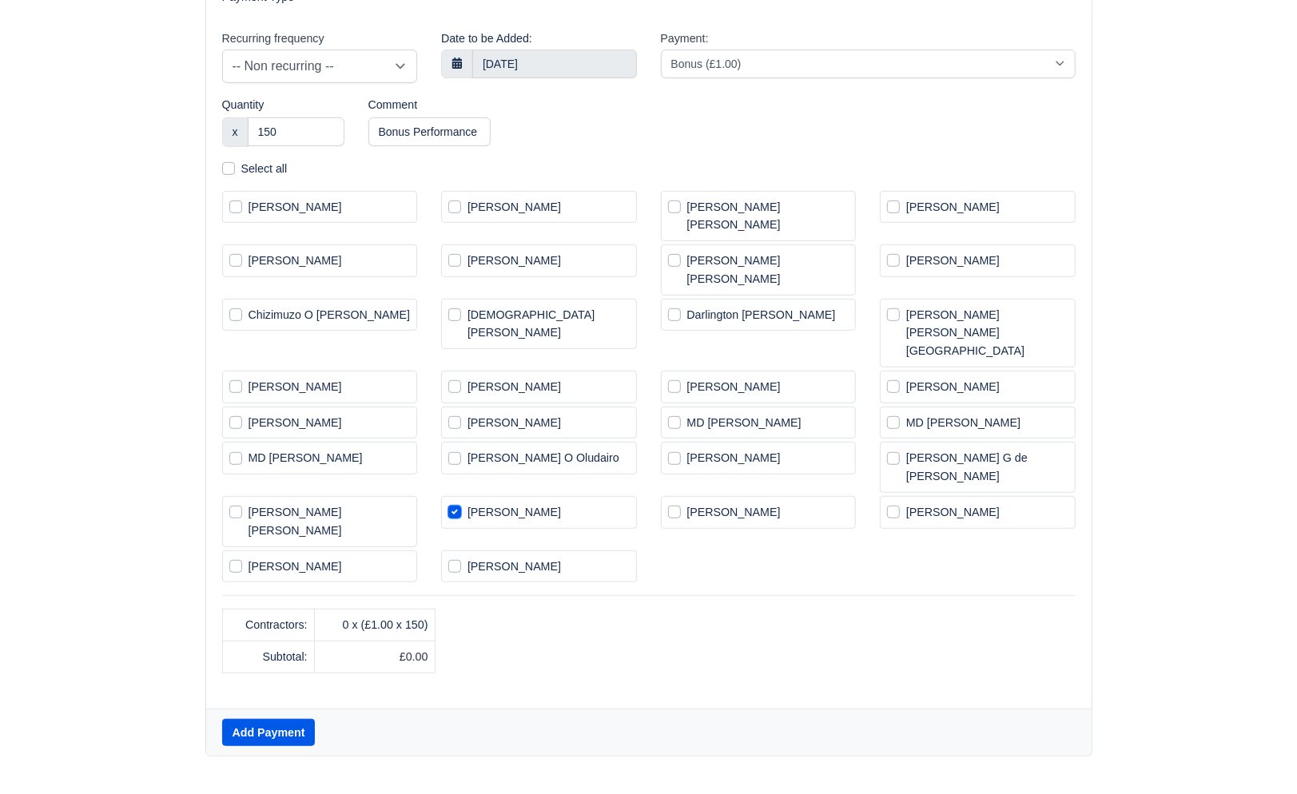
select select "2"
select select
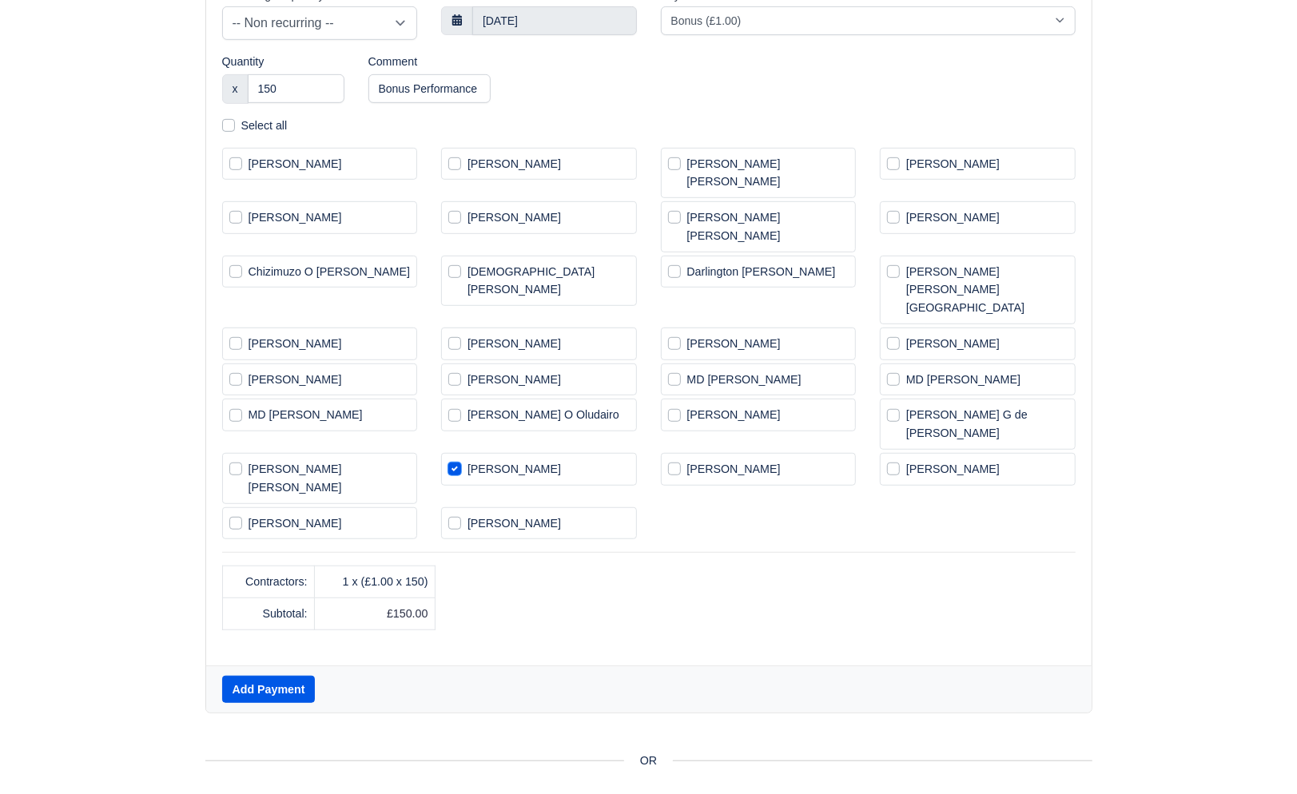
scroll to position [527, 0]
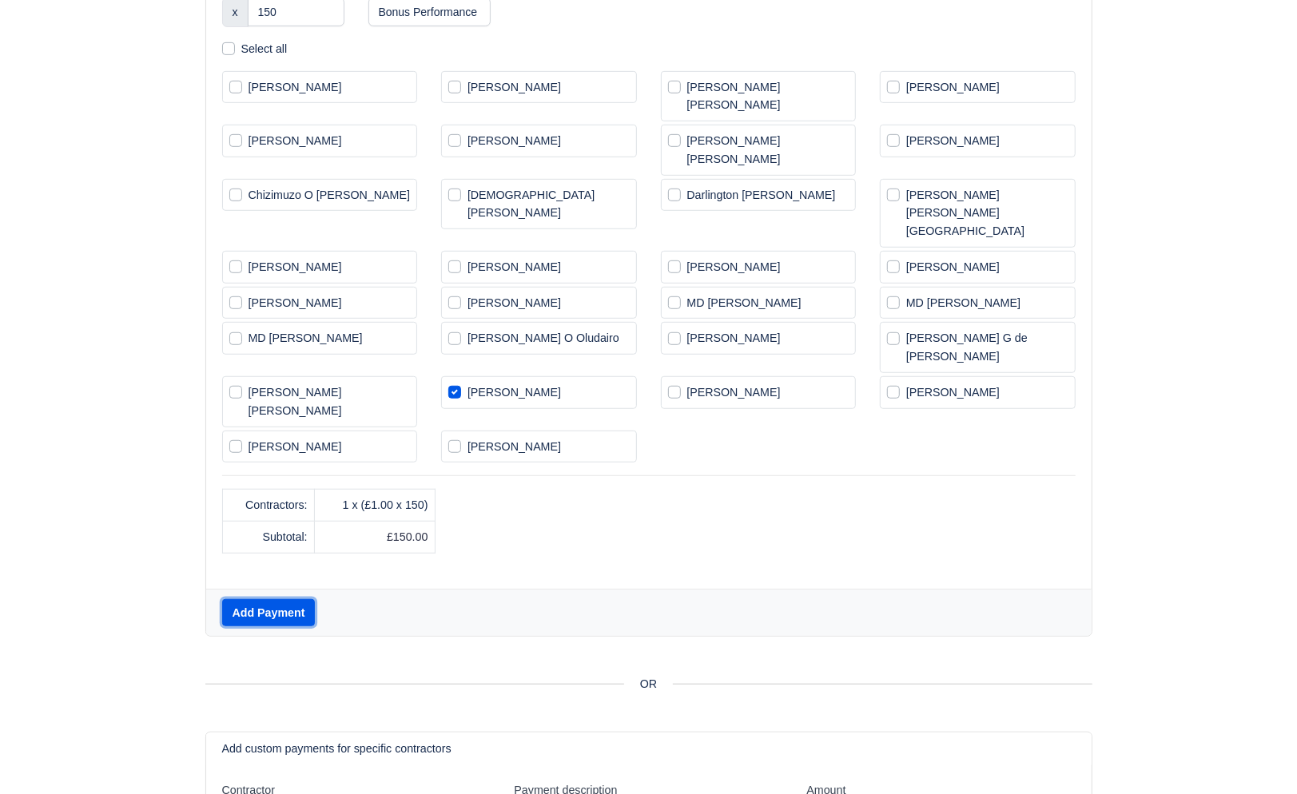
click at [279, 599] on button "Add Payment" at bounding box center [268, 612] width 93 height 27
radio input "false"
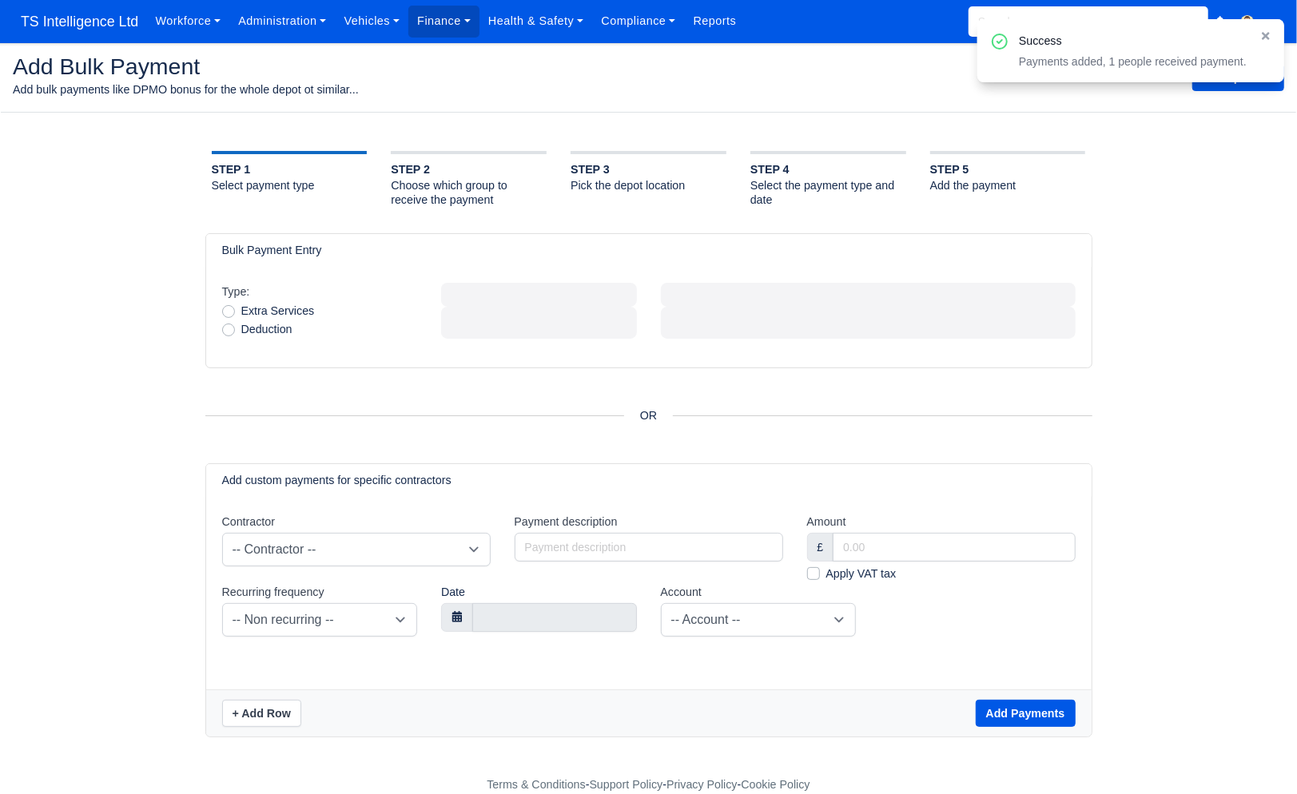
scroll to position [0, 0]
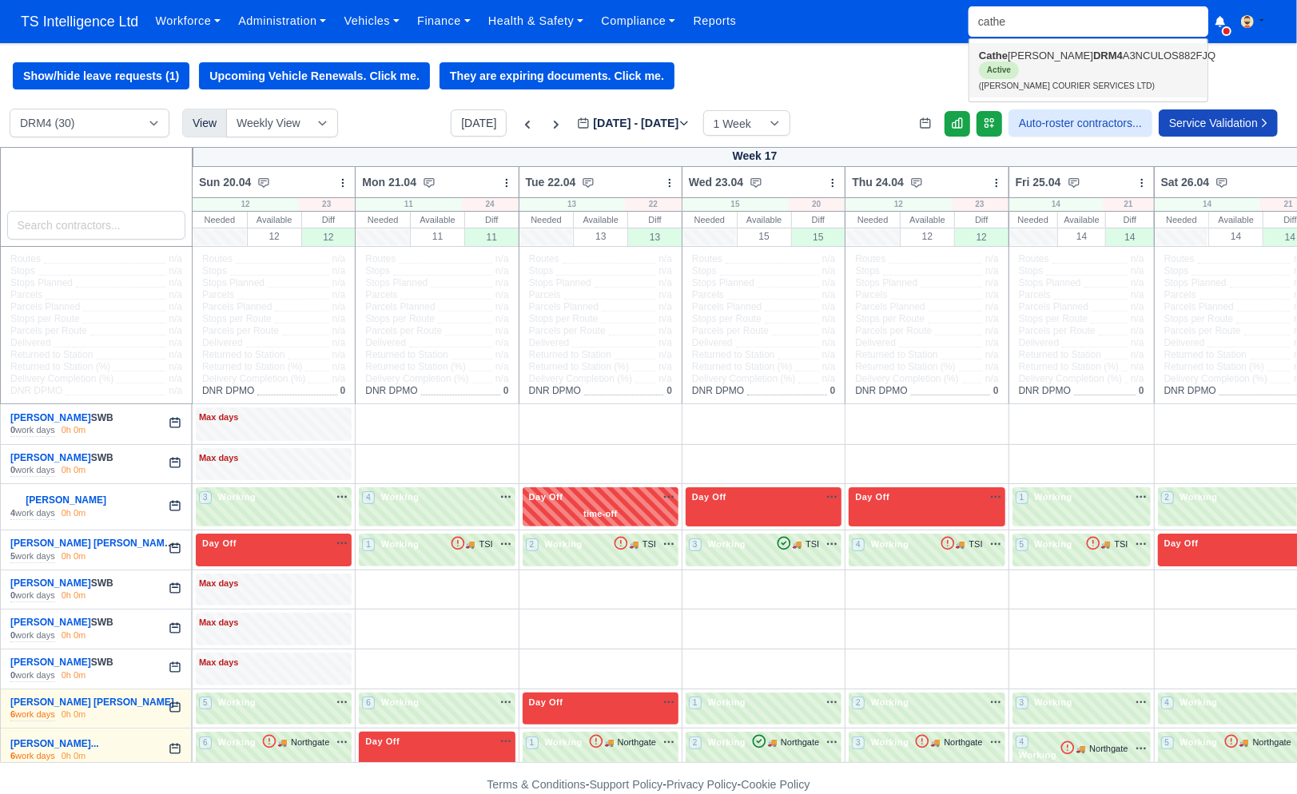
click at [1011, 78] on link "[PERSON_NAME] [PERSON_NAME] DRM4 A3NCULOS882FJQ Active ([PERSON_NAME] COURIER S…" at bounding box center [1088, 70] width 238 height 54
type input "[PERSON_NAME]"
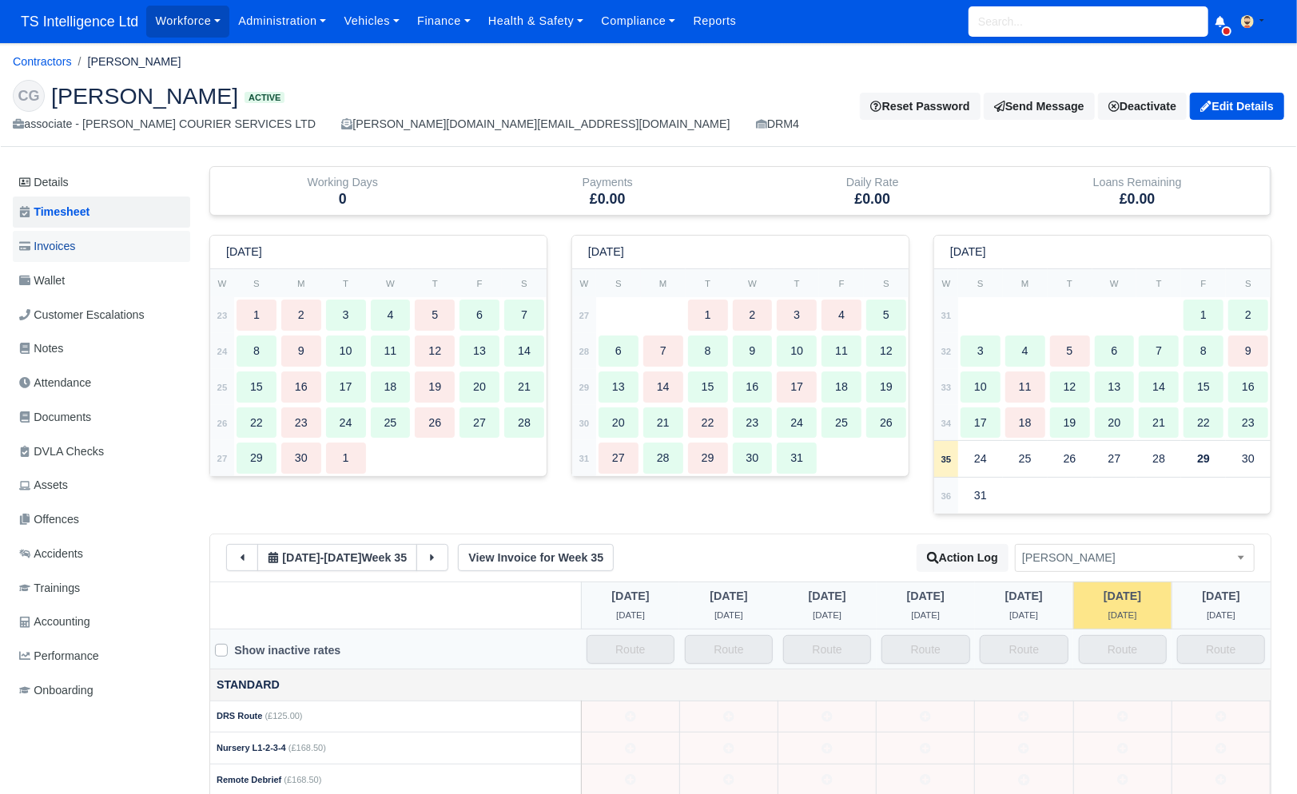
click at [75, 242] on span "Invoices" at bounding box center [47, 246] width 56 height 18
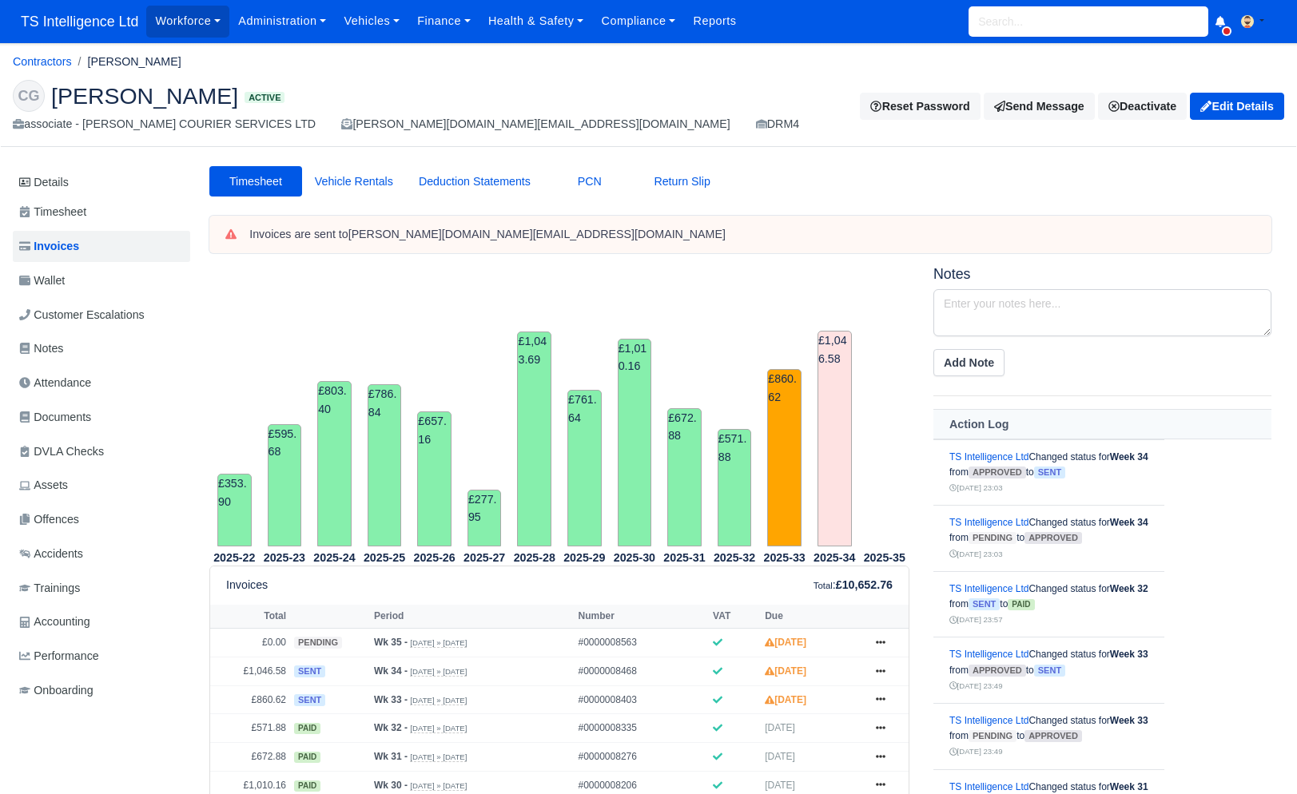
scroll to position [156, 0]
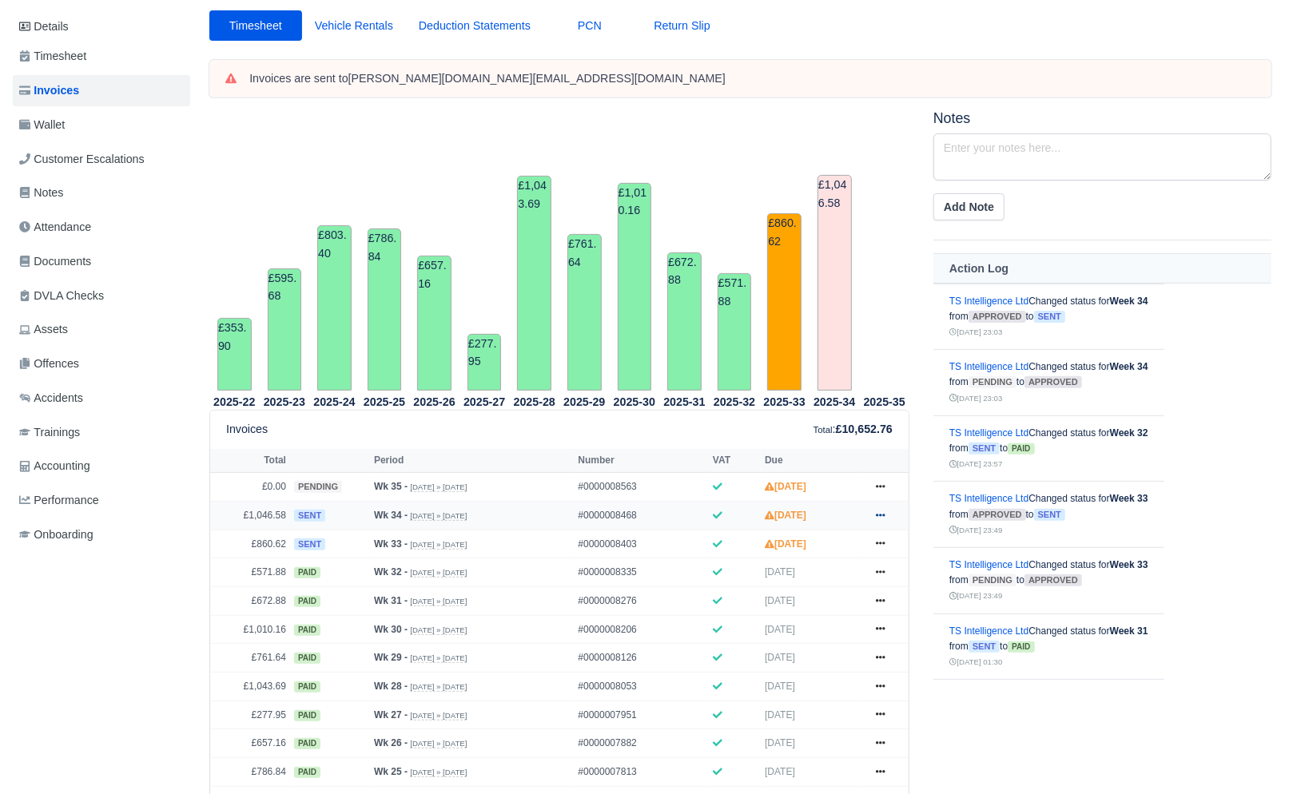
click at [881, 514] on icon at bounding box center [881, 515] width 10 height 10
click at [809, 532] on link "Show Invoice" at bounding box center [820, 545] width 142 height 34
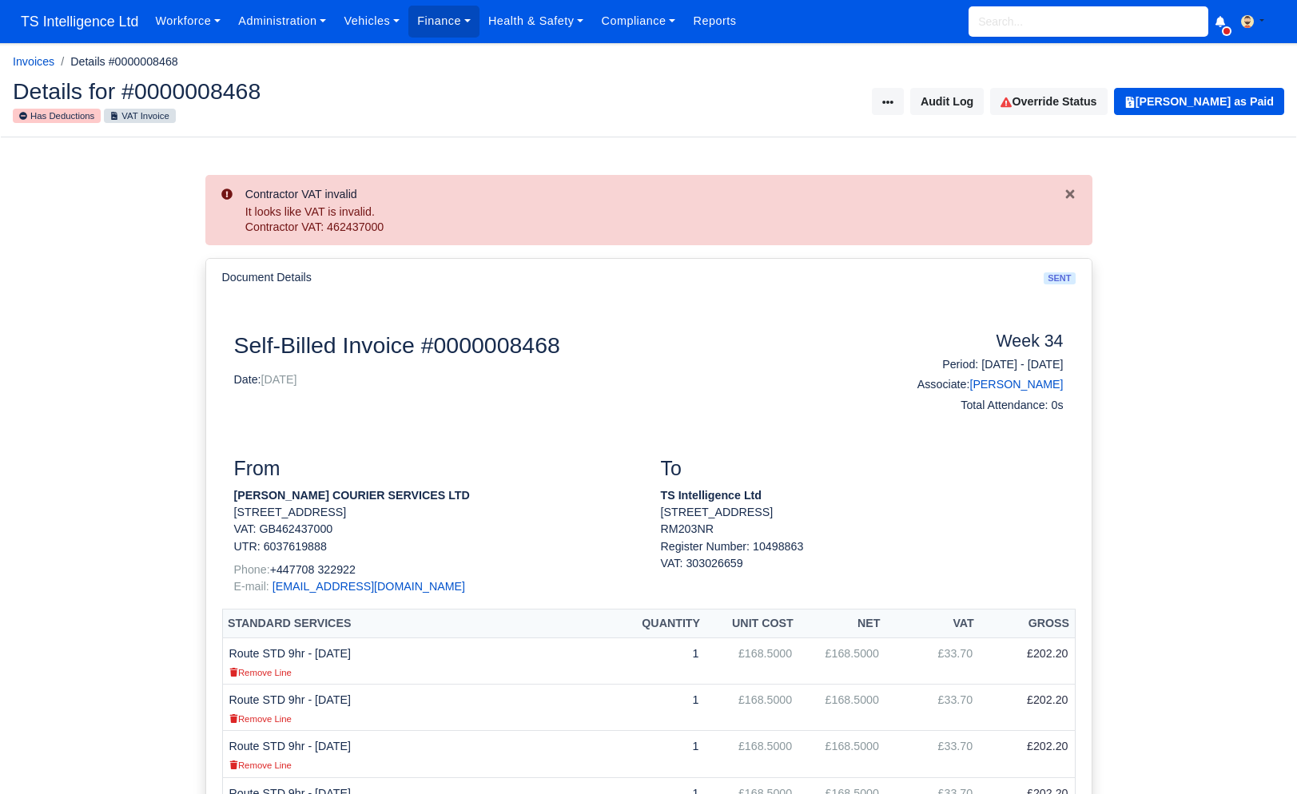
scroll to position [721, 0]
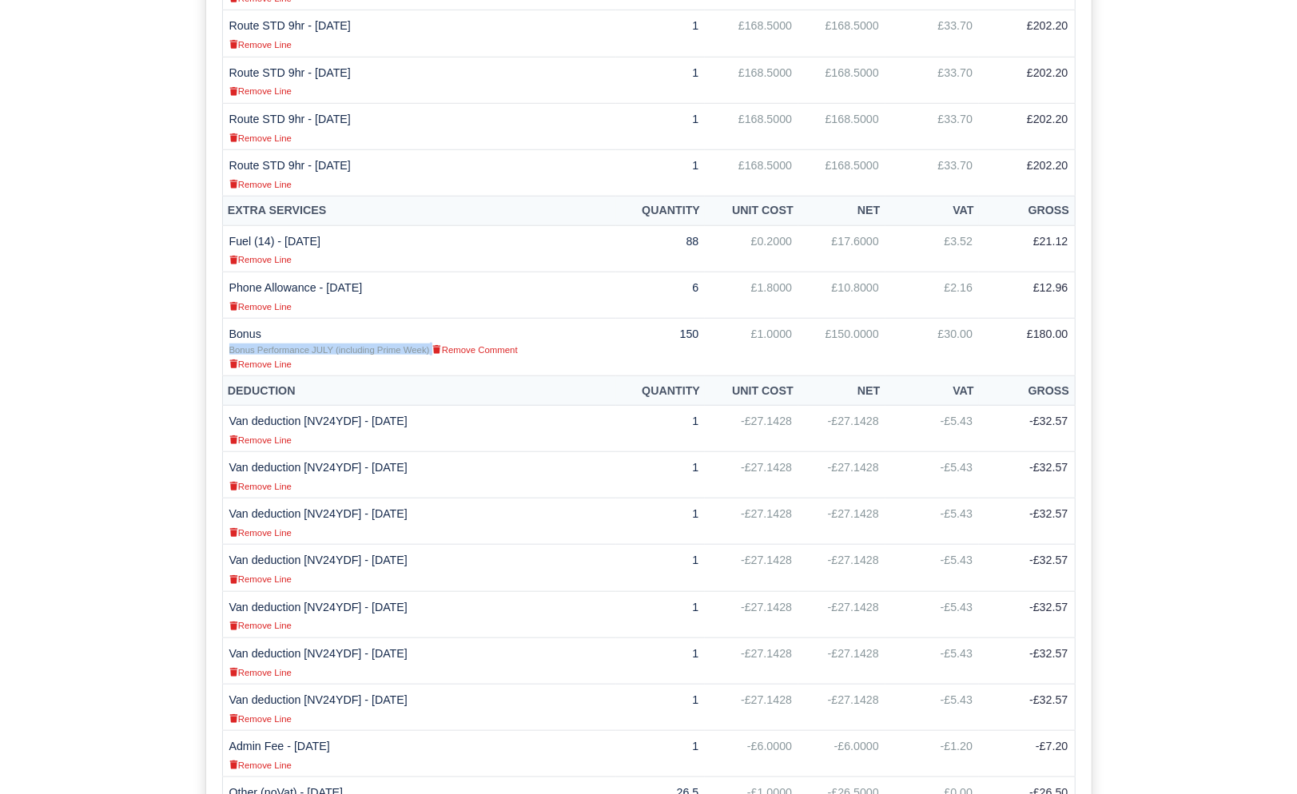
drag, startPoint x: 231, startPoint y: 351, endPoint x: 451, endPoint y: 363, distance: 220.8
click at [444, 350] on div "Bonus Performance JULY (including Prime Week) Remove Comment Remove Line" at bounding box center [419, 357] width 380 height 26
copy div "Bonus Performance JULY (including Prime Week)"
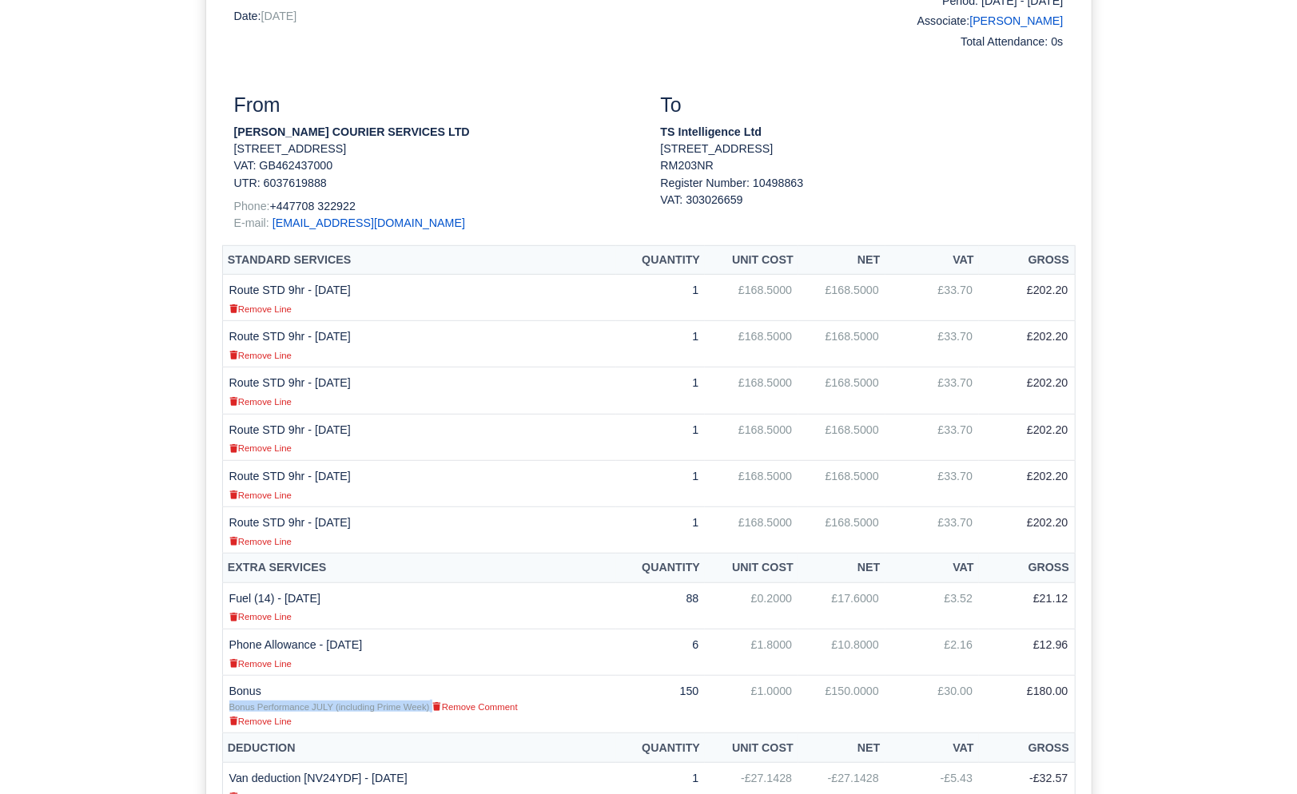
scroll to position [0, 0]
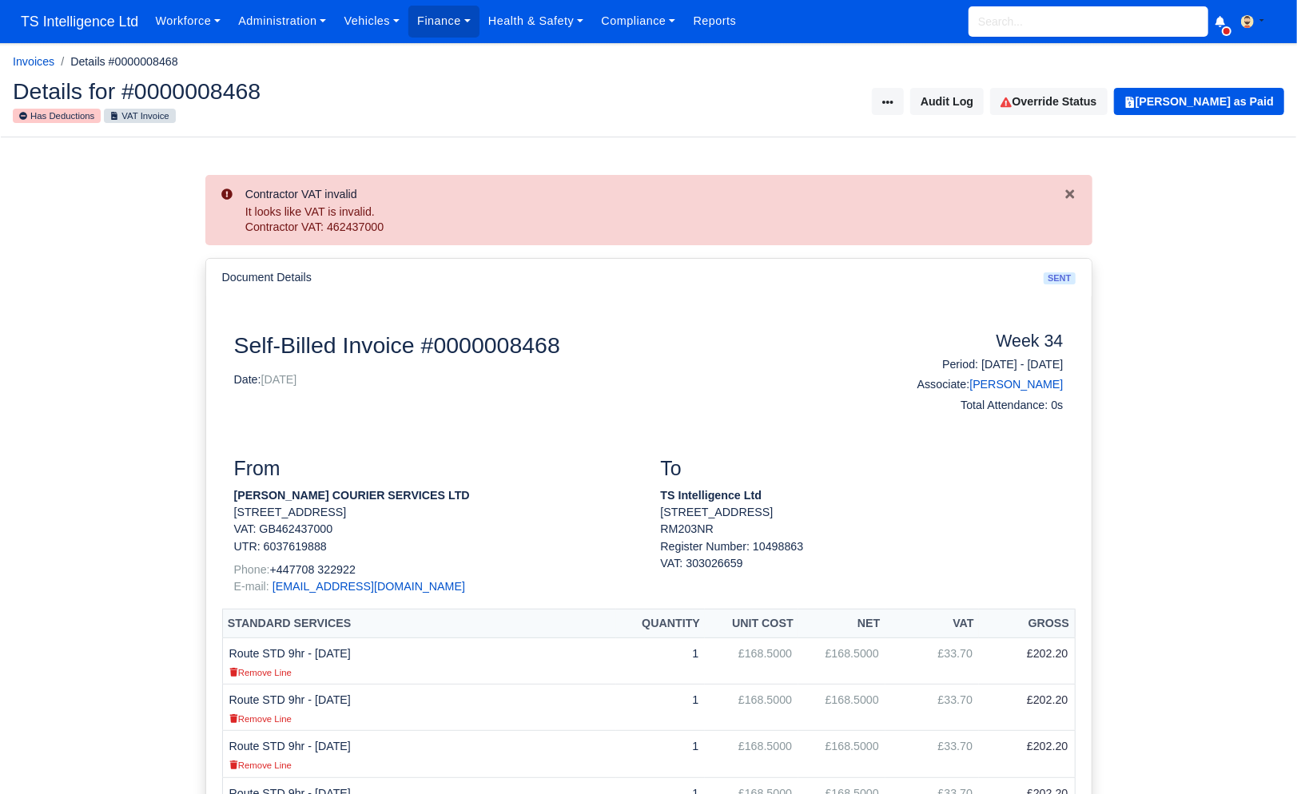
click at [1011, 27] on input "search" at bounding box center [1088, 21] width 240 height 30
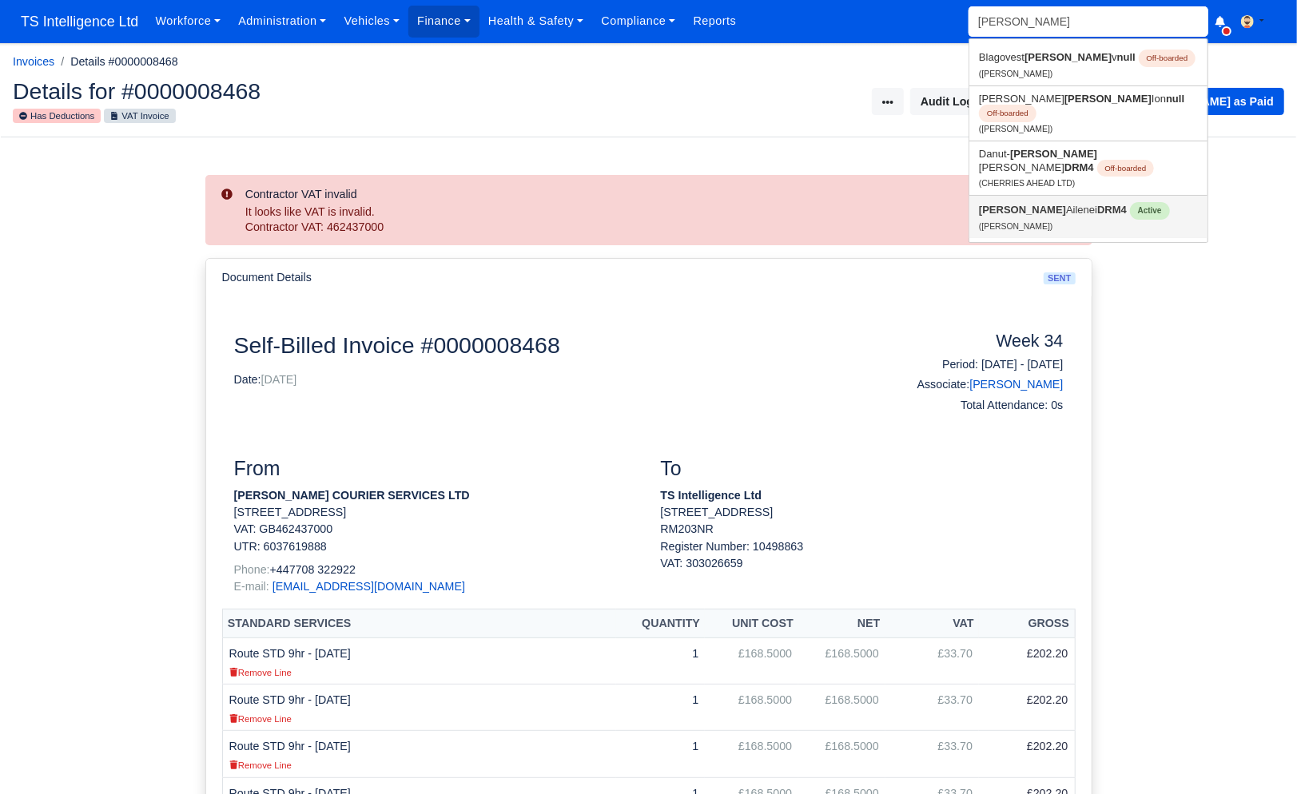
click at [1007, 196] on link "Vasile Ailenei DRM4 Active (Vasile Ailenei)" at bounding box center [1088, 217] width 238 height 42
type input "[PERSON_NAME]"
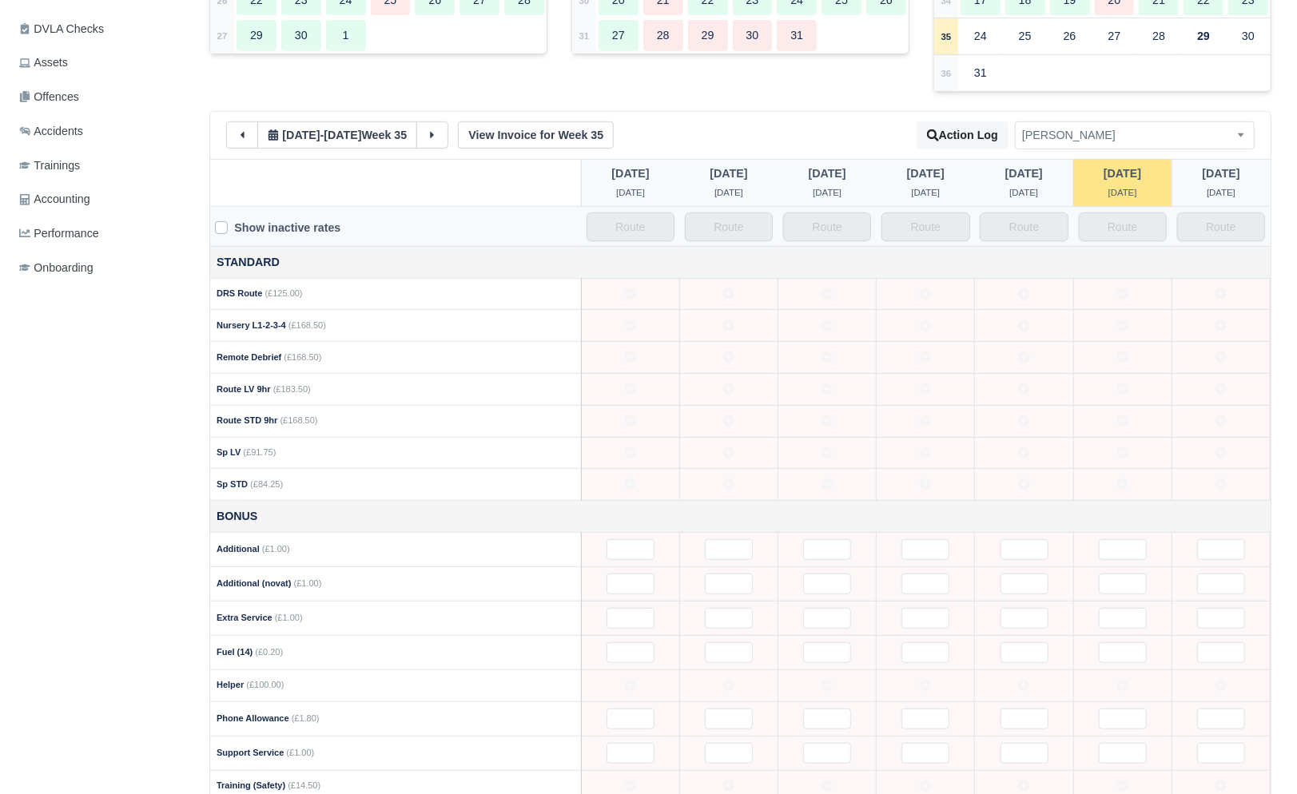
scroll to position [229, 0]
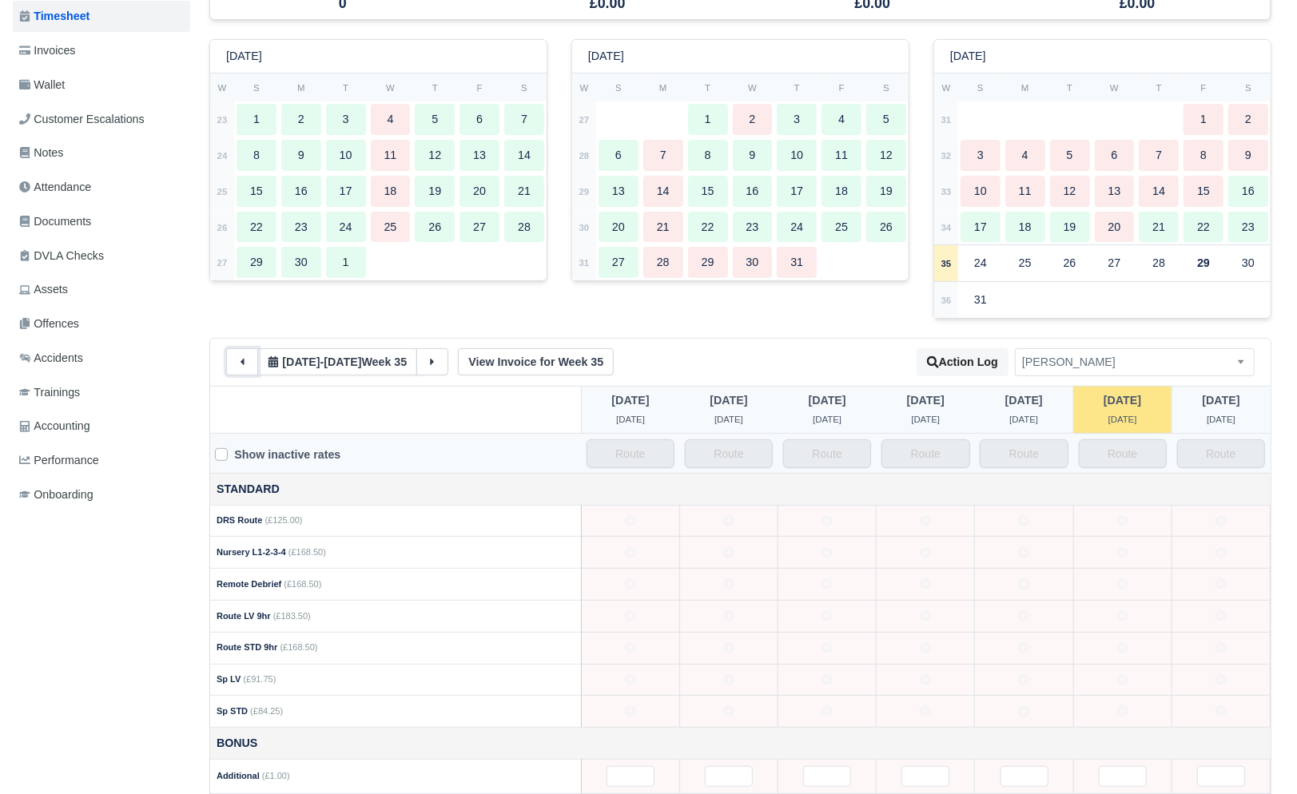
click at [237, 364] on icon at bounding box center [241, 361] width 11 height 11
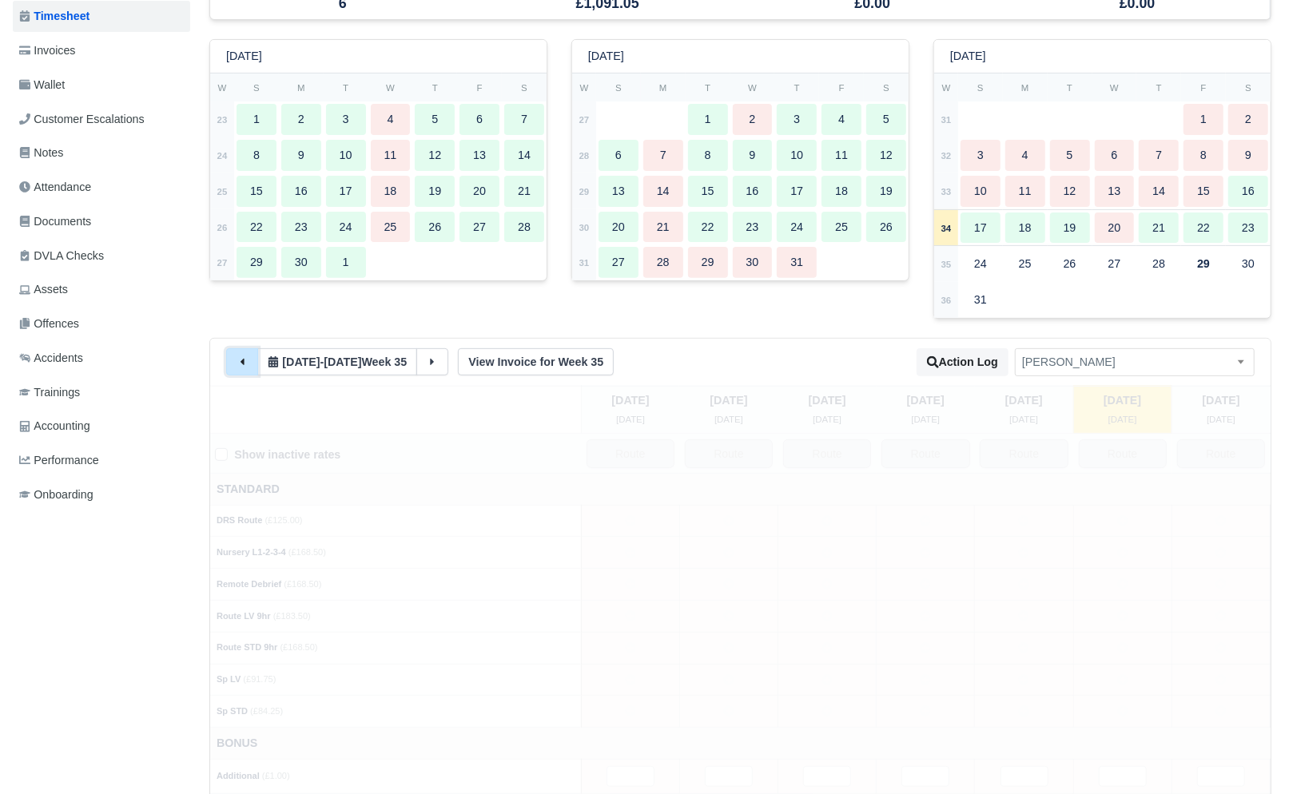
type input "71"
type input "6"
type input "125"
type input "15"
type input "25"
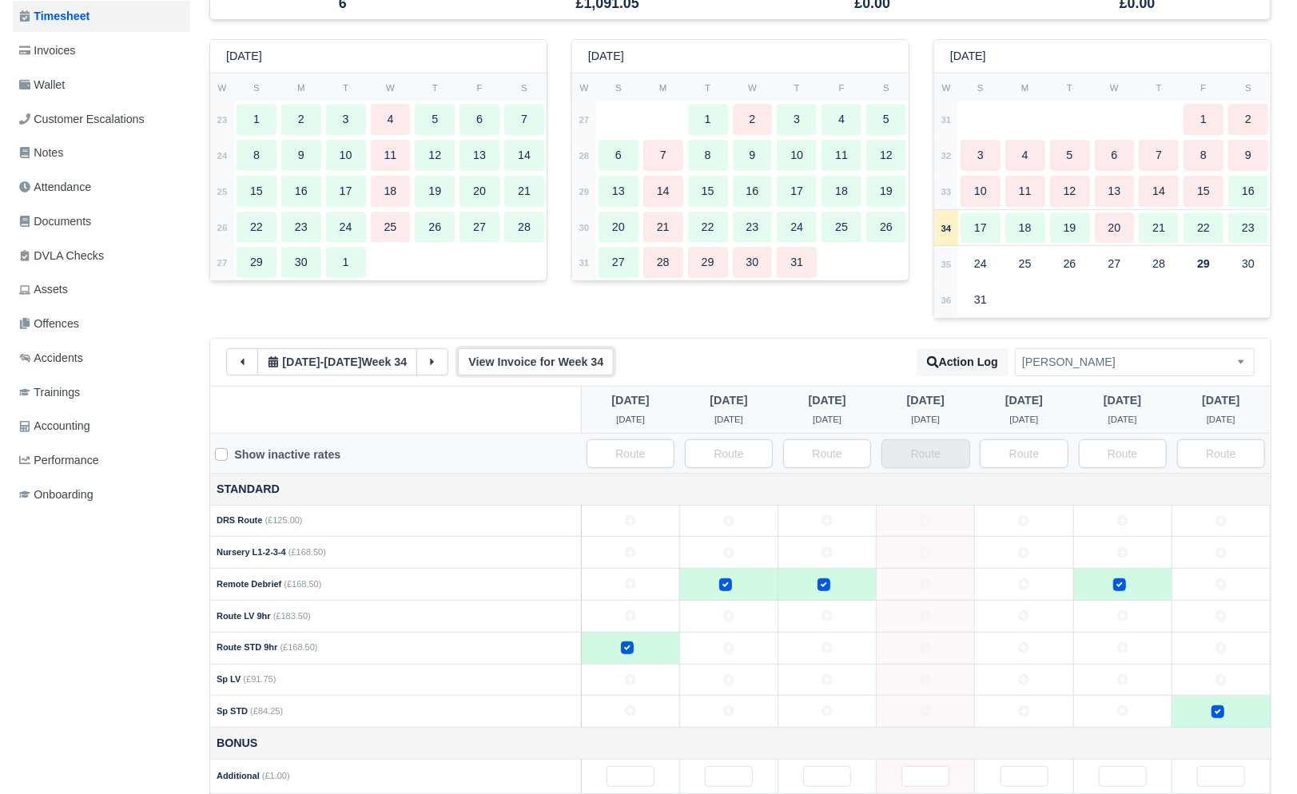
click at [536, 363] on link "View Invoice for Week 34" at bounding box center [536, 361] width 156 height 27
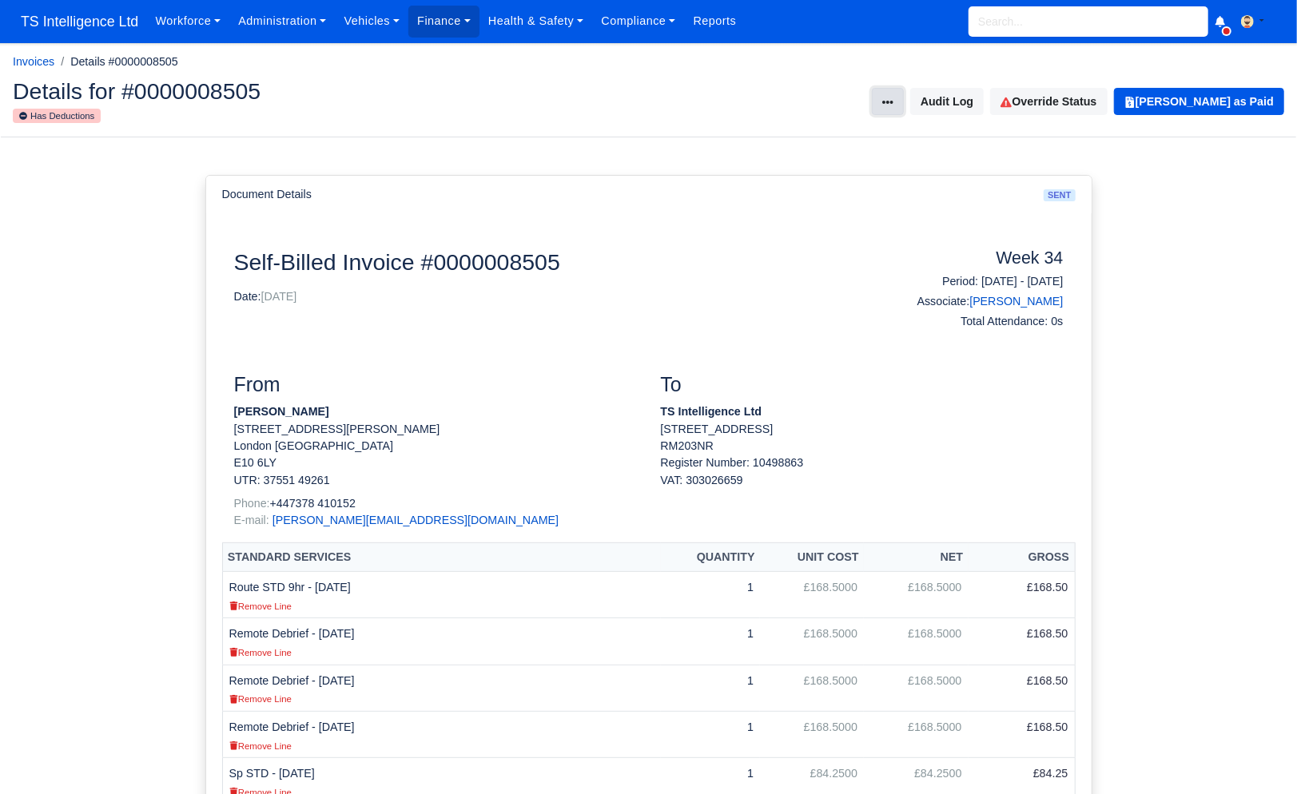
click at [904, 105] on button at bounding box center [888, 101] width 32 height 27
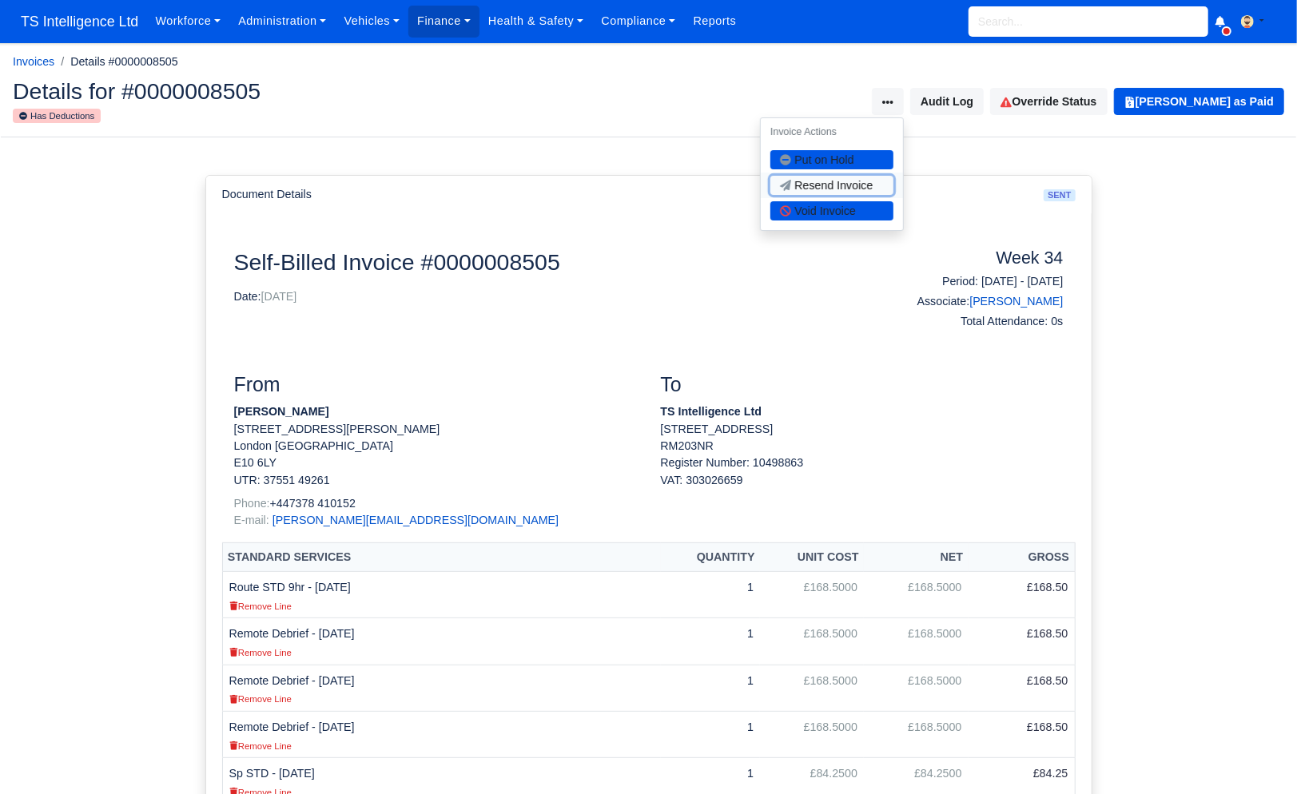
click at [870, 184] on button "Resend Invoice" at bounding box center [831, 185] width 123 height 19
